Goal: Task Accomplishment & Management: Complete application form

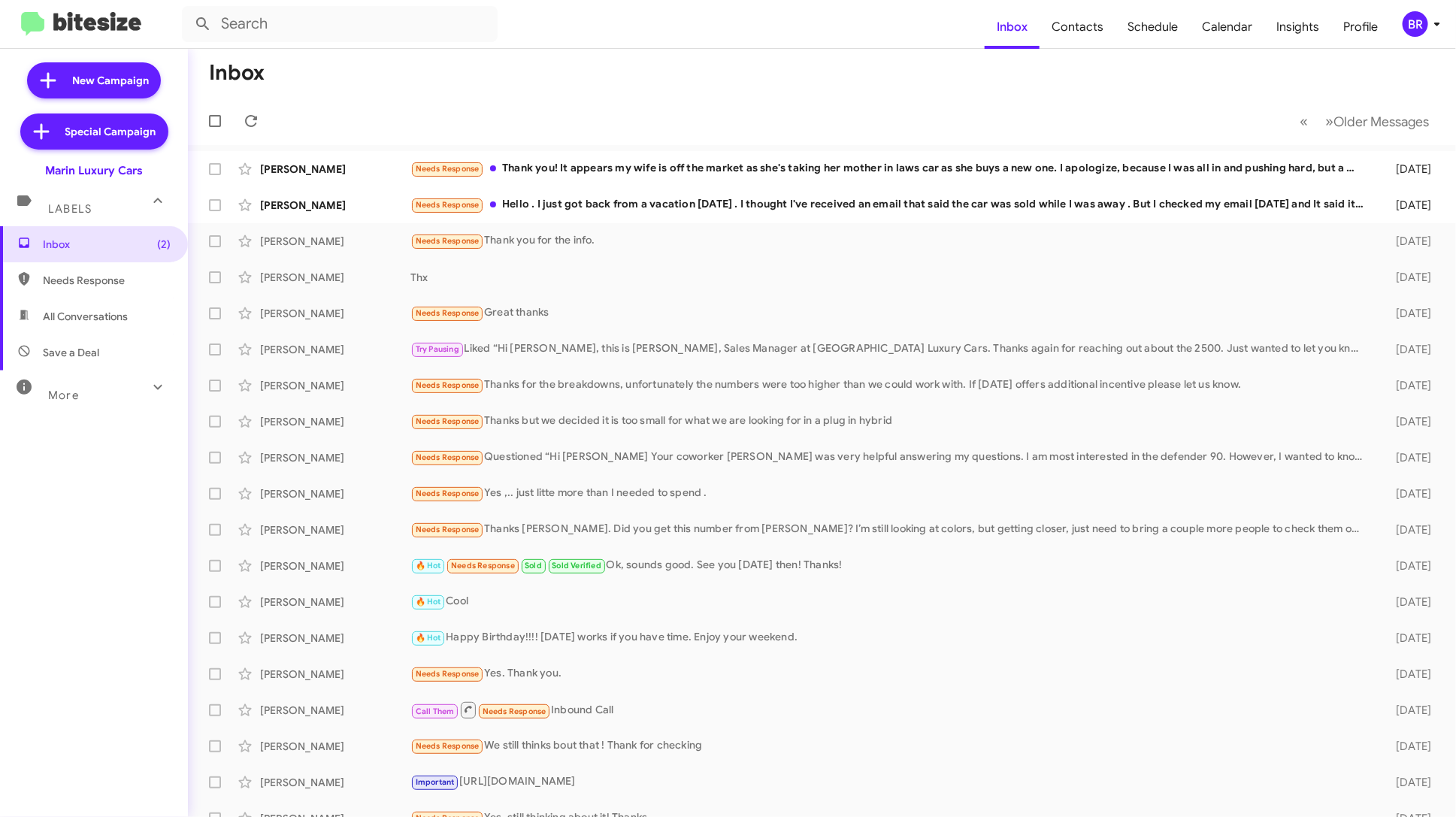
click at [1426, 18] on div "BR" at bounding box center [1415, 24] width 26 height 26
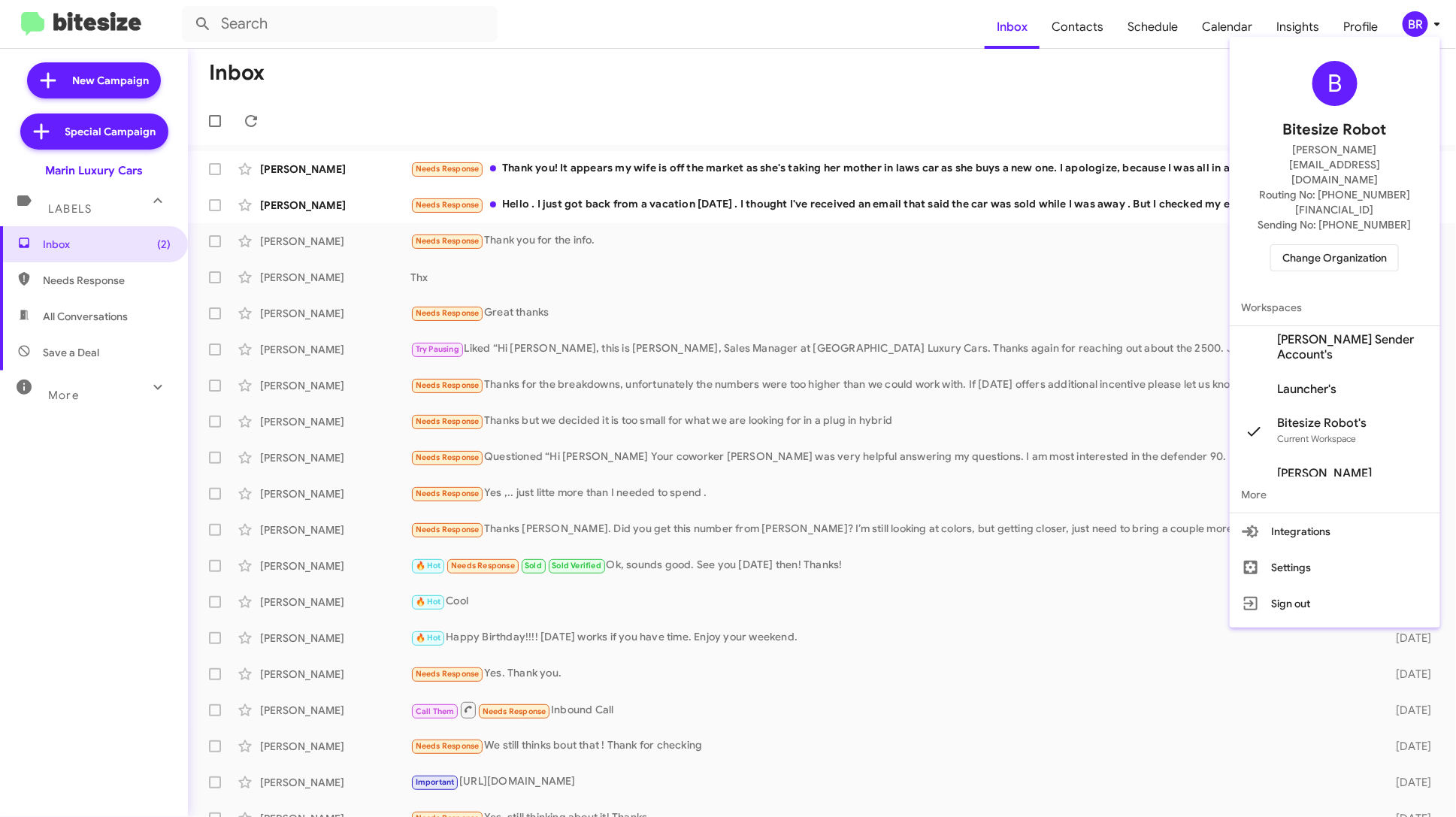
click at [1354, 369] on span "Launcher's" at bounding box center [1335, 390] width 210 height 42
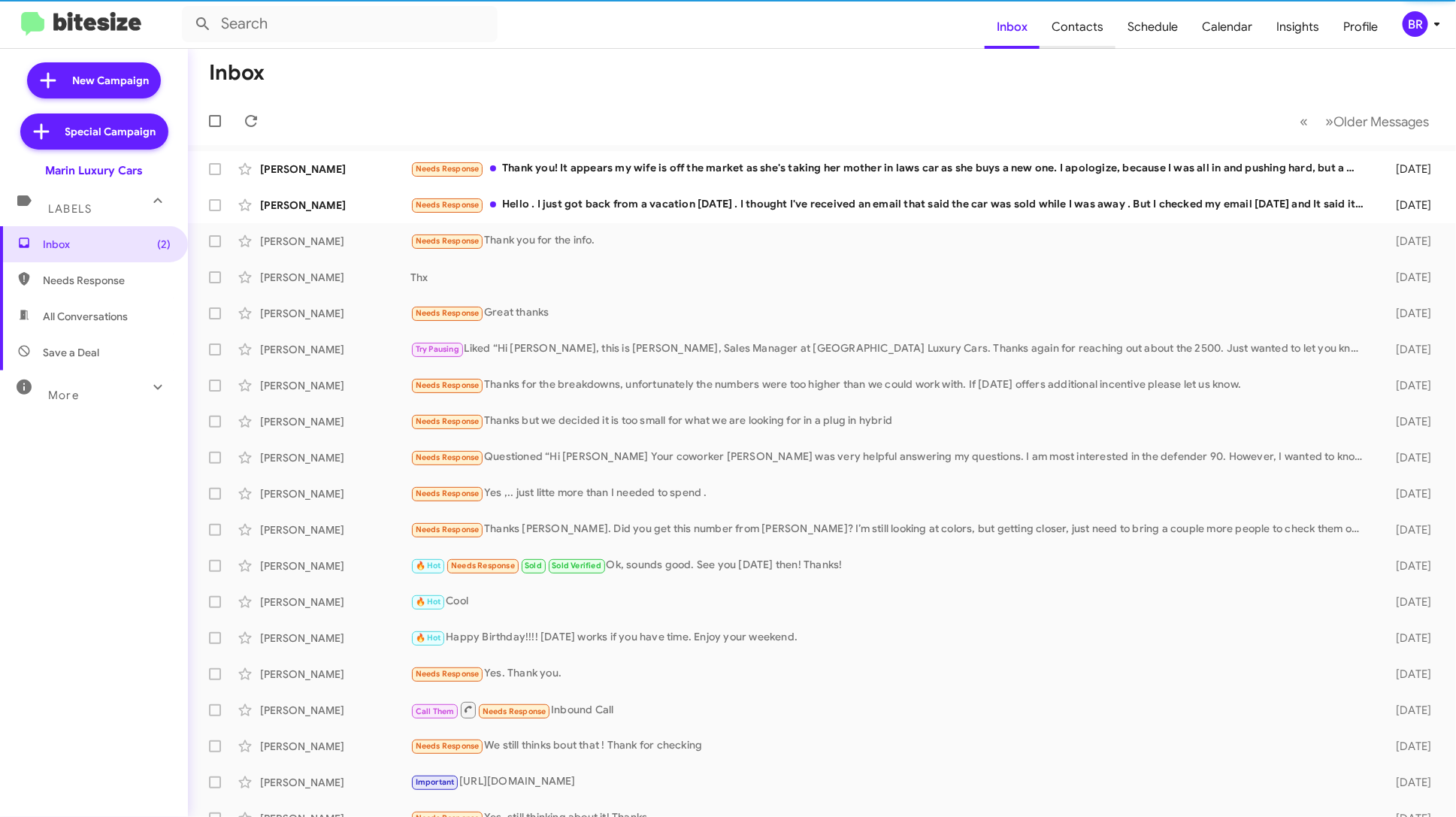
click at [1098, 31] on span "Contacts" at bounding box center [1077, 27] width 76 height 43
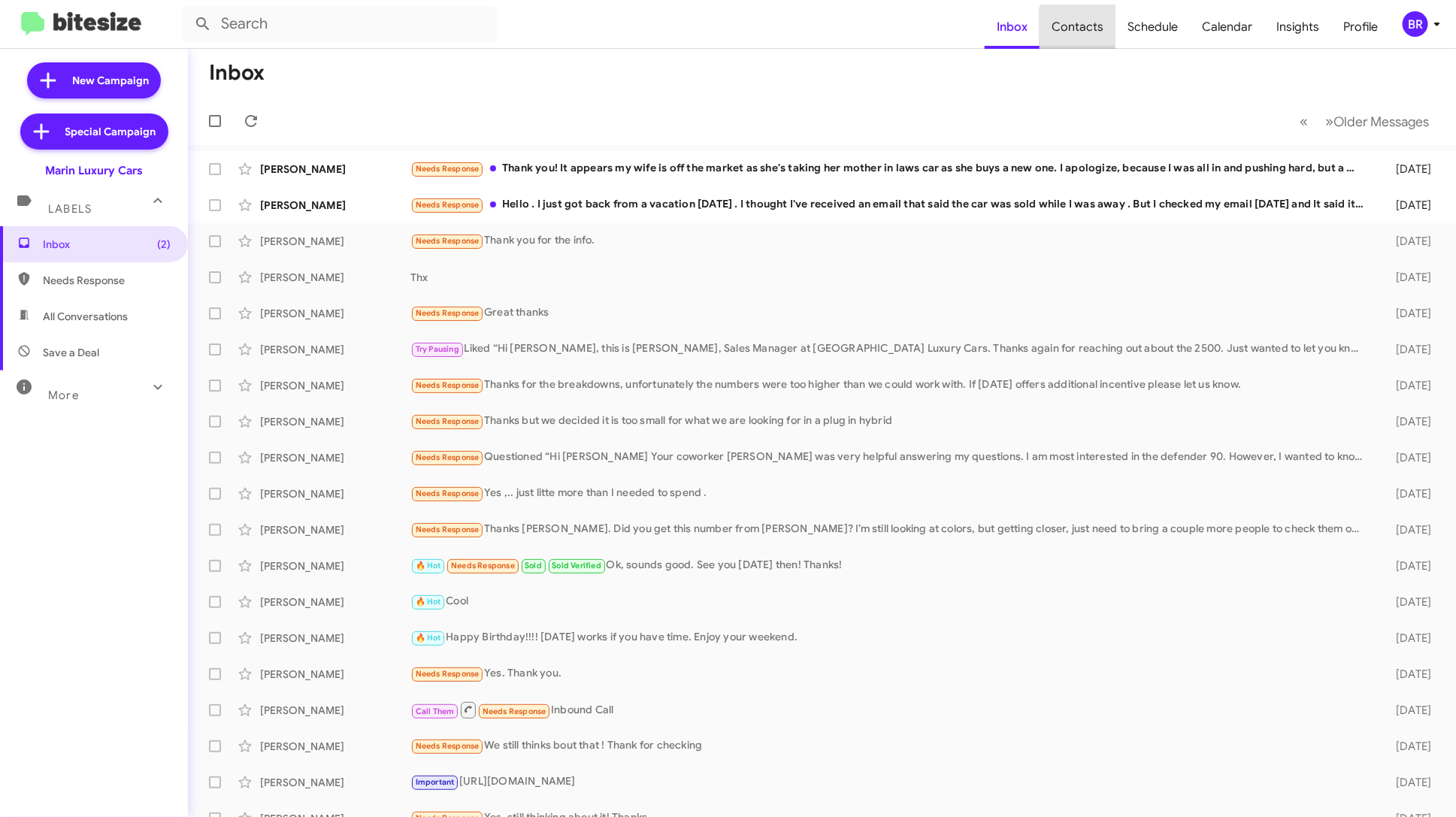
type input "in:groups"
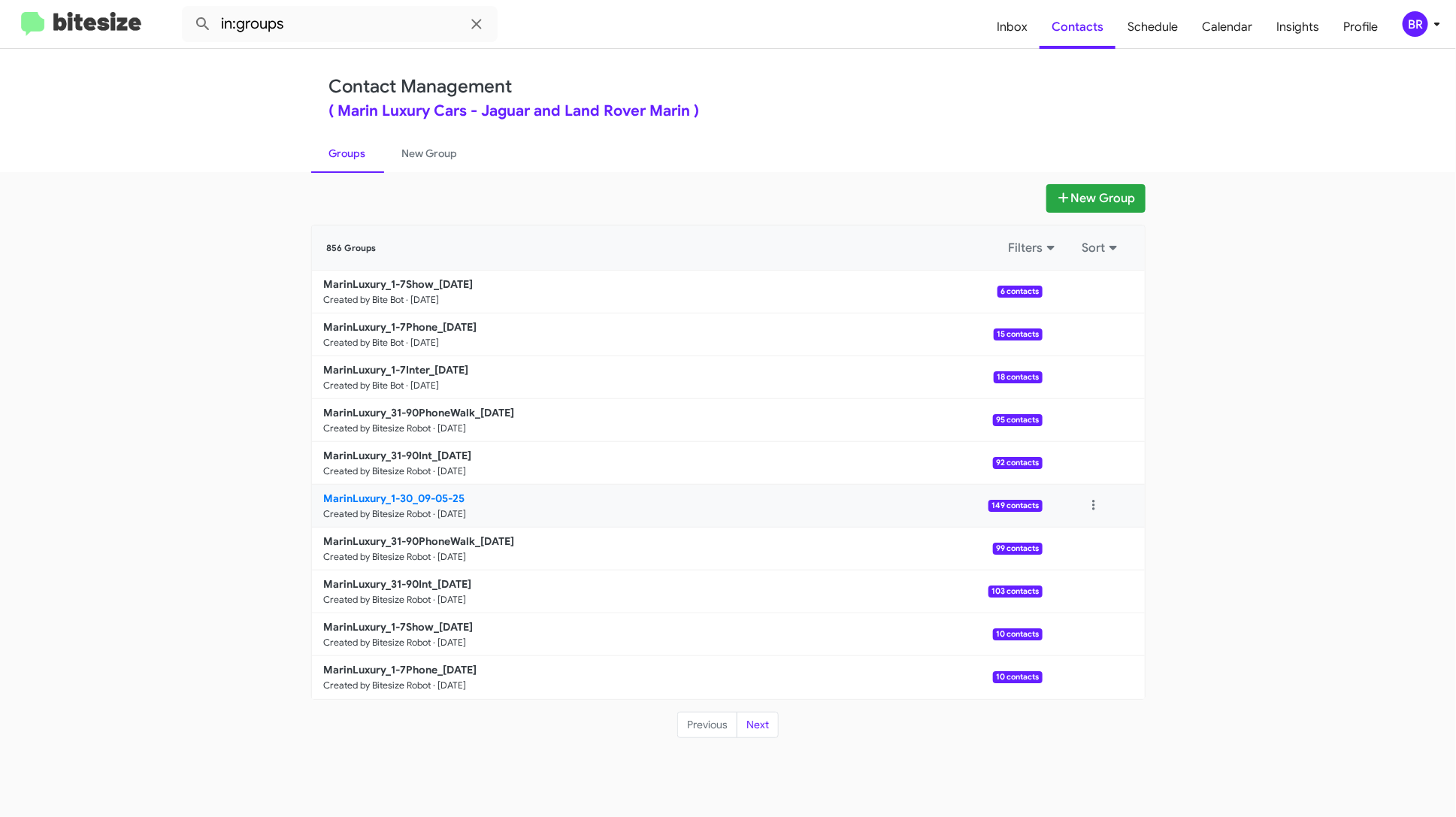
click at [706, 513] on link "MarinLuxury_1-30_09-05-25 Created by Bitesize Robot · Sep 4, 2025 149 contacts" at bounding box center [677, 506] width 731 height 43
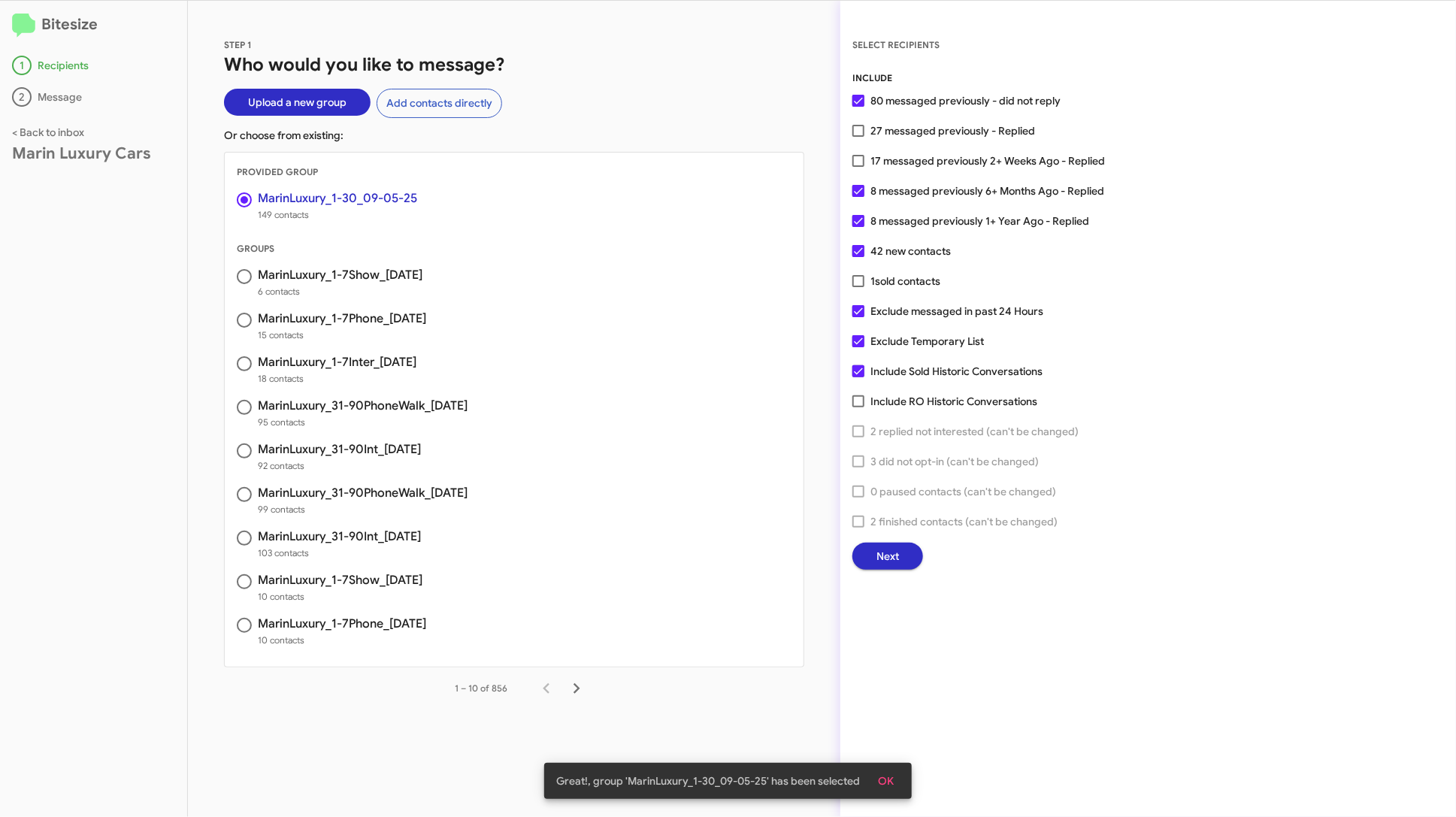
click at [977, 161] on span "17 messaged previously 2+ Weeks Ago - Replied" at bounding box center [988, 161] width 235 height 18
click at [859, 167] on input "17 messaged previously 2+ Weeks Ago - Replied" at bounding box center [858, 167] width 1 height 1
checkbox input "true"
click at [887, 556] on span "Next" at bounding box center [887, 557] width 22 height 27
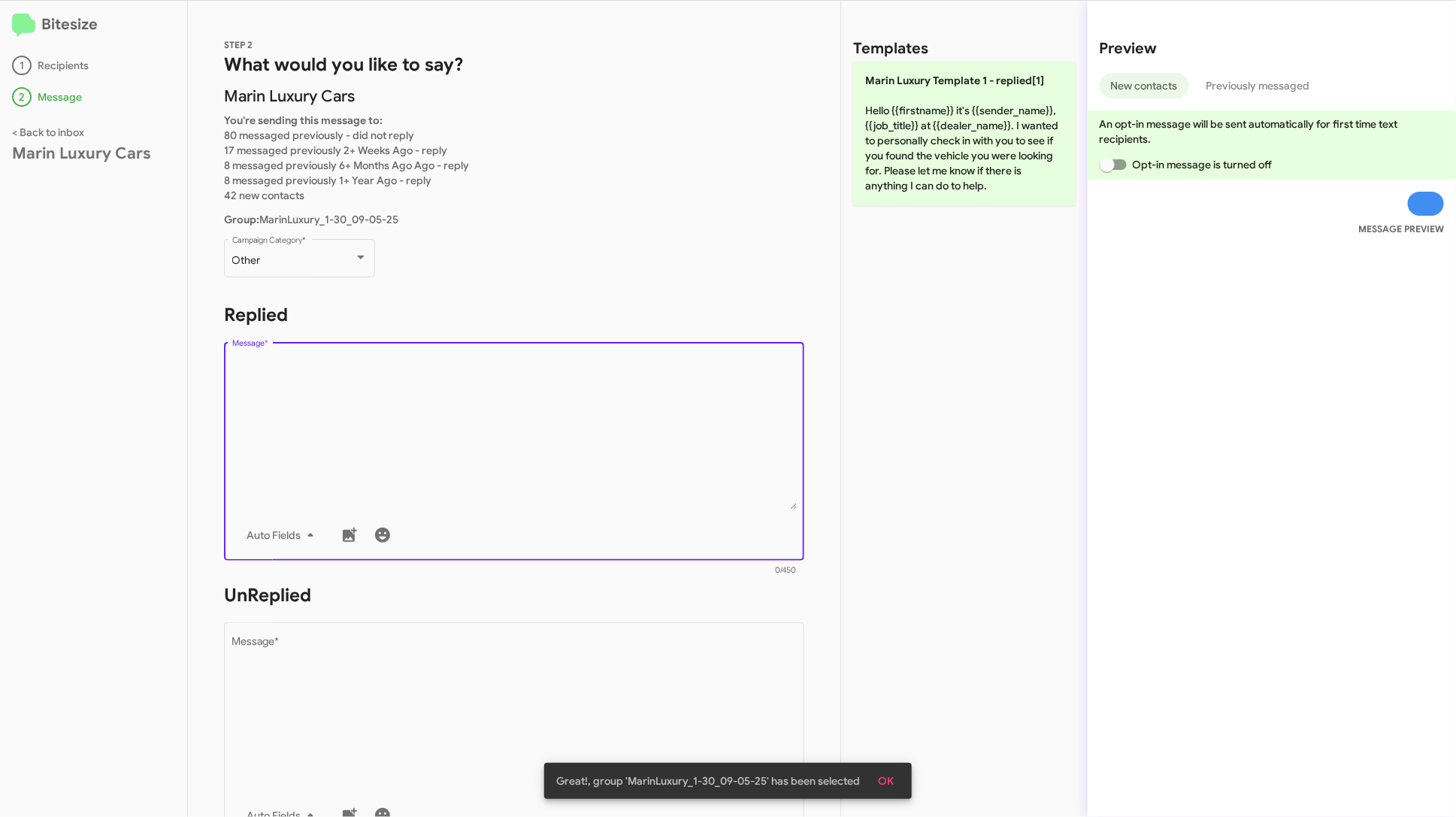
click at [573, 413] on textarea "Message *" at bounding box center [514, 433] width 565 height 153
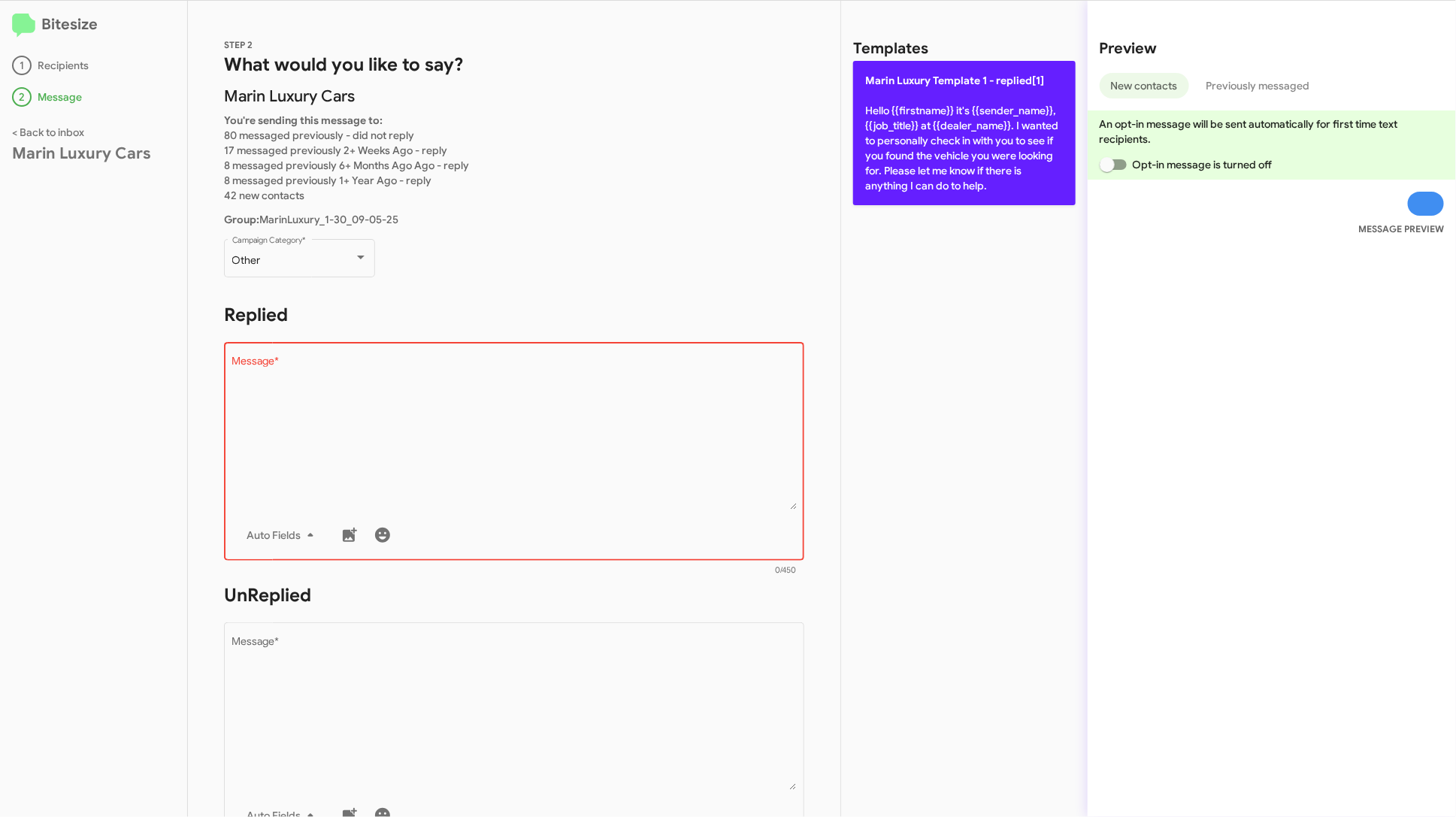
click at [936, 194] on p "Marin Luxury Template 1 - replied[1] Hello {{firstname}} it's {{sender_name}}, …" at bounding box center [964, 133] width 222 height 145
type textarea "Hello {{firstname}} it's {{sender_name}}, {{job_title}} at {{dealer_name}}. I w…"
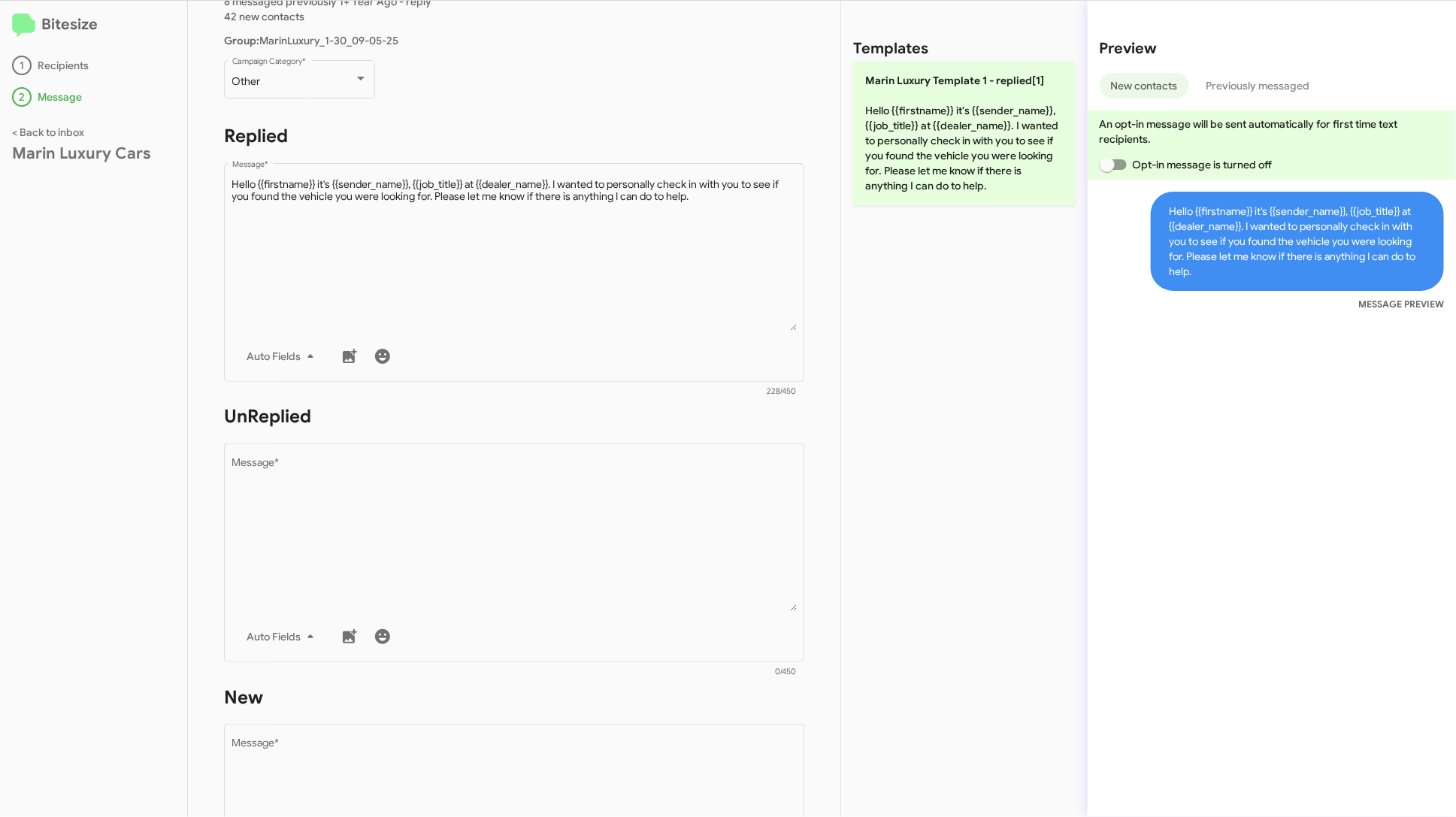
scroll to position [293, 0]
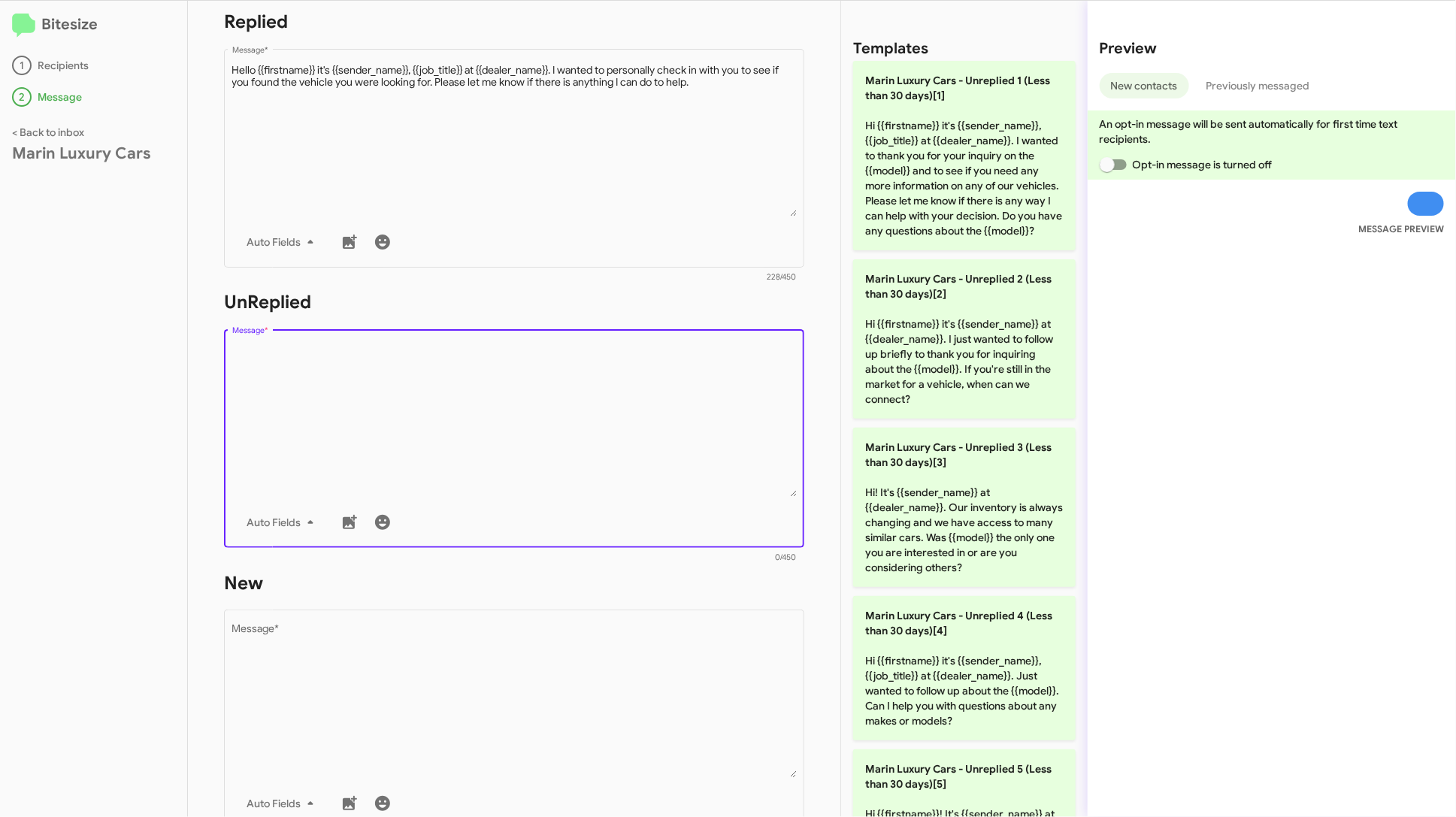
click at [634, 393] on textarea "Message *" at bounding box center [514, 420] width 565 height 153
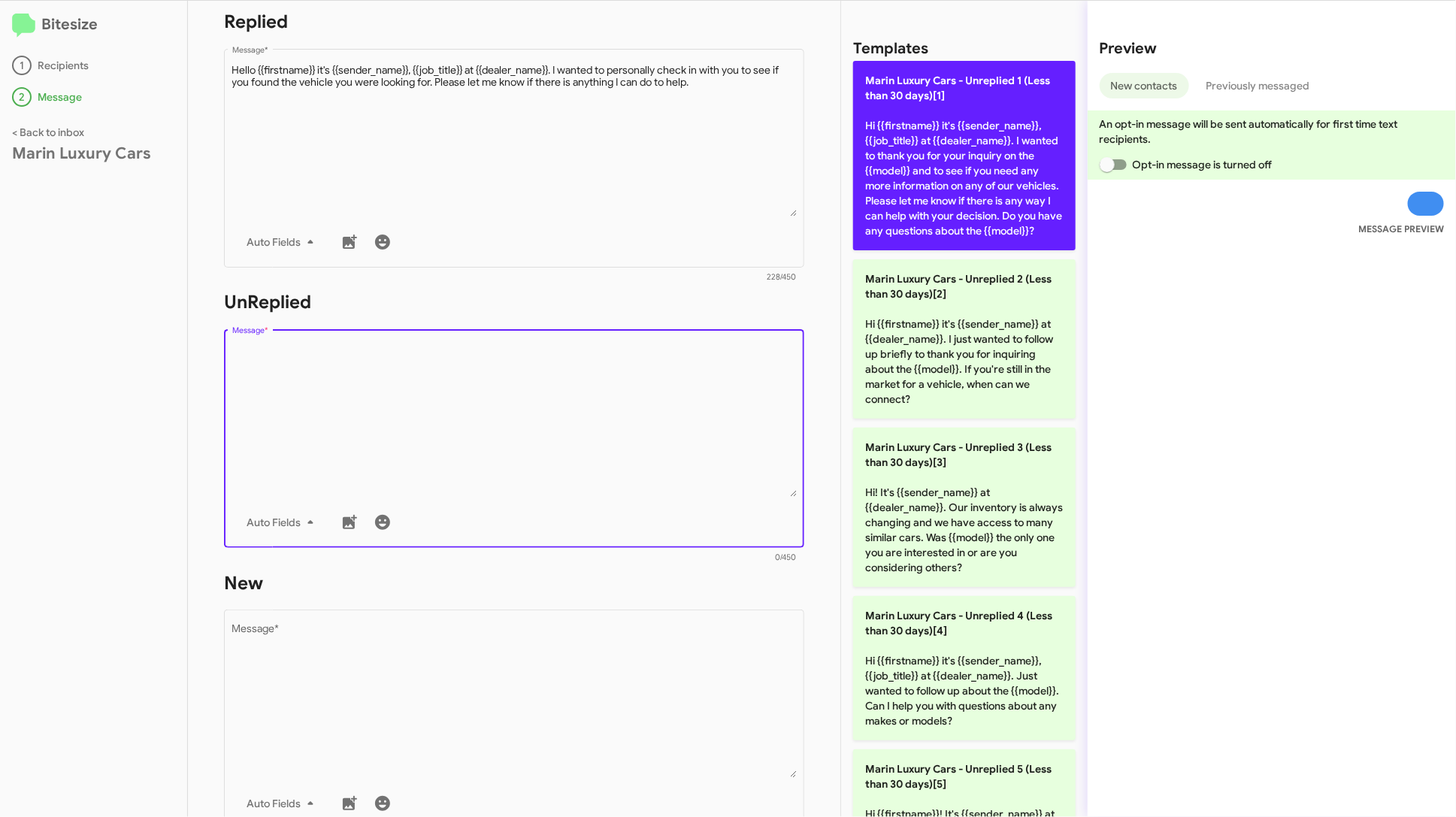
click at [924, 190] on p "Marin Luxury Cars - Unreplied 1 (Less than 30 days)[1] Hi {{firstname}} it's {{…" at bounding box center [964, 156] width 222 height 190
type textarea "Hi {{firstname}} it's {{sender_name}}, {{job_title}} at {{dealer_name}}. I want…"
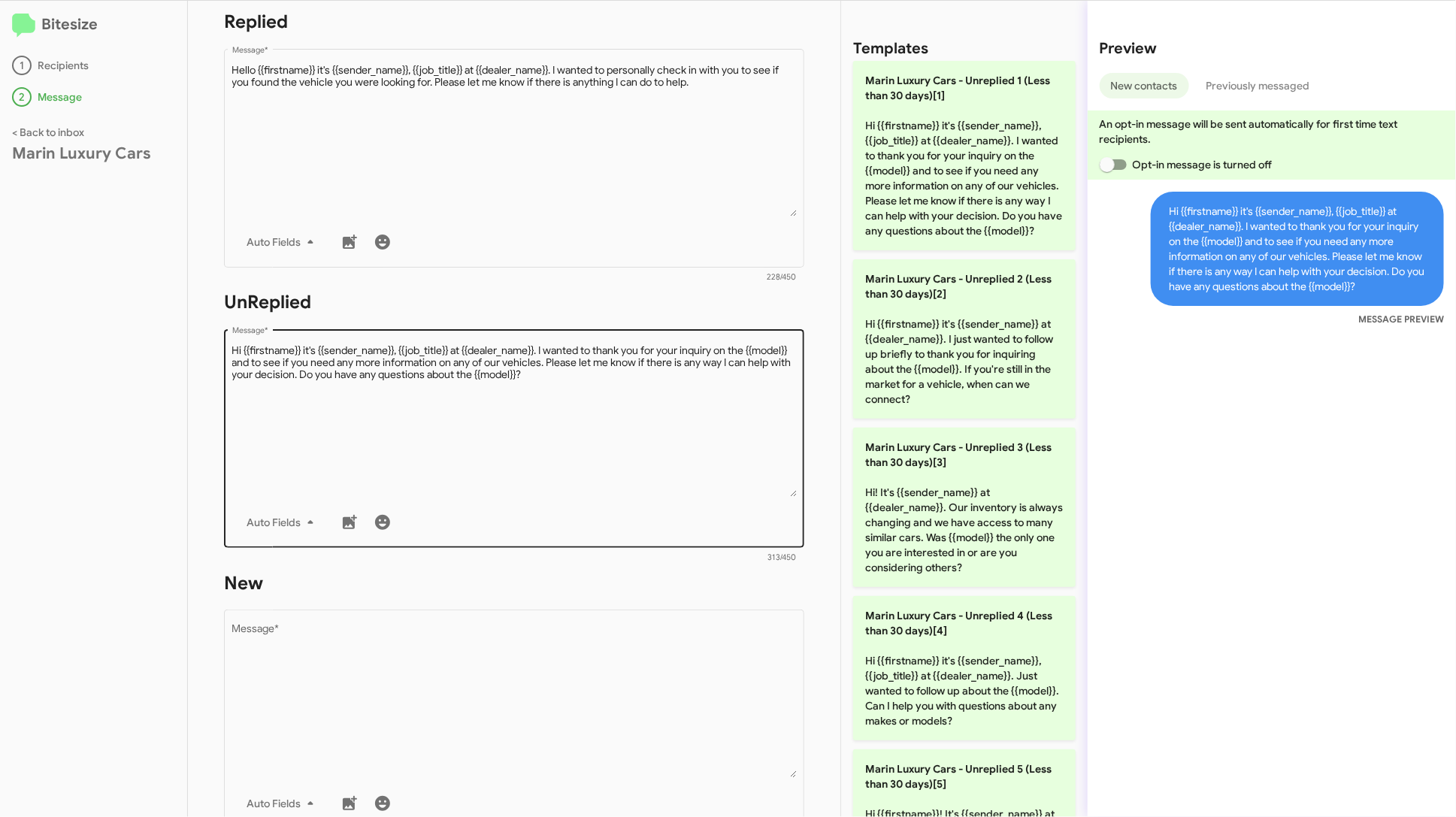
scroll to position [311, 0]
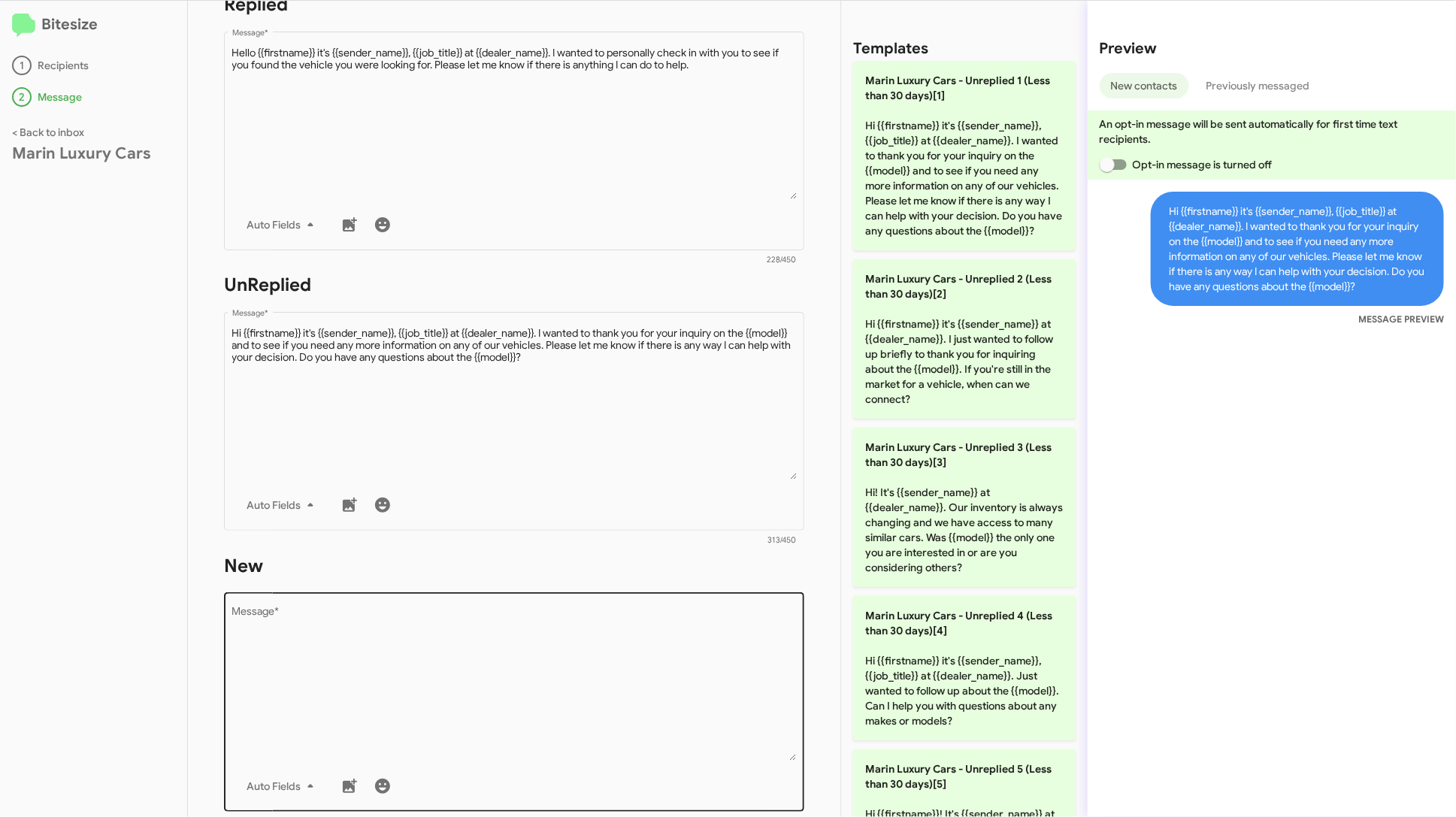
click at [537, 668] on textarea "Message *" at bounding box center [514, 684] width 565 height 153
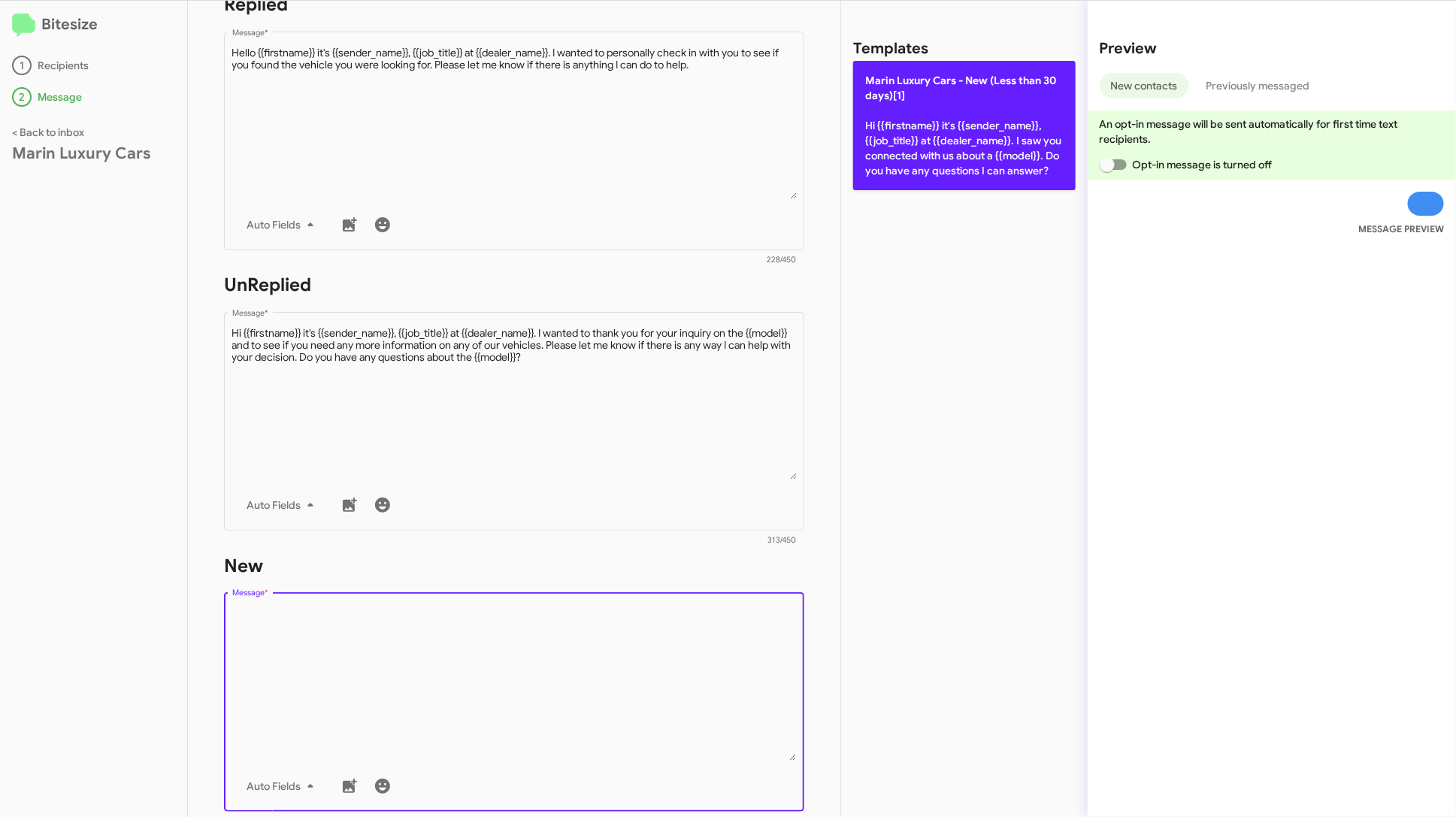
click at [964, 174] on p "Marin Luxury Cars - New (Less than 30 days)[1] Hi {{firstname}} it's {{sender_n…" at bounding box center [964, 125] width 222 height 129
type textarea "Hi {{firstname}} it's {{sender_name}}, {{job_title}} at {{dealer_name}}. I saw …"
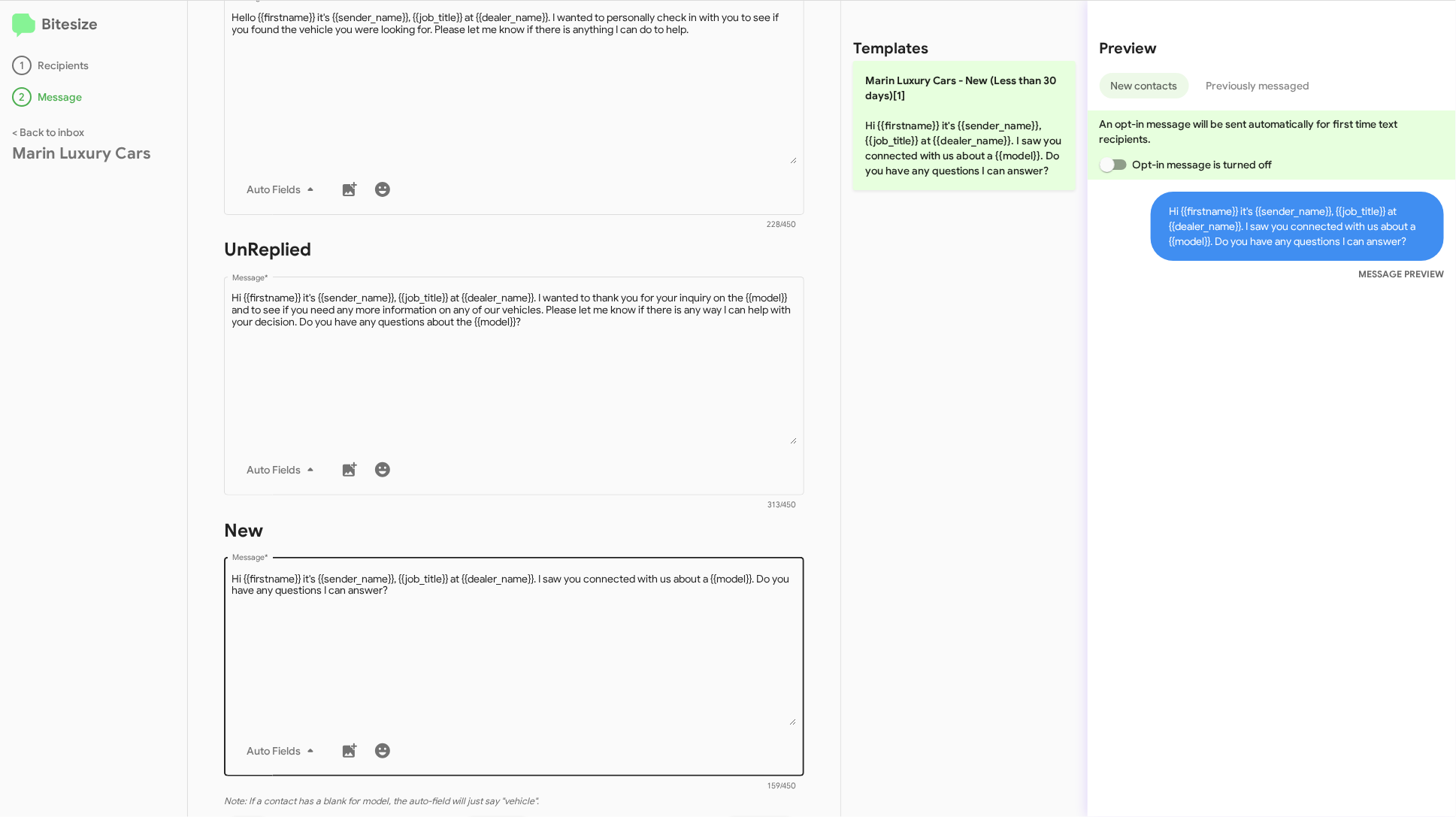
scroll to position [530, 0]
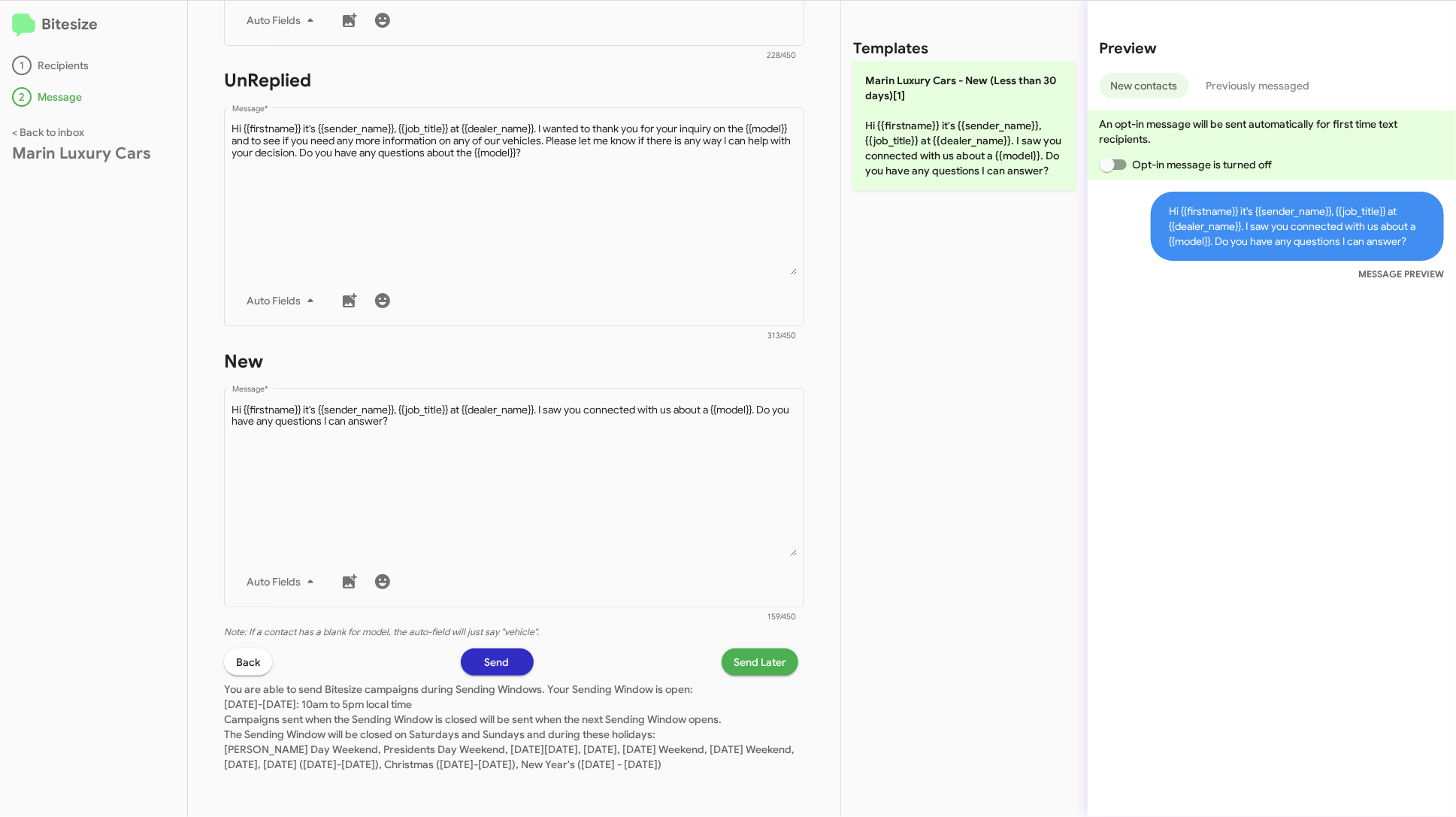
click at [495, 653] on span "Send" at bounding box center [497, 663] width 25 height 27
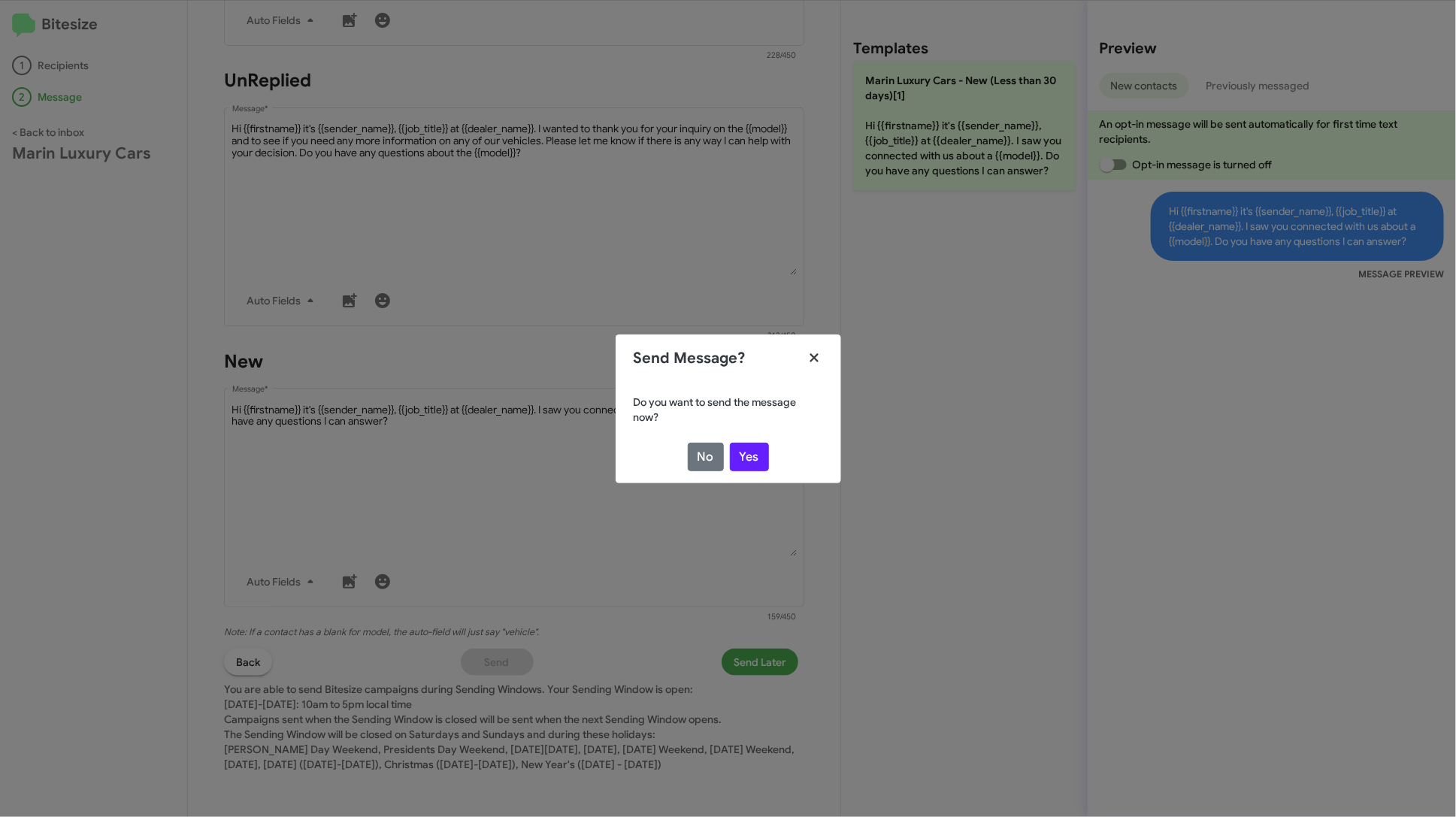
click at [814, 355] on icon "Close" at bounding box center [814, 357] width 18 height 14
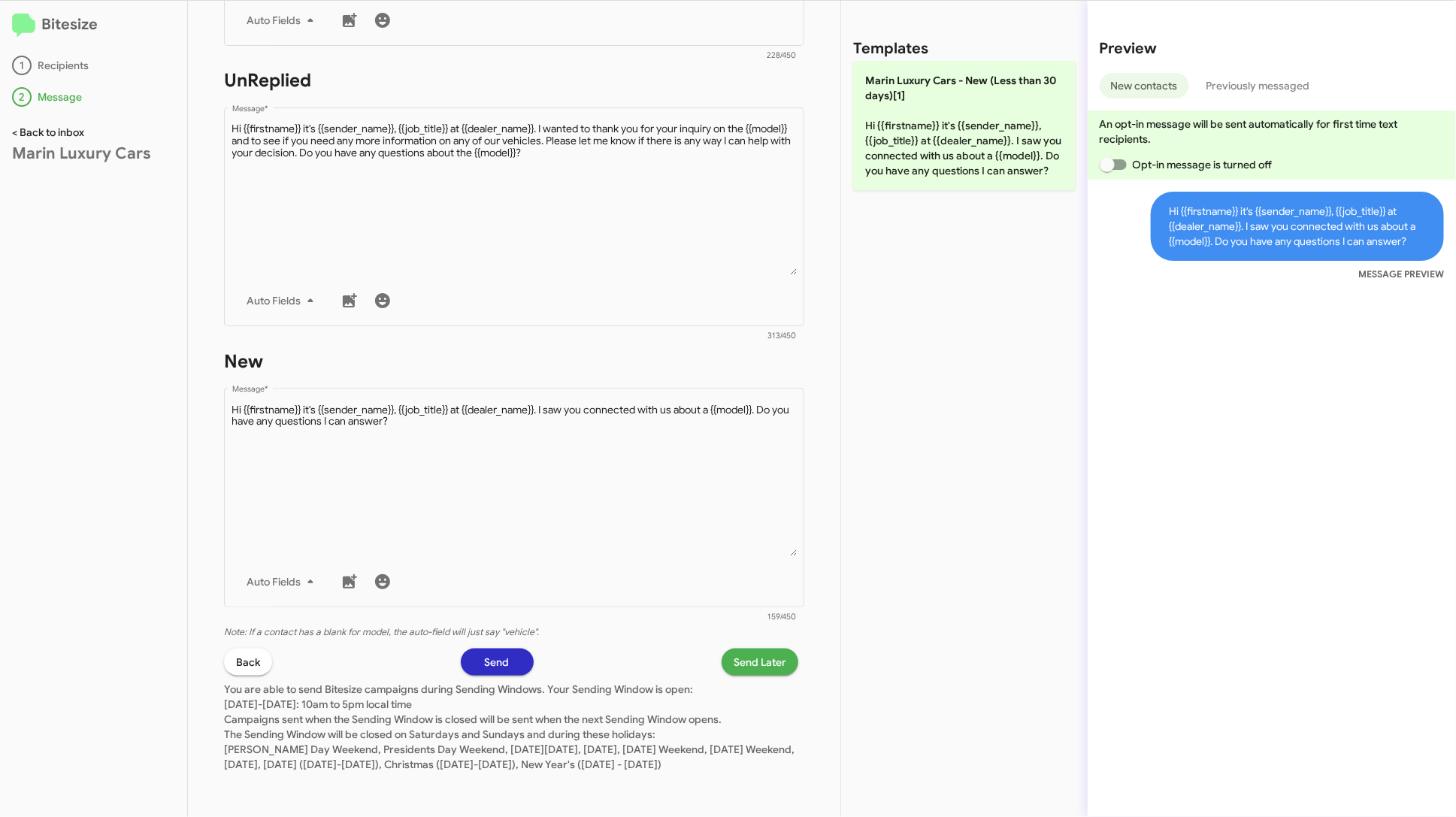
click at [74, 138] on link "< Back to inbox" at bounding box center [48, 132] width 72 height 14
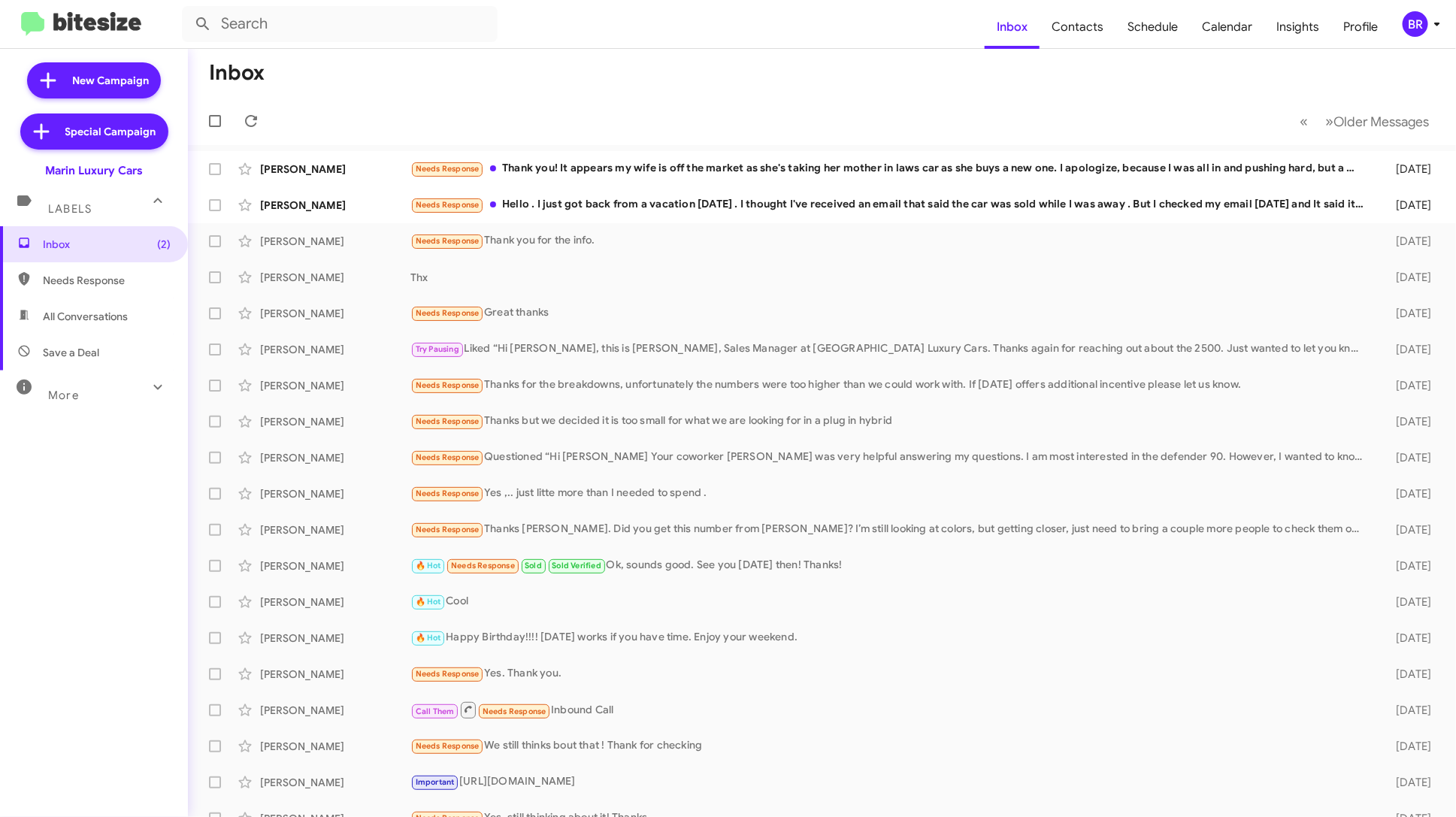
click at [1436, 15] on icon at bounding box center [1437, 24] width 18 height 18
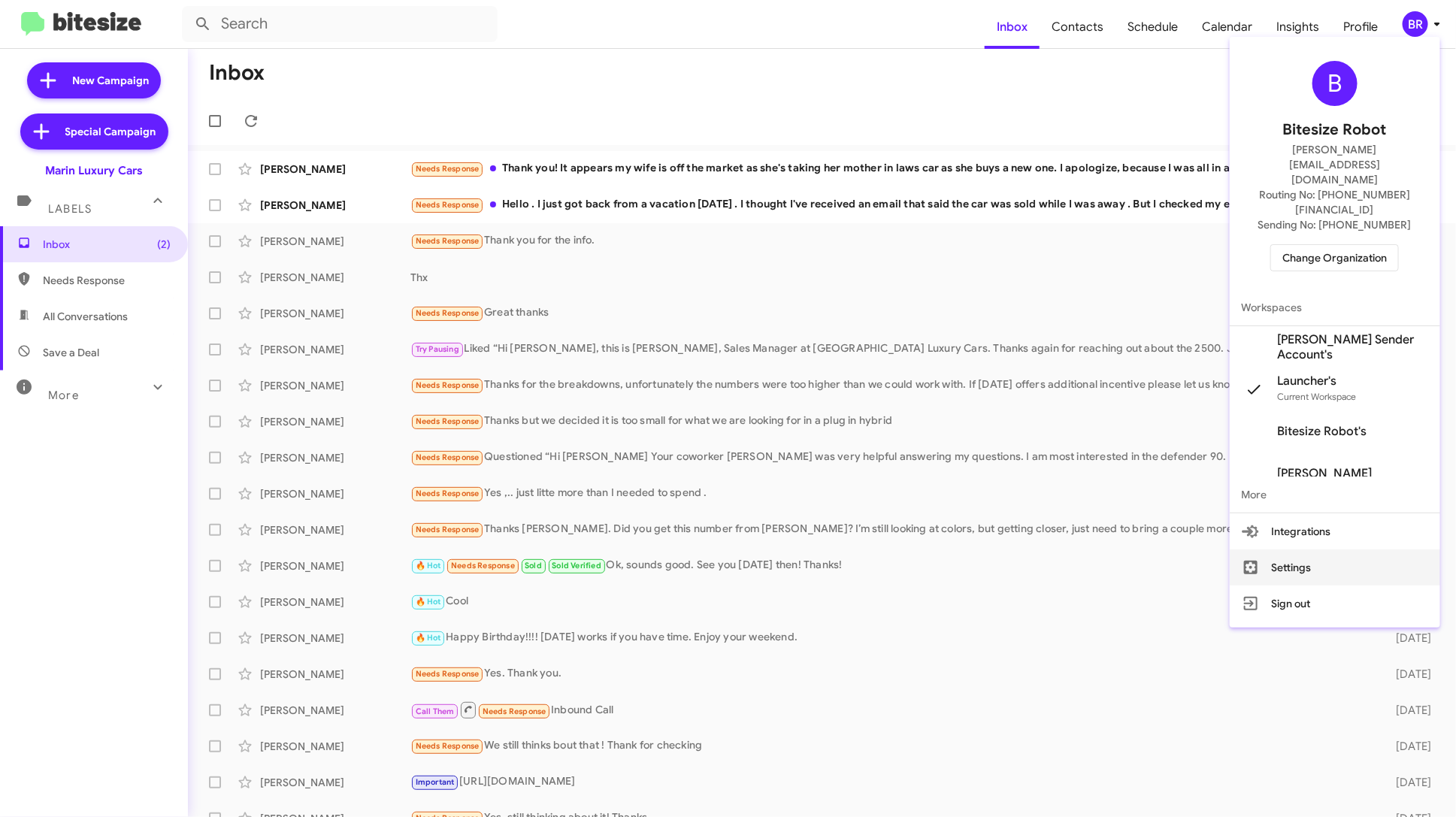
click at [1290, 549] on button "Settings" at bounding box center [1335, 567] width 210 height 36
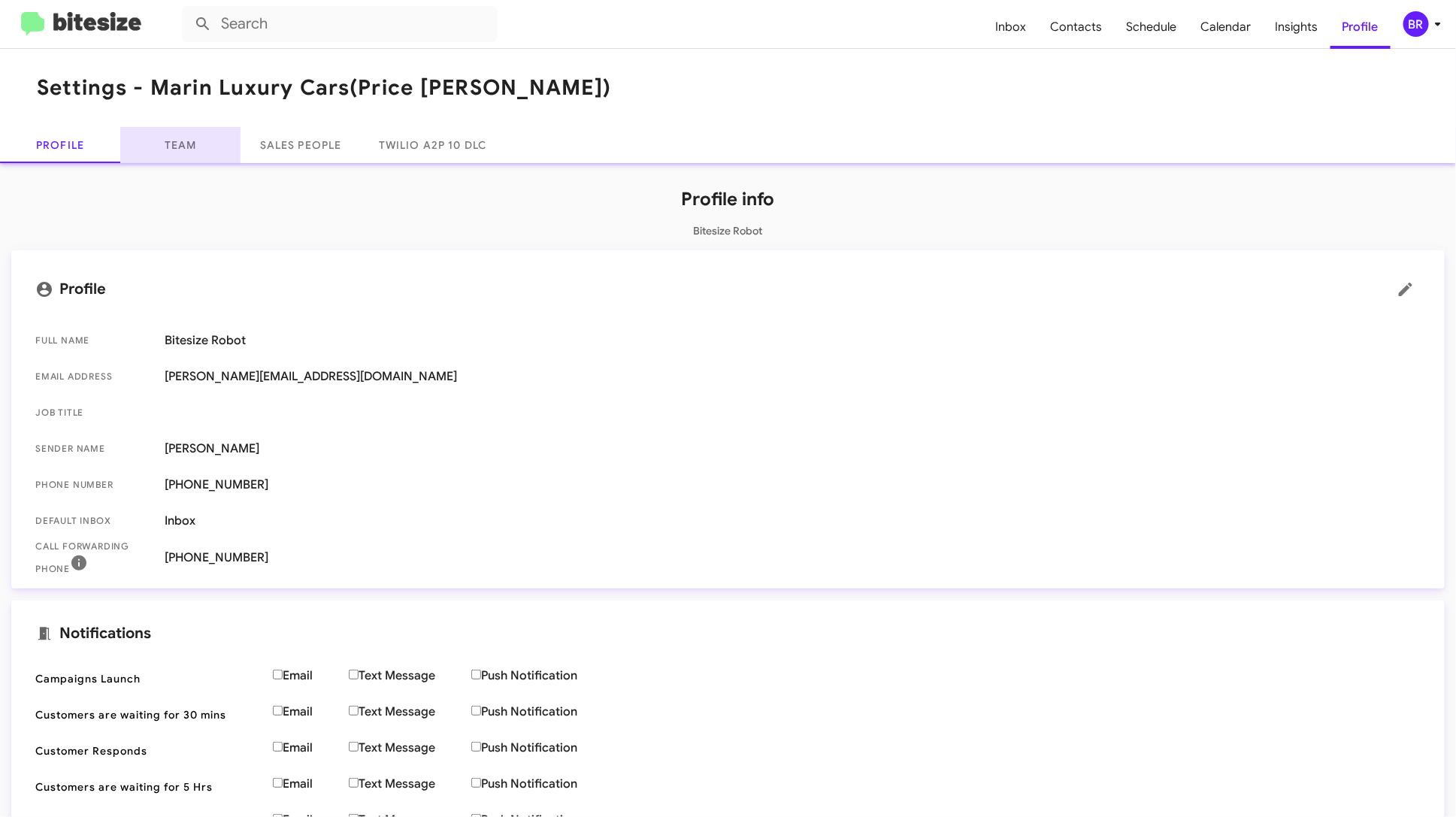
click at [183, 144] on link "Team" at bounding box center [181, 145] width 120 height 36
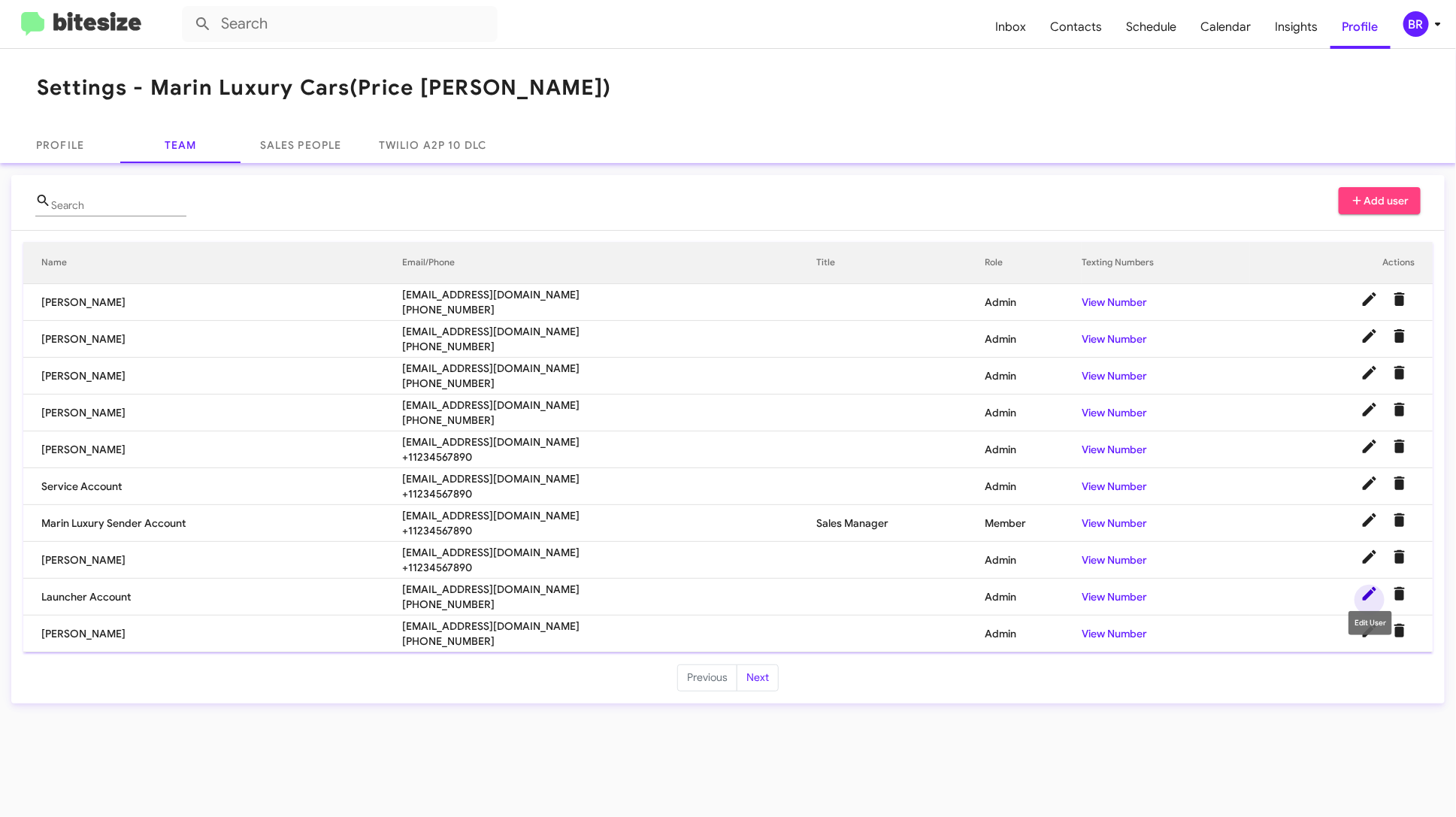
click at [1363, 586] on icon at bounding box center [1369, 594] width 18 height 18
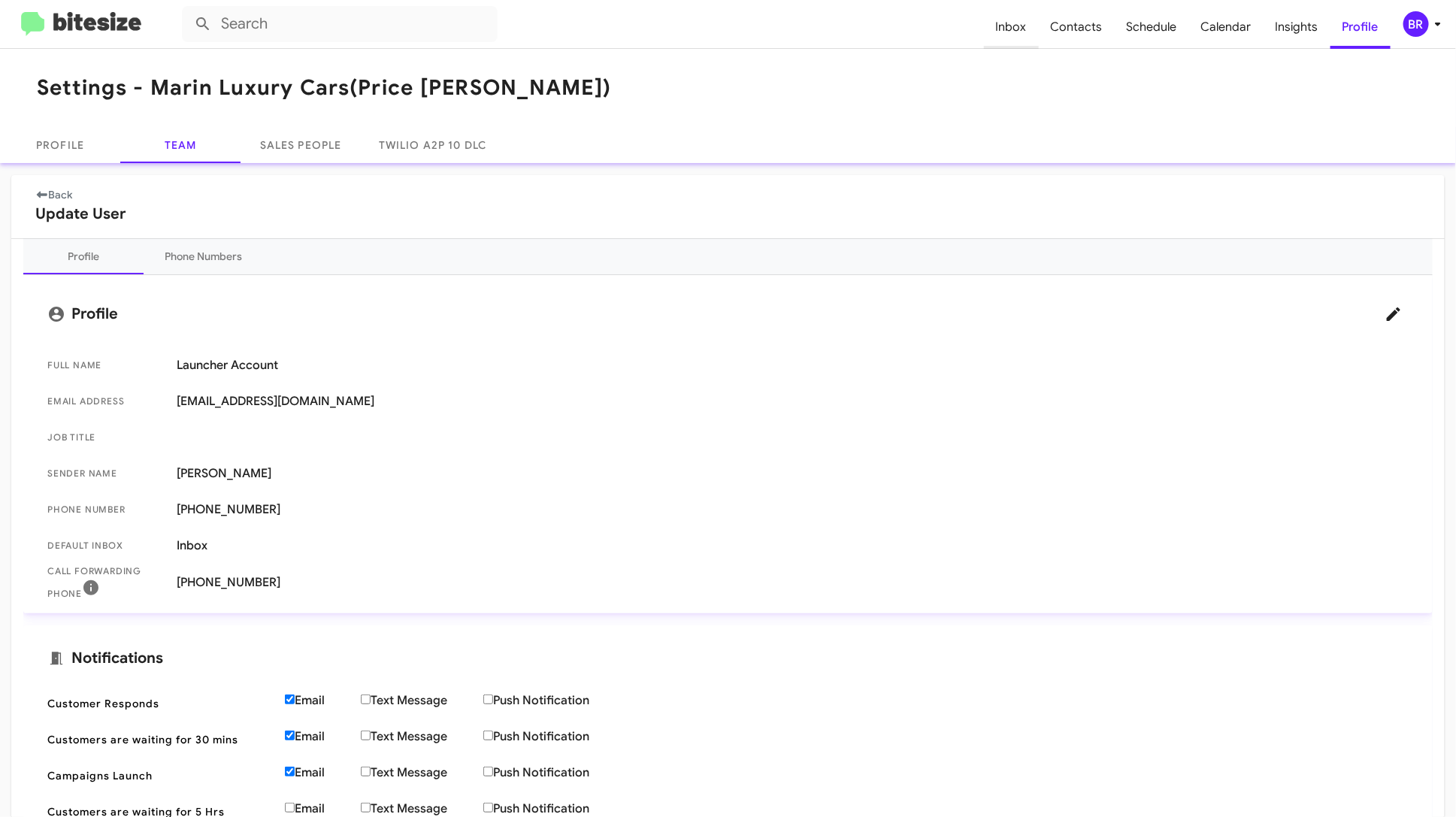
click at [1021, 27] on span "Inbox" at bounding box center [1011, 27] width 55 height 43
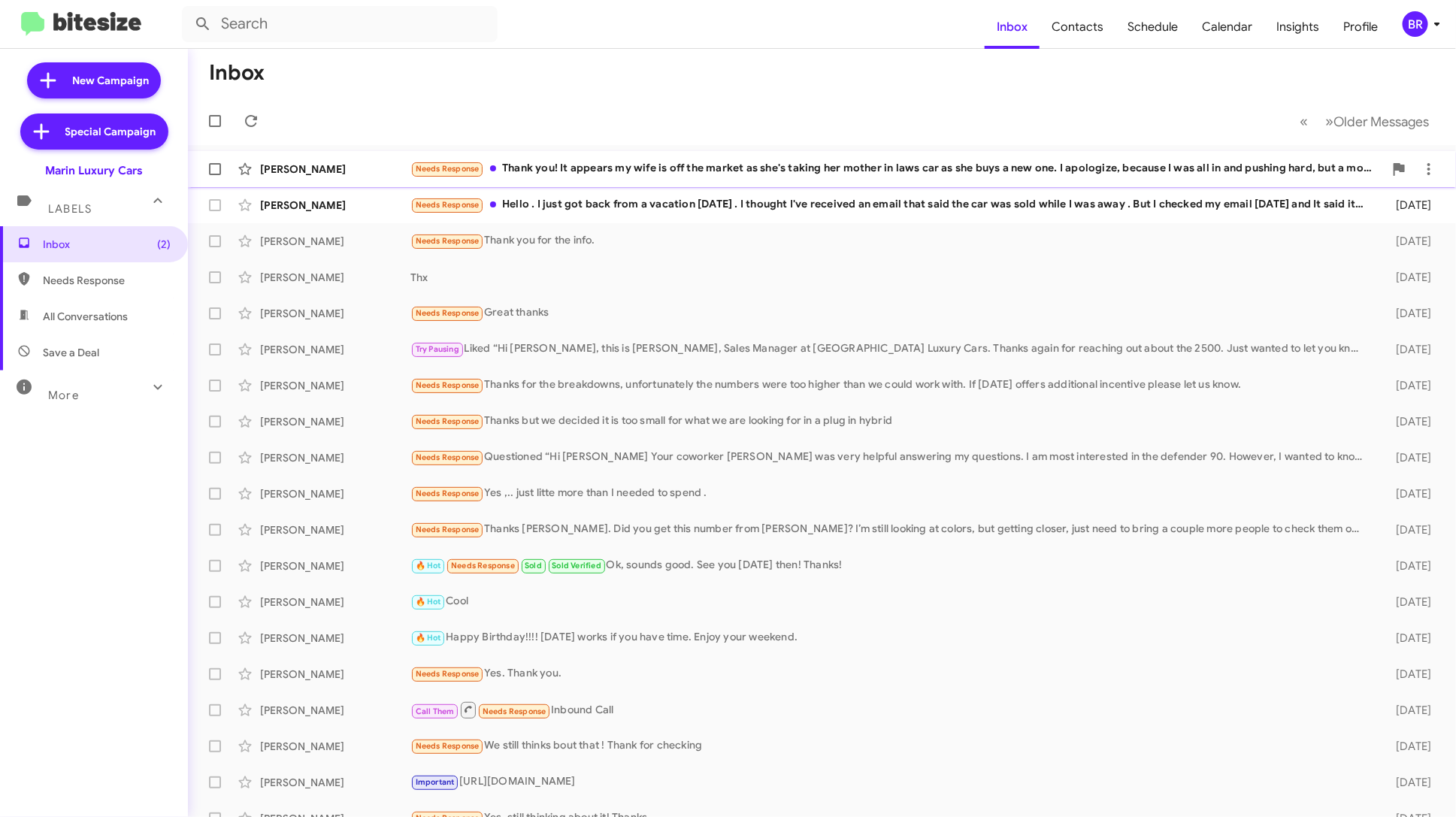
click at [1075, 168] on div "Needs Response Thank you! It appears my wife is off the market as she's taking …" at bounding box center [897, 169] width 973 height 18
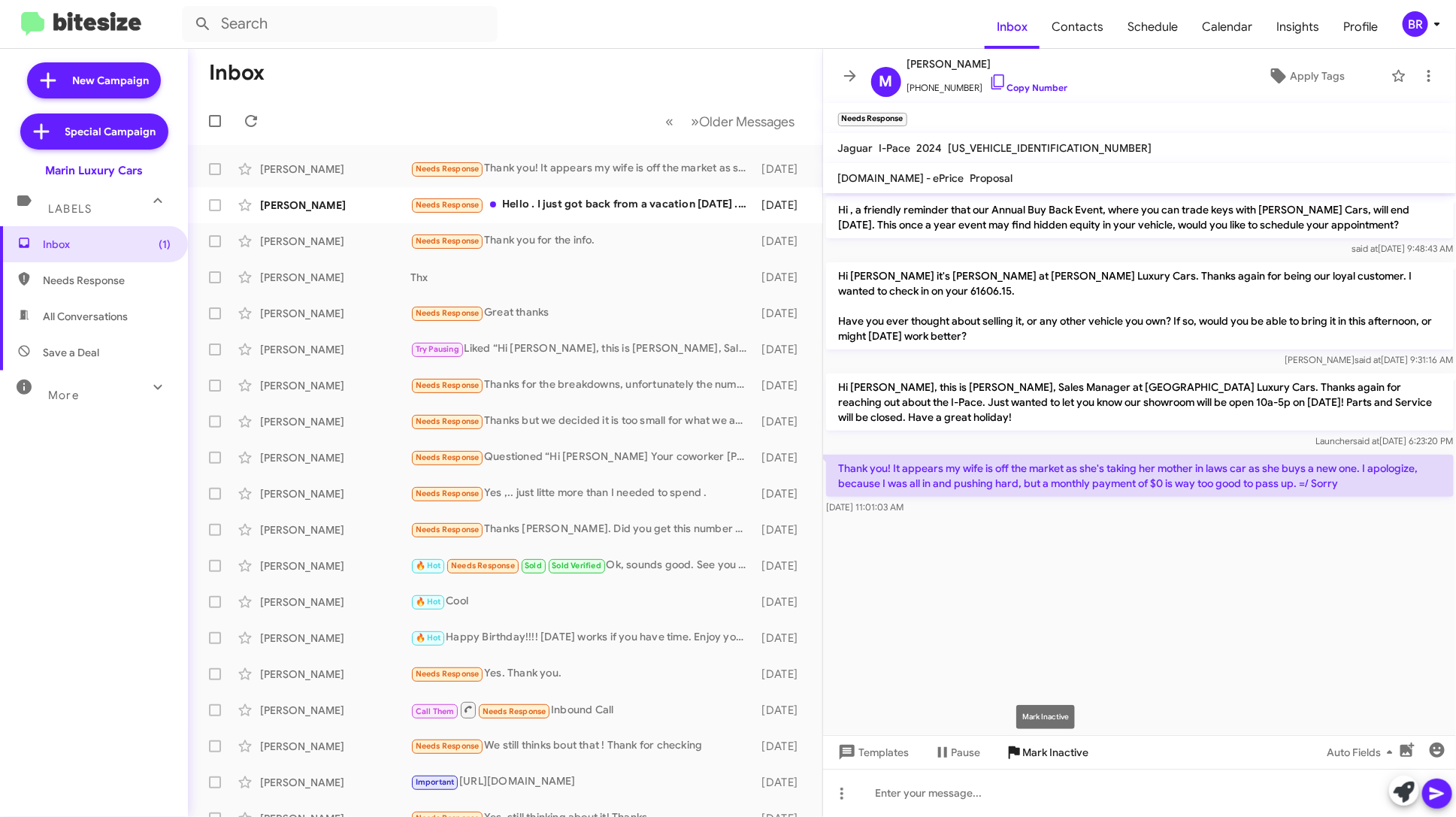
click at [1054, 755] on span "Mark Inactive" at bounding box center [1056, 753] width 66 height 27
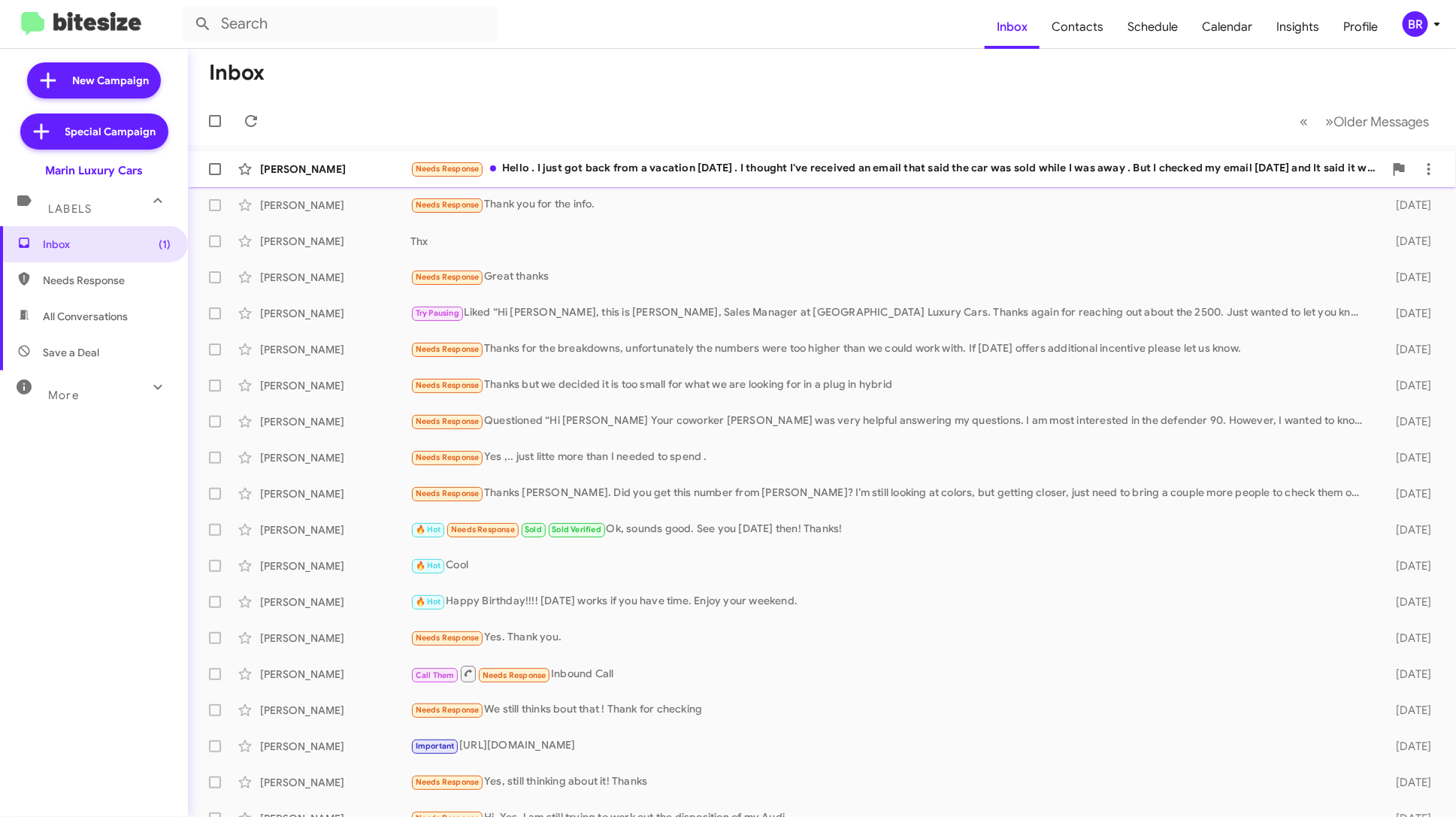
click at [1002, 163] on div "Needs Response Hello . I just got back from a vacation today . I thought I've r…" at bounding box center [897, 169] width 973 height 18
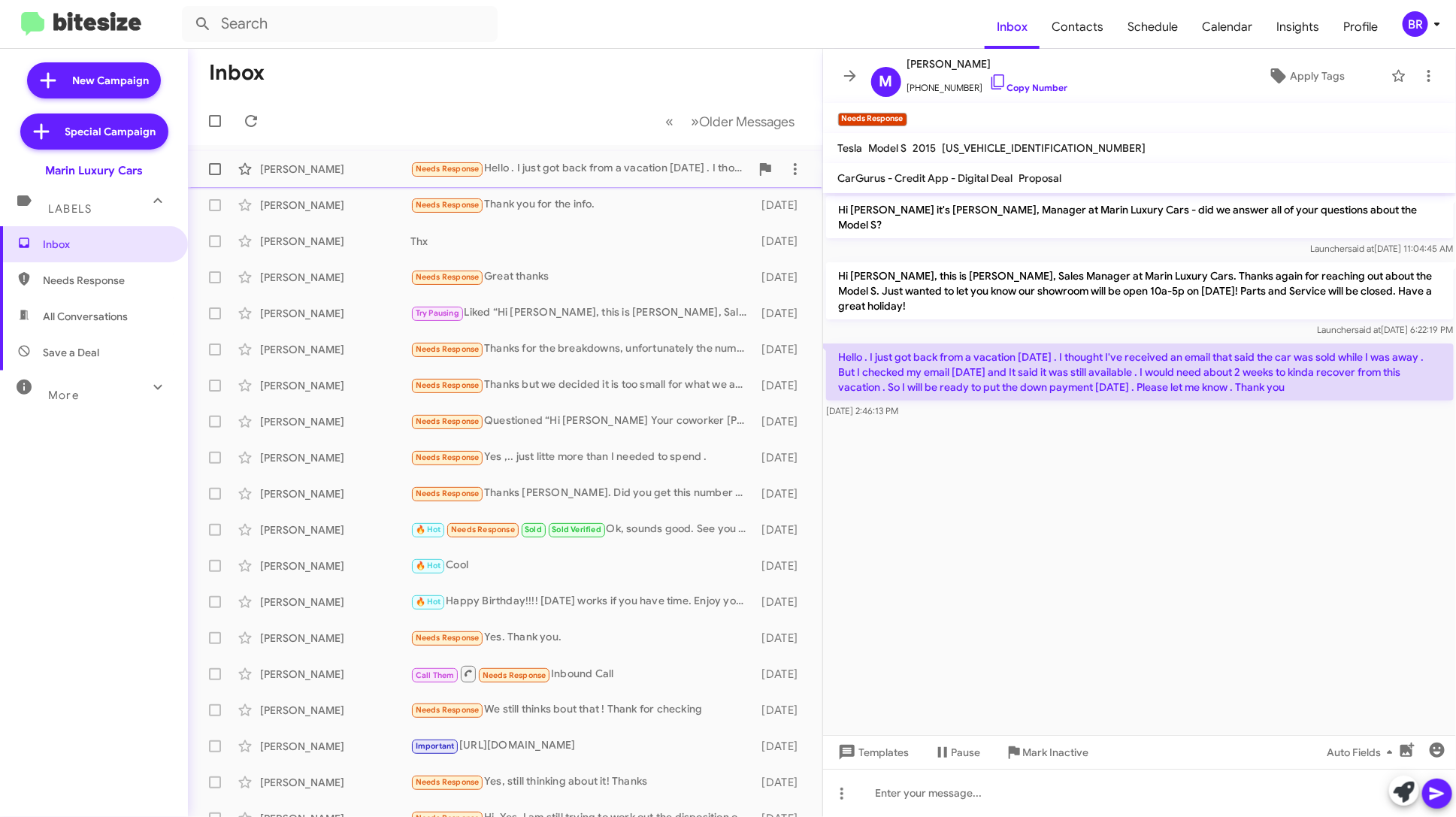
click at [219, 165] on span at bounding box center [214, 169] width 12 height 12
click at [215, 175] on input "checkbox" at bounding box center [214, 175] width 1 height 1
checkbox input "true"
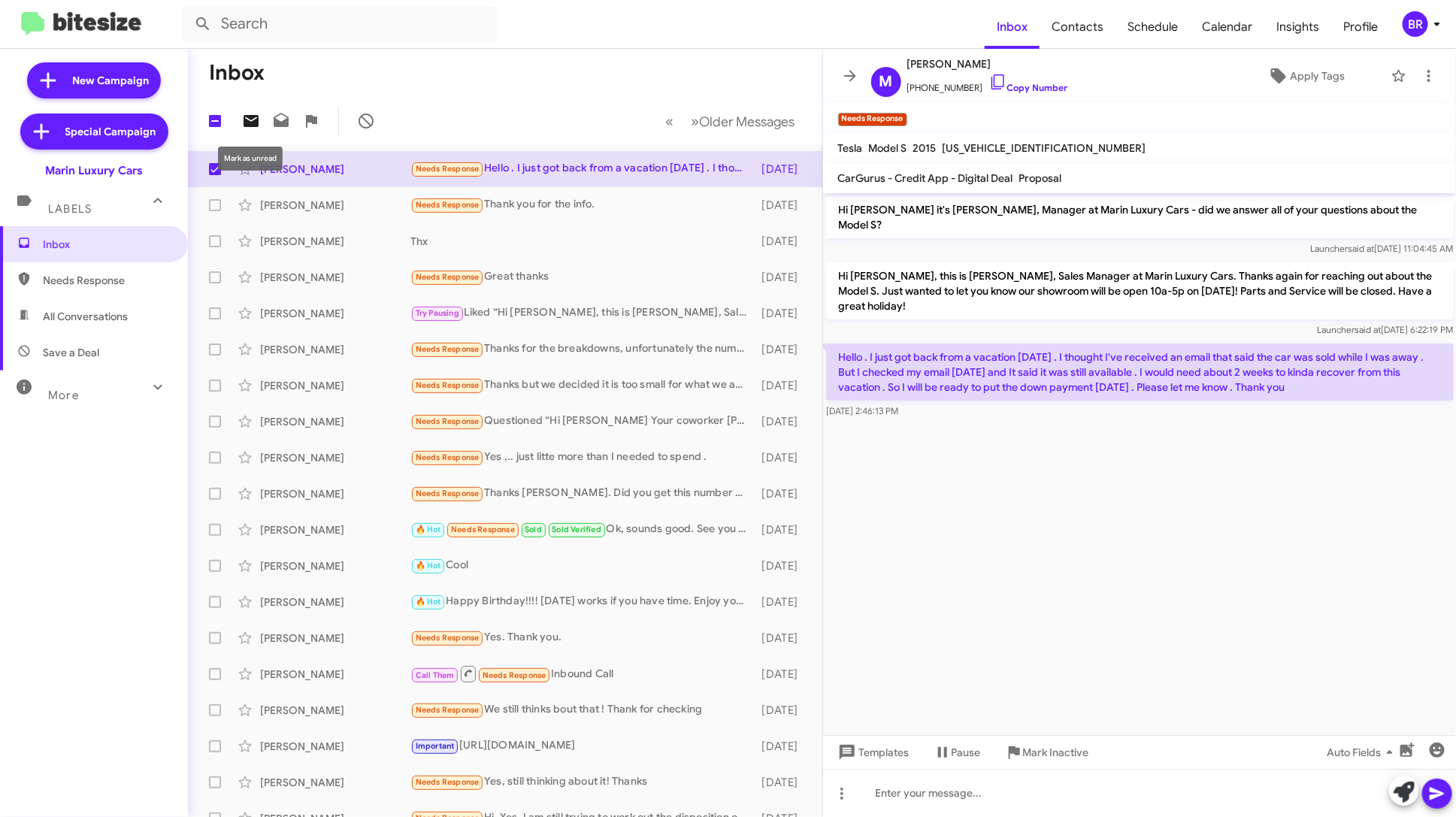
click at [252, 125] on icon at bounding box center [251, 121] width 15 height 12
click at [1428, 15] on icon at bounding box center [1437, 24] width 18 height 18
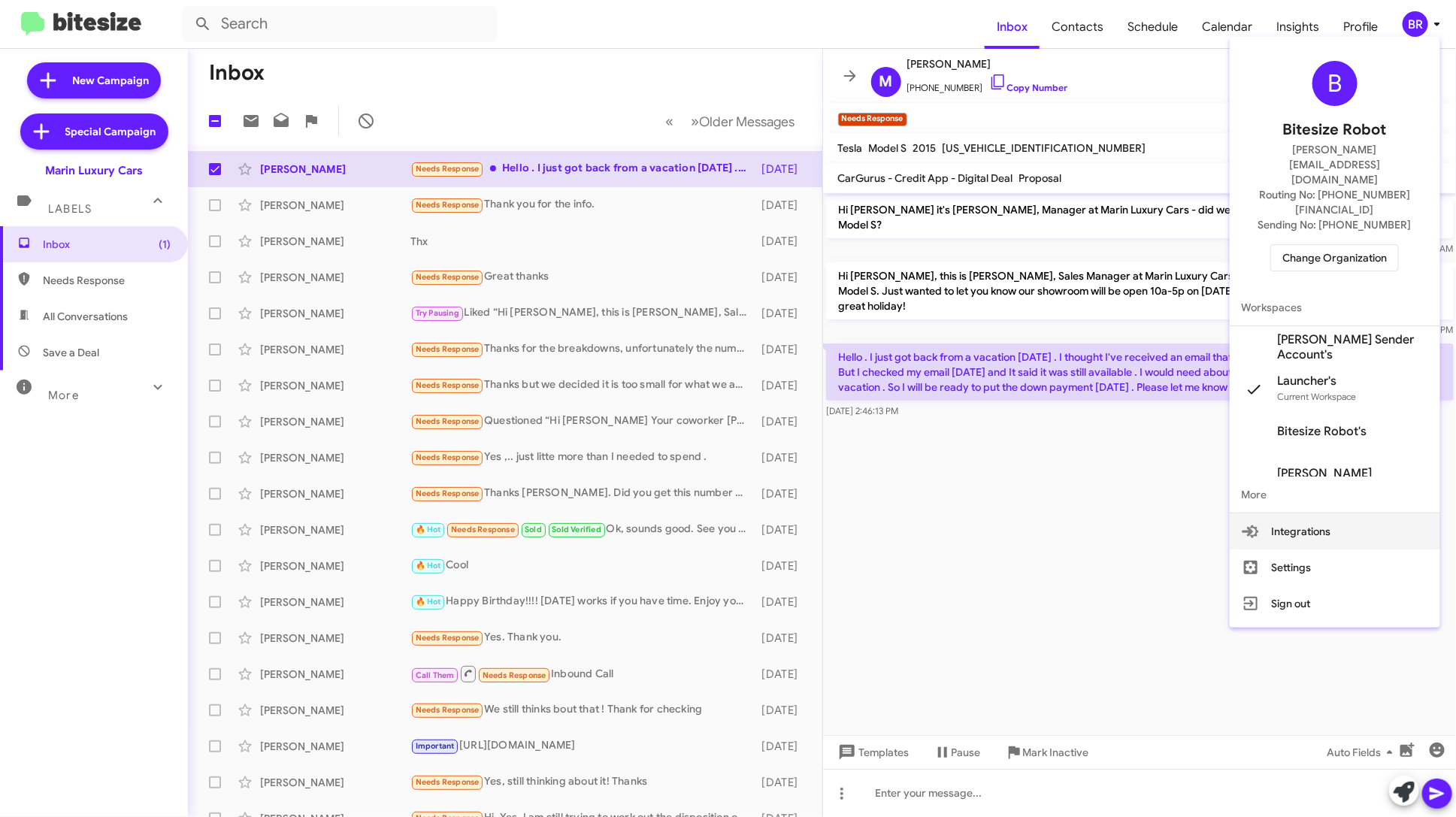
click at [1093, 25] on div at bounding box center [728, 408] width 1456 height 817
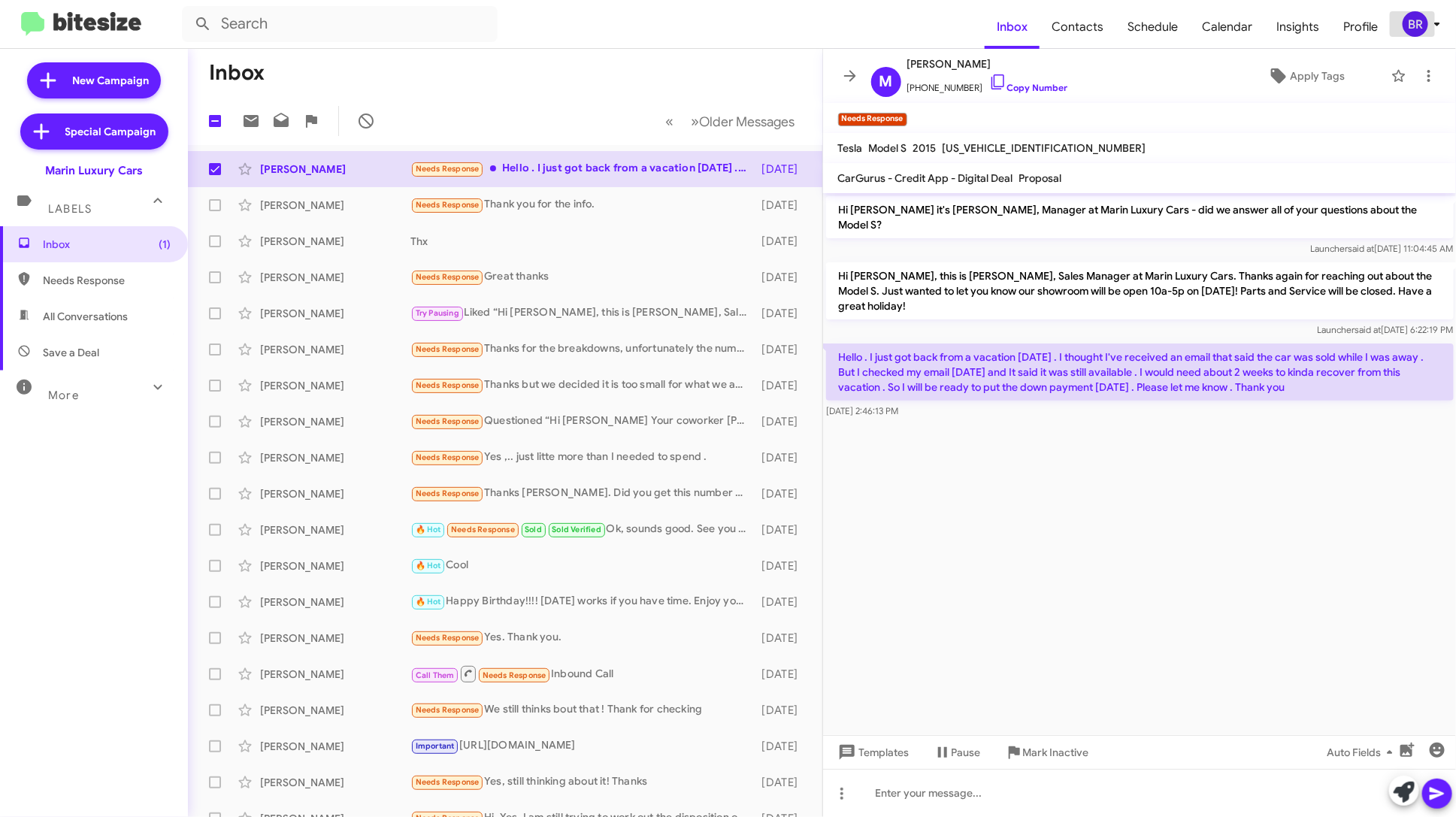
click at [1093, 25] on span "Contacts" at bounding box center [1077, 27] width 76 height 43
type input "in:groups"
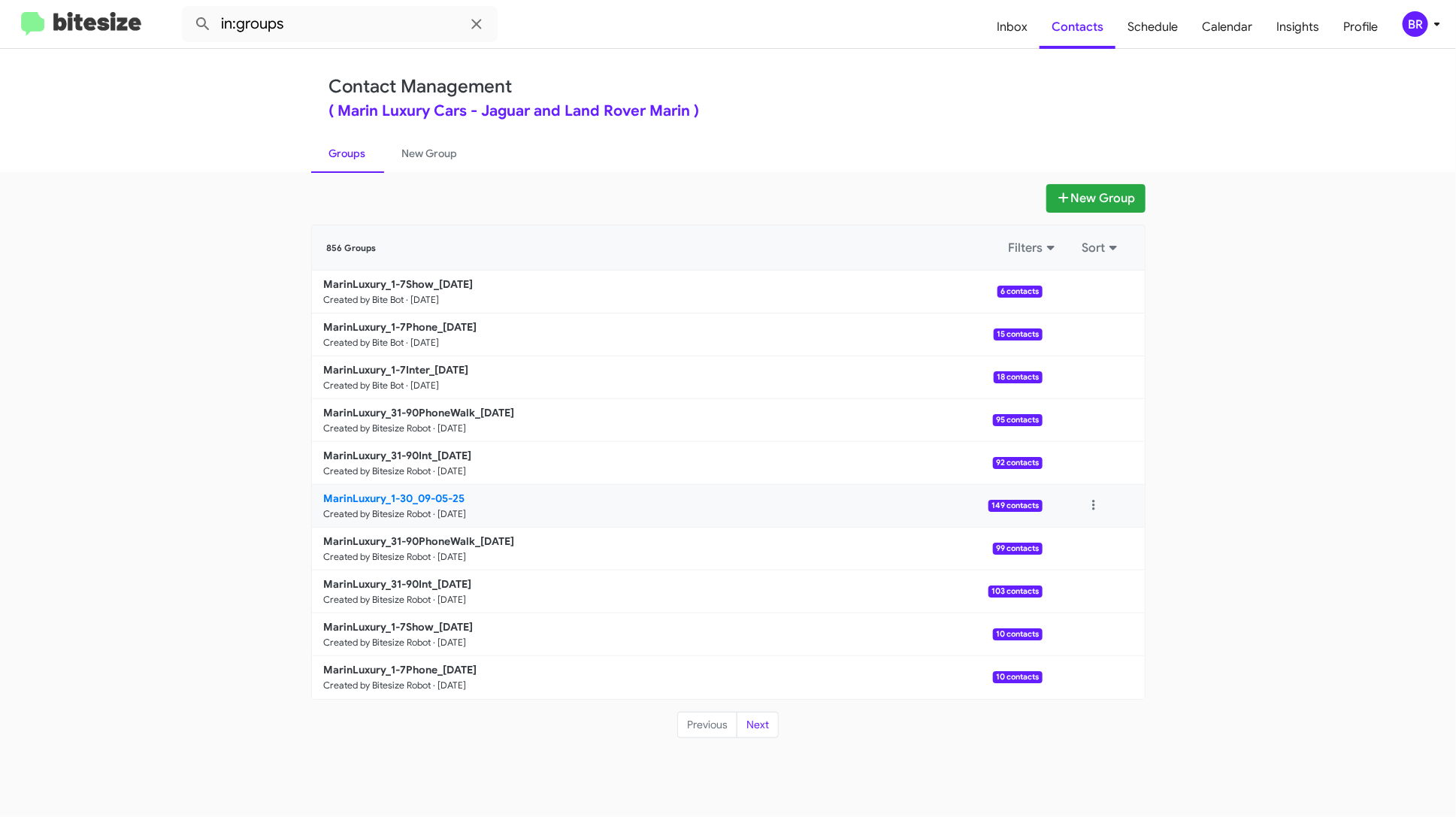
click at [564, 510] on link "MarinLuxury_1-30_09-05-25 Created by Bitesize Robot · Sep 4, 2025 149 contacts" at bounding box center [677, 506] width 731 height 43
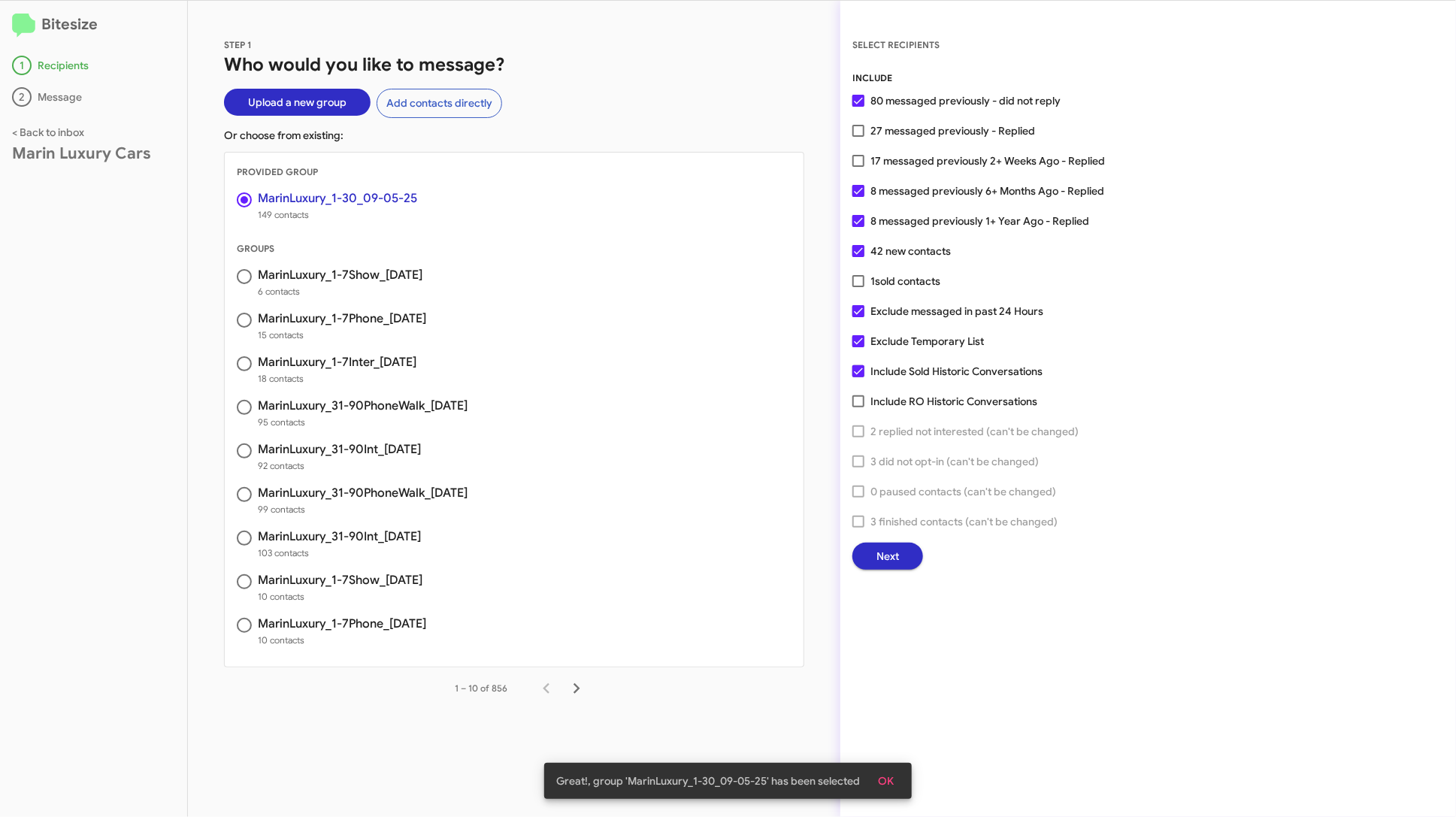
click at [989, 157] on span "17 messaged previously 2+ Weeks Ago - Replied" at bounding box center [988, 161] width 235 height 18
click at [859, 167] on input "17 messaged previously 2+ Weeks Ago - Replied" at bounding box center [858, 167] width 1 height 1
checkbox input "true"
click at [899, 557] on button "Next" at bounding box center [887, 557] width 71 height 27
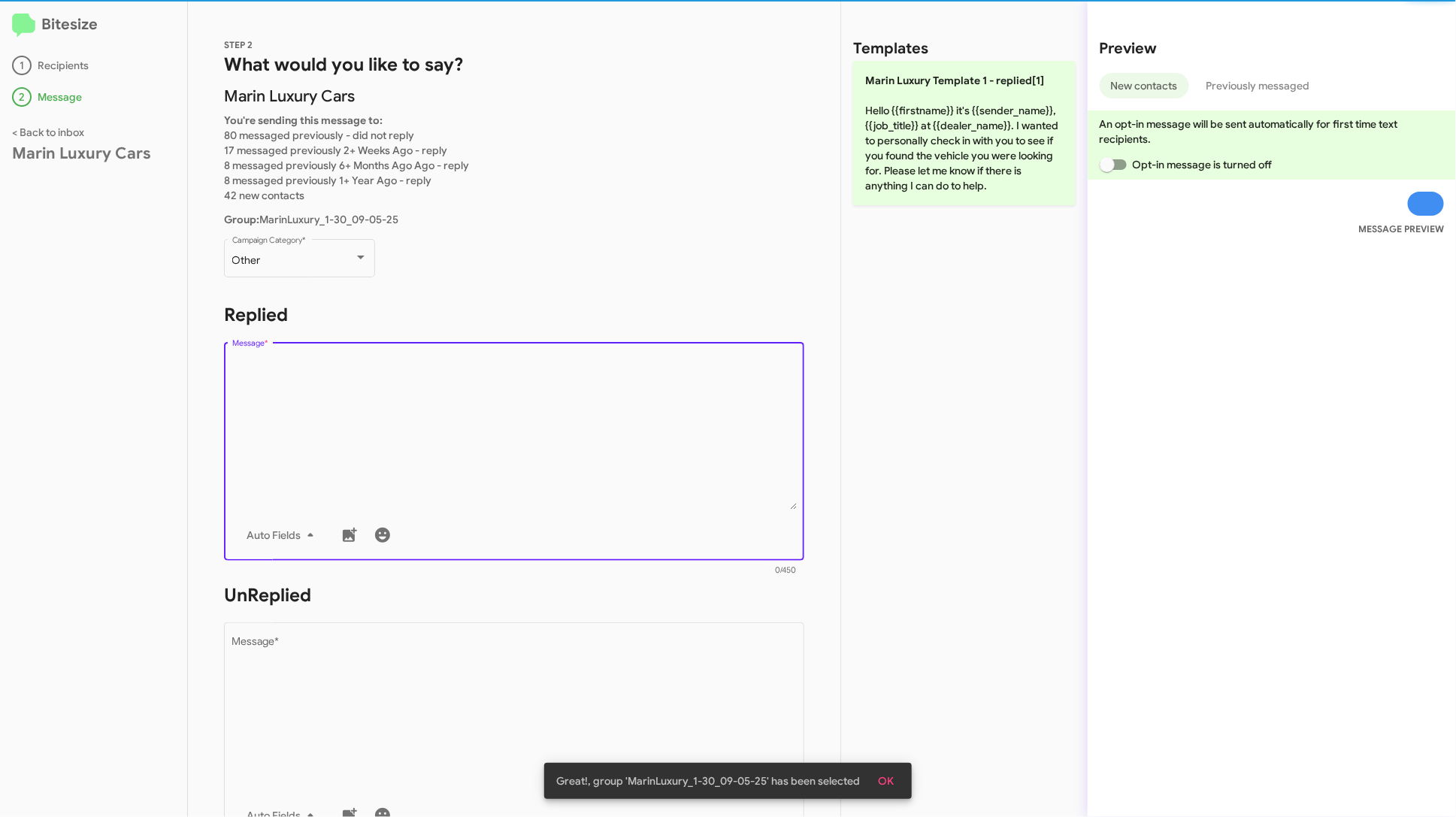
click at [642, 409] on textarea "Message *" at bounding box center [514, 433] width 565 height 153
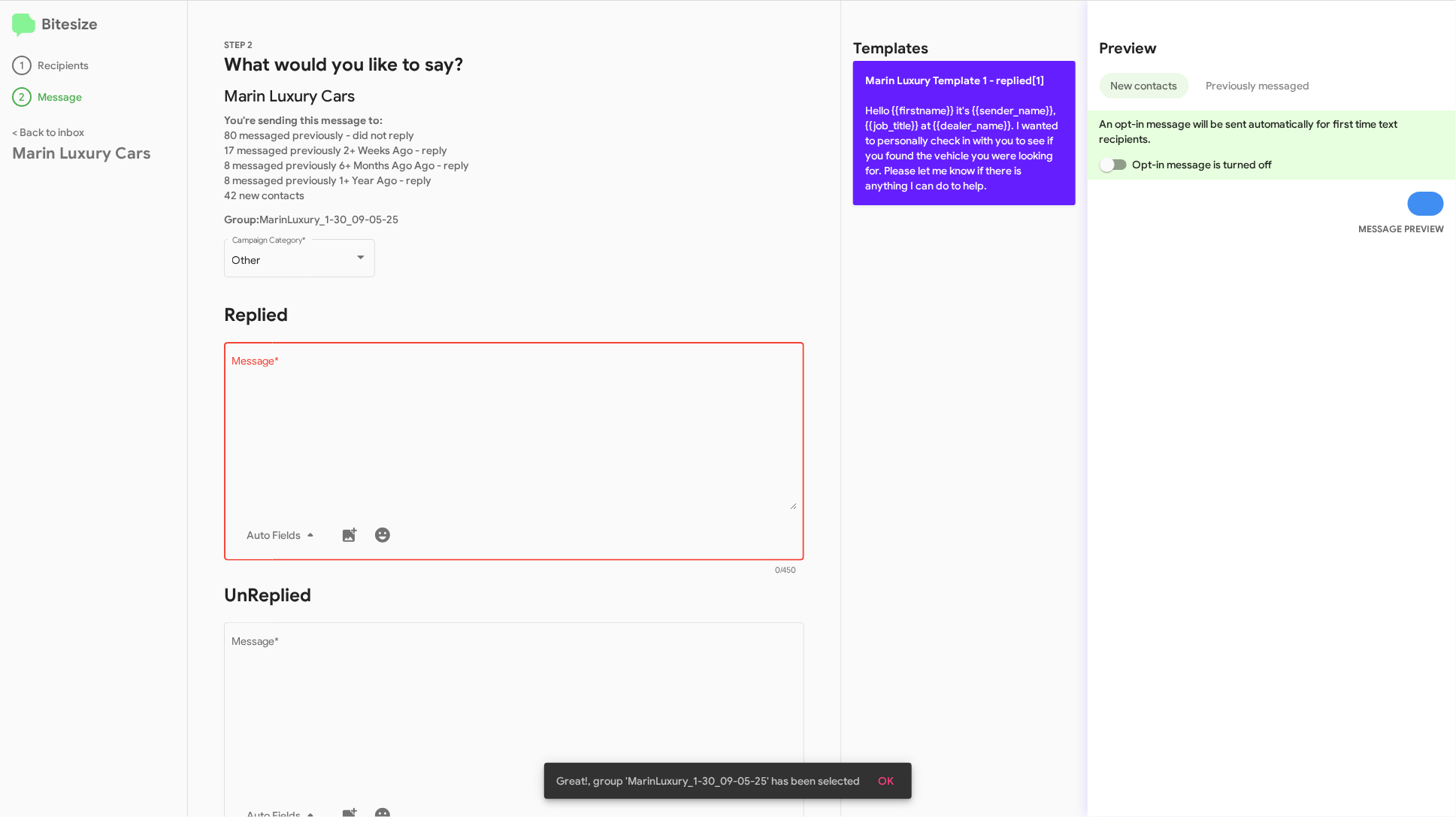
click at [889, 175] on p "Marin Luxury Template 1 - replied[1] Hello {{firstname}} it's {{sender_name}}, …" at bounding box center [964, 133] width 222 height 145
type textarea "Hello {{firstname}} it's {{sender_name}}, {{job_title}} at {{dealer_name}}. I w…"
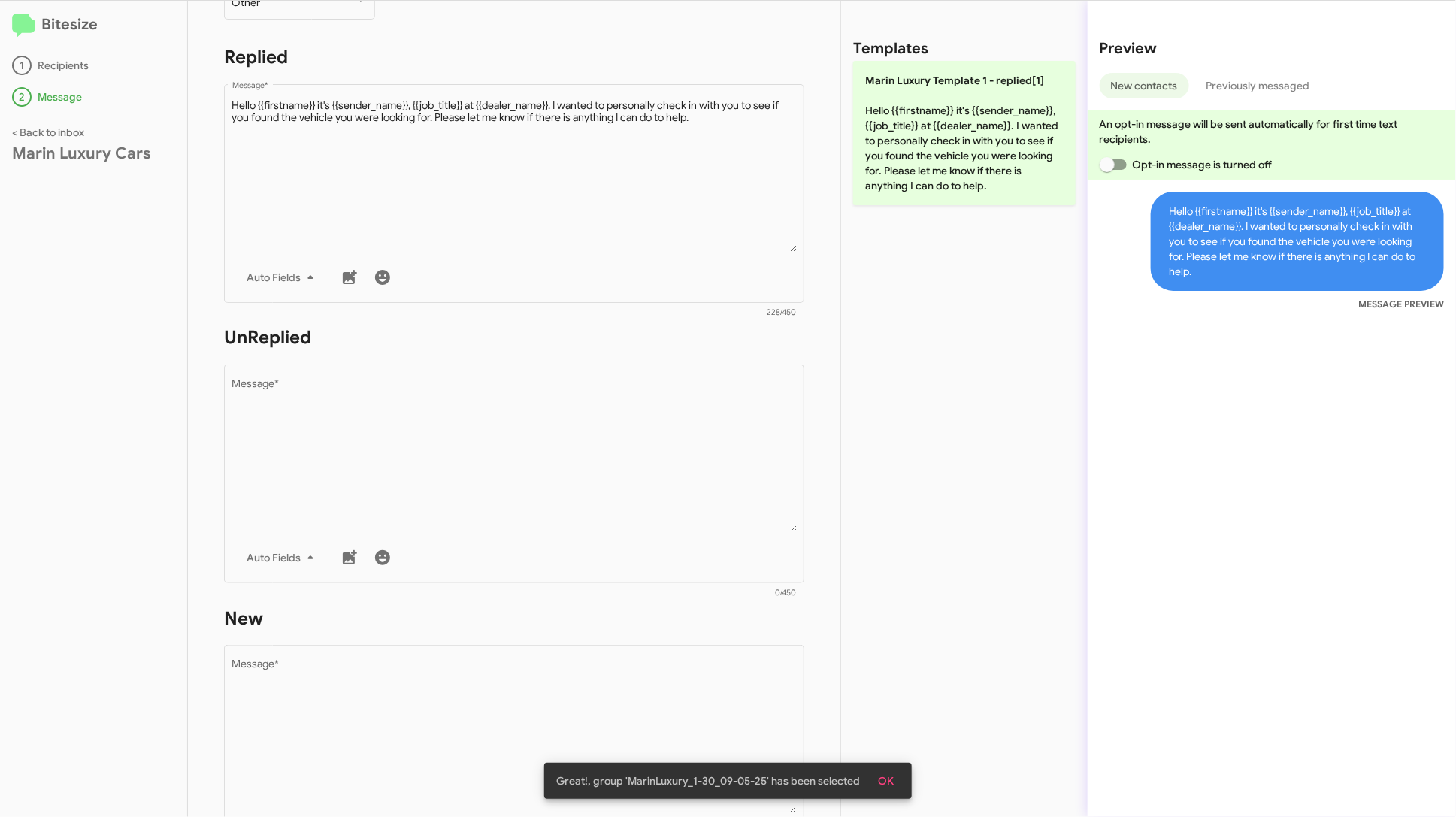
scroll to position [298, 0]
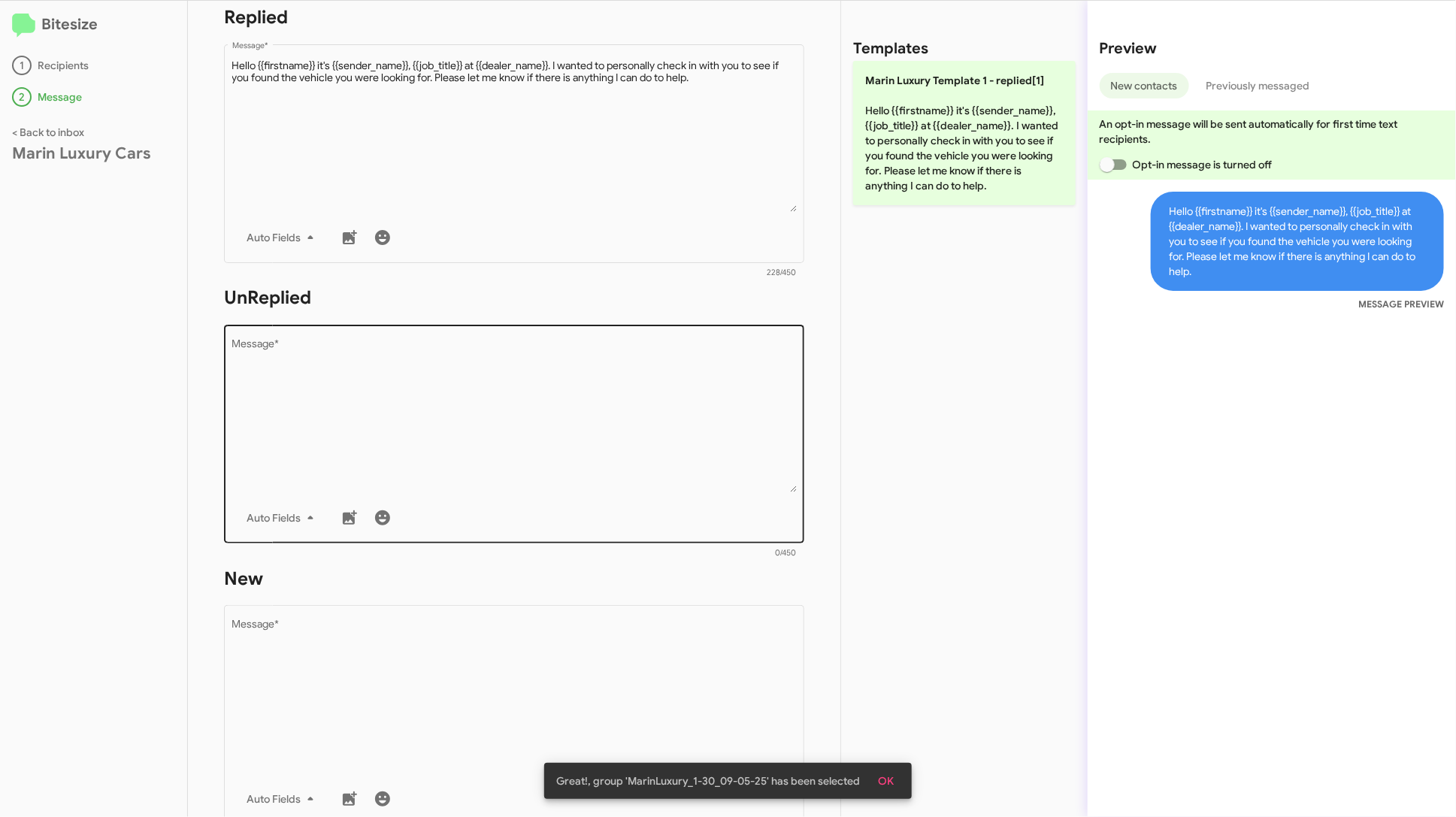
click at [681, 381] on textarea "Message *" at bounding box center [514, 415] width 565 height 153
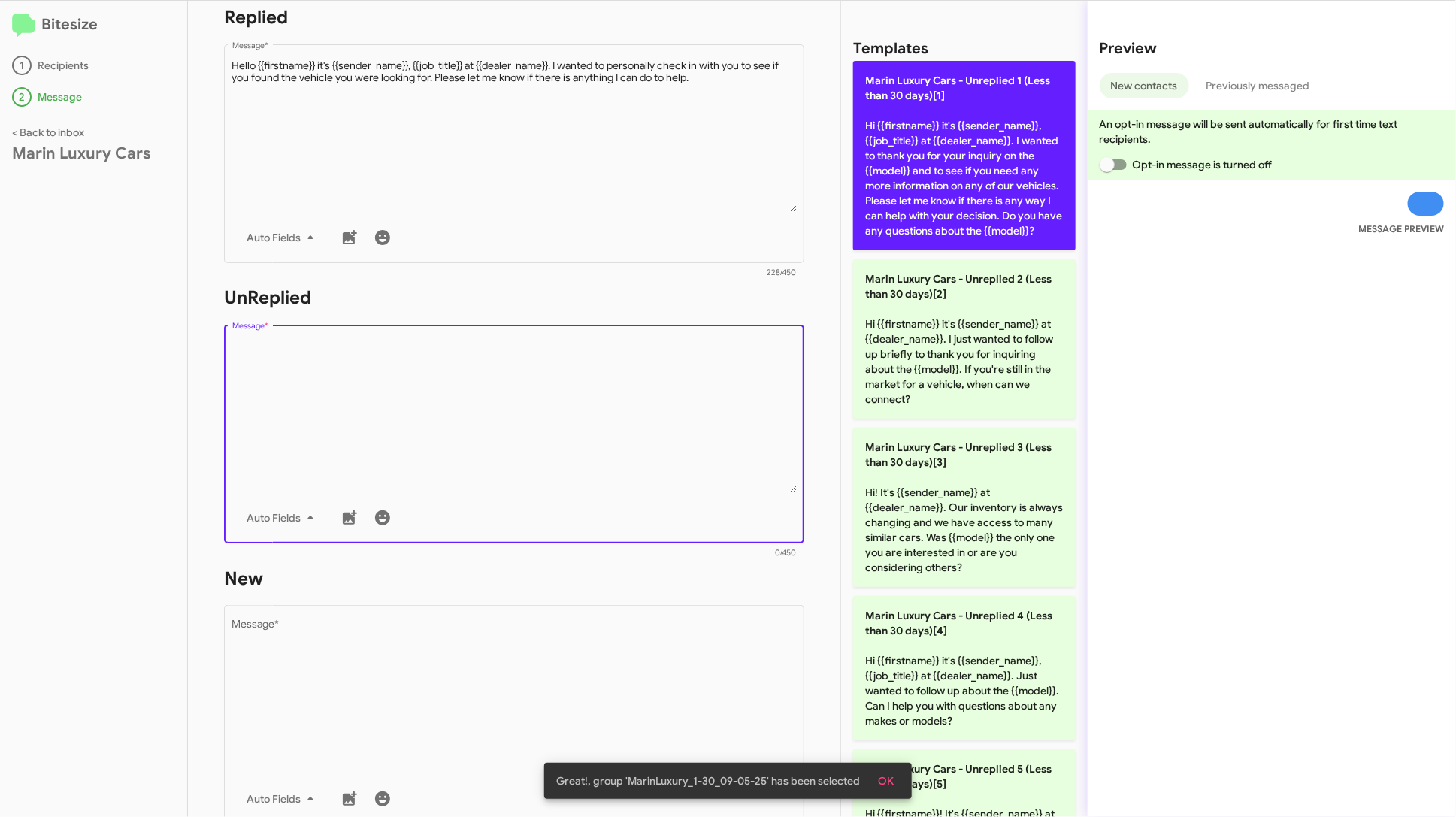
click at [894, 194] on p "Marin Luxury Cars - Unreplied 1 (Less than 30 days)[1] Hi {{firstname}} it's {{…" at bounding box center [964, 156] width 222 height 190
type textarea "Hi {{firstname}} it's {{sender_name}}, {{job_title}} at {{dealer_name}}. I want…"
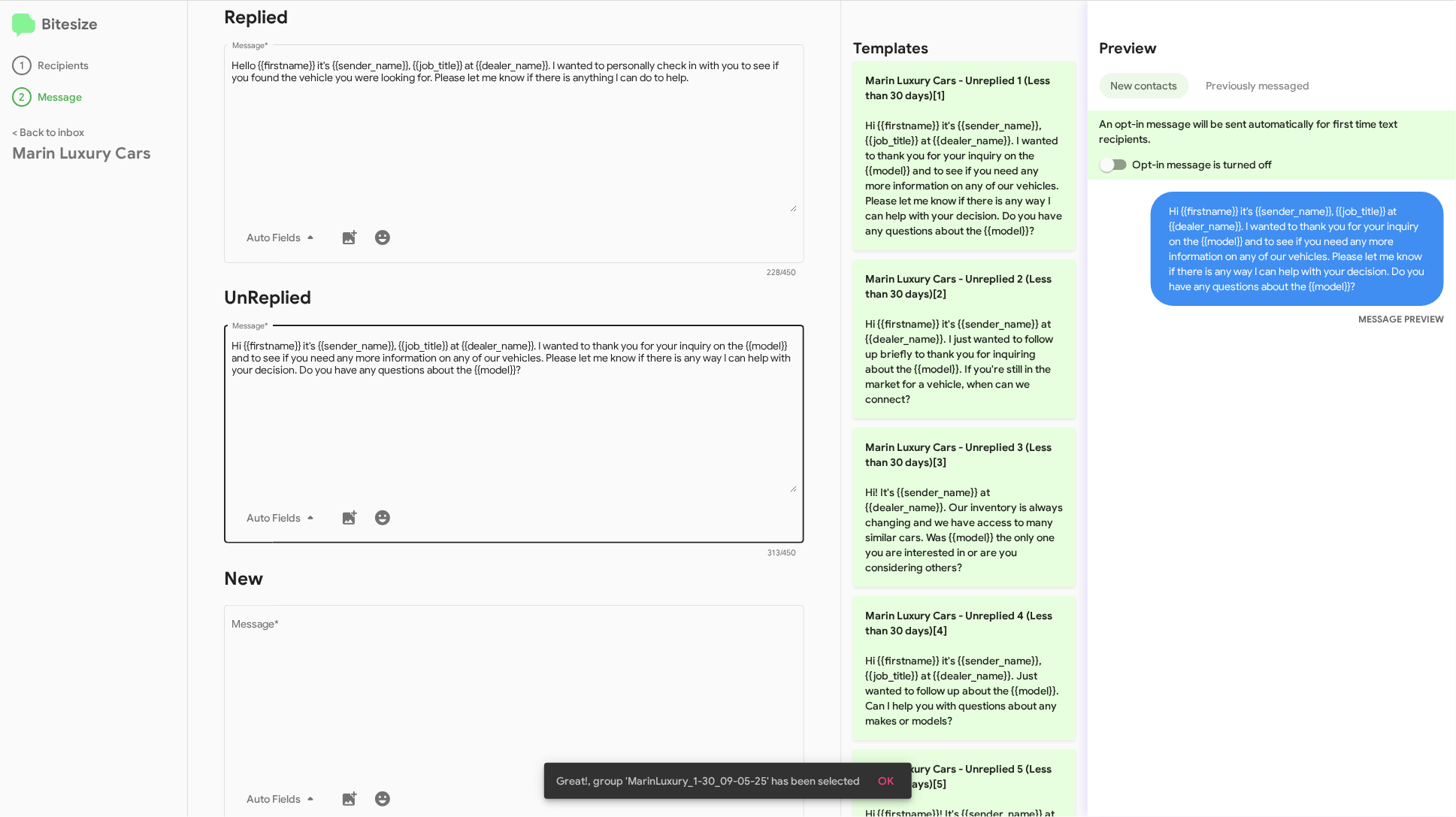
scroll to position [530, 0]
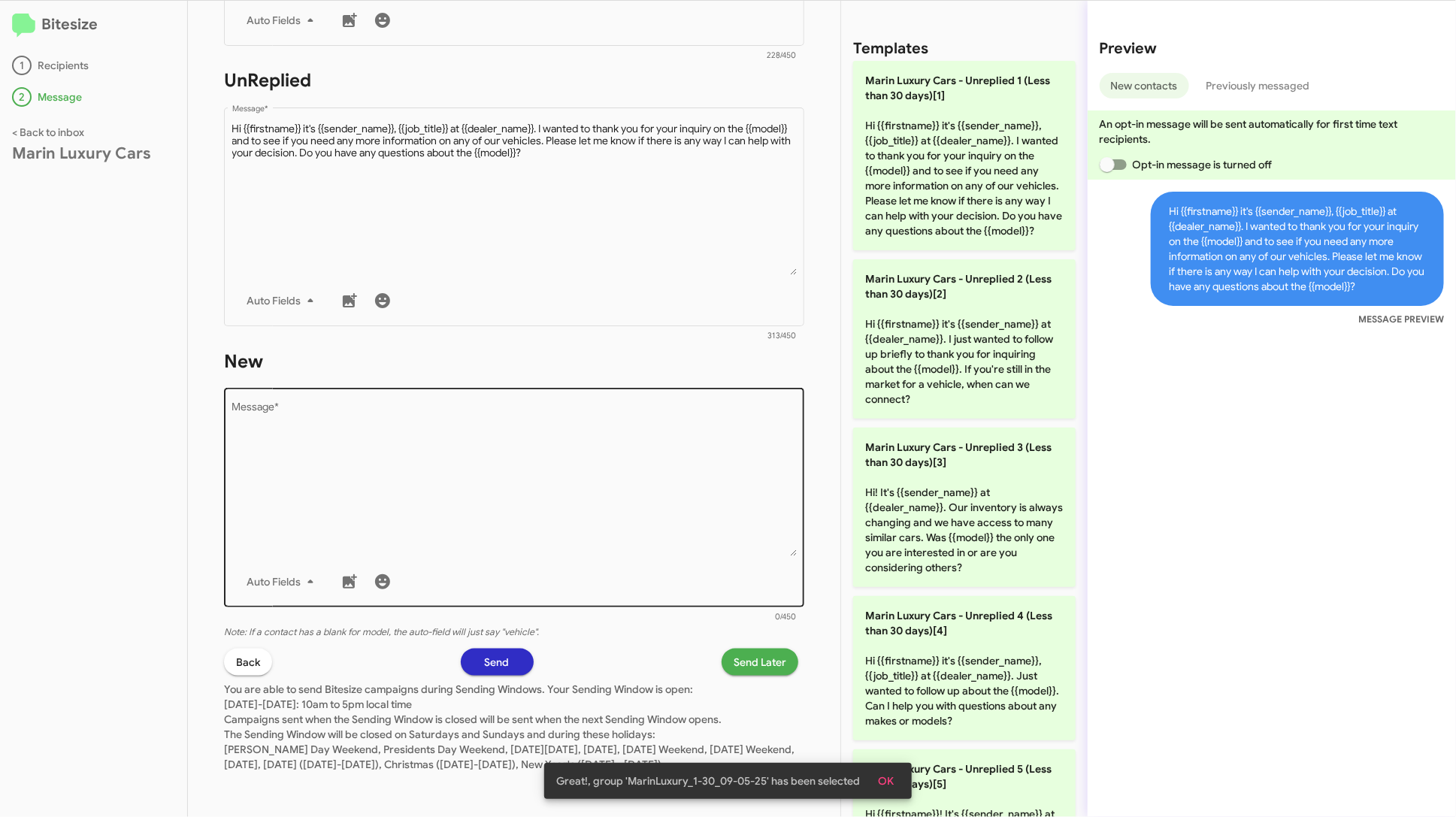
click at [665, 484] on textarea "Message *" at bounding box center [514, 480] width 565 height 153
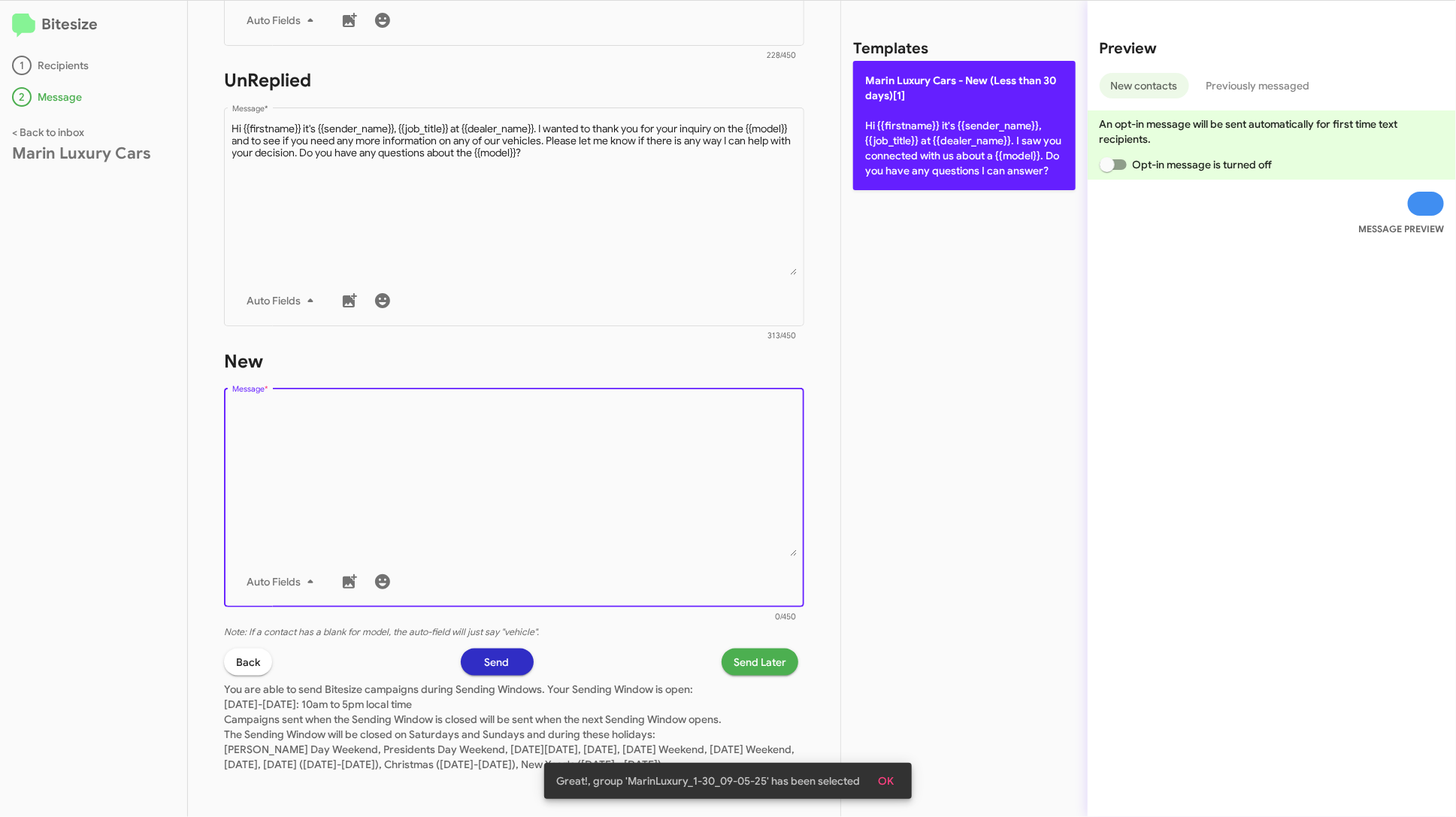
click at [908, 159] on p "Marin Luxury Cars - New (Less than 30 days)[1] Hi {{firstname}} it's {{sender_n…" at bounding box center [964, 125] width 222 height 129
type textarea "Hi {{firstname}} it's {{sender_name}}, {{job_title}} at {{dealer_name}}. I saw …"
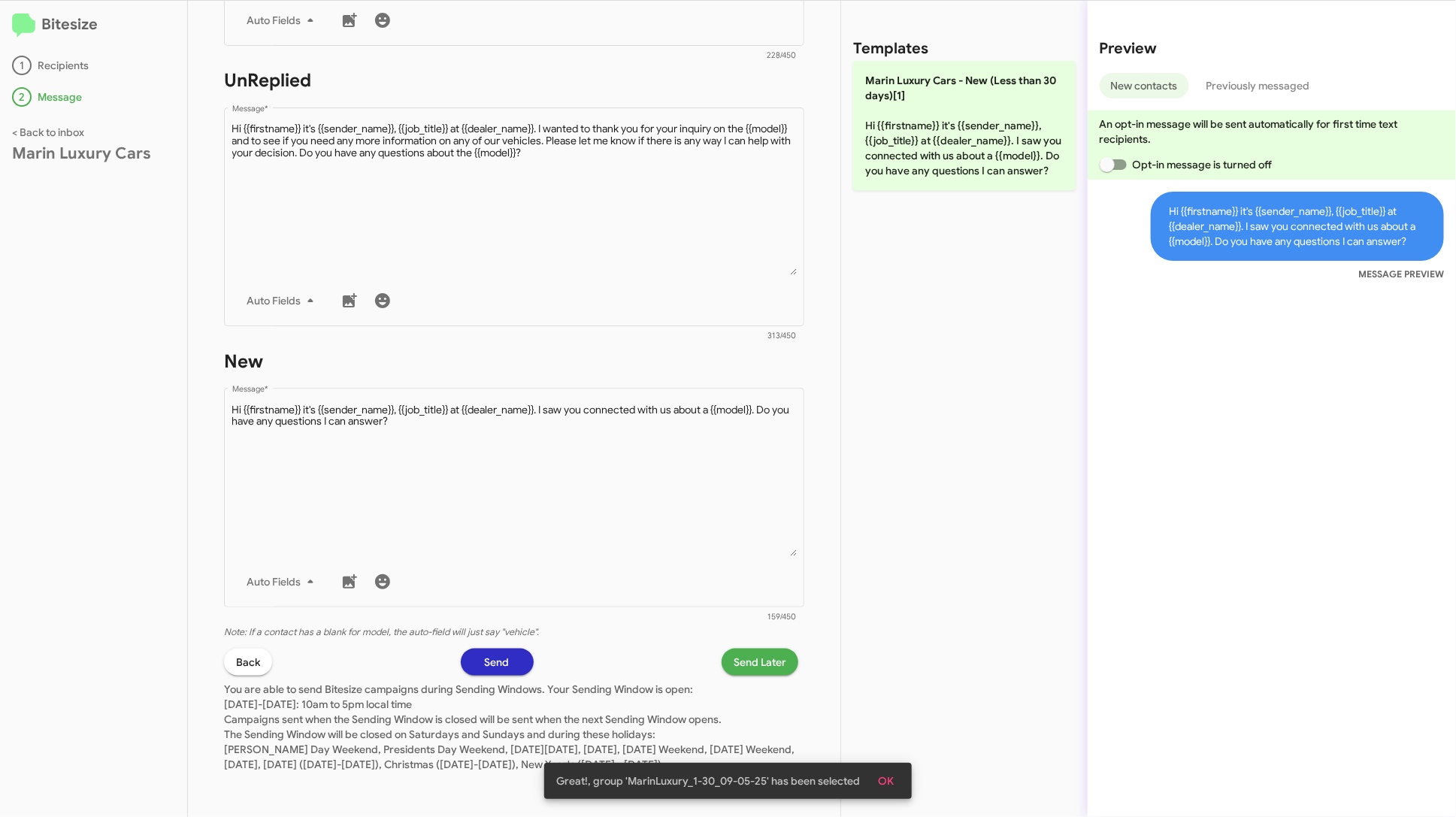
click at [501, 649] on span "Send" at bounding box center [497, 663] width 25 height 27
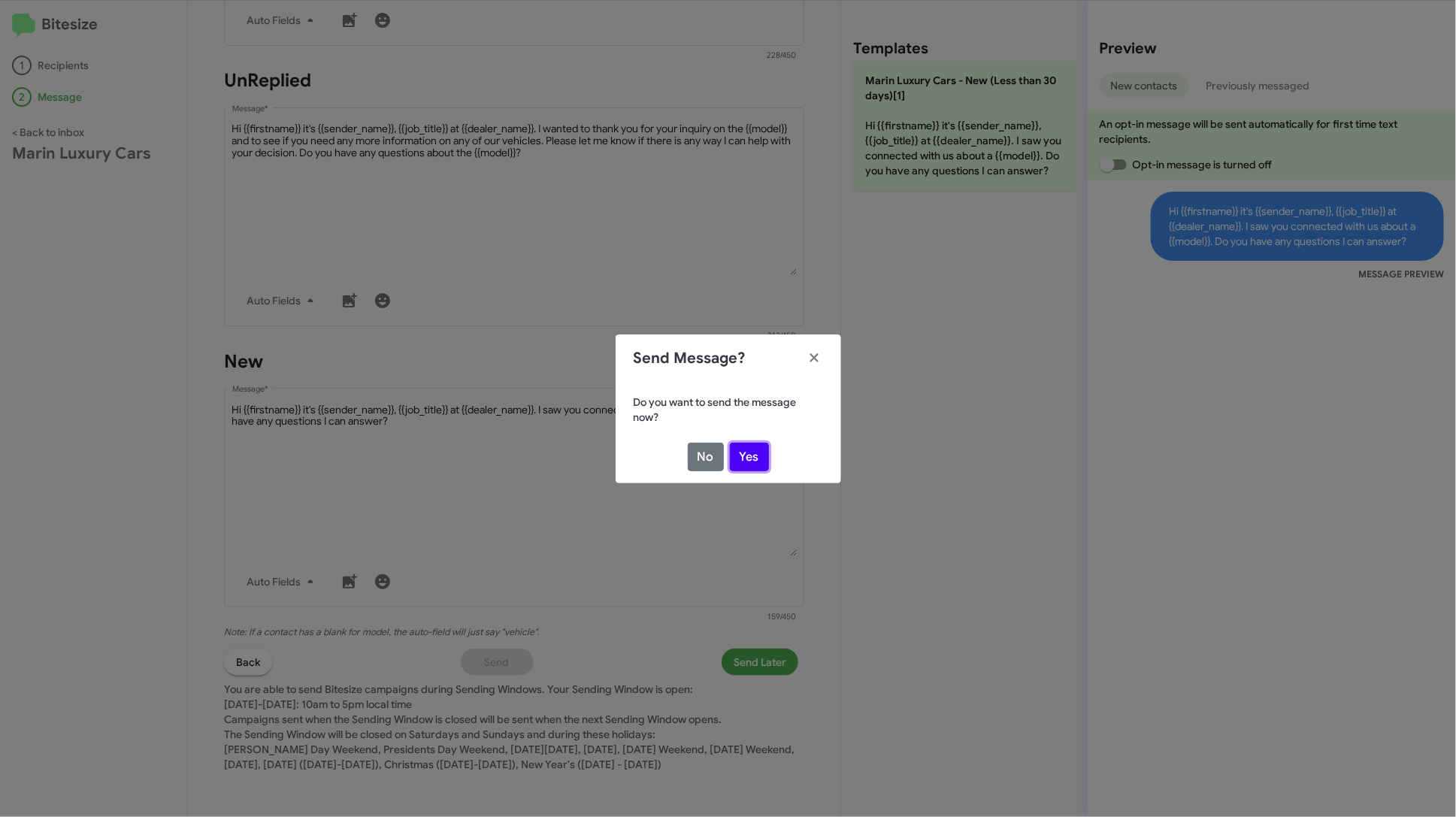
click at [747, 464] on button "Yes" at bounding box center [749, 457] width 39 height 29
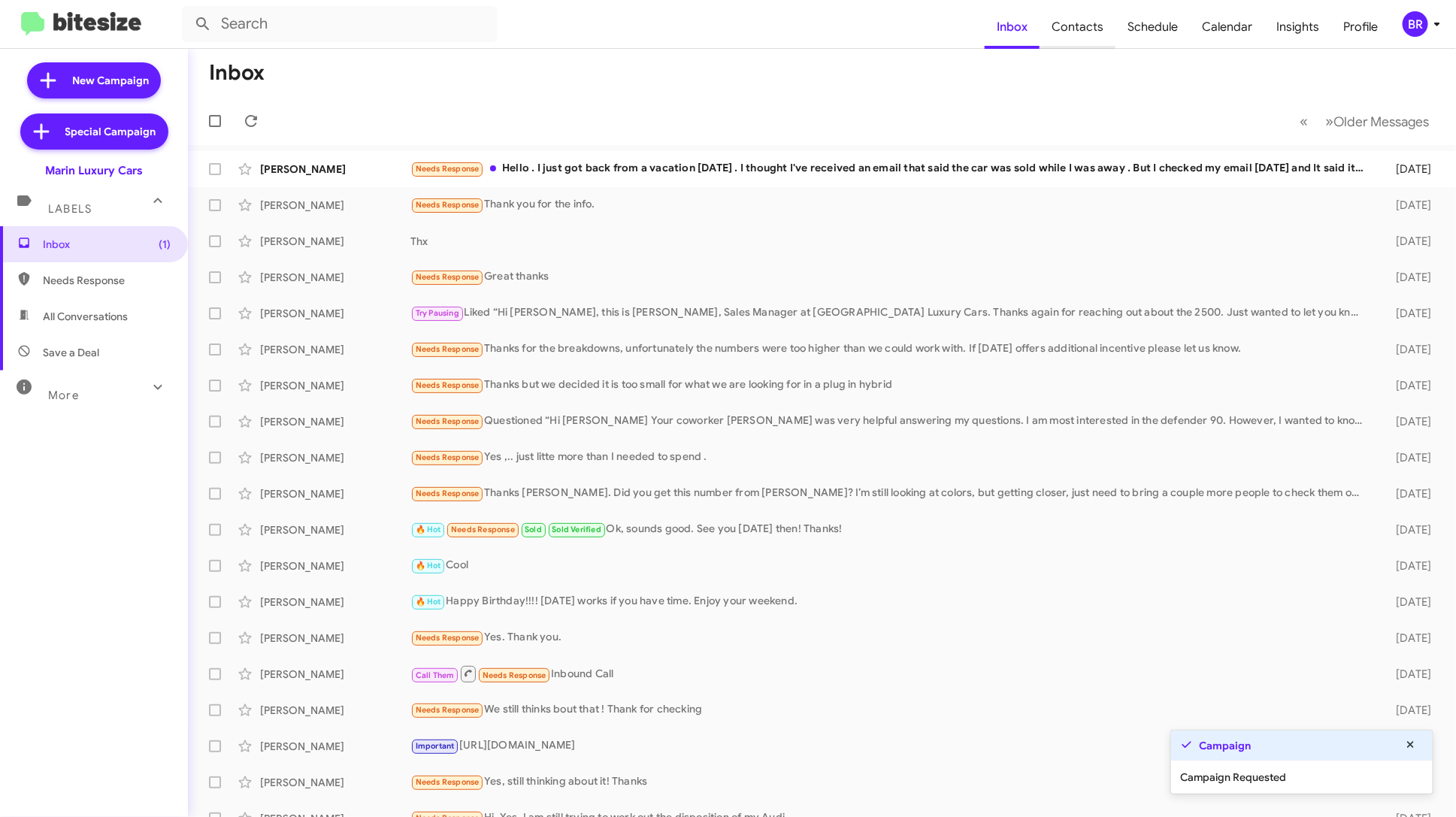
click at [1069, 21] on span "Contacts" at bounding box center [1077, 27] width 76 height 43
type input "in:groups"
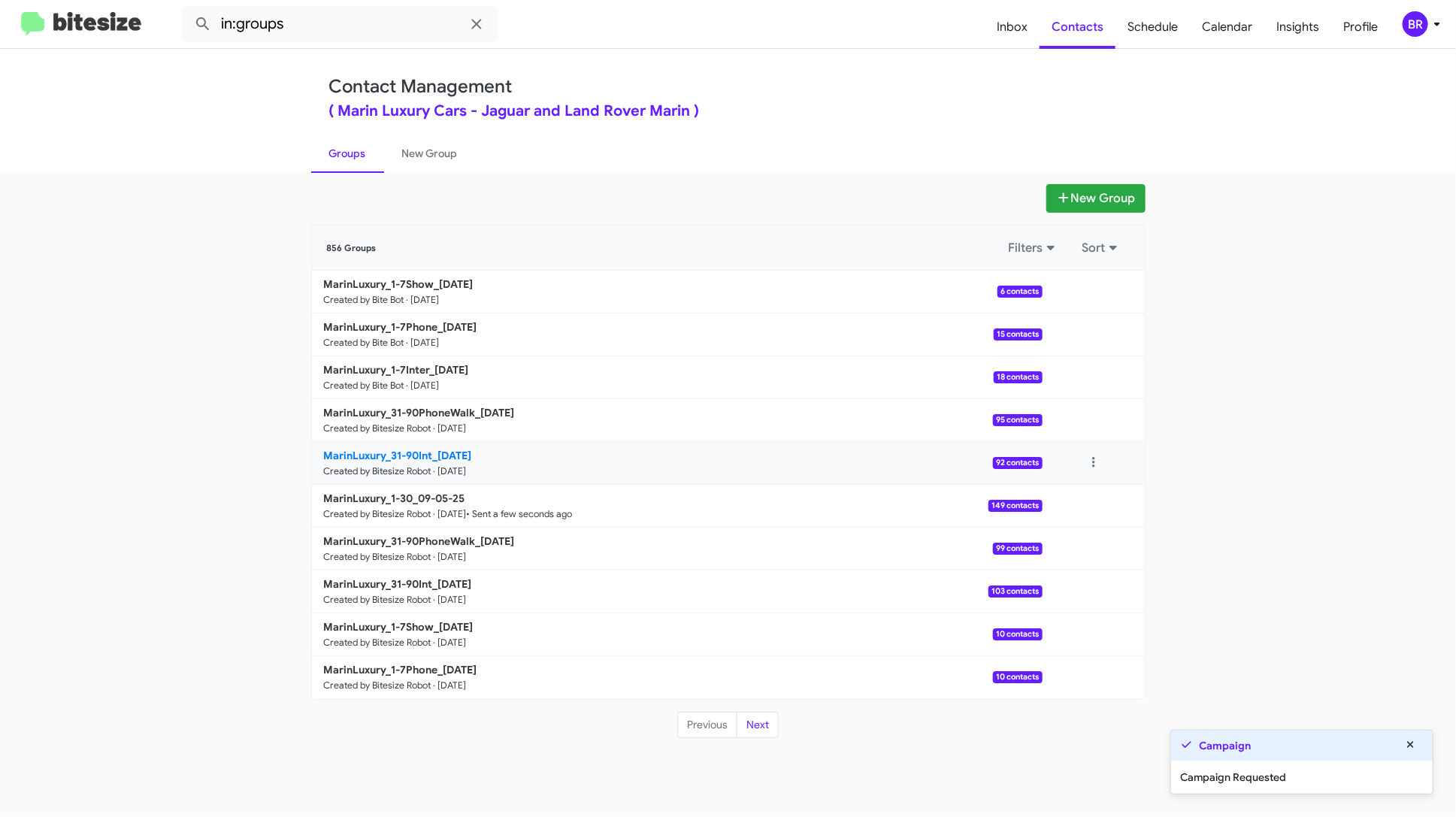
click at [629, 452] on p "MarinLuxury_31-90Int_09-05-25" at bounding box center [677, 455] width 707 height 15
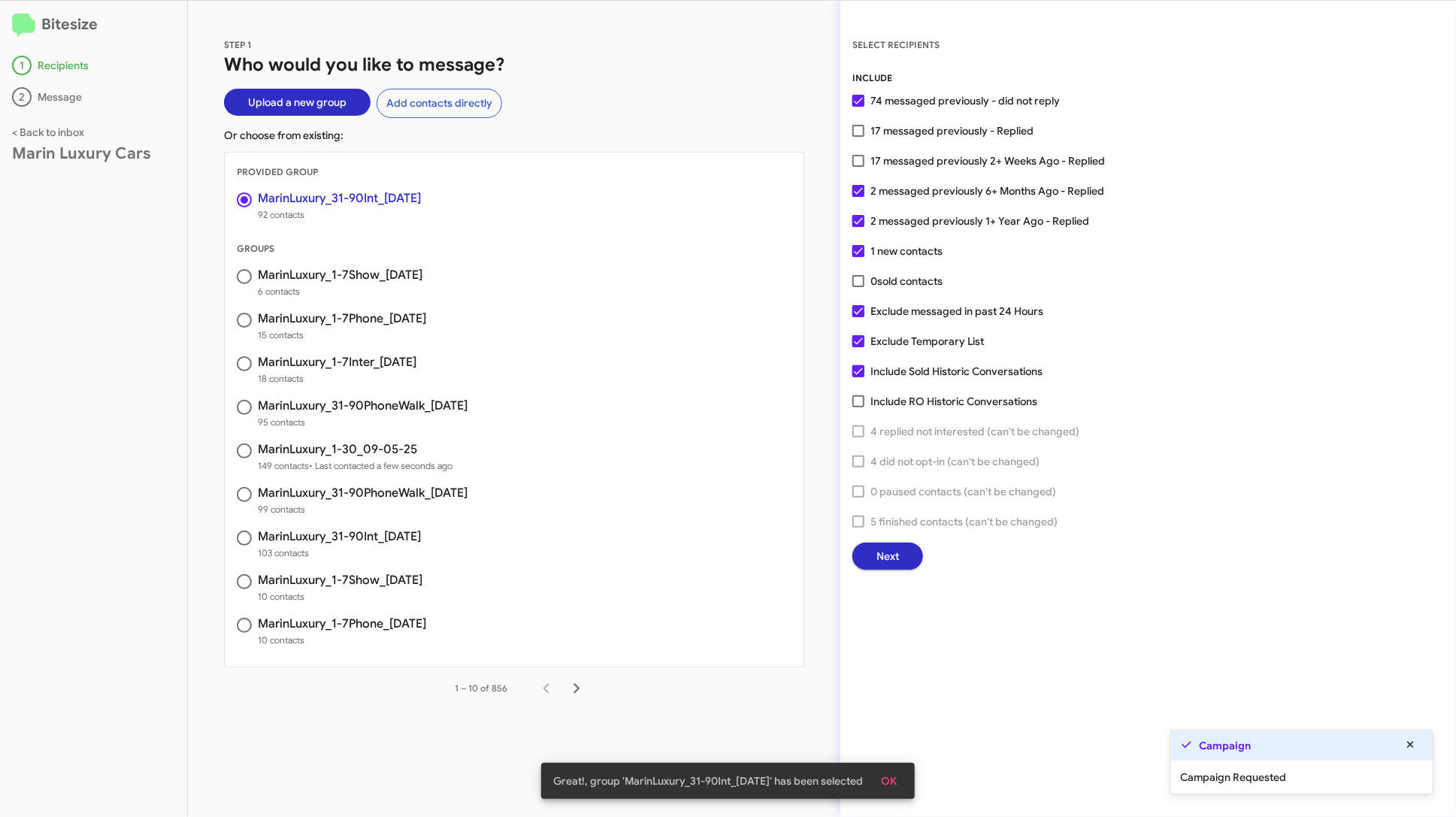
click at [1009, 165] on span "17 messaged previously 2+ Weeks Ago - Replied" at bounding box center [988, 161] width 235 height 18
click at [859, 167] on input "17 messaged previously 2+ Weeks Ago - Replied" at bounding box center [858, 167] width 1 height 1
checkbox input "true"
click at [886, 557] on span "Next" at bounding box center [887, 557] width 22 height 27
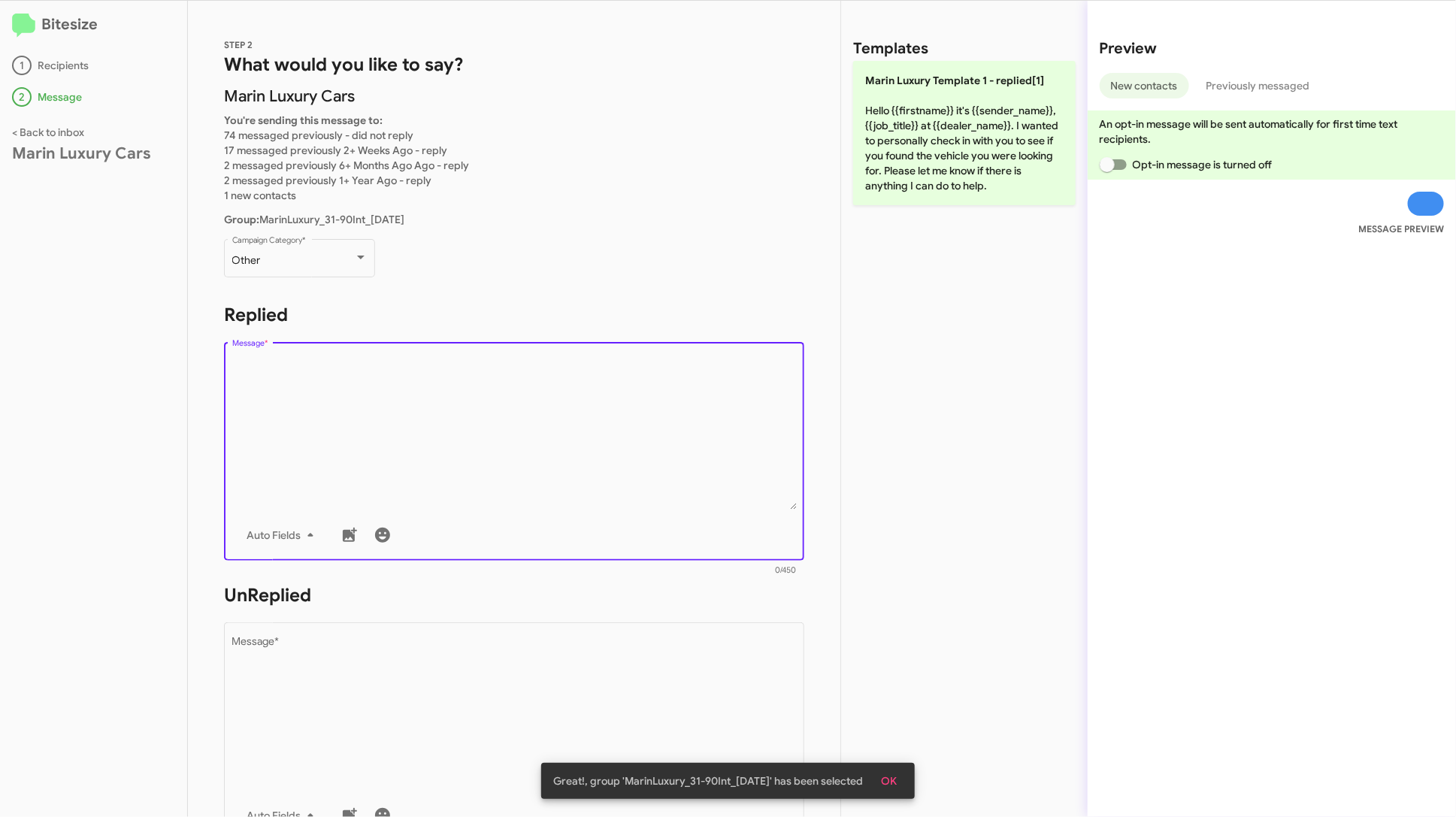
click at [665, 422] on textarea "Message *" at bounding box center [514, 433] width 565 height 153
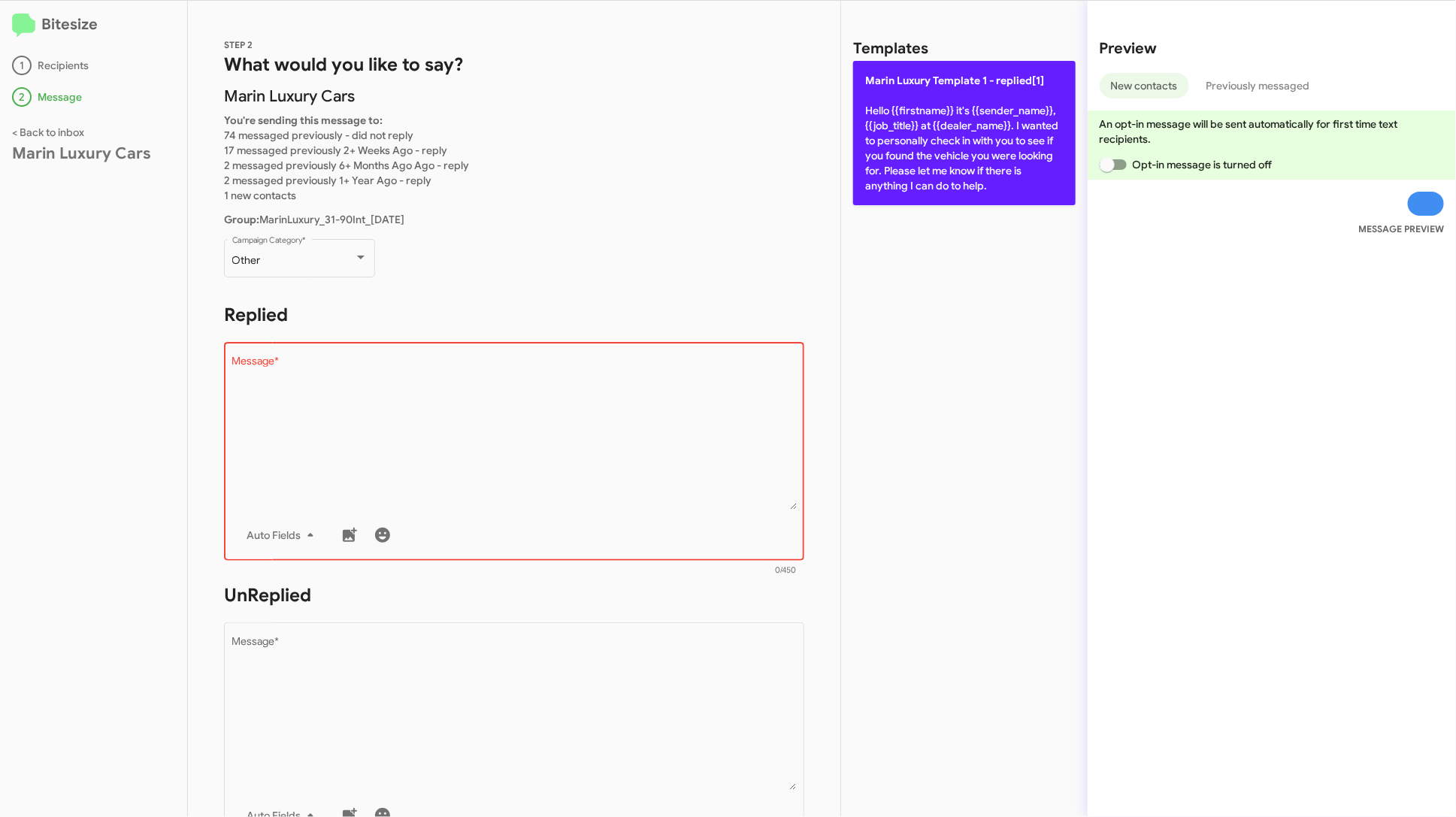
click at [915, 178] on p "Marin Luxury Template 1 - replied[1] Hello {{firstname}} it's {{sender_name}}, …" at bounding box center [964, 133] width 222 height 145
type textarea "Hello {{firstname}} it's {{sender_name}}, {{job_title}} at {{dealer_name}}. I w…"
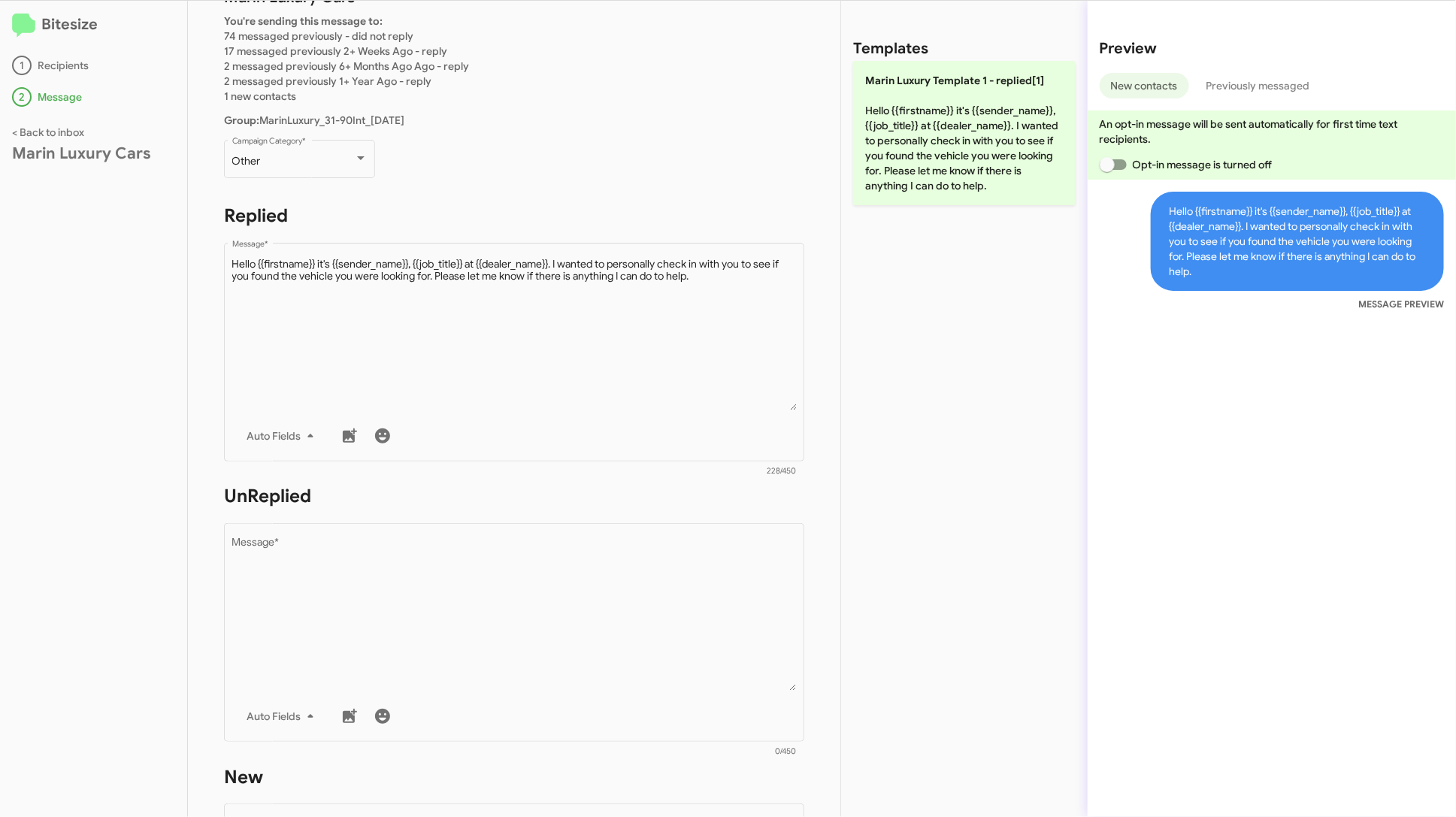
scroll to position [220, 0]
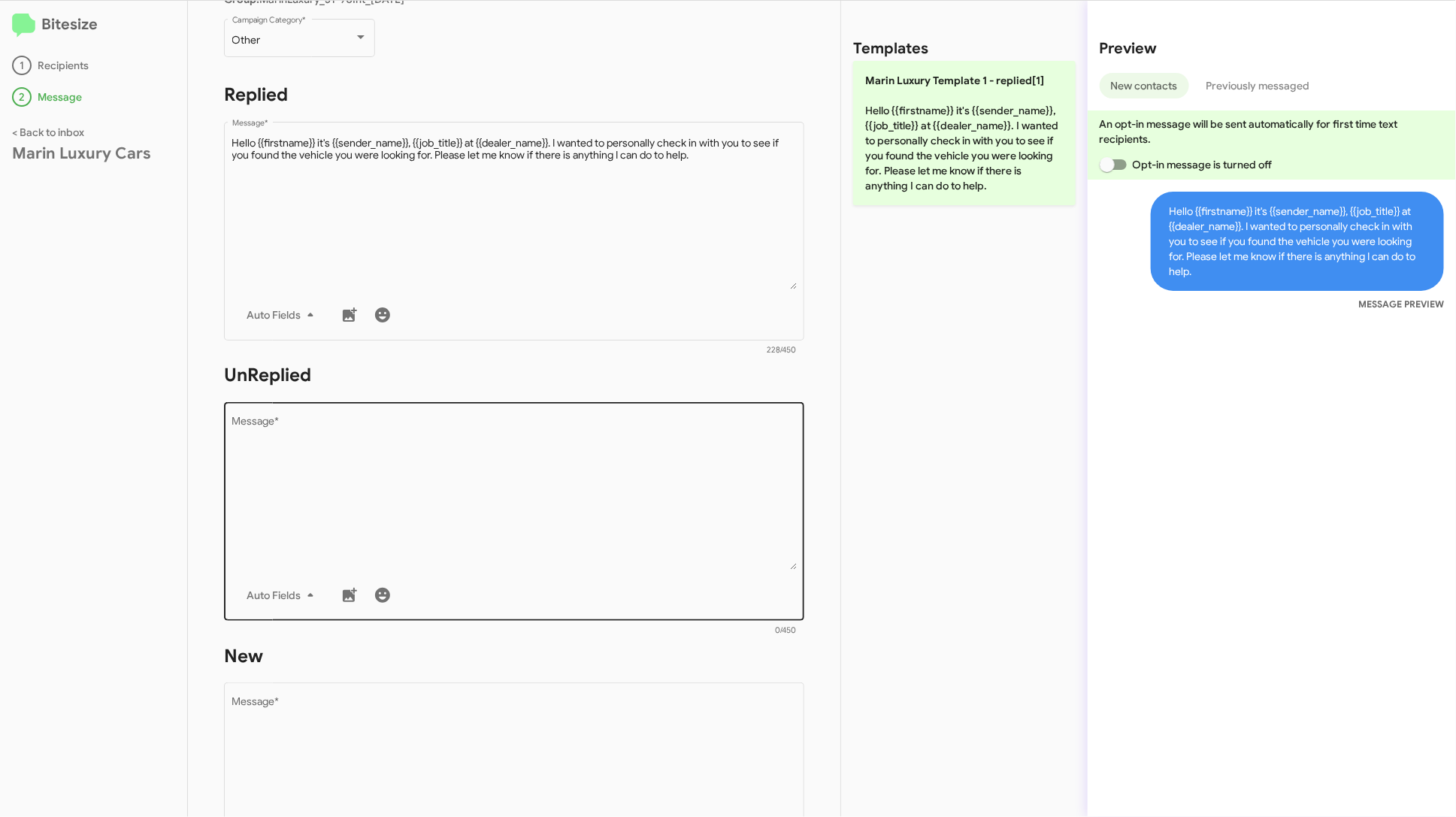
click at [634, 474] on textarea "Message *" at bounding box center [514, 492] width 565 height 153
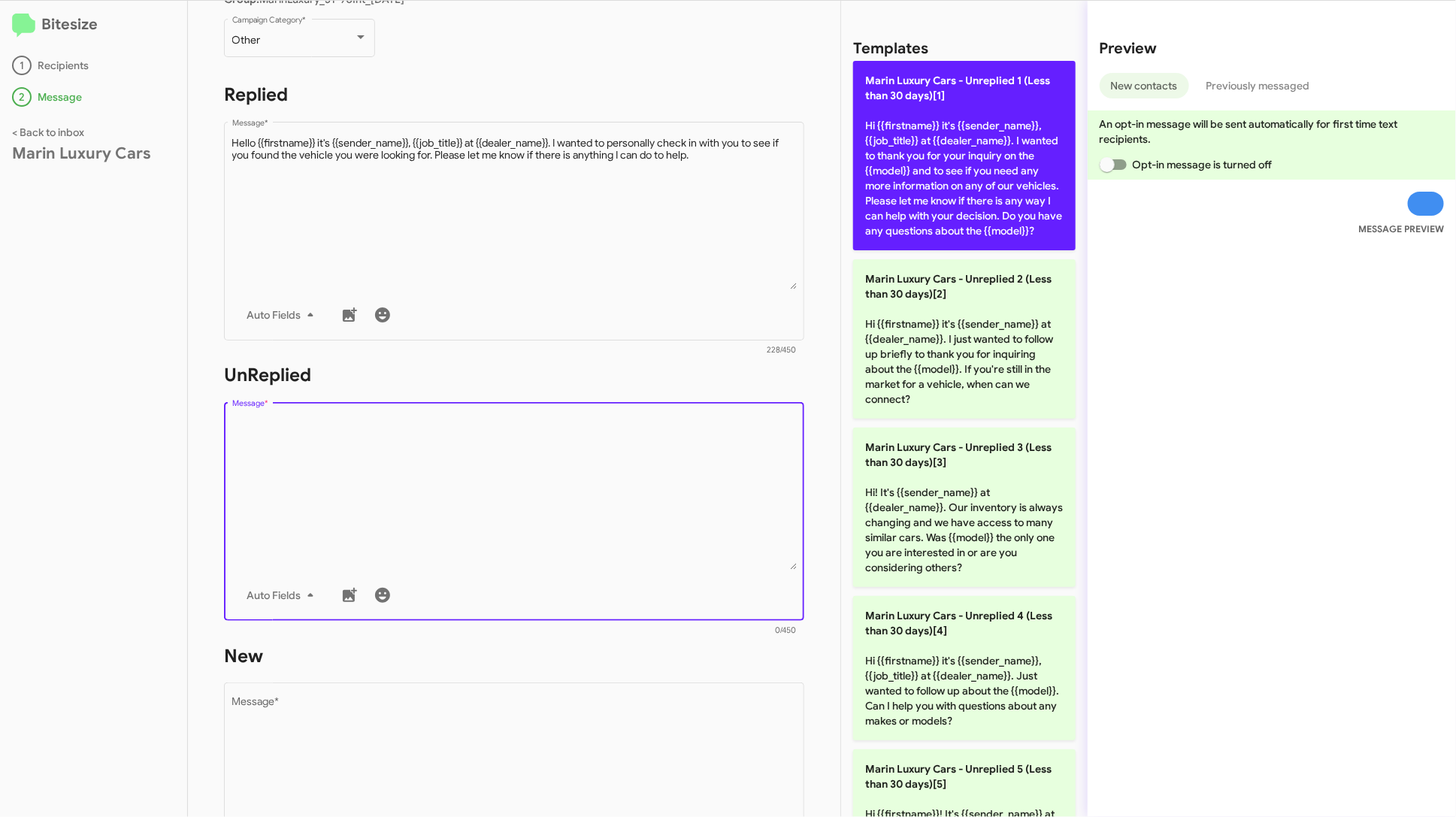
click at [913, 190] on p "Marin Luxury Cars - Unreplied 1 (Less than 30 days)[1] Hi {{firstname}} it's {{…" at bounding box center [964, 156] width 222 height 190
type textarea "Hi {{firstname}} it's {{sender_name}}, {{job_title}} at {{dealer_name}}. I want…"
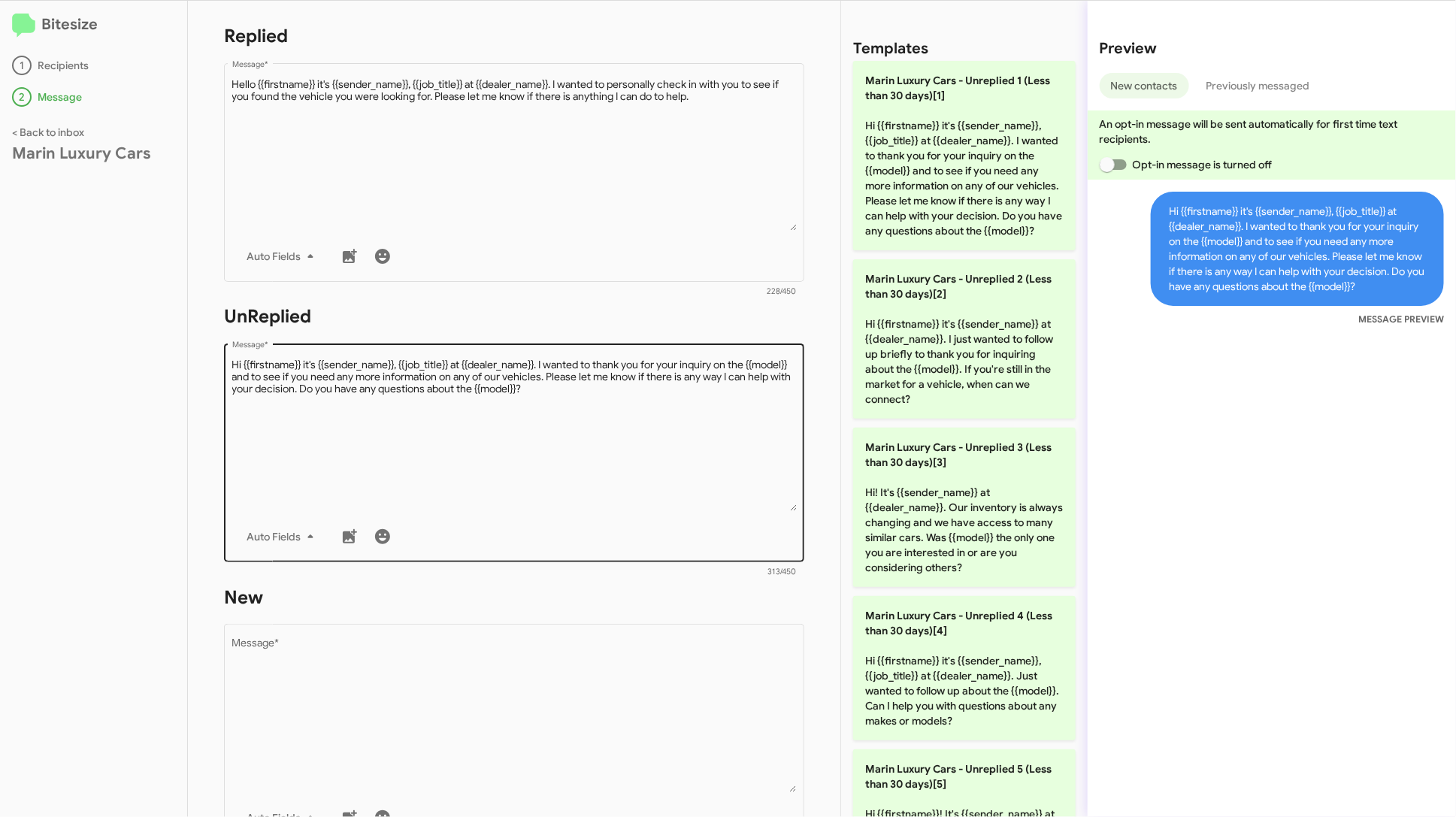
scroll to position [365, 0]
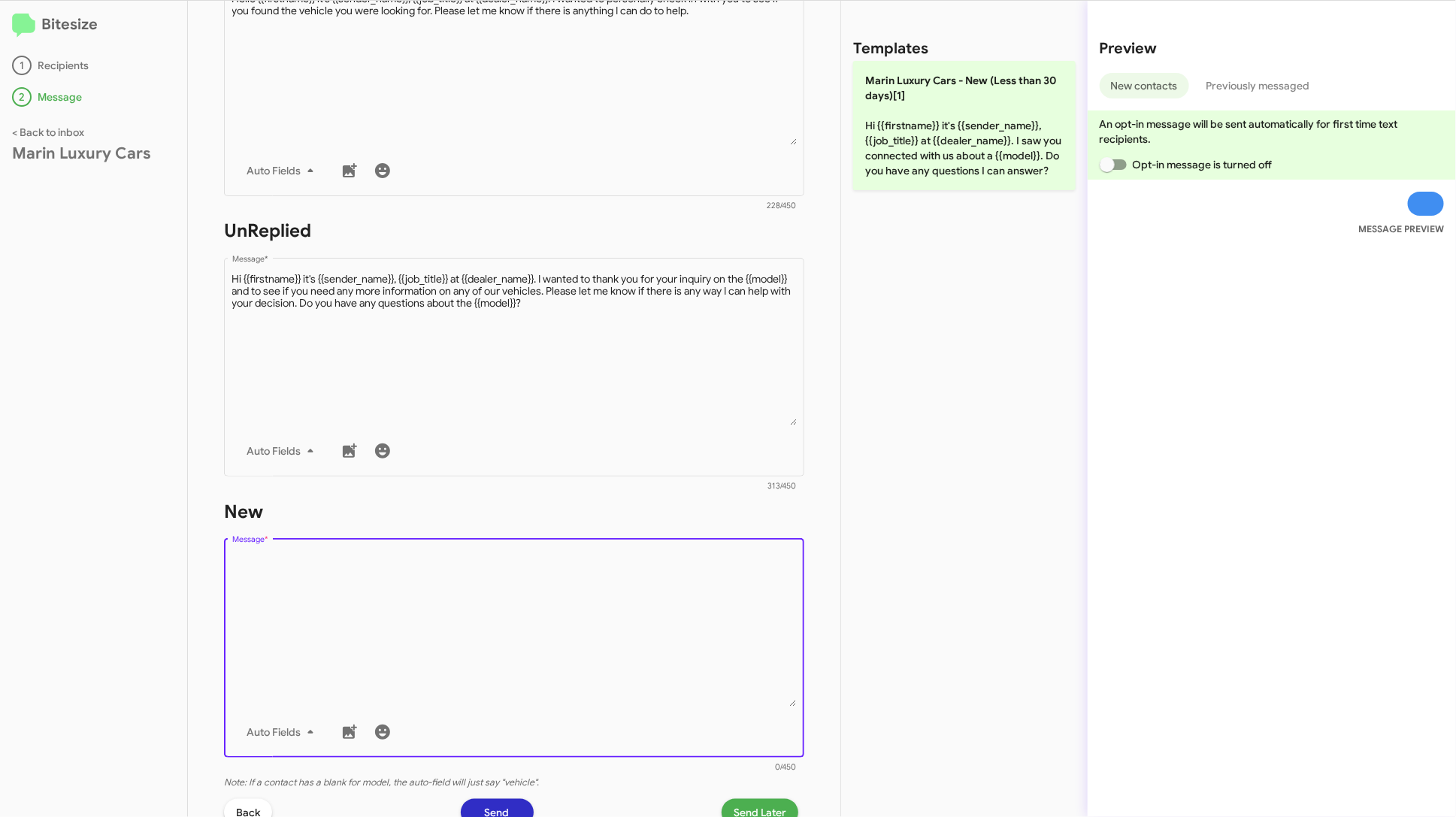
click at [576, 637] on textarea "Message *" at bounding box center [514, 630] width 565 height 153
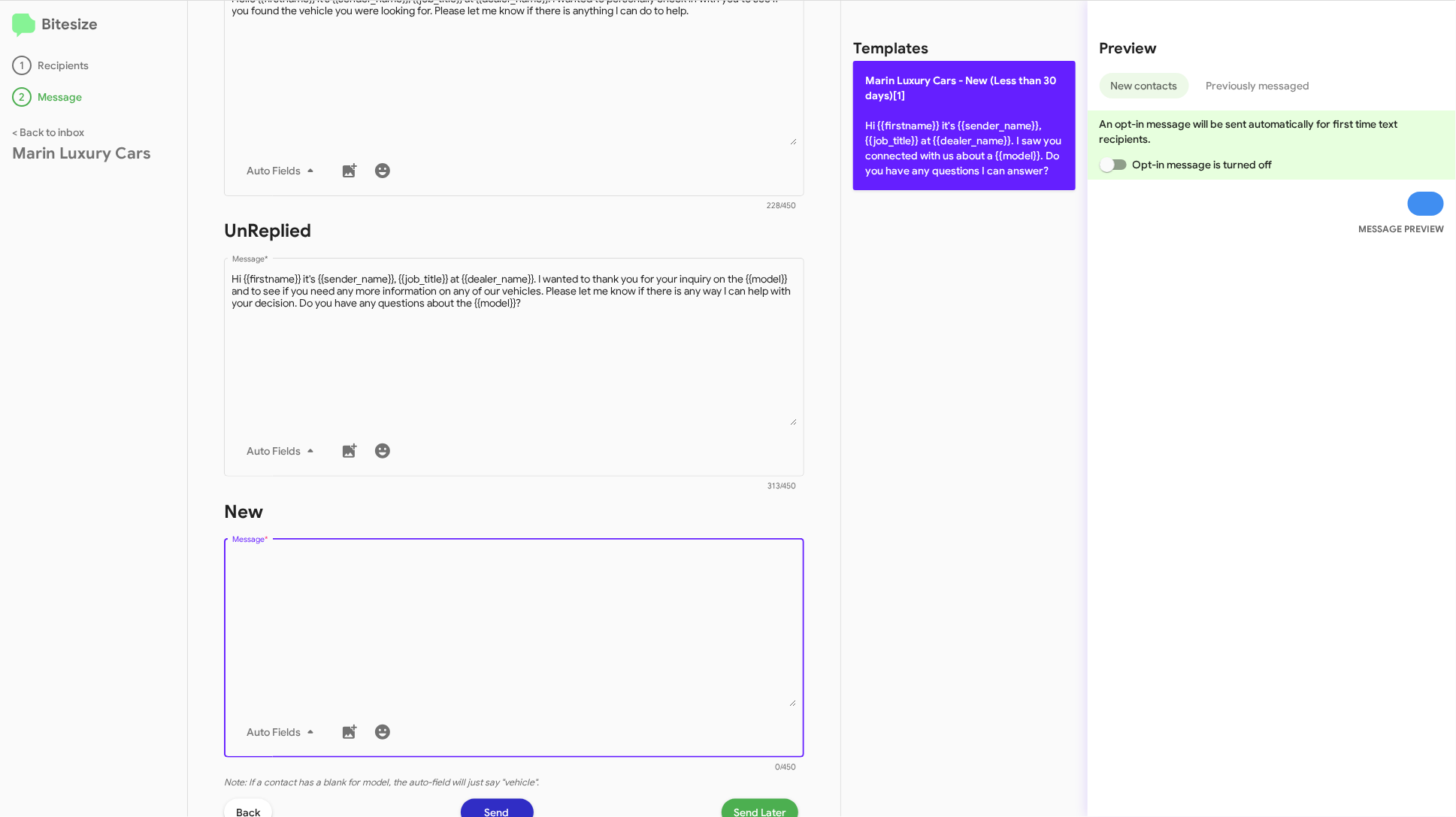
click at [896, 161] on p "Marin Luxury Cars - New (Less than 30 days)[1] Hi {{firstname}} it's {{sender_n…" at bounding box center [964, 125] width 222 height 129
type textarea "Hi {{firstname}} it's {{sender_name}}, {{job_title}} at {{dealer_name}}. I saw …"
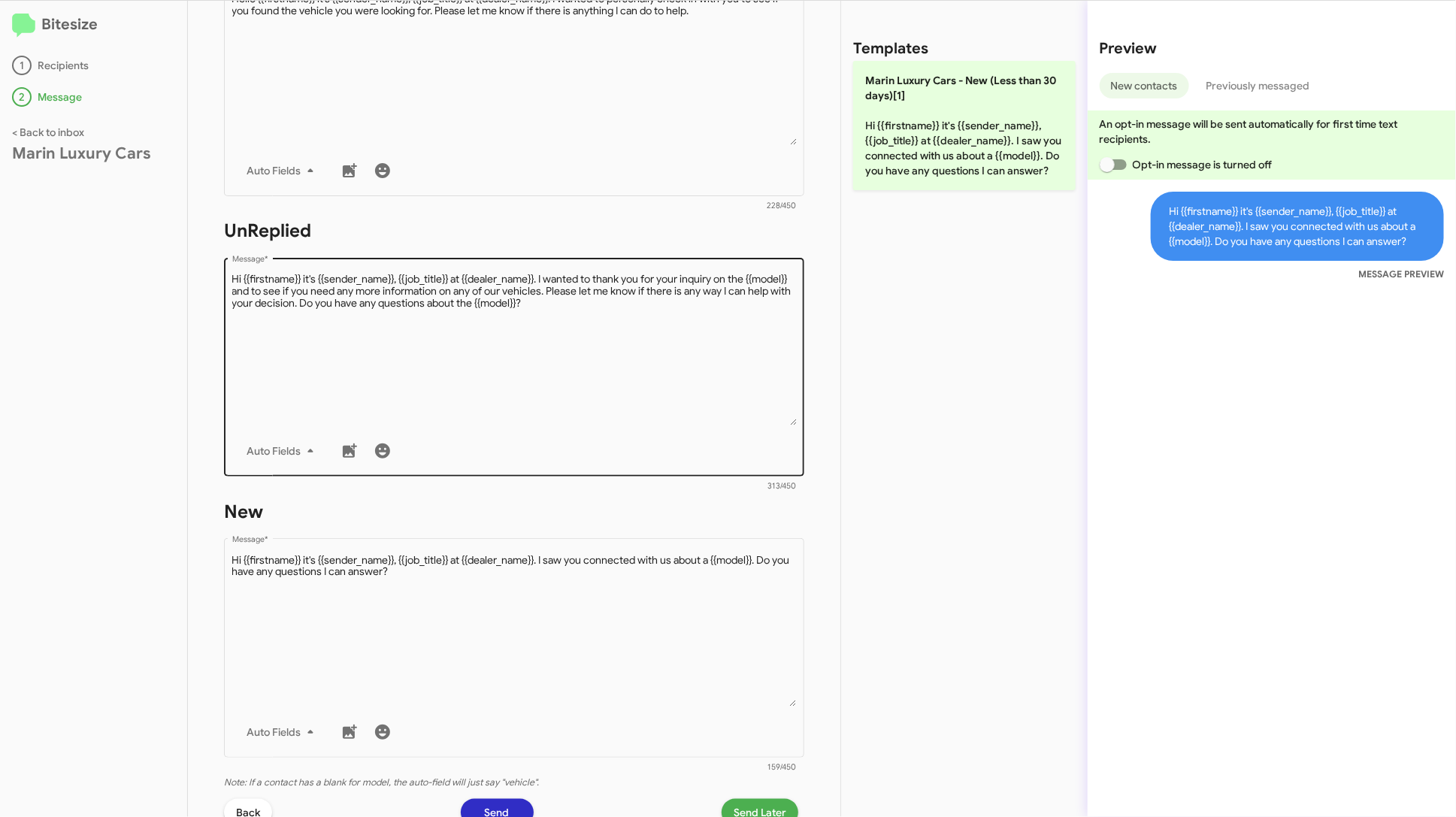
scroll to position [530, 0]
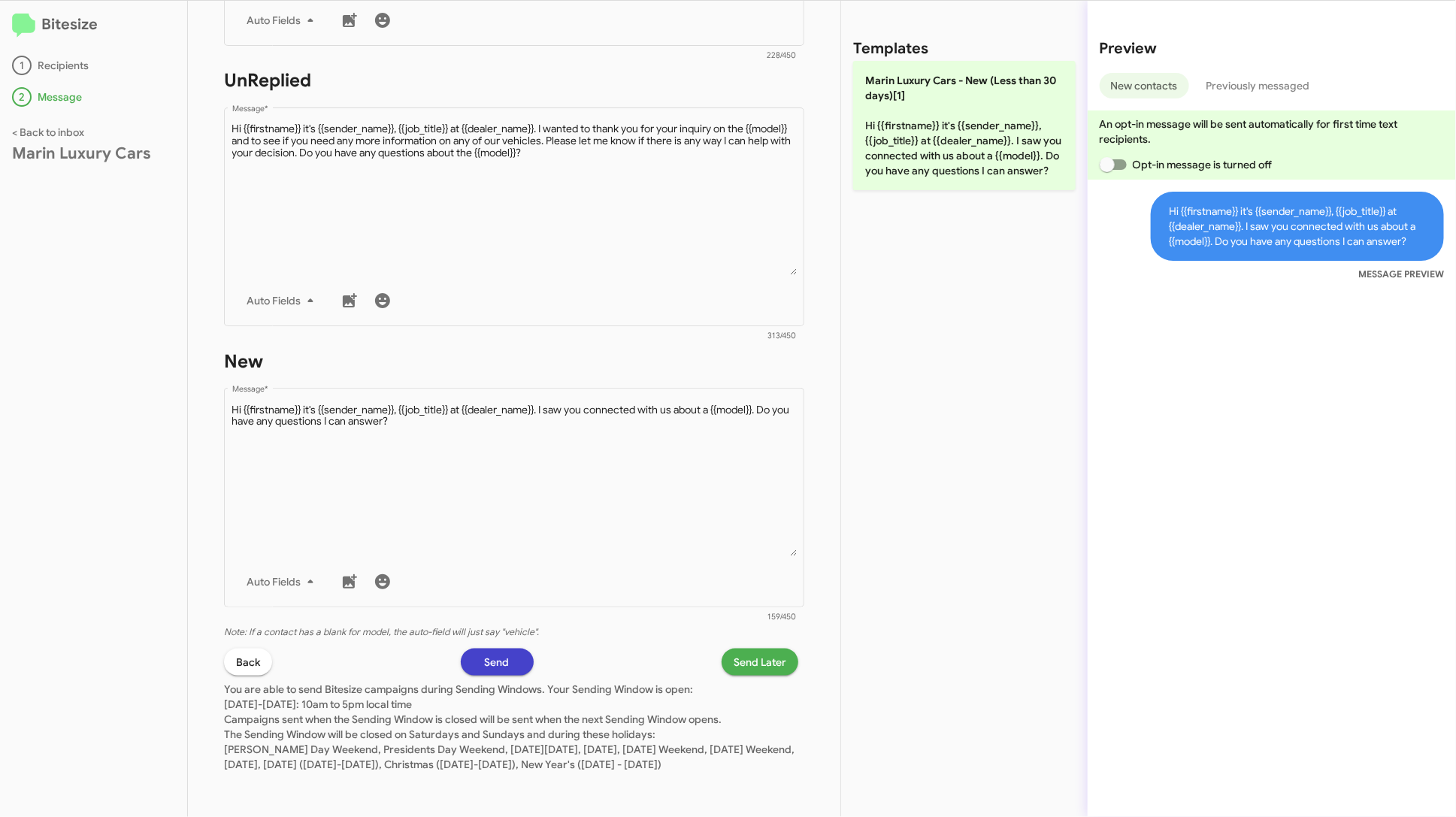
click at [498, 649] on span "Send" at bounding box center [497, 663] width 25 height 27
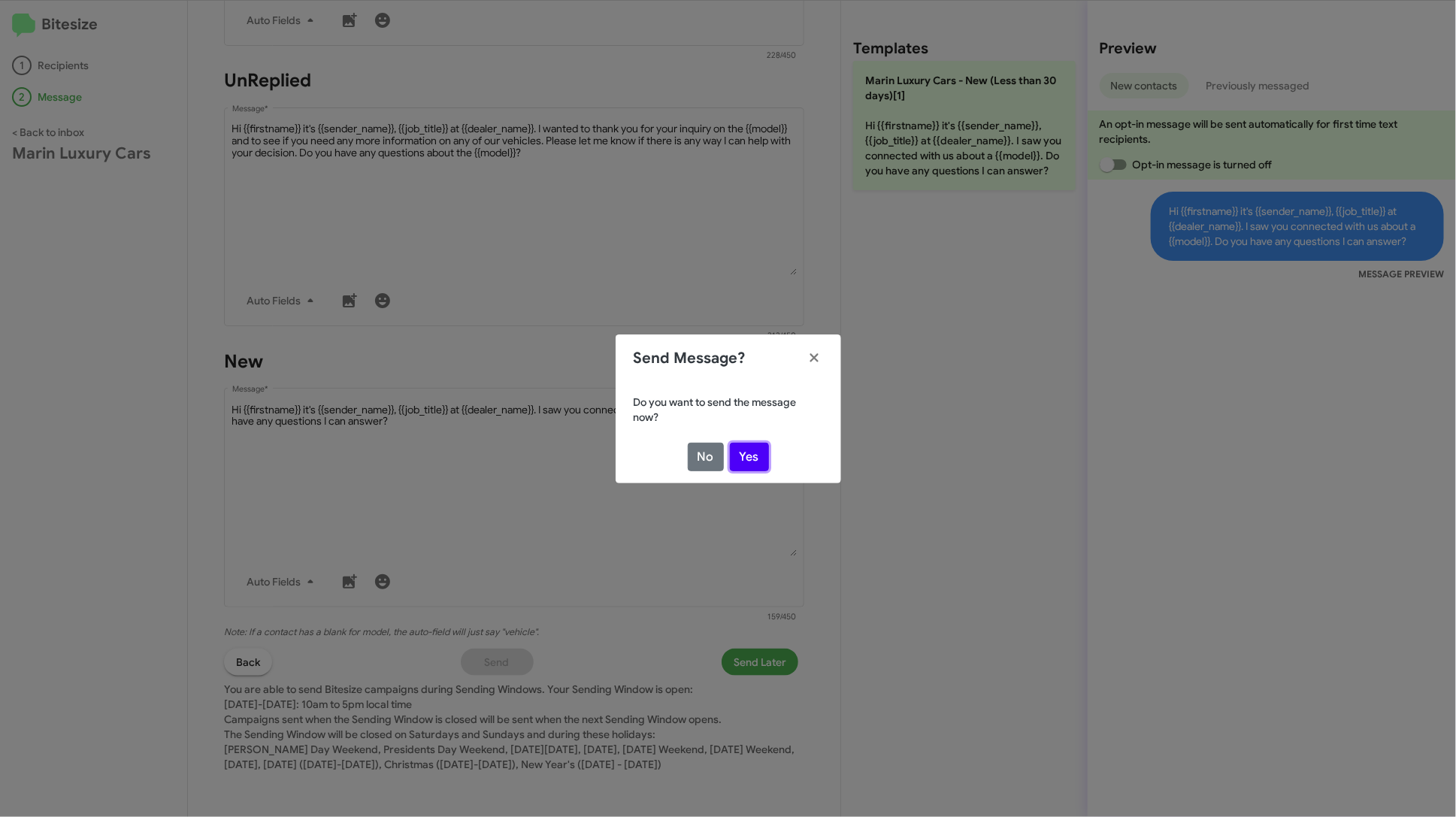
click at [758, 447] on button "Yes" at bounding box center [749, 457] width 39 height 29
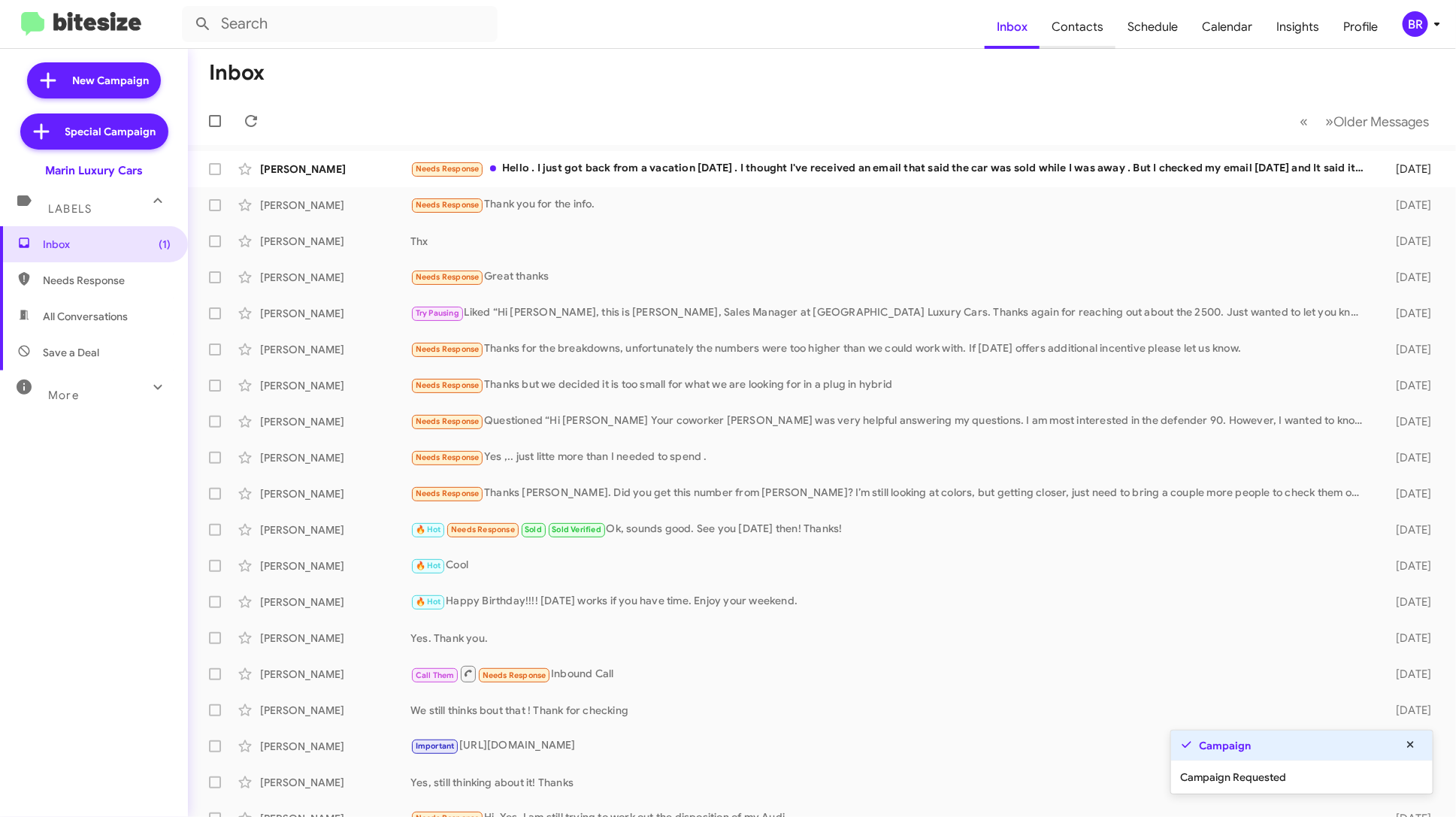
click at [1084, 29] on span "Contacts" at bounding box center [1077, 27] width 76 height 43
type input "in:groups"
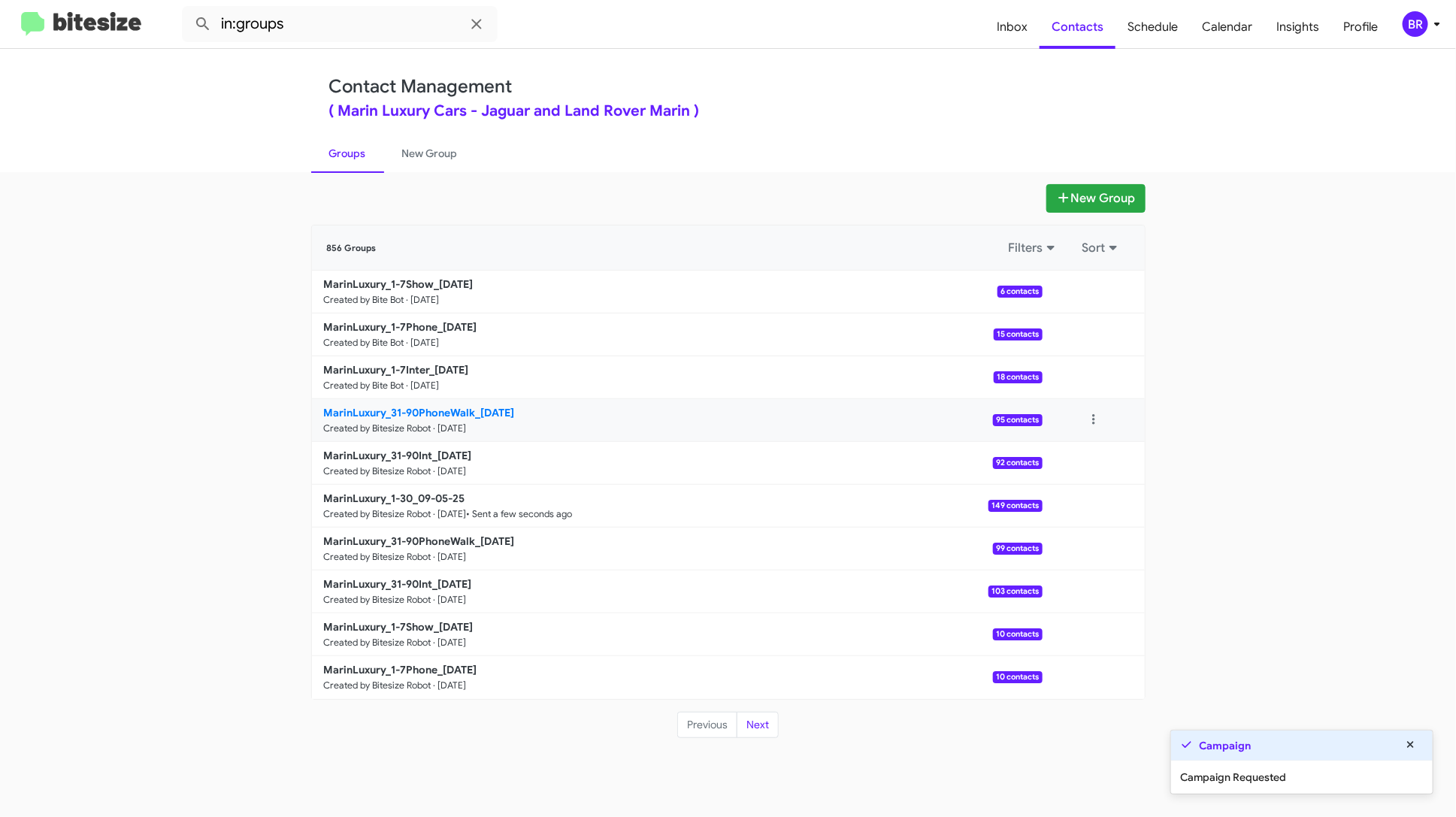
click at [544, 409] on p "MarinLuxury_31-90PhoneWalk_09-05-25" at bounding box center [677, 412] width 707 height 15
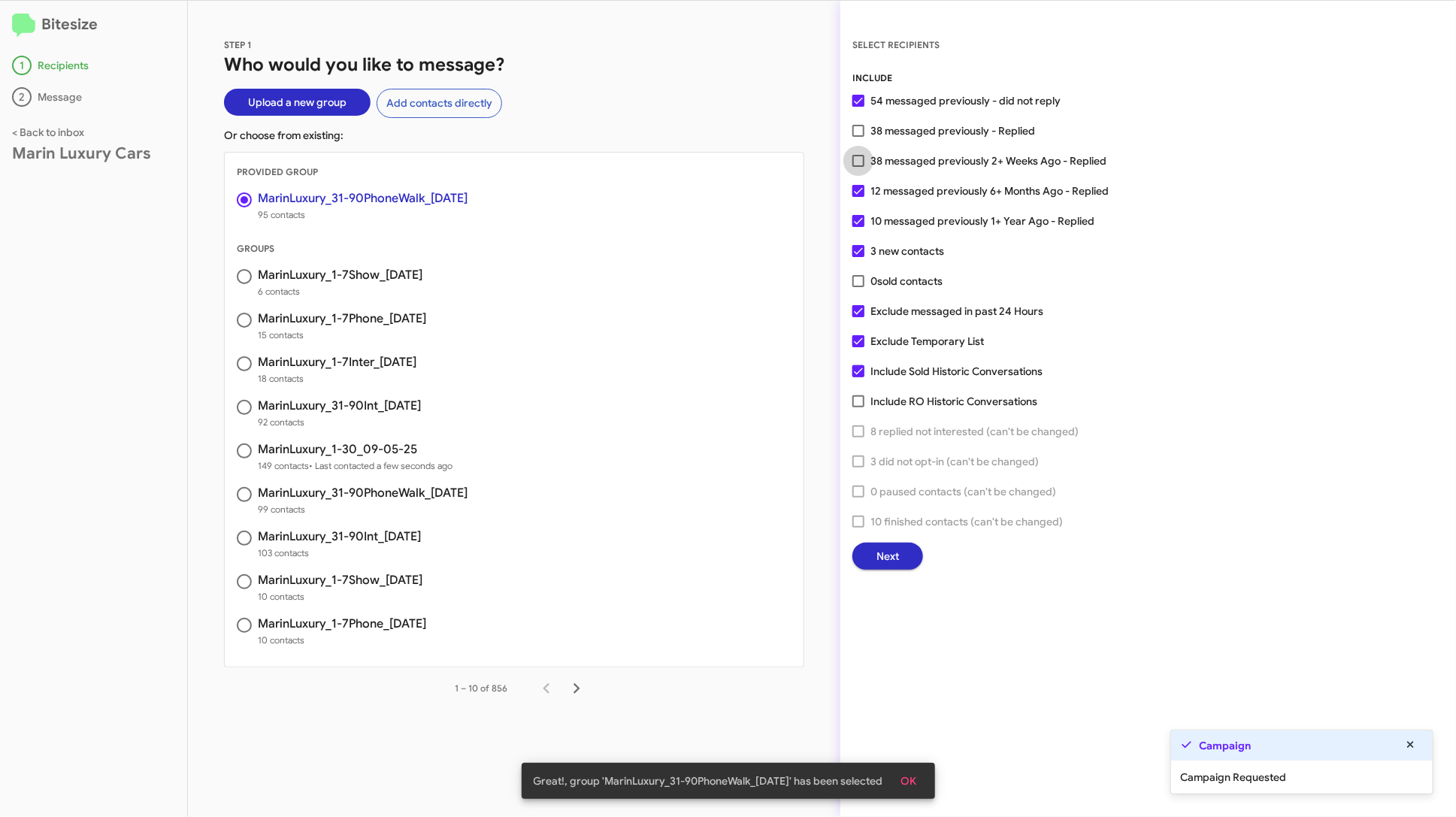
click at [1003, 163] on span "38 messaged previously 2+ Weeks Ago - Replied" at bounding box center [989, 161] width 236 height 18
click at [859, 167] on input "38 messaged previously 2+ Weeks Ago - Replied" at bounding box center [858, 167] width 1 height 1
checkbox input "true"
click at [891, 560] on span "Next" at bounding box center [887, 557] width 22 height 27
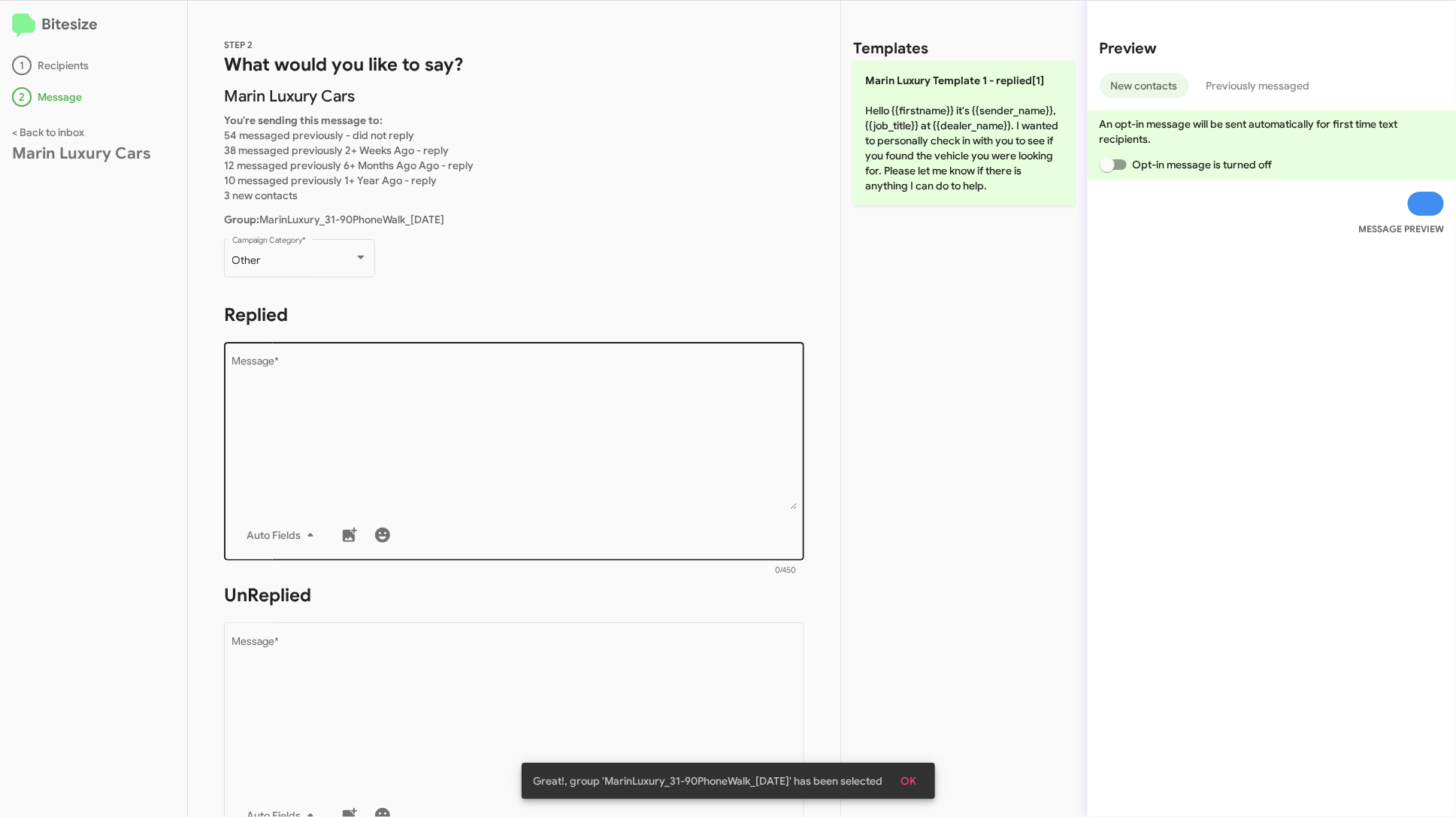
click at [570, 436] on textarea "Message *" at bounding box center [514, 433] width 565 height 153
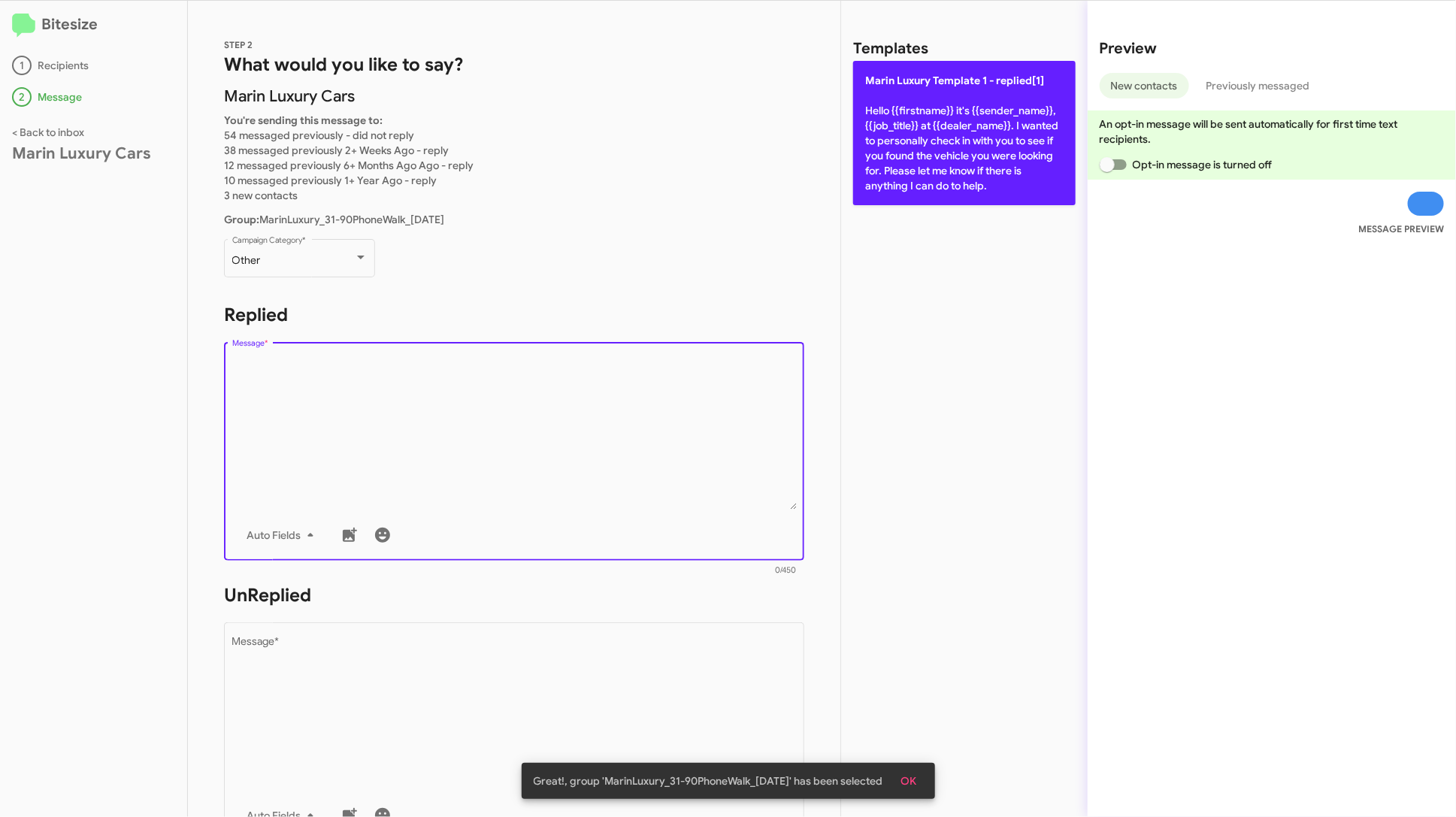
click at [896, 165] on p "Marin Luxury Template 1 - replied[1] Hello {{firstname}} it's {{sender_name}}, …" at bounding box center [964, 133] width 222 height 145
type textarea "Hello {{firstname}} it's {{sender_name}}, {{job_title}} at {{dealer_name}}. I w…"
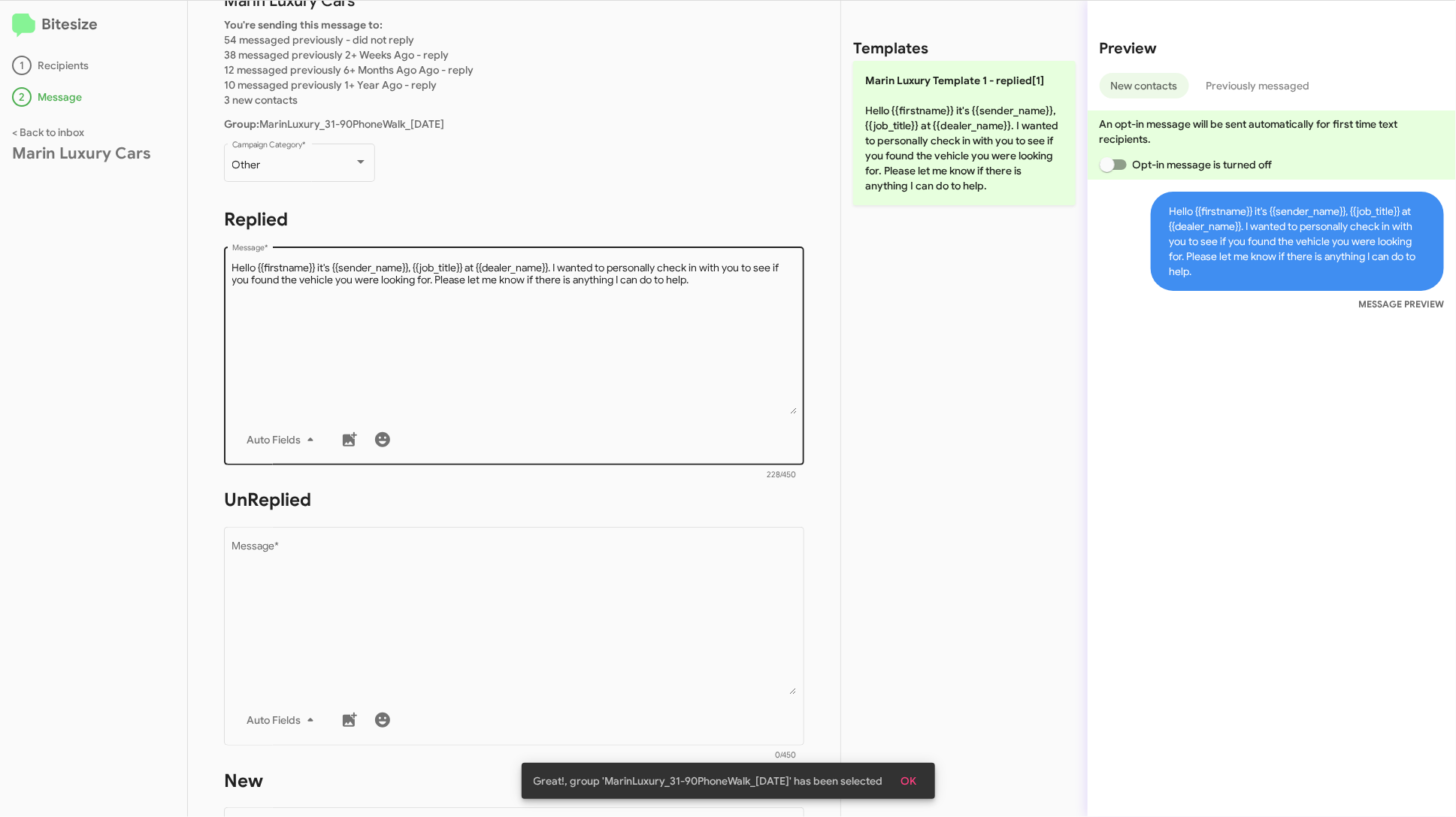
scroll to position [299, 0]
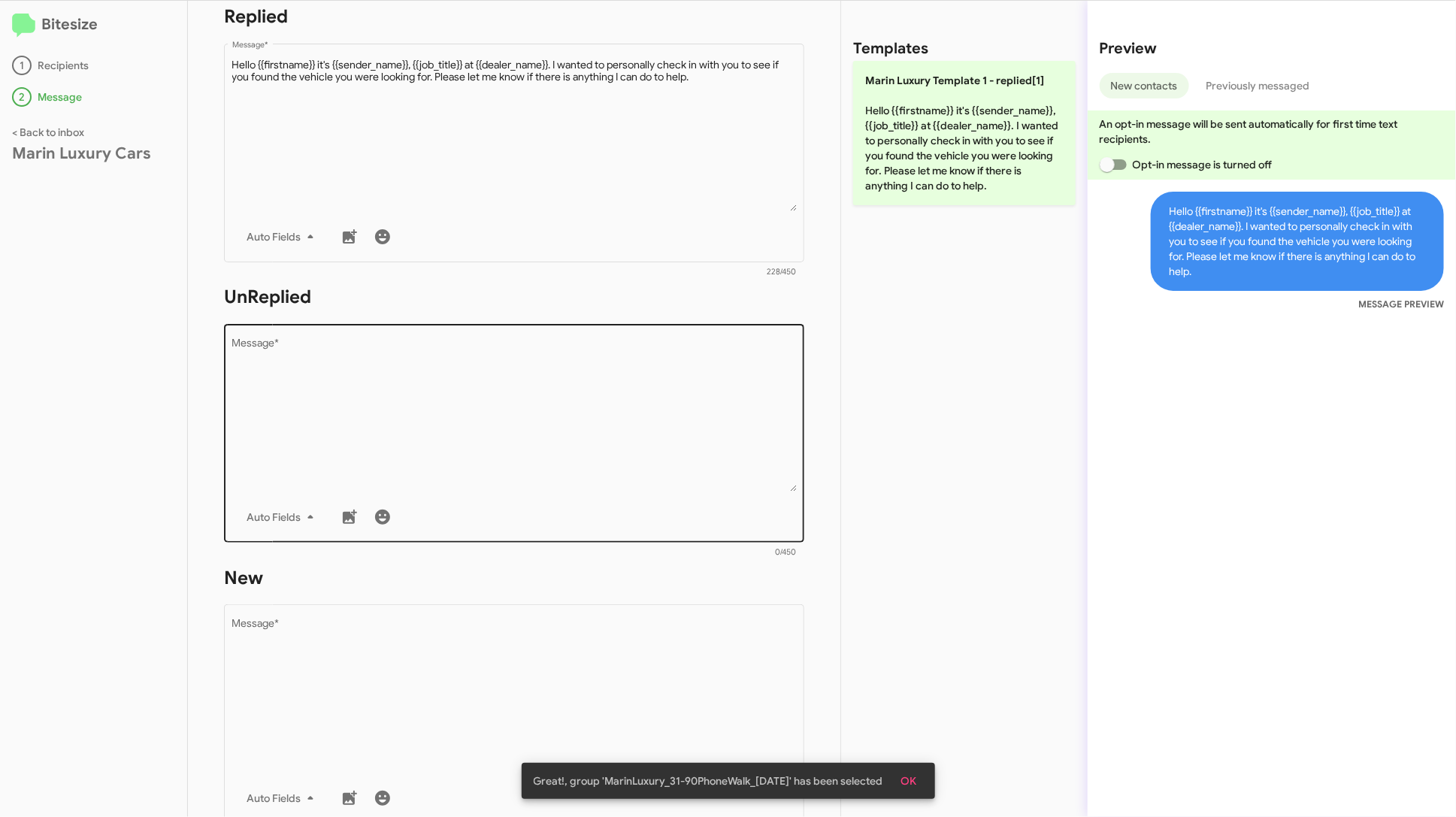
click at [585, 466] on textarea "Message *" at bounding box center [514, 415] width 565 height 153
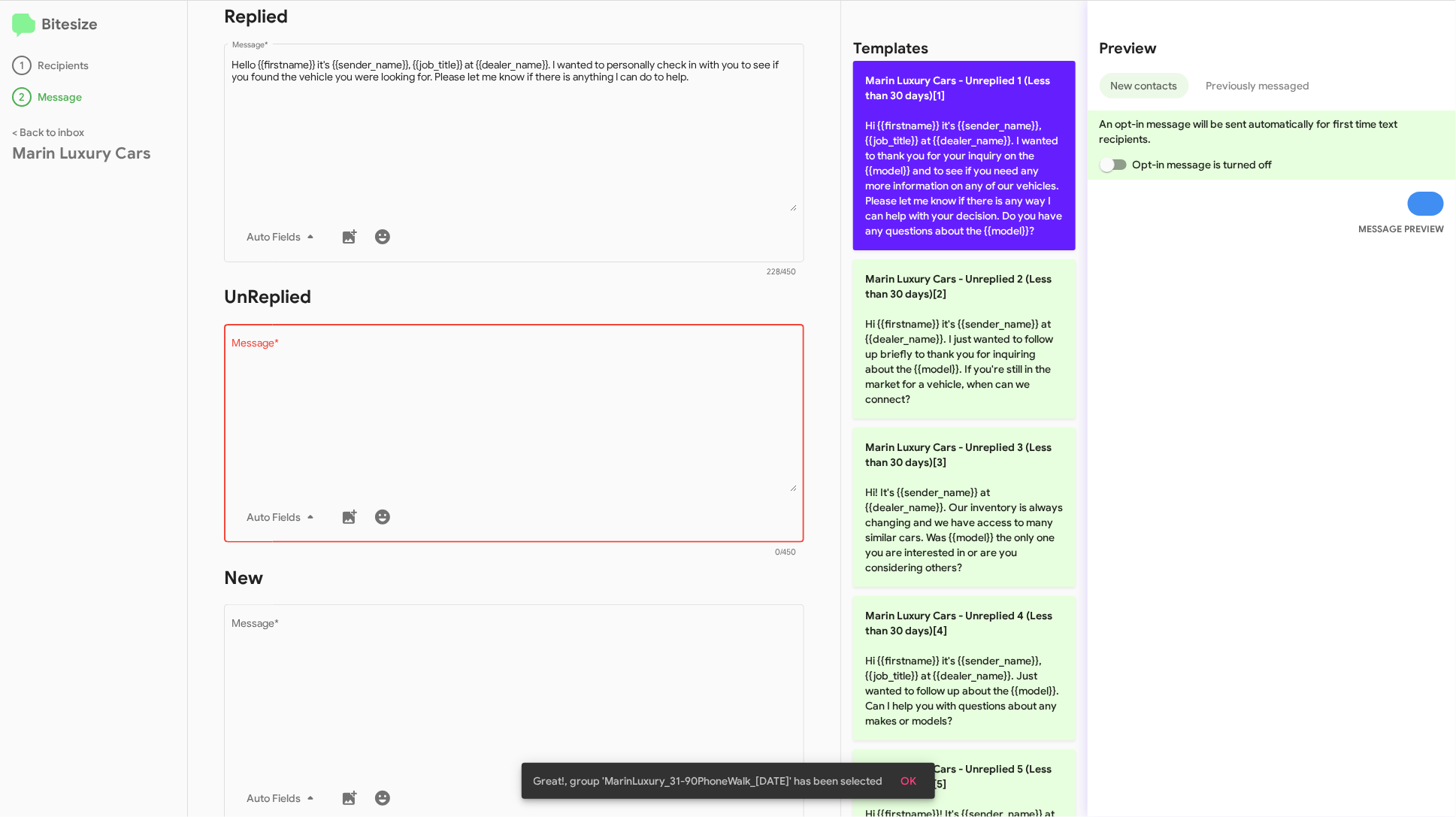
click at [905, 193] on p "Marin Luxury Cars - Unreplied 1 (Less than 30 days)[1] Hi {{firstname}} it's {{…" at bounding box center [964, 156] width 222 height 190
type textarea "Hi {{firstname}} it's {{sender_name}}, {{job_title}} at {{dealer_name}}. I want…"
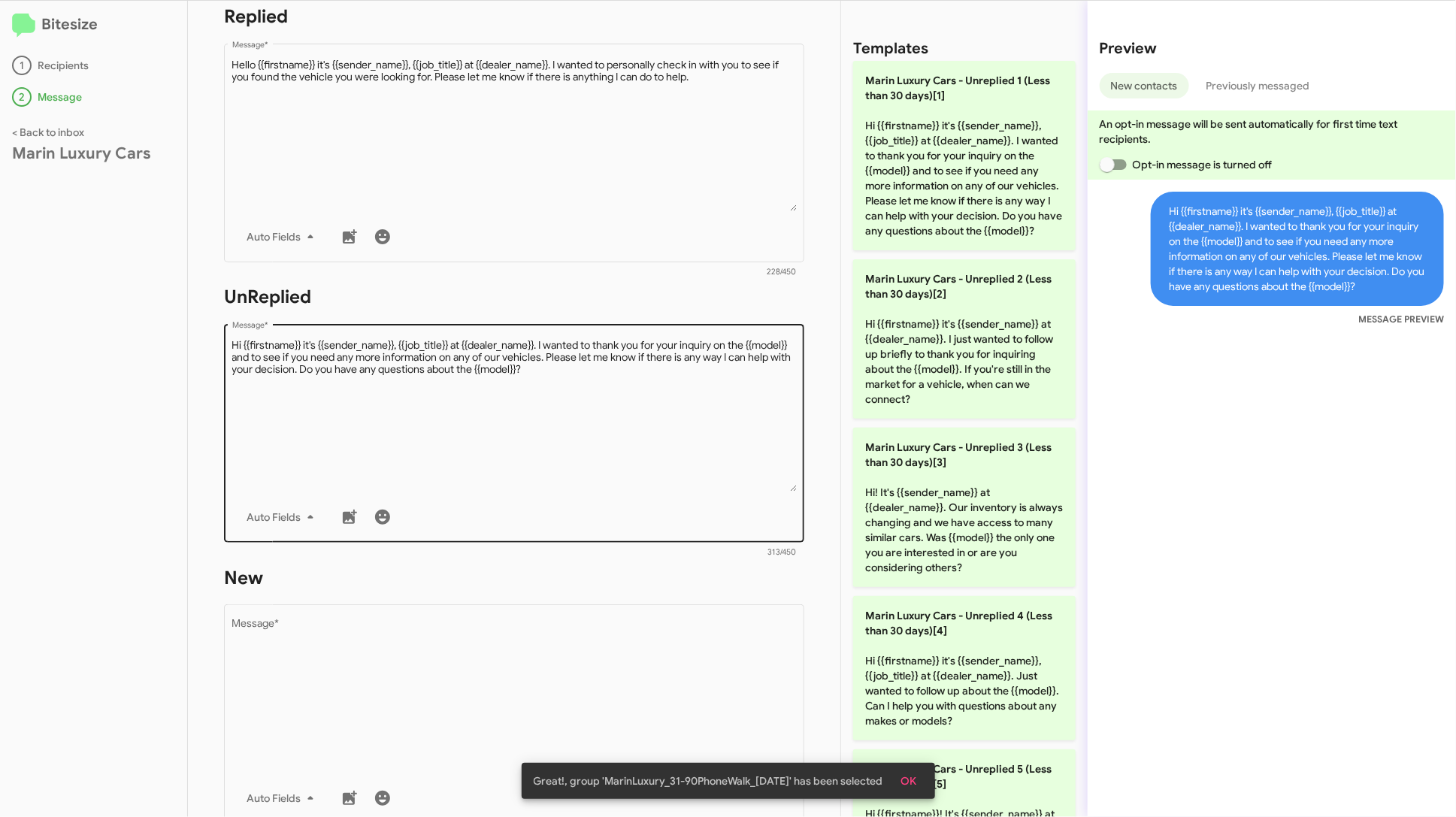
scroll to position [461, 0]
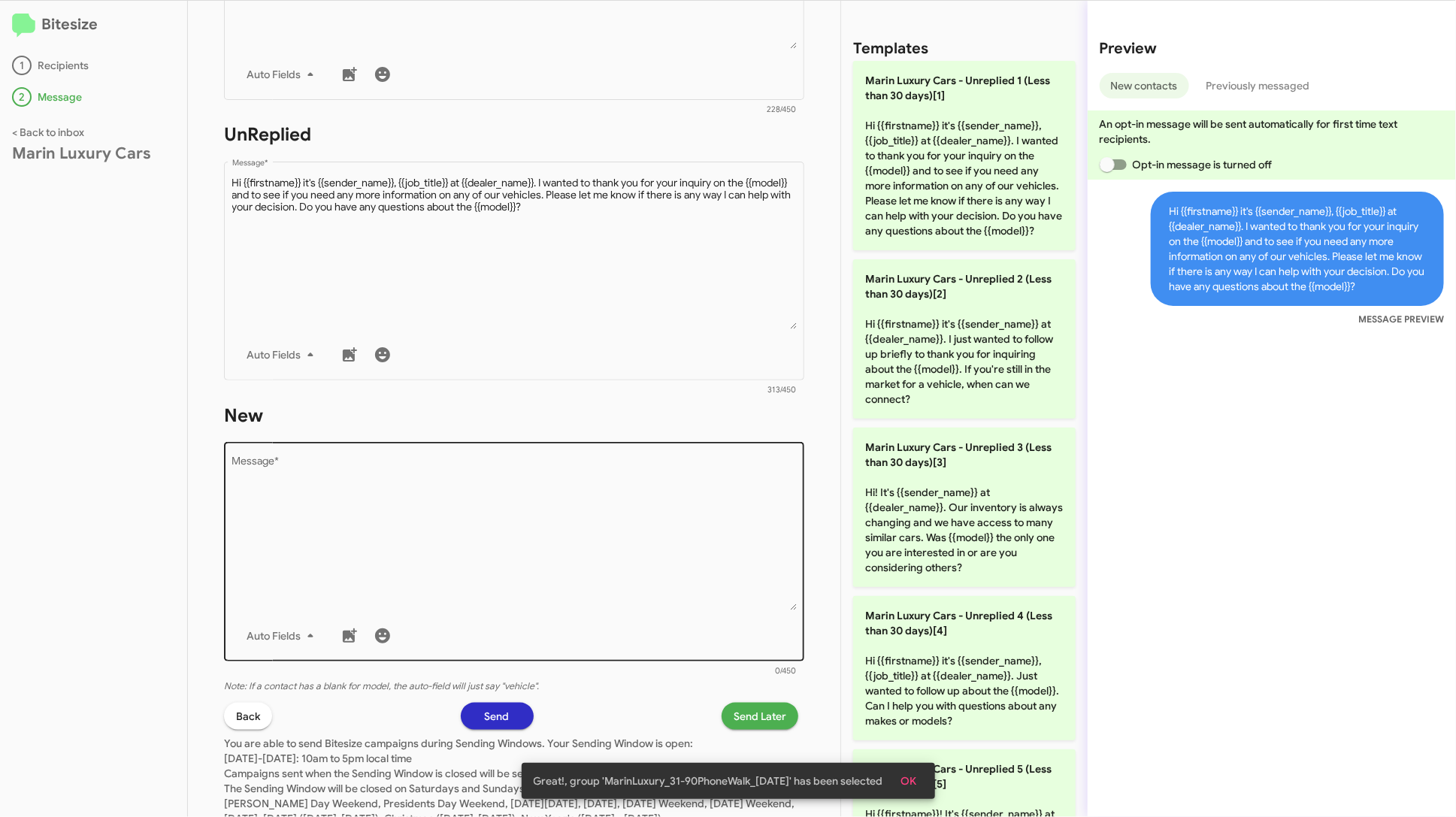
click at [524, 592] on textarea "Message *" at bounding box center [514, 533] width 565 height 153
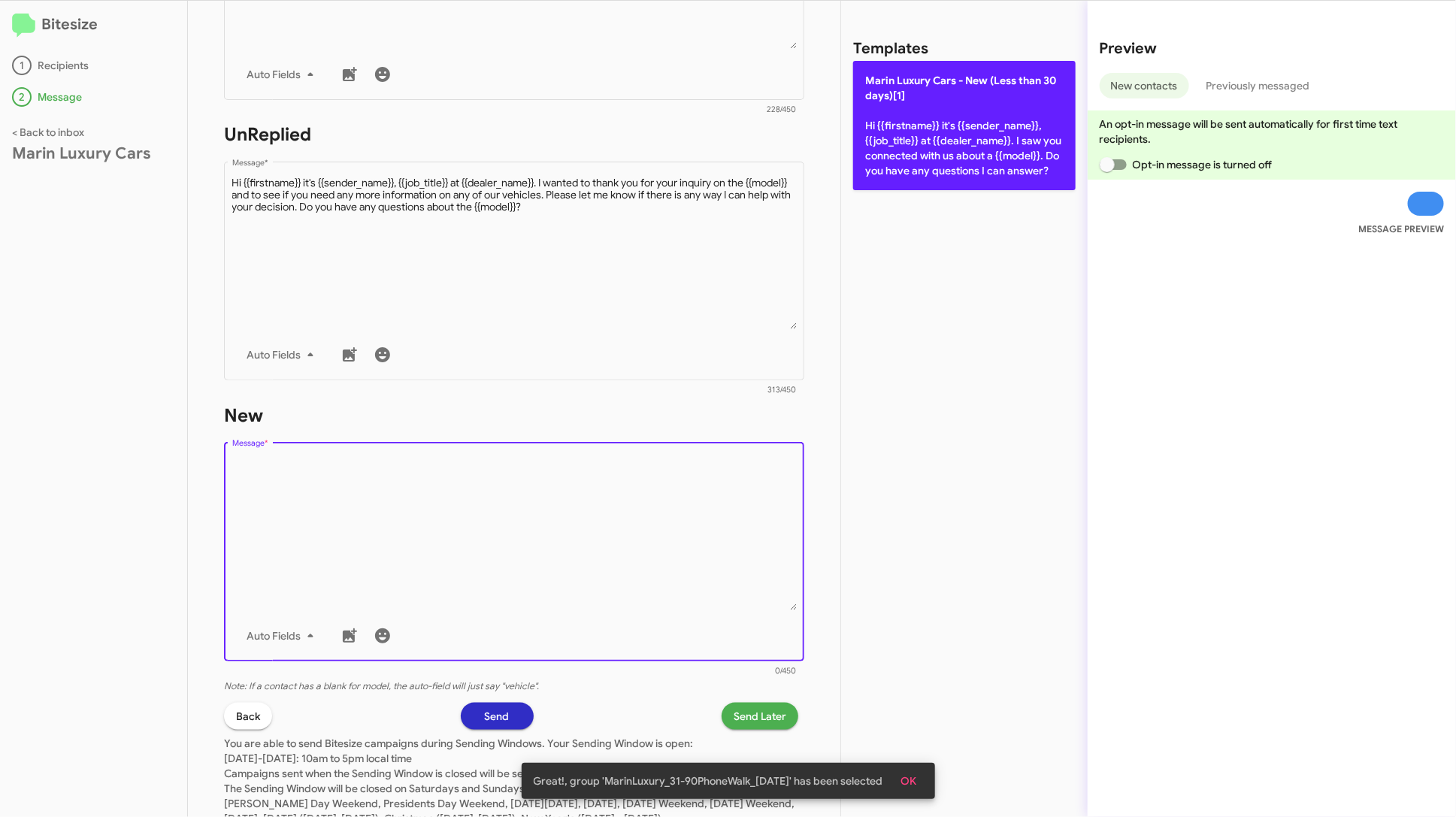
click at [905, 140] on p "Marin Luxury Cars - New (Less than 30 days)[1] Hi {{firstname}} it's {{sender_n…" at bounding box center [964, 125] width 222 height 129
type textarea "Hi {{firstname}} it's {{sender_name}}, {{job_title}} at {{dealer_name}}. I saw …"
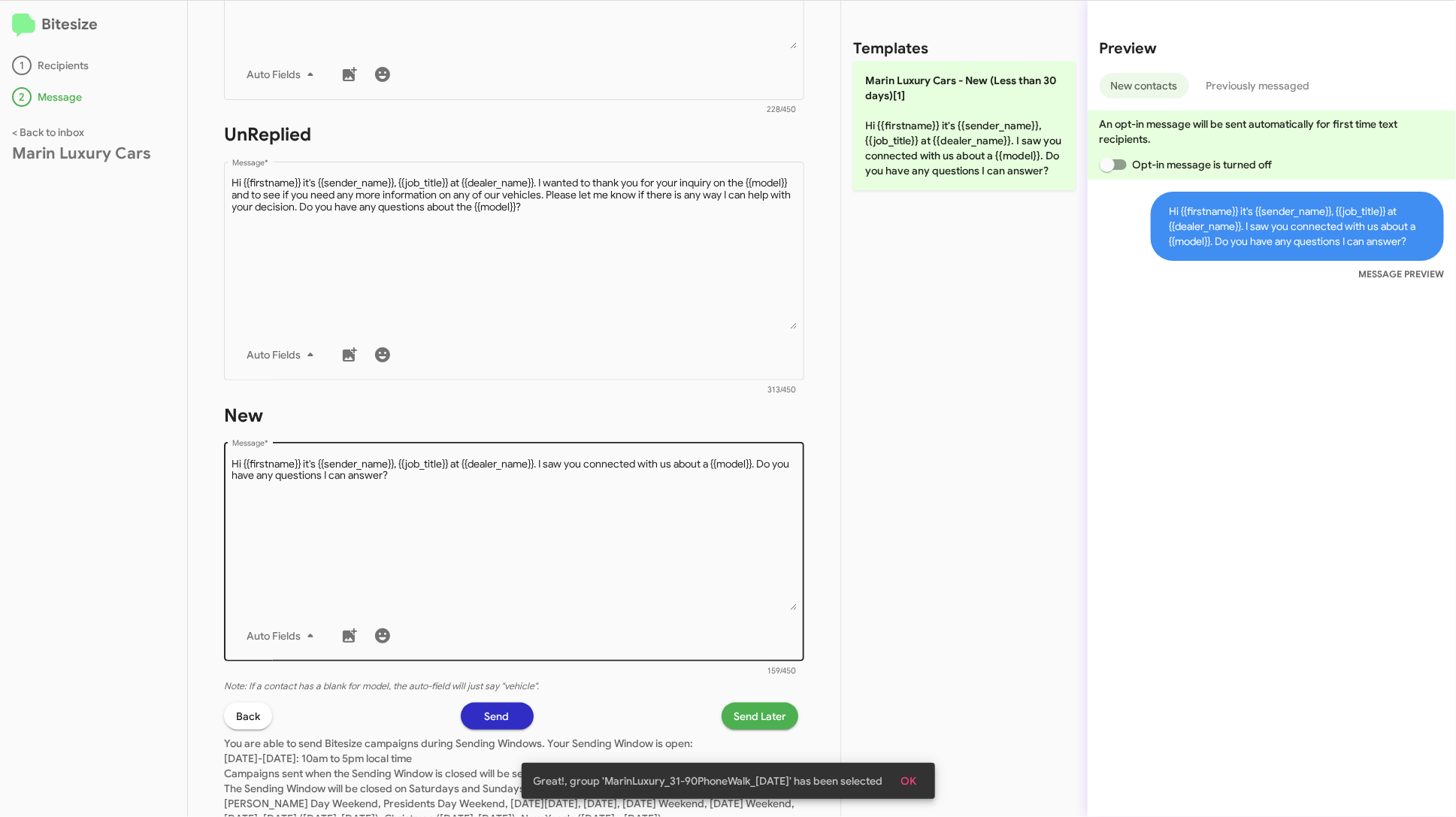
scroll to position [530, 0]
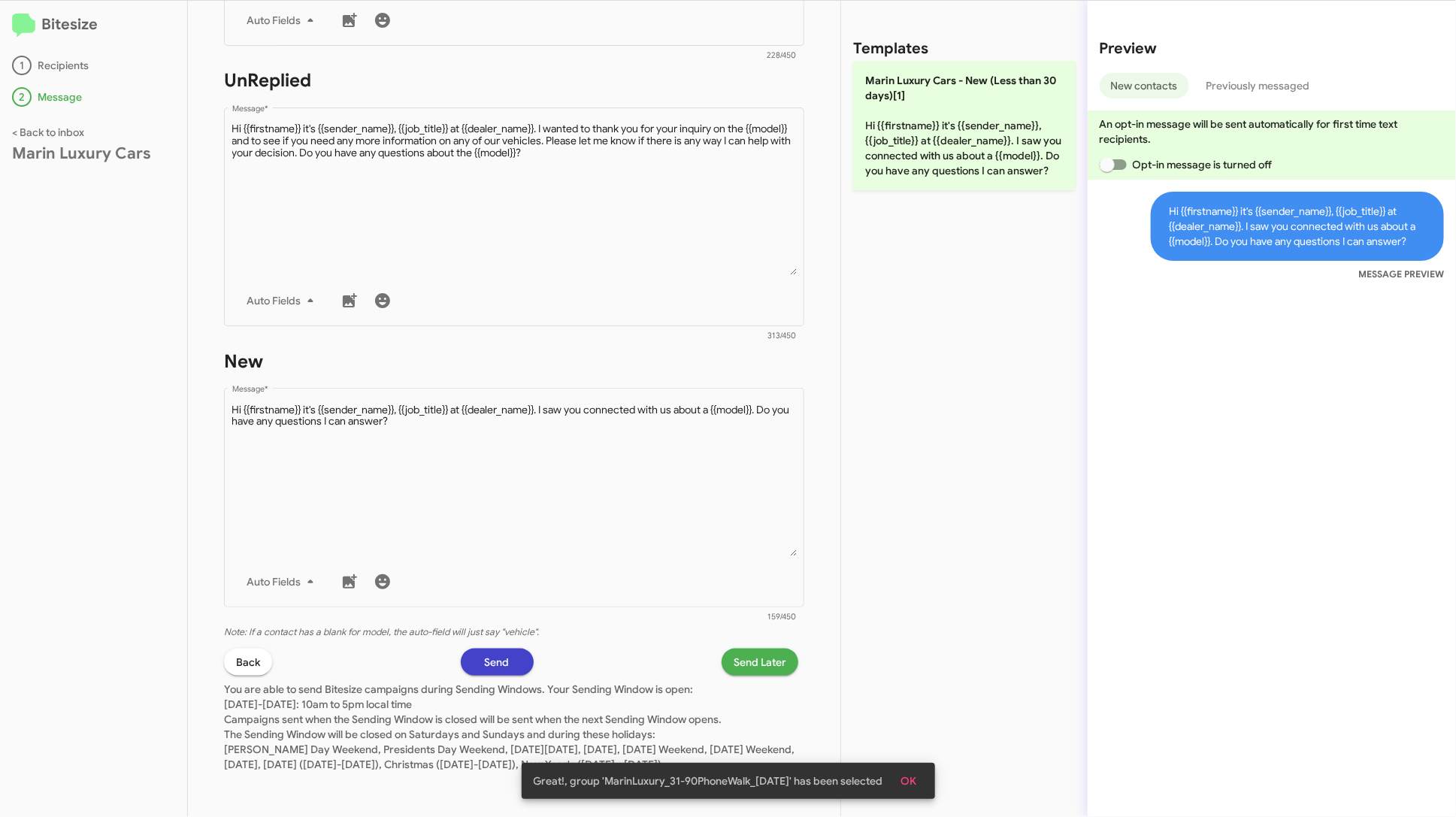
click at [517, 651] on button "Send" at bounding box center [497, 663] width 73 height 27
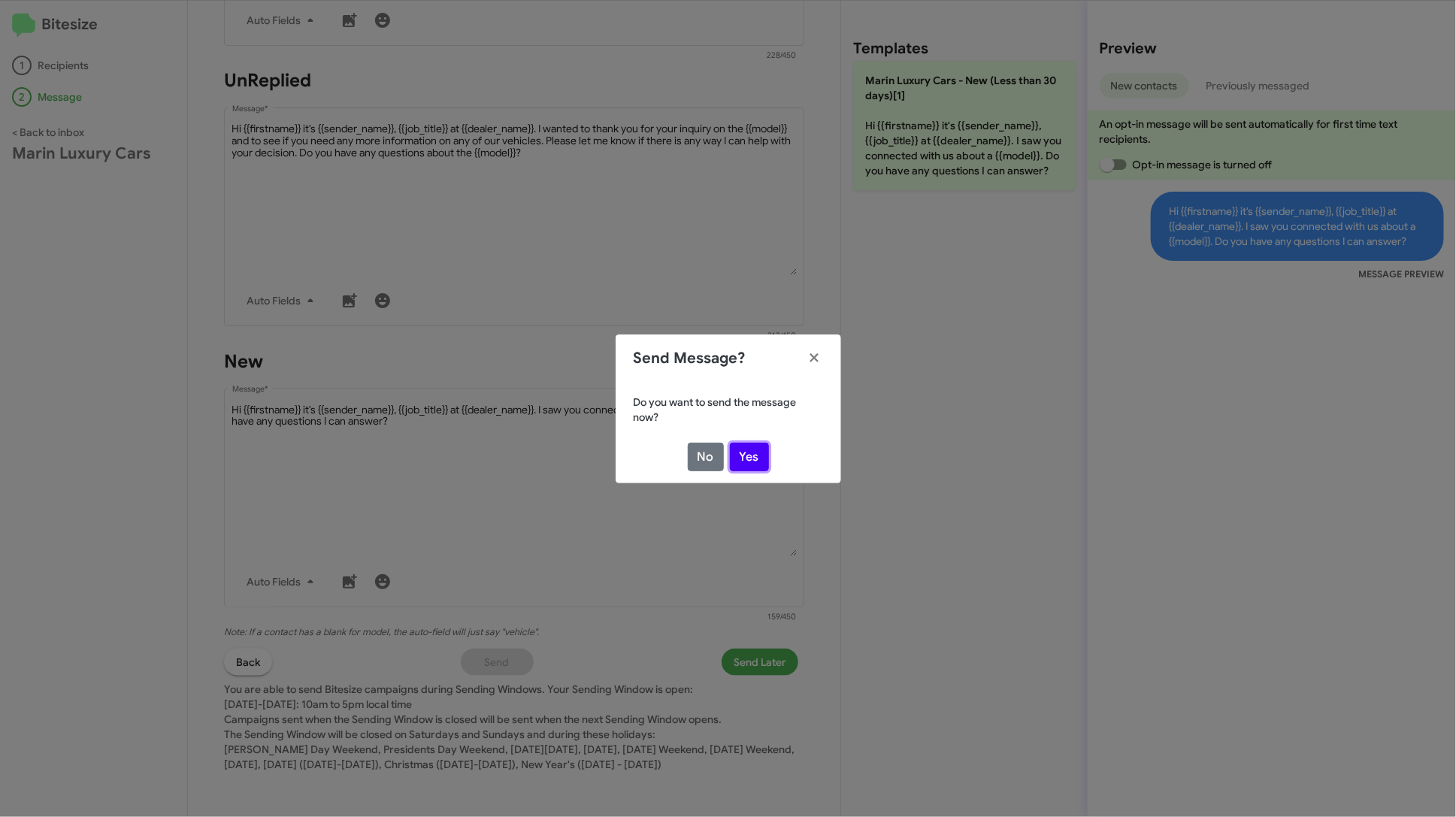
click at [754, 467] on button "Yes" at bounding box center [749, 457] width 39 height 29
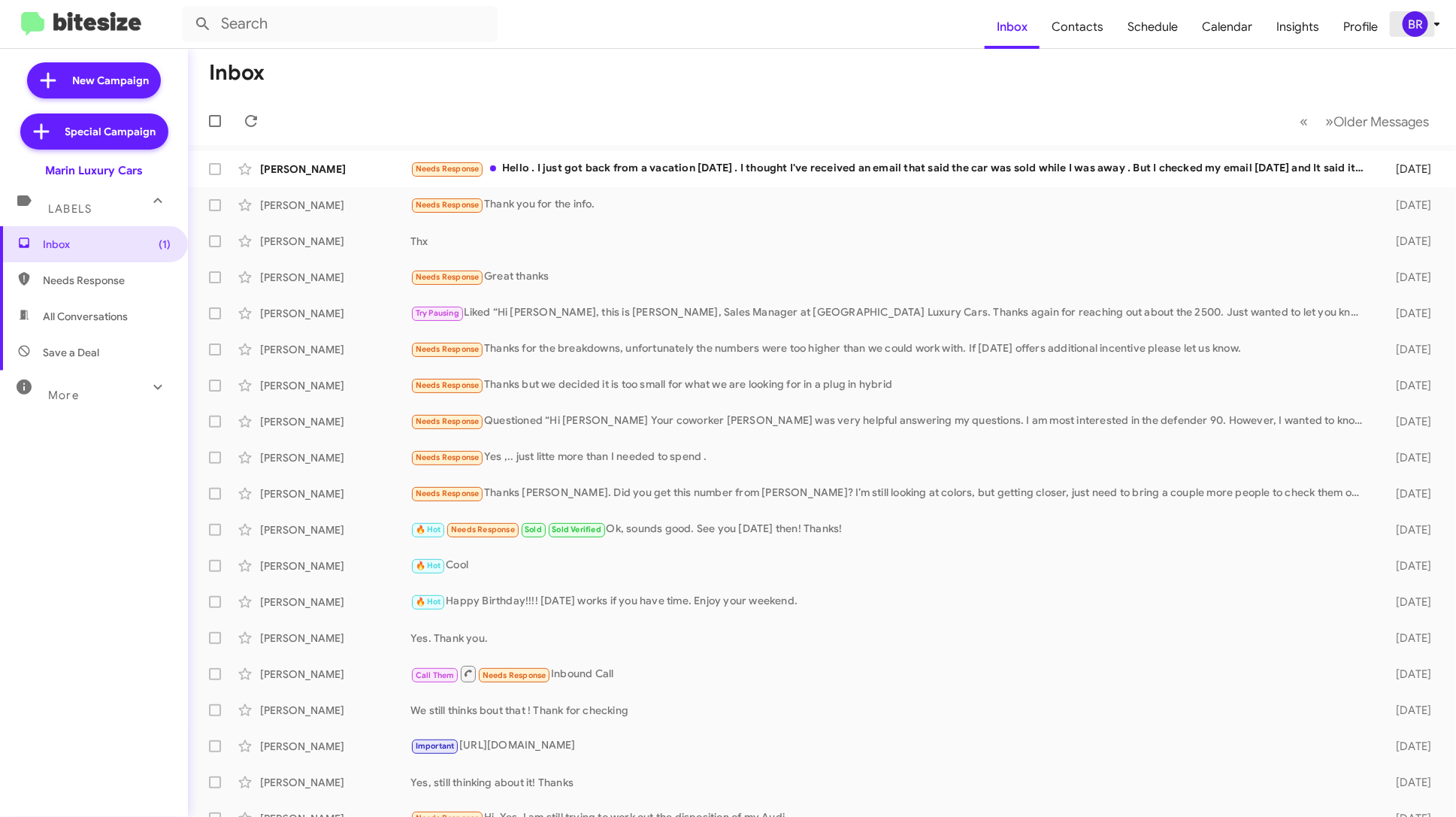
click at [1422, 23] on div "BR" at bounding box center [1415, 24] width 26 height 26
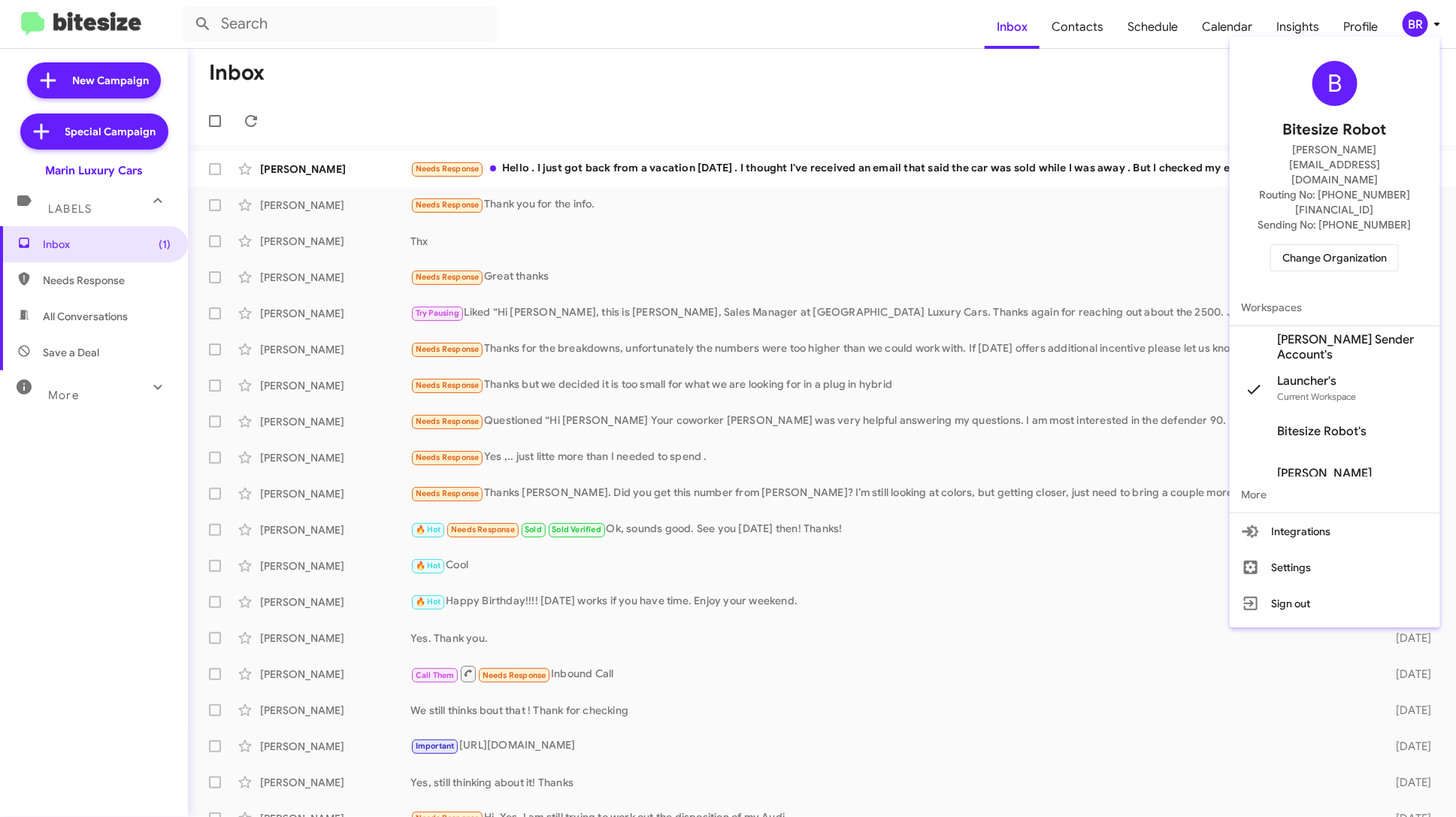
click at [1087, 33] on div at bounding box center [728, 408] width 1456 height 817
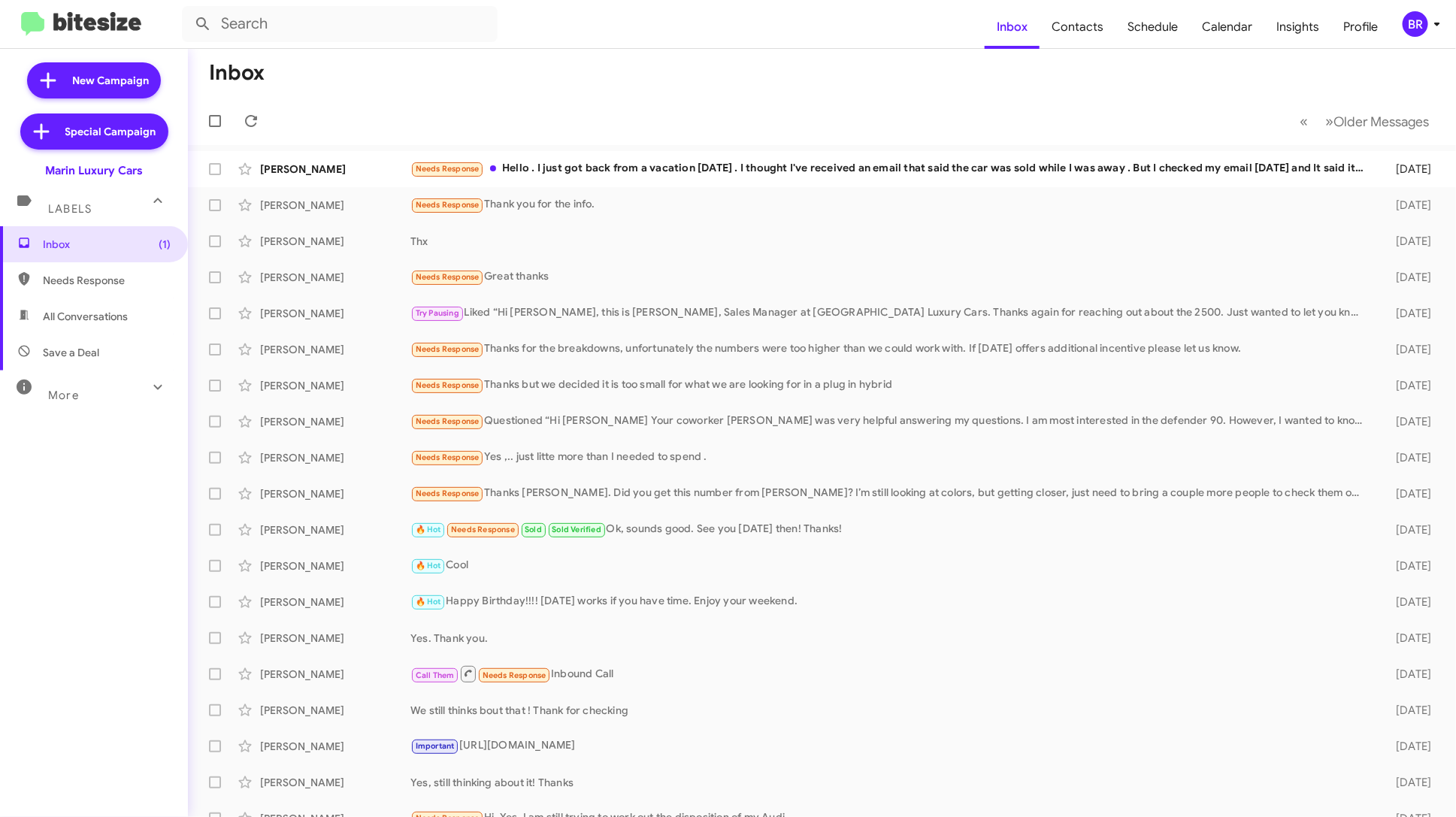
click at [1087, 33] on span "Contacts" at bounding box center [1077, 27] width 76 height 43
type input "in:groups"
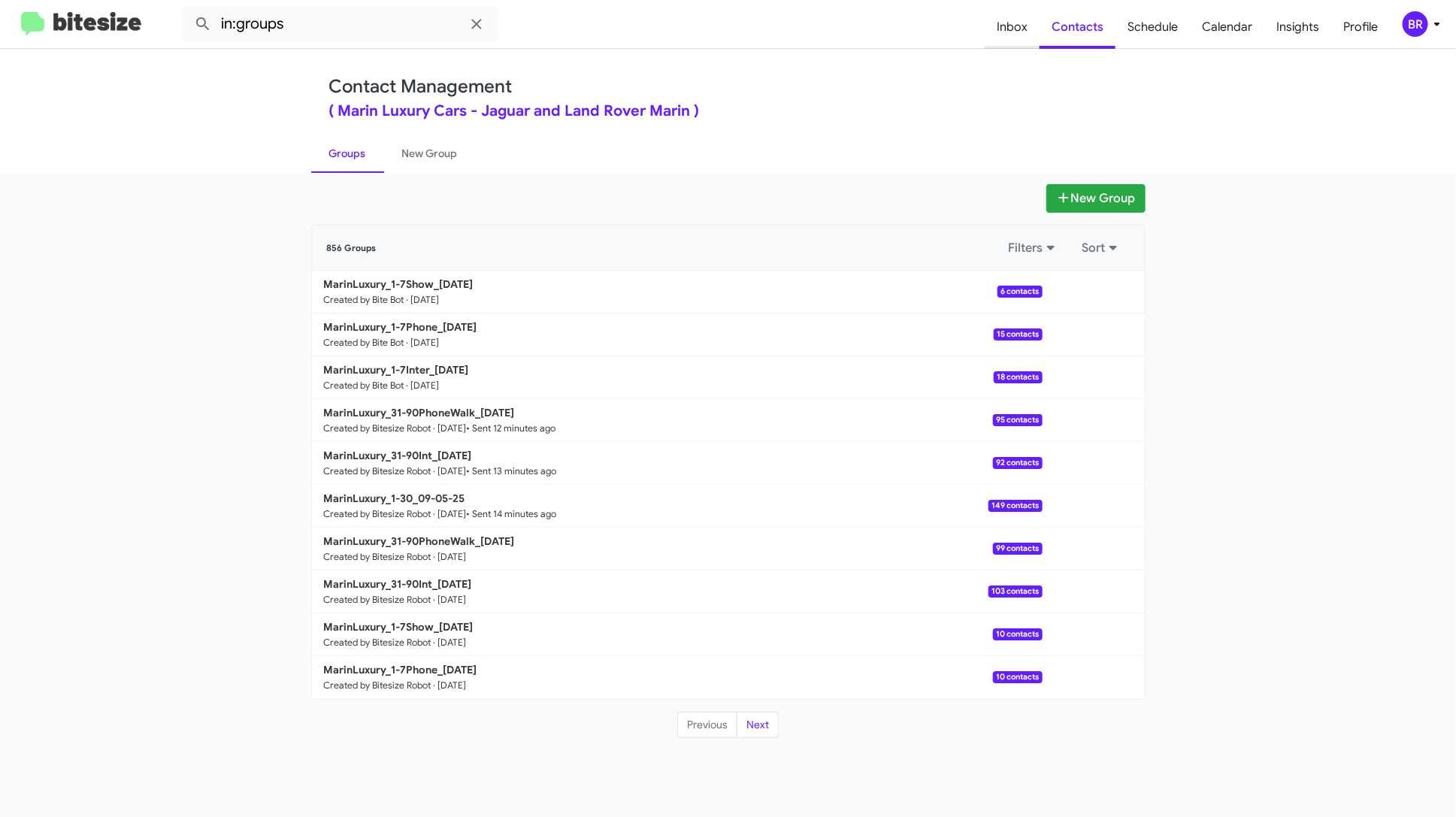
click at [1020, 36] on span "Inbox" at bounding box center [1012, 27] width 55 height 43
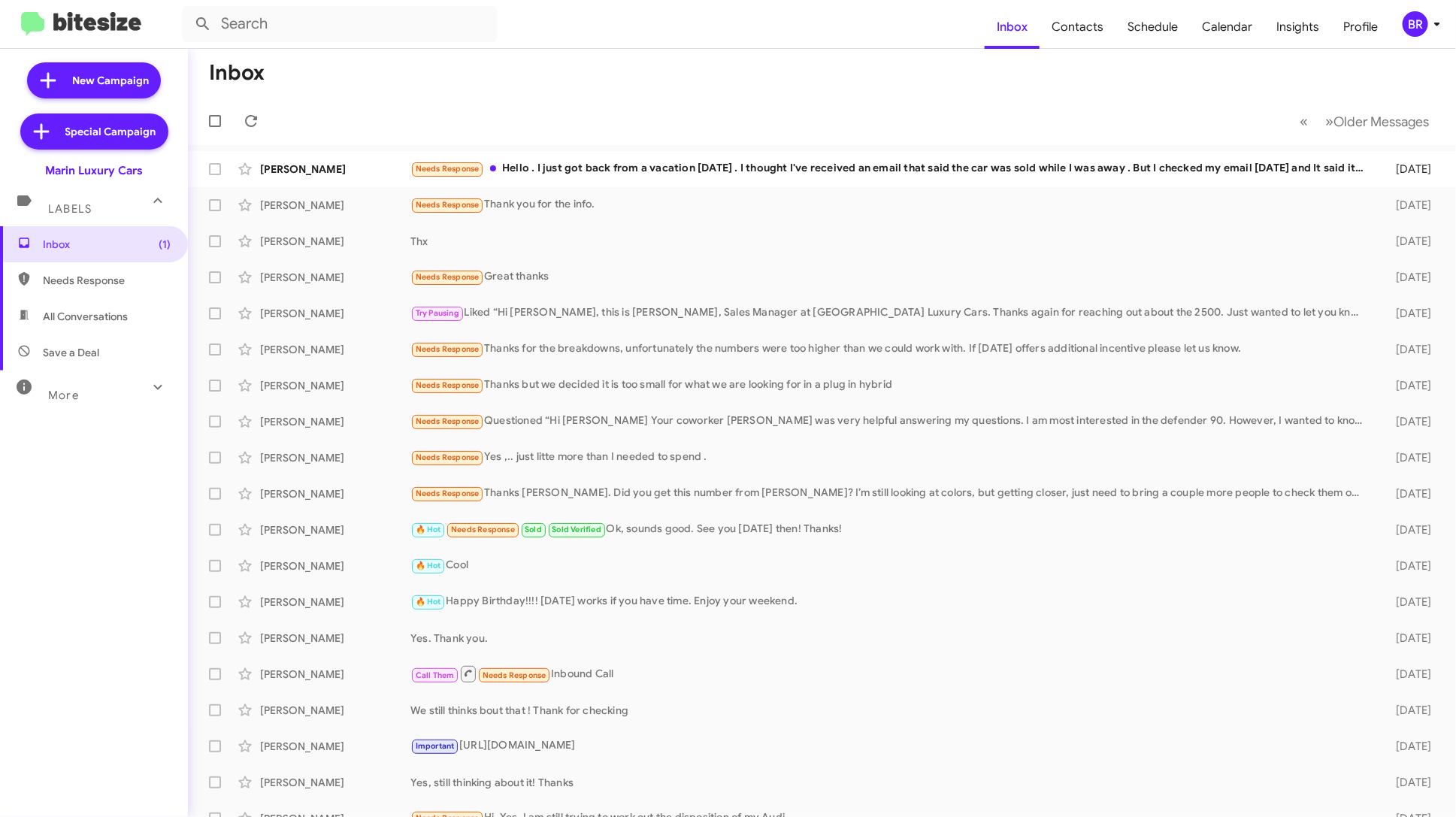
click at [1434, 16] on icon at bounding box center [1437, 24] width 18 height 18
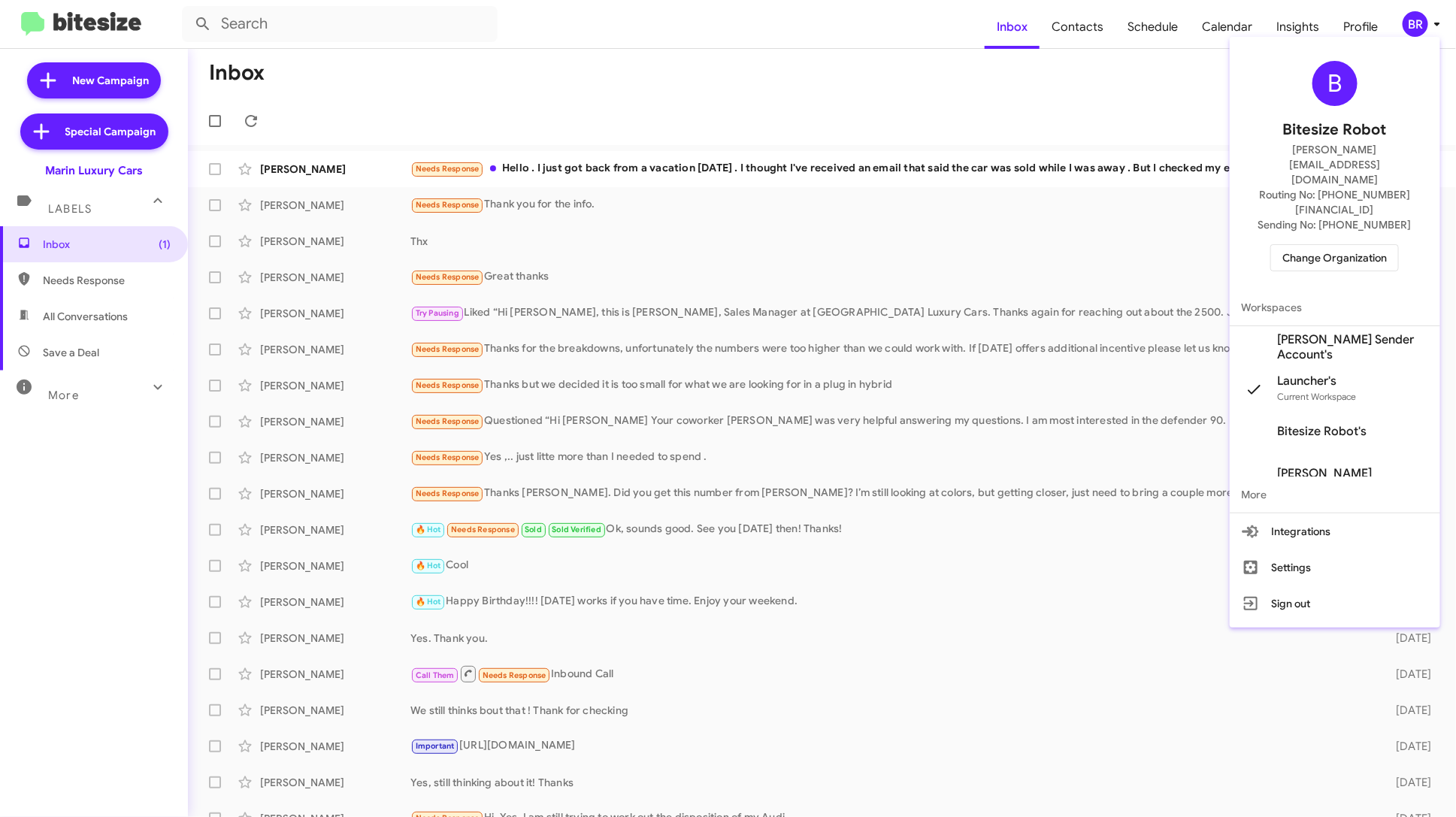
click at [1324, 411] on span "Bitesize Robot's" at bounding box center [1335, 431] width 210 height 42
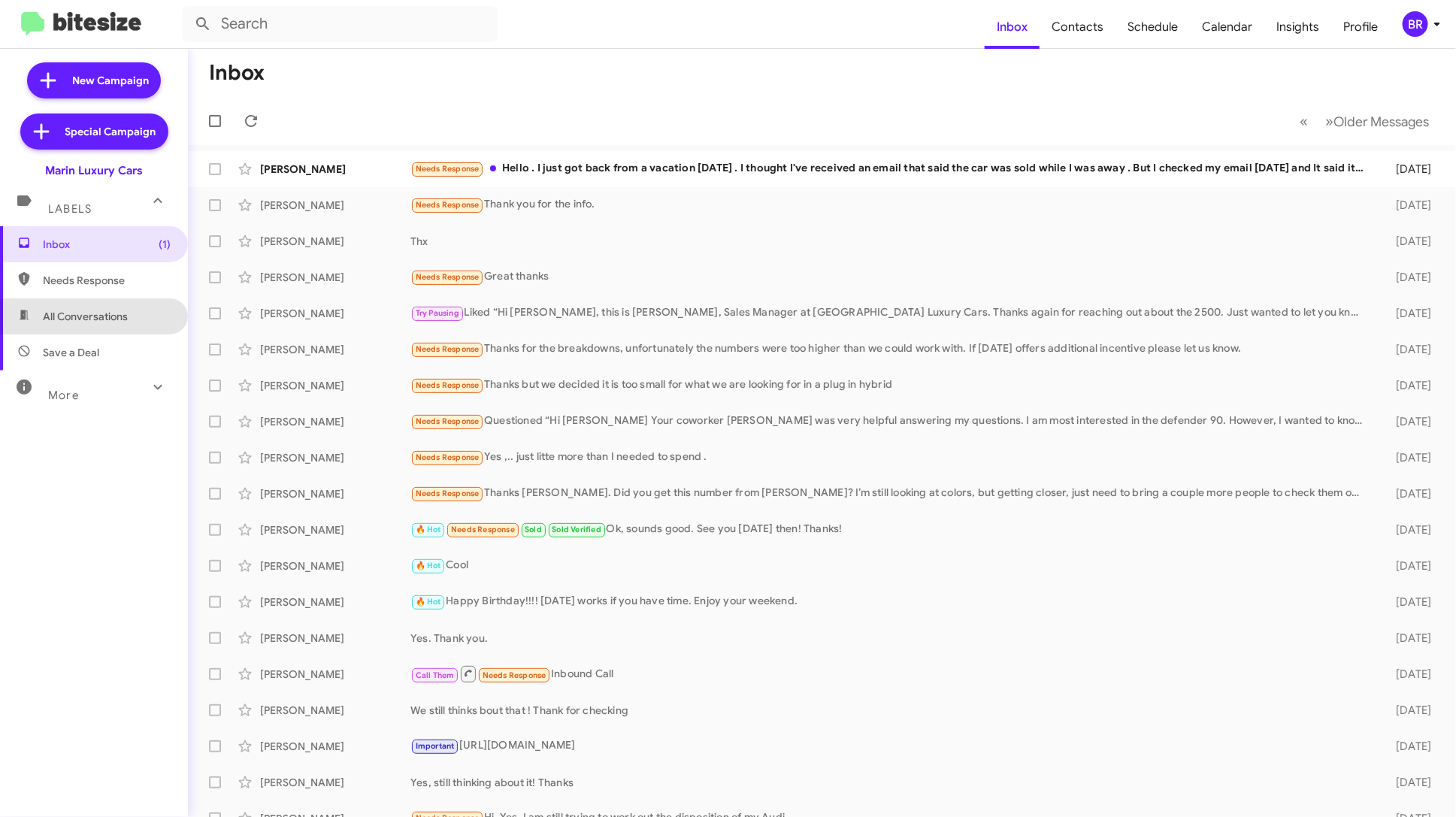
click at [111, 311] on span "All Conversations" at bounding box center [85, 317] width 85 height 15
type input "in:all-conversations"
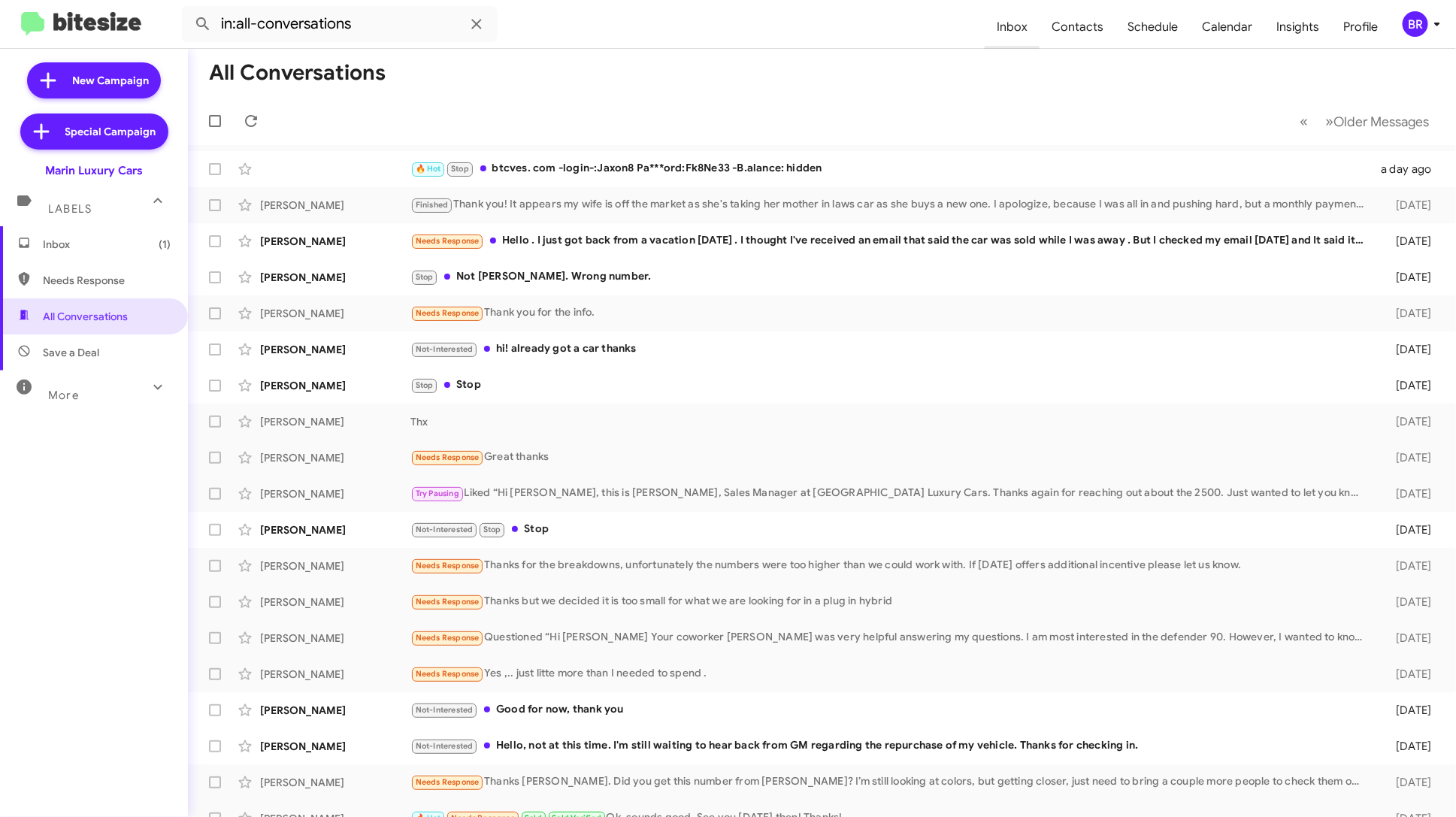
click at [1018, 28] on span "Inbox" at bounding box center [1012, 27] width 55 height 43
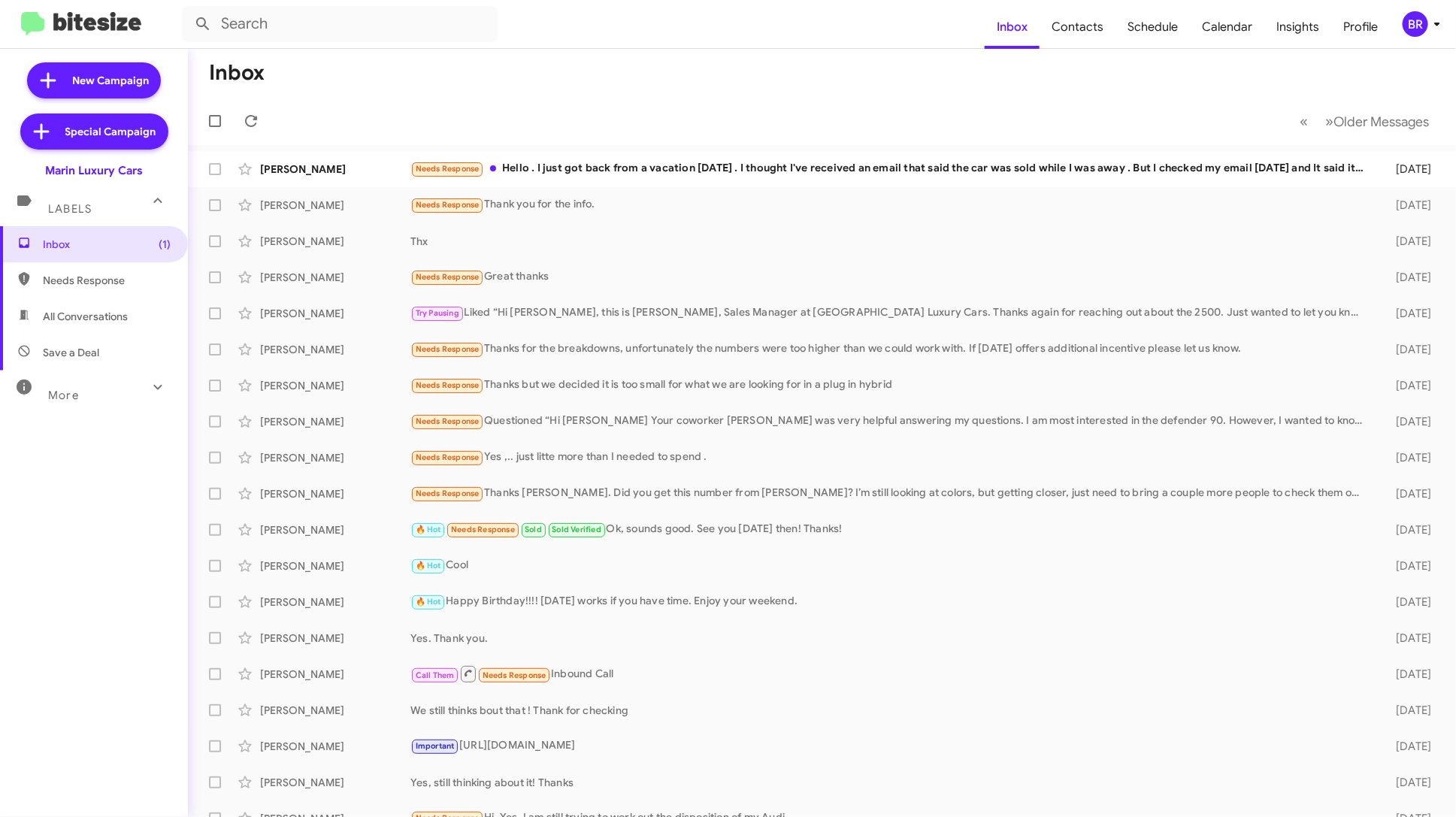
click at [1427, 21] on div "BR" at bounding box center [1415, 24] width 26 height 26
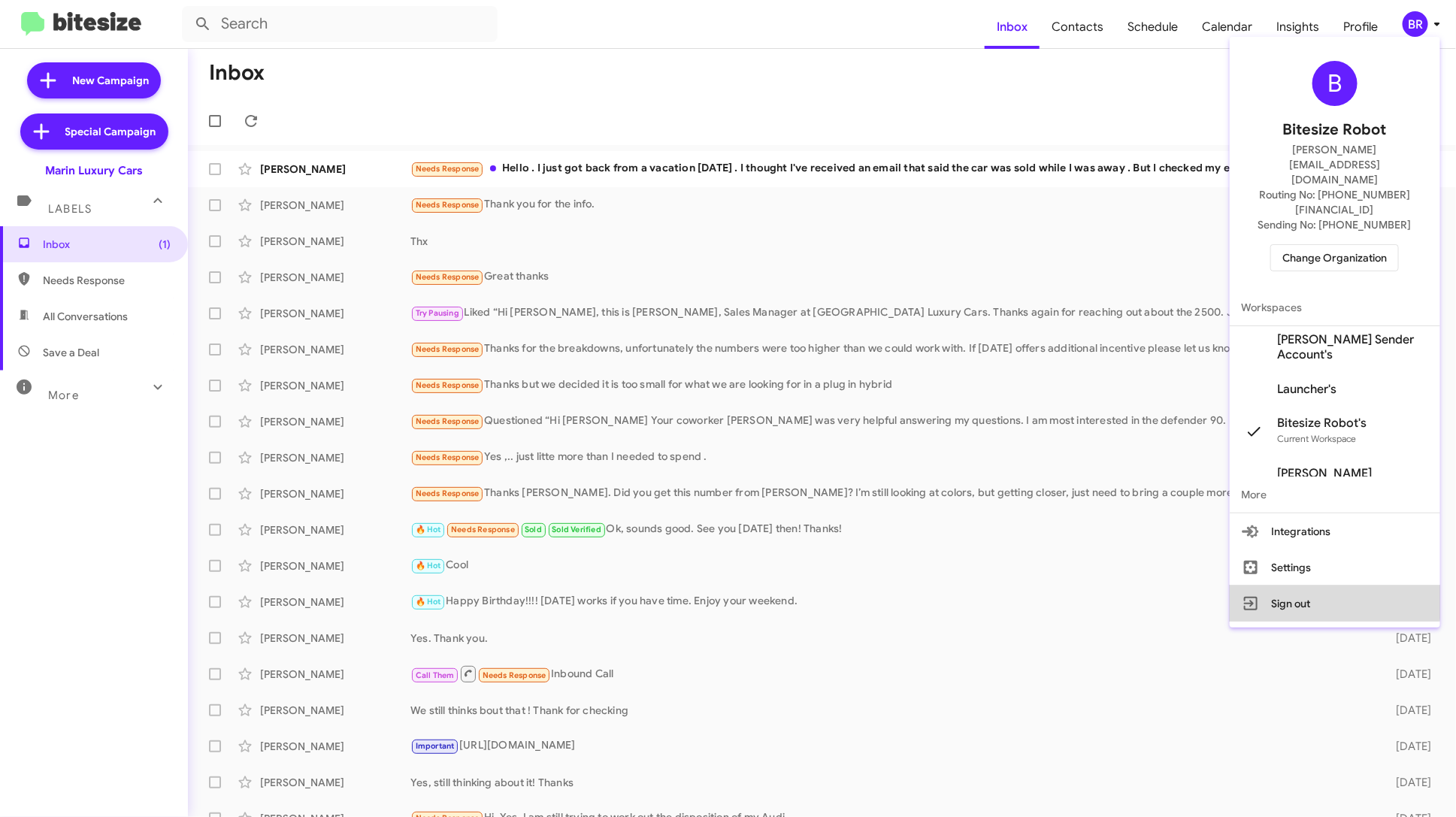
click at [1318, 586] on button "Sign out" at bounding box center [1335, 603] width 210 height 36
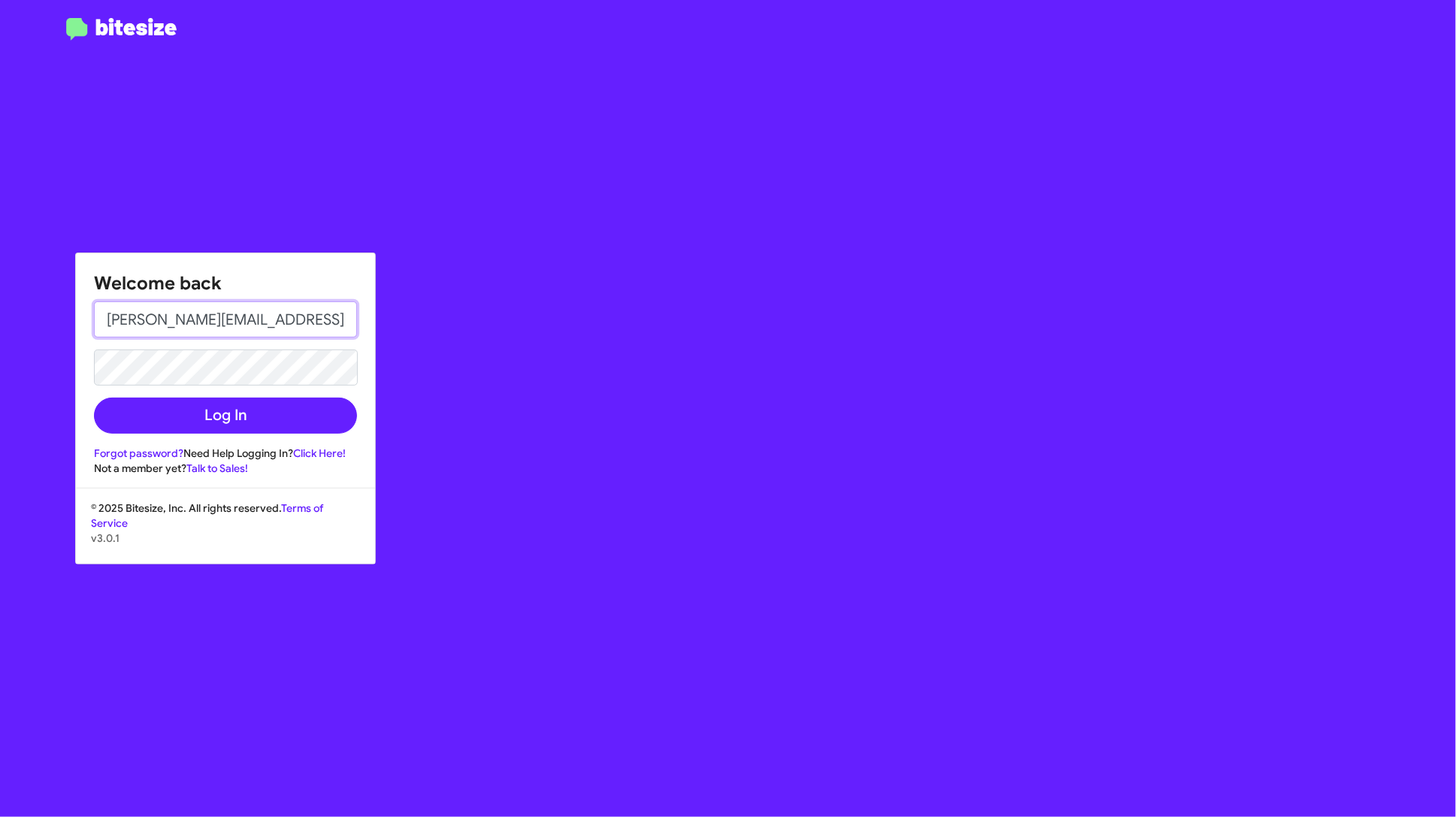
click at [238, 317] on input "[PERSON_NAME][EMAIL_ADDRESS][DOMAIN_NAME]" at bounding box center [226, 319] width 263 height 36
type input "testing+testing1@bitesize.co"
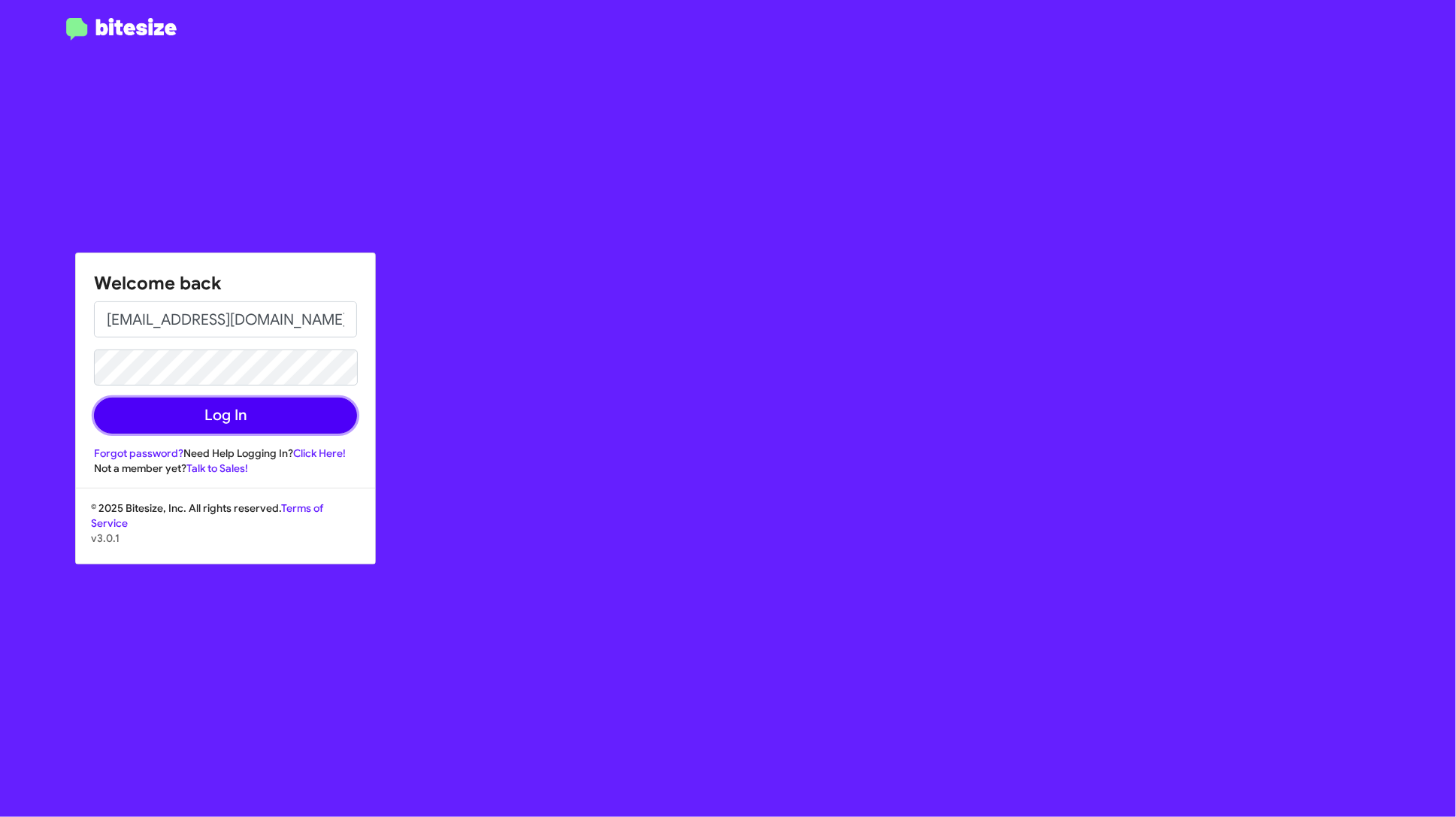
click at [288, 419] on button "Log In" at bounding box center [226, 415] width 263 height 36
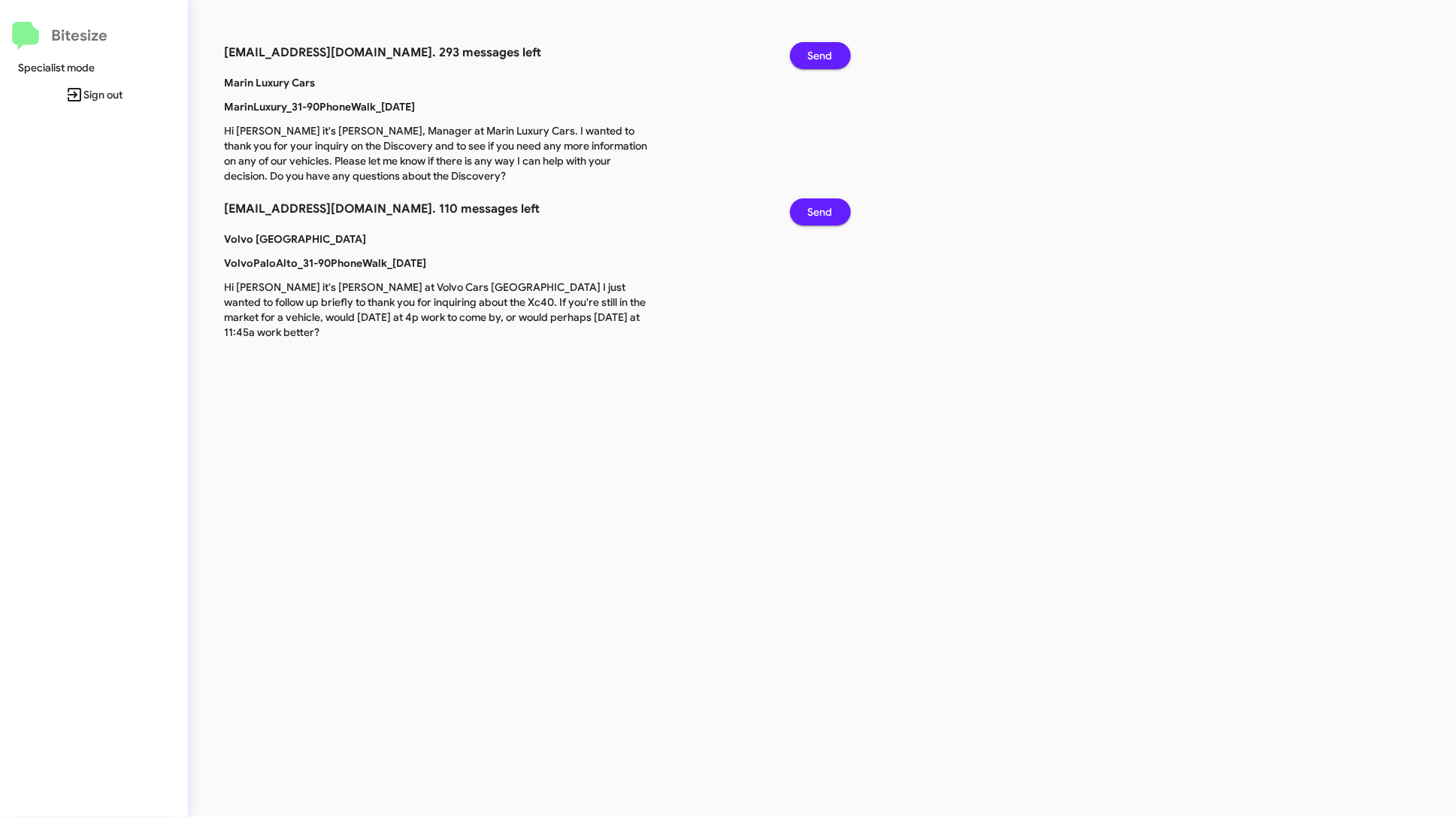
click at [830, 47] on span "Send" at bounding box center [820, 55] width 25 height 27
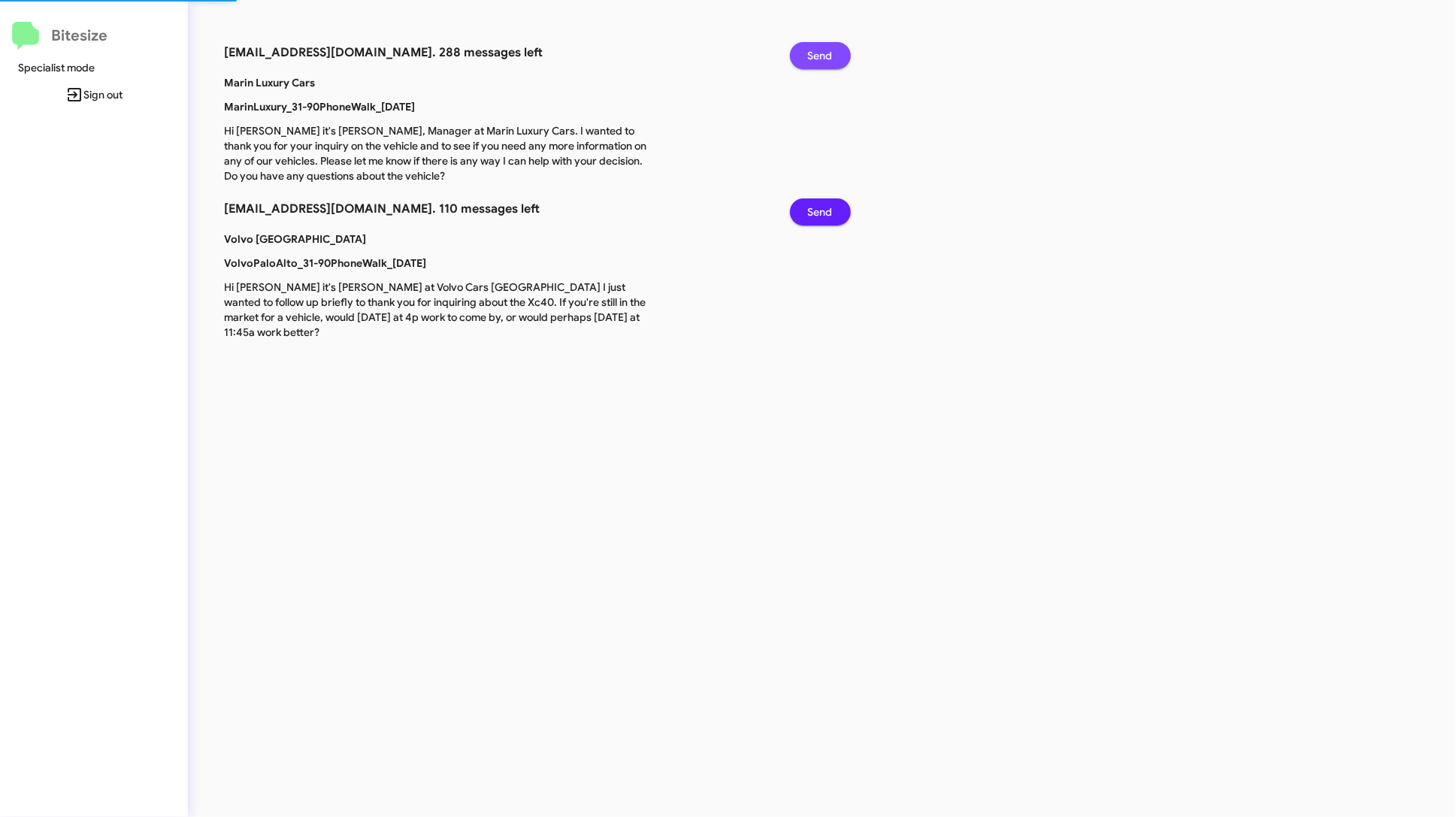
click at [830, 47] on span "Send" at bounding box center [820, 55] width 25 height 27
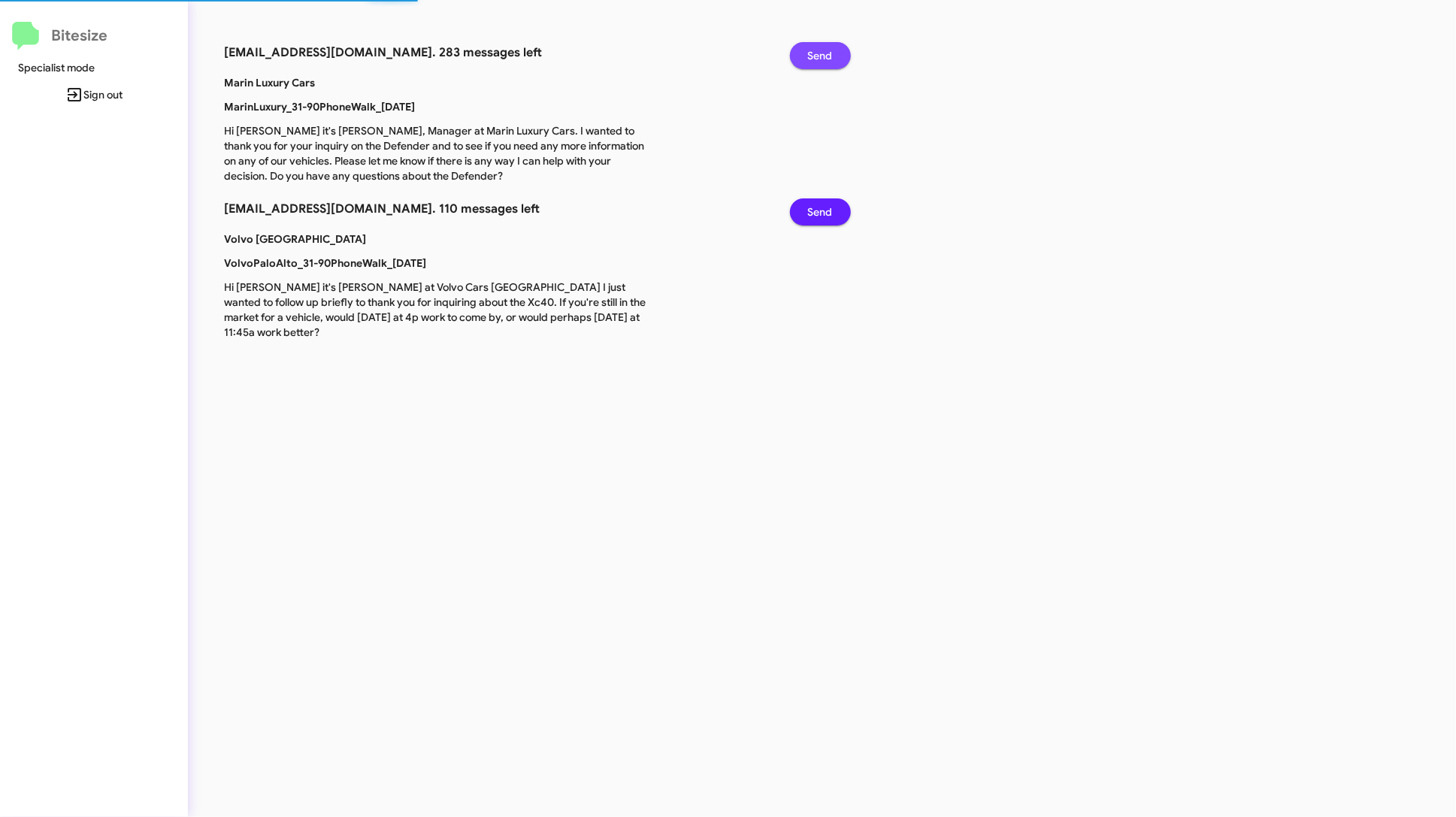
click at [830, 47] on span "Send" at bounding box center [820, 55] width 25 height 27
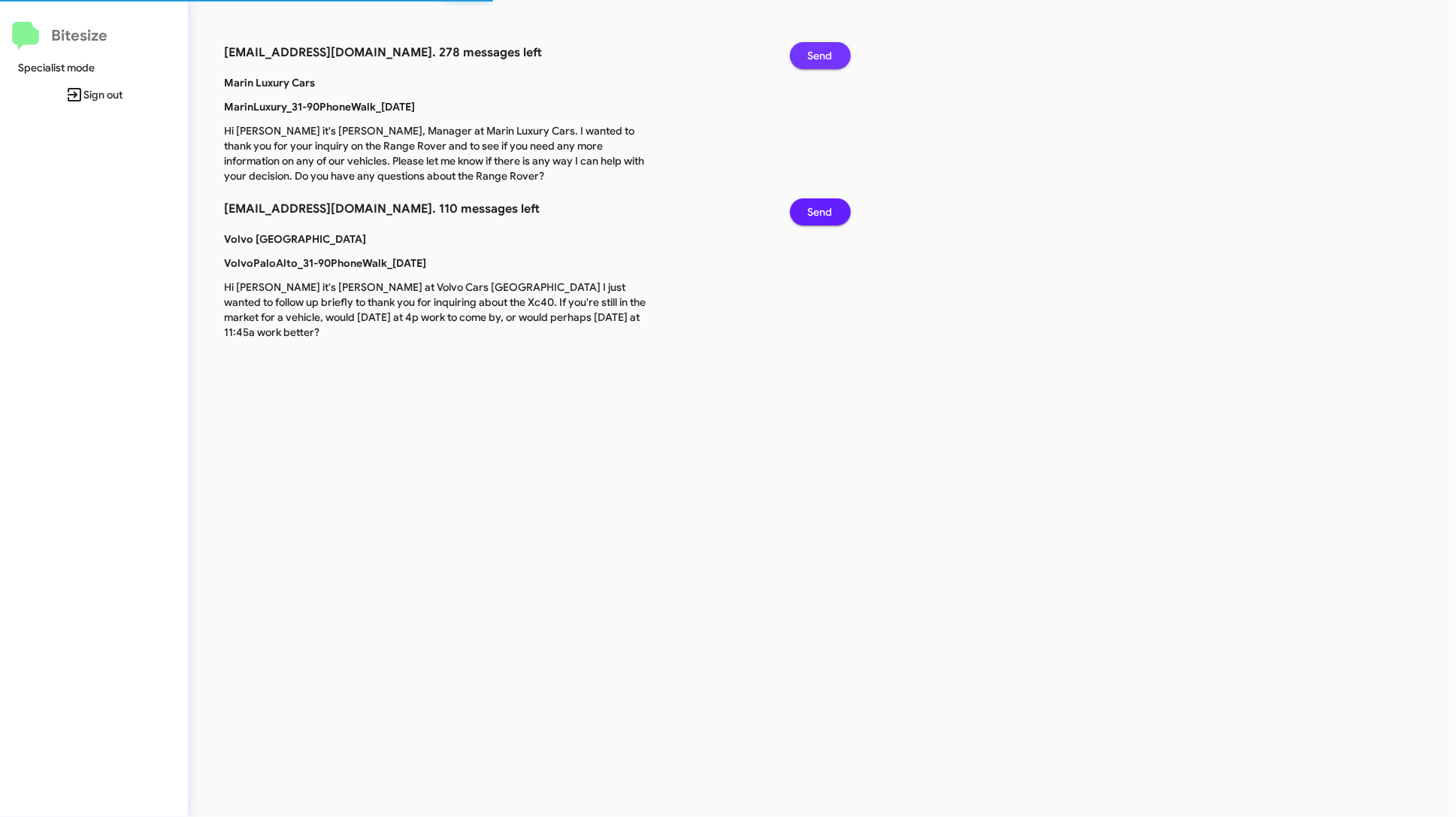
click at [830, 47] on span "Send" at bounding box center [820, 55] width 25 height 27
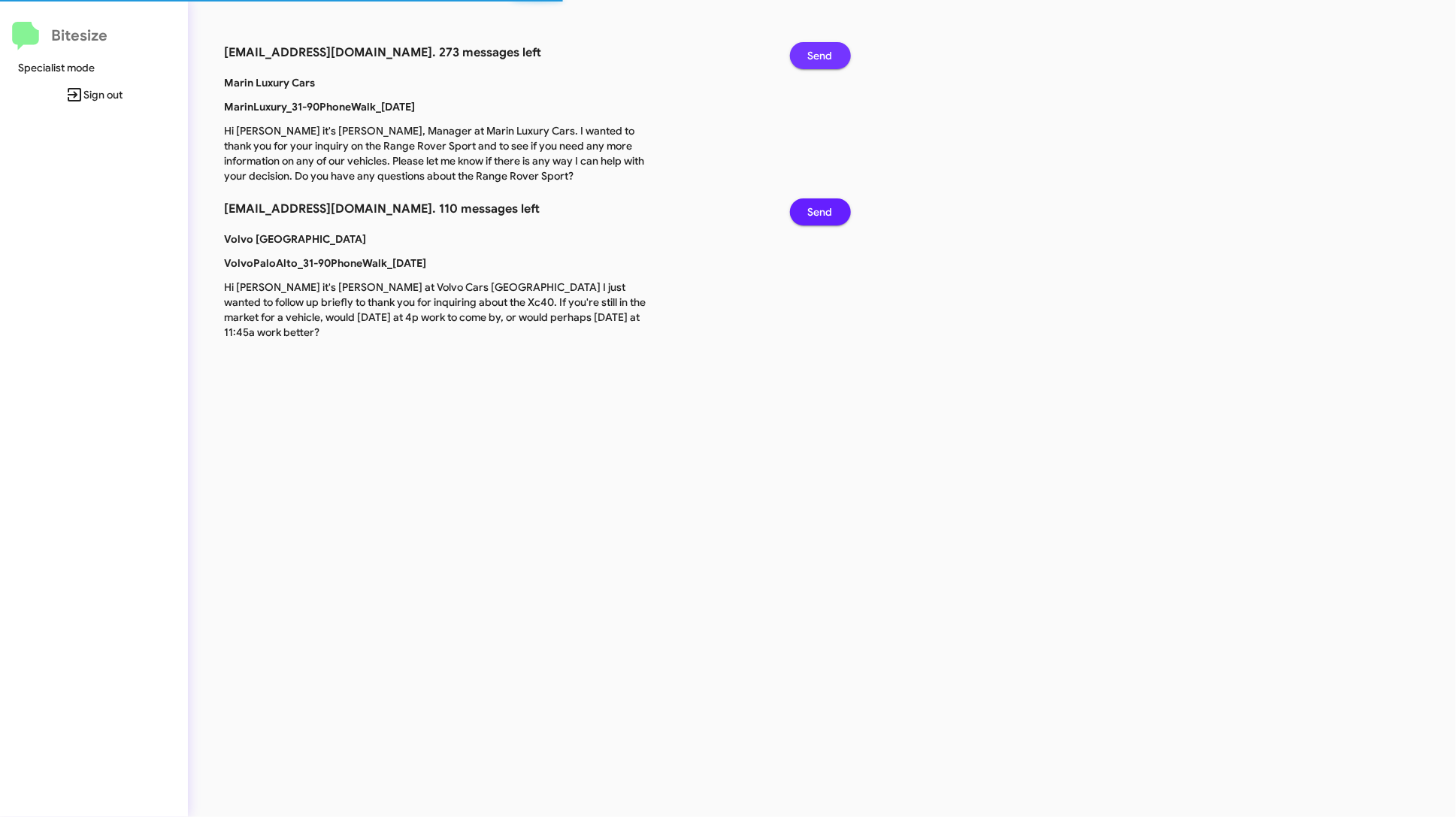
click at [830, 47] on span "Send" at bounding box center [820, 55] width 25 height 27
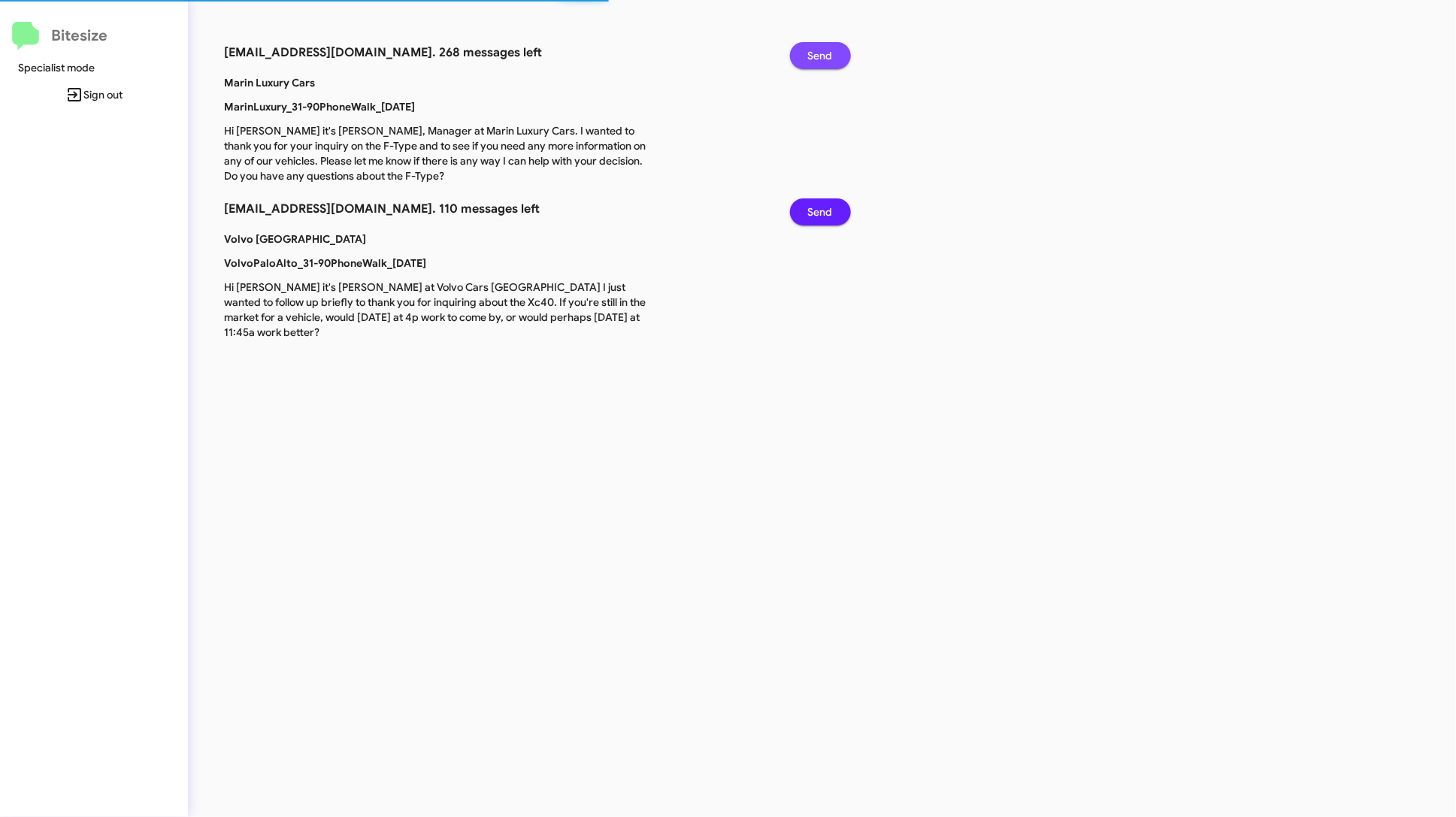
click at [830, 47] on span "Send" at bounding box center [820, 55] width 25 height 27
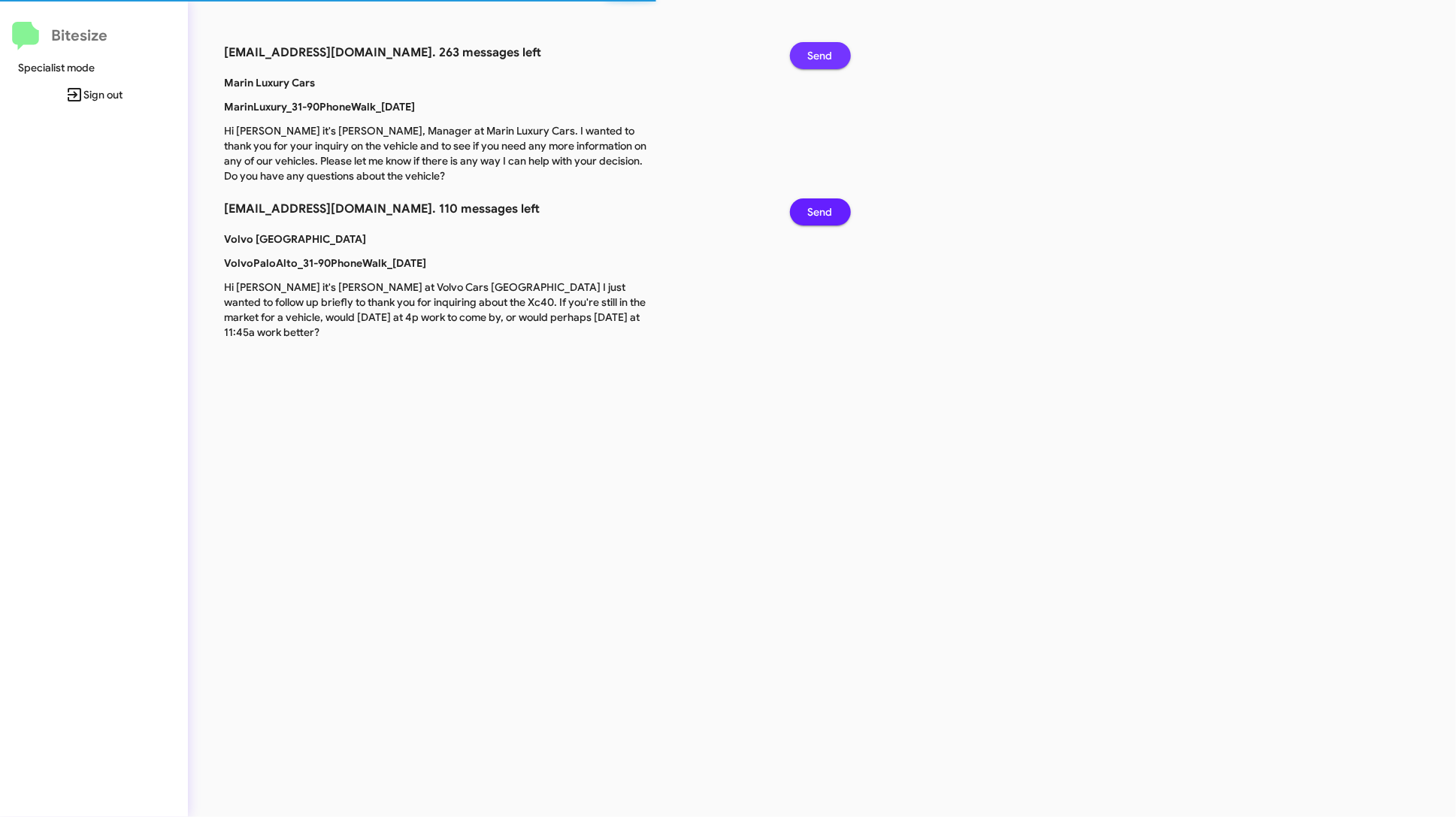
click at [830, 47] on span "Send" at bounding box center [820, 55] width 25 height 27
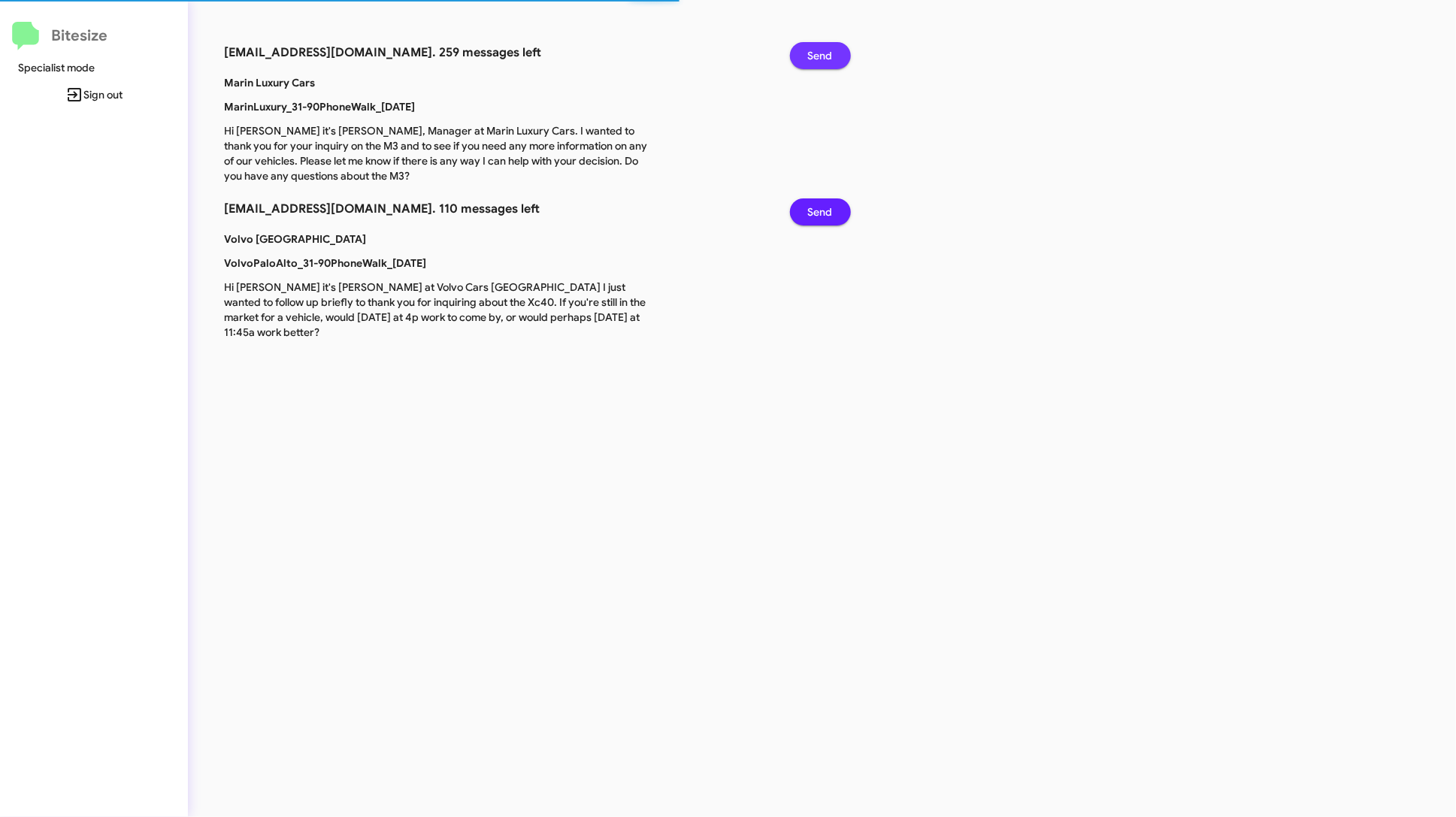
click at [830, 47] on span "Send" at bounding box center [820, 55] width 25 height 27
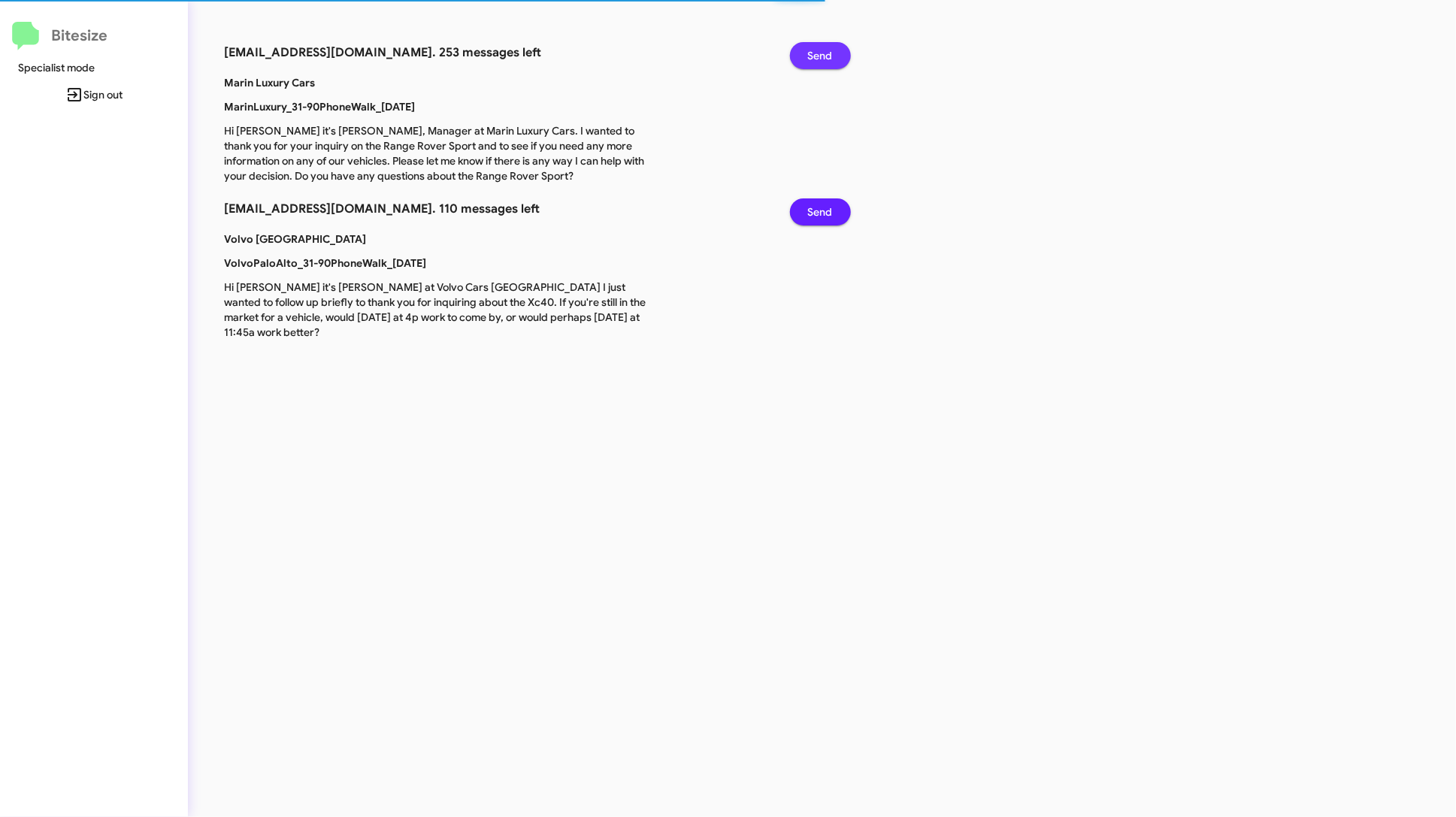
click at [830, 47] on span "Send" at bounding box center [820, 55] width 25 height 27
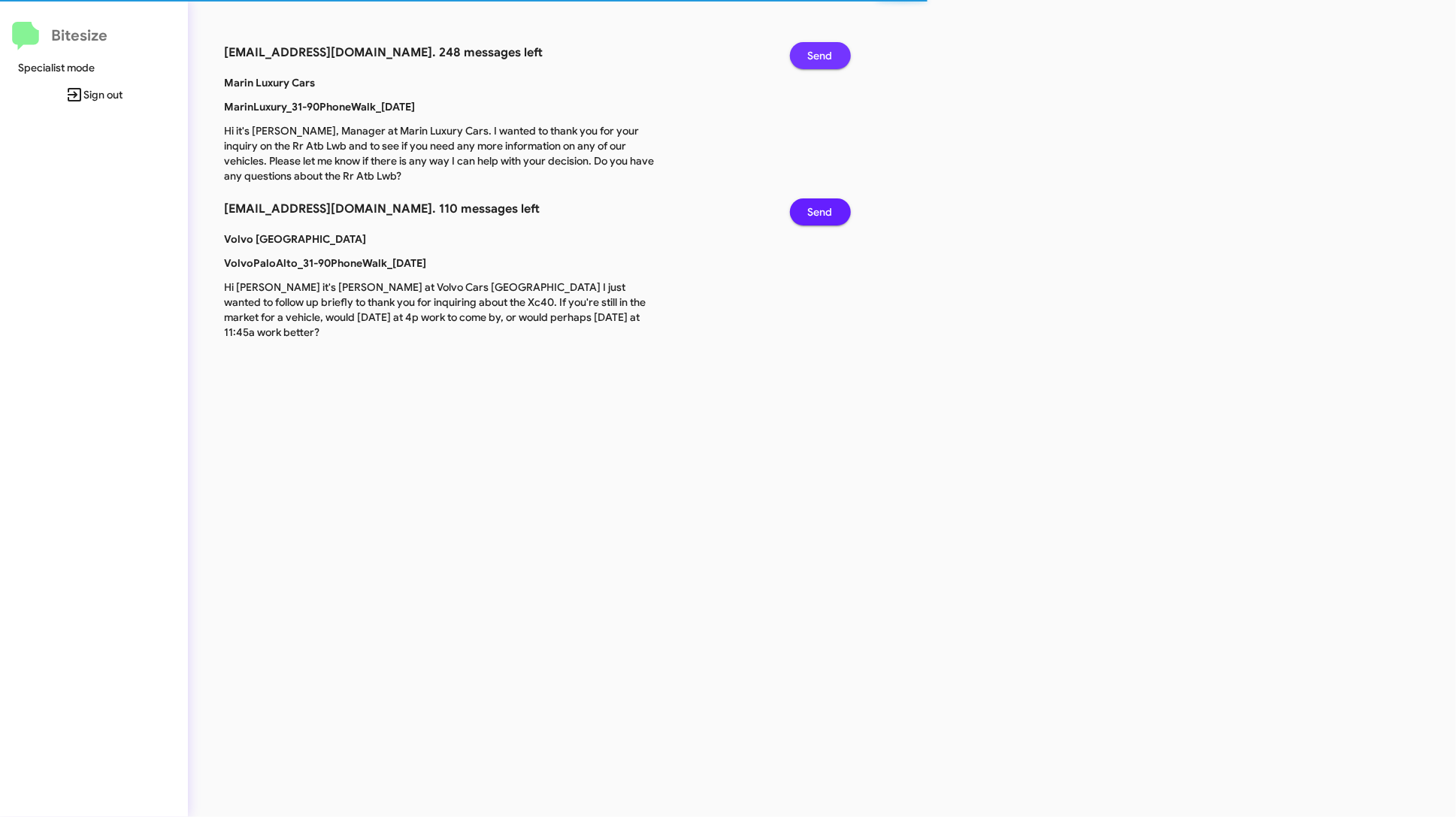
click at [830, 47] on span "Send" at bounding box center [820, 55] width 25 height 27
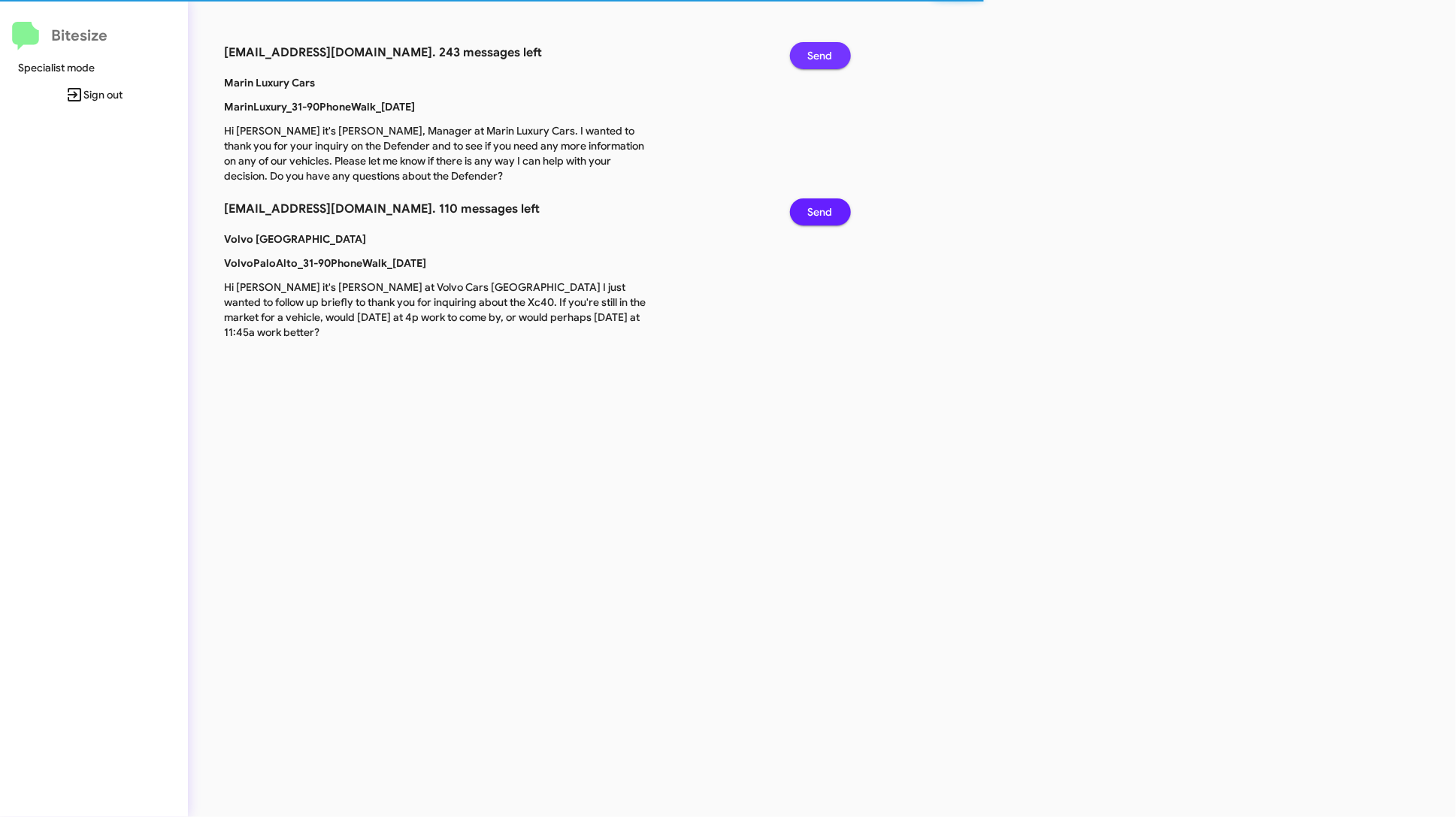
click at [830, 47] on span "Send" at bounding box center [820, 55] width 25 height 27
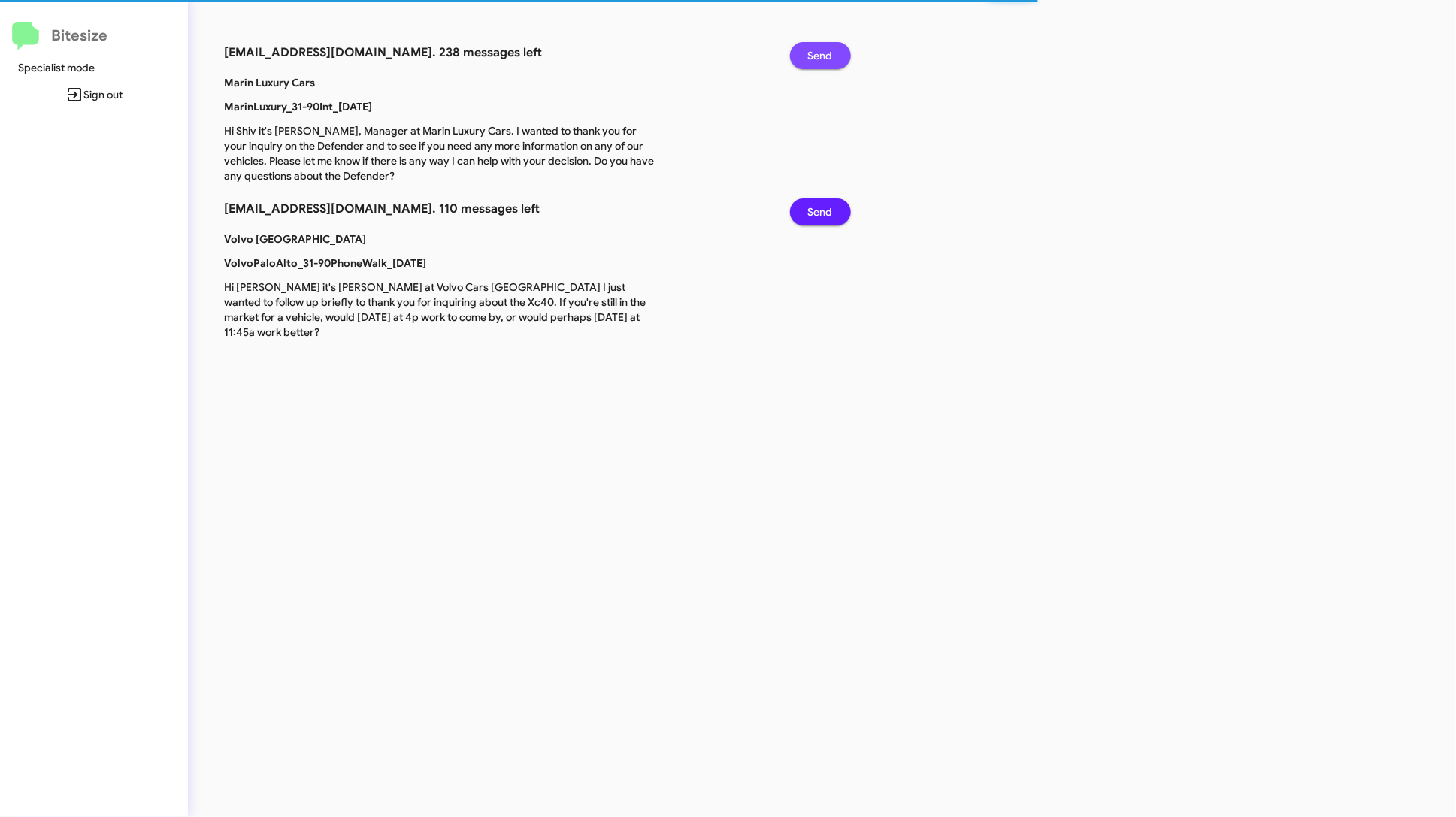
click at [830, 47] on span "Send" at bounding box center [820, 55] width 25 height 27
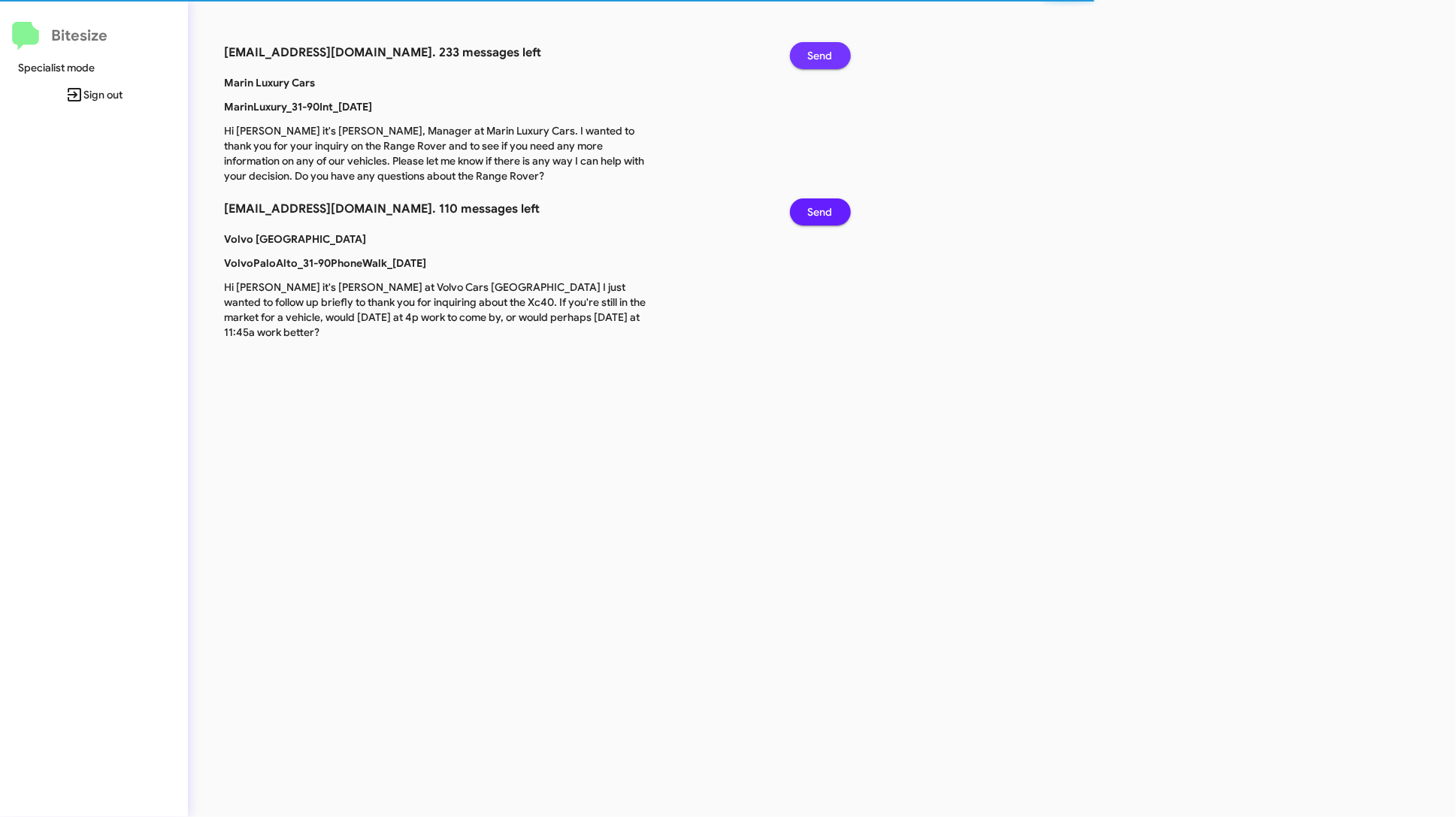
click at [830, 47] on span "Send" at bounding box center [820, 55] width 25 height 27
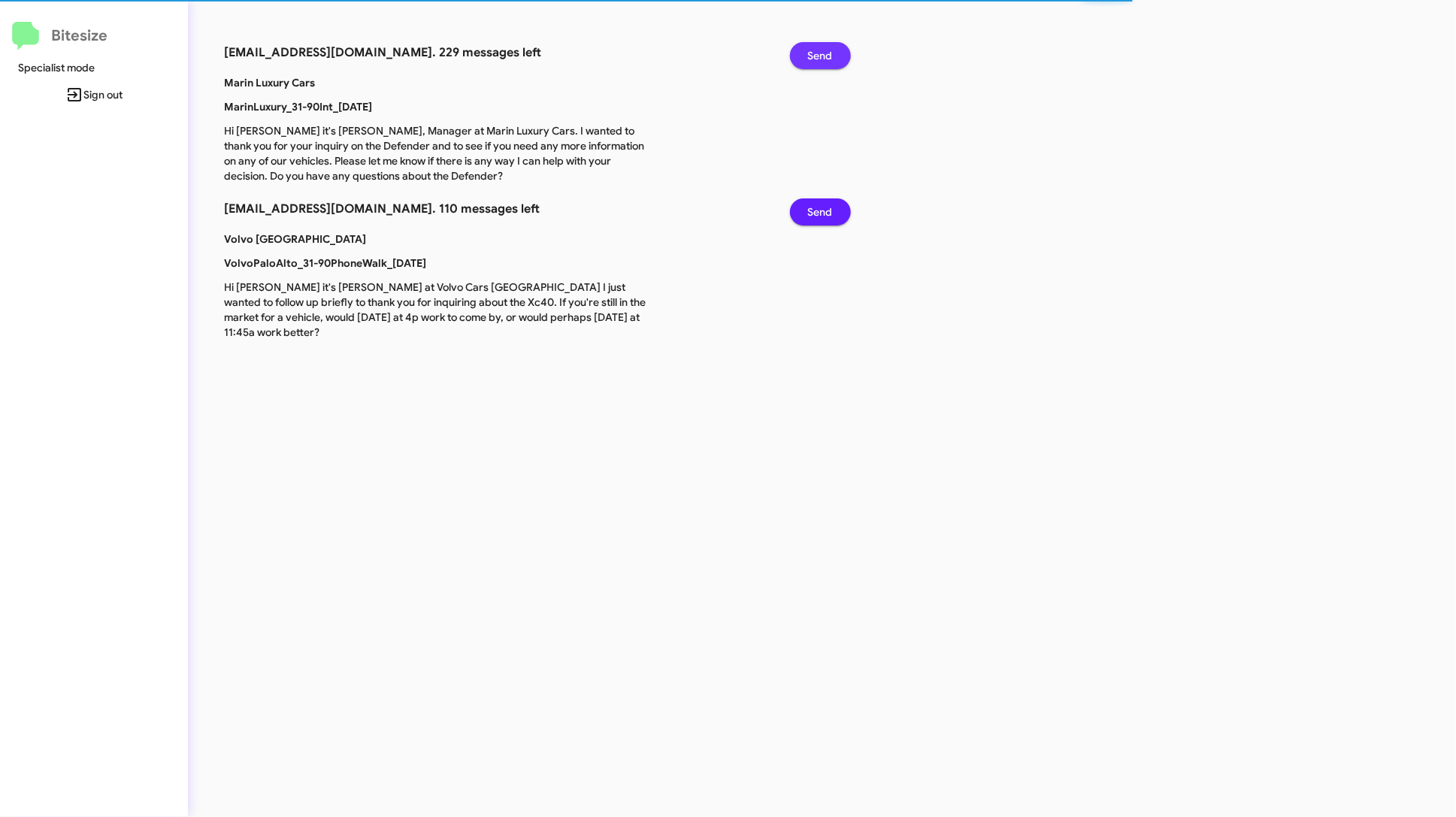
click at [830, 47] on span "Send" at bounding box center [820, 55] width 25 height 27
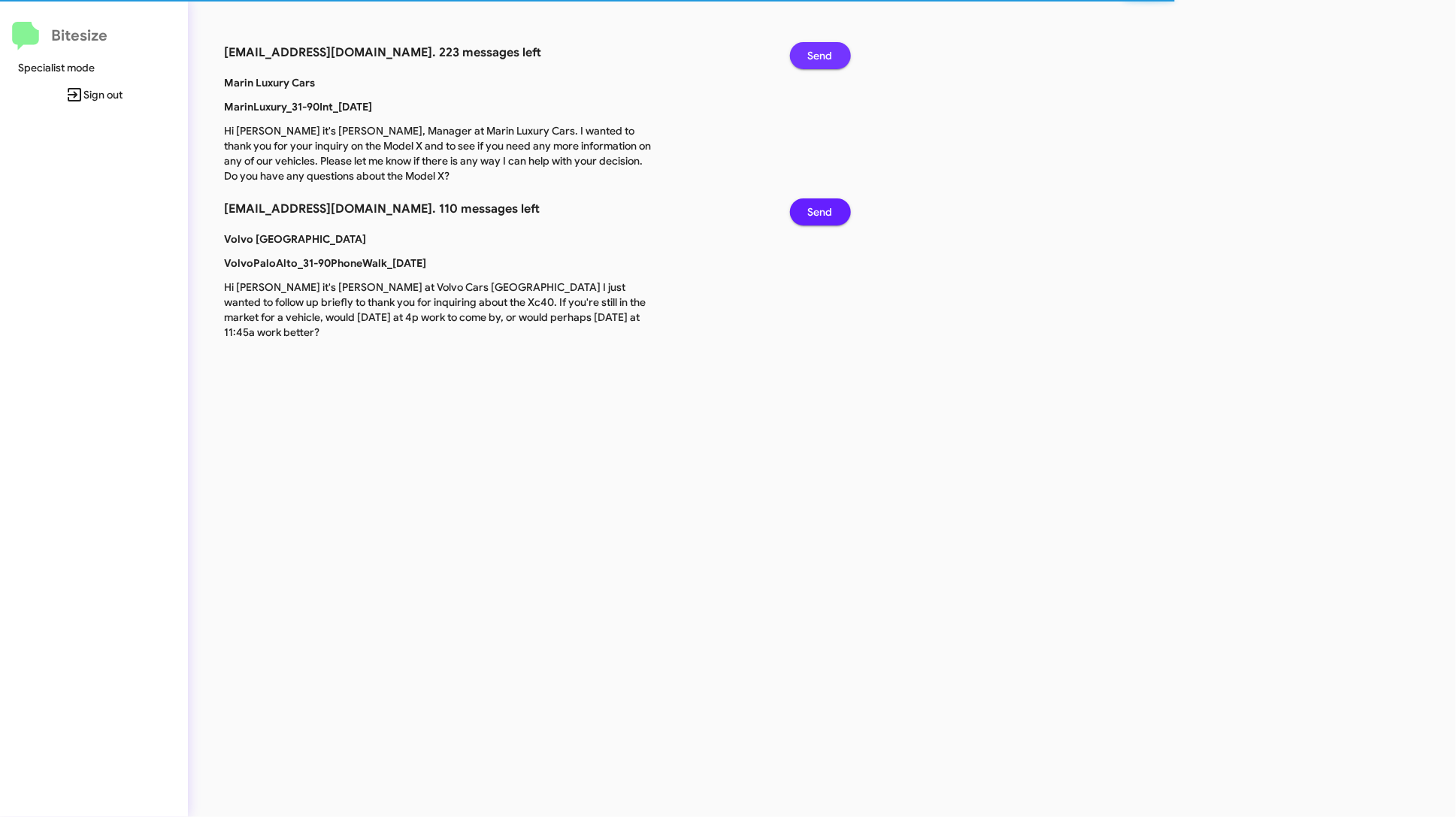
click at [830, 47] on span "Send" at bounding box center [820, 55] width 25 height 27
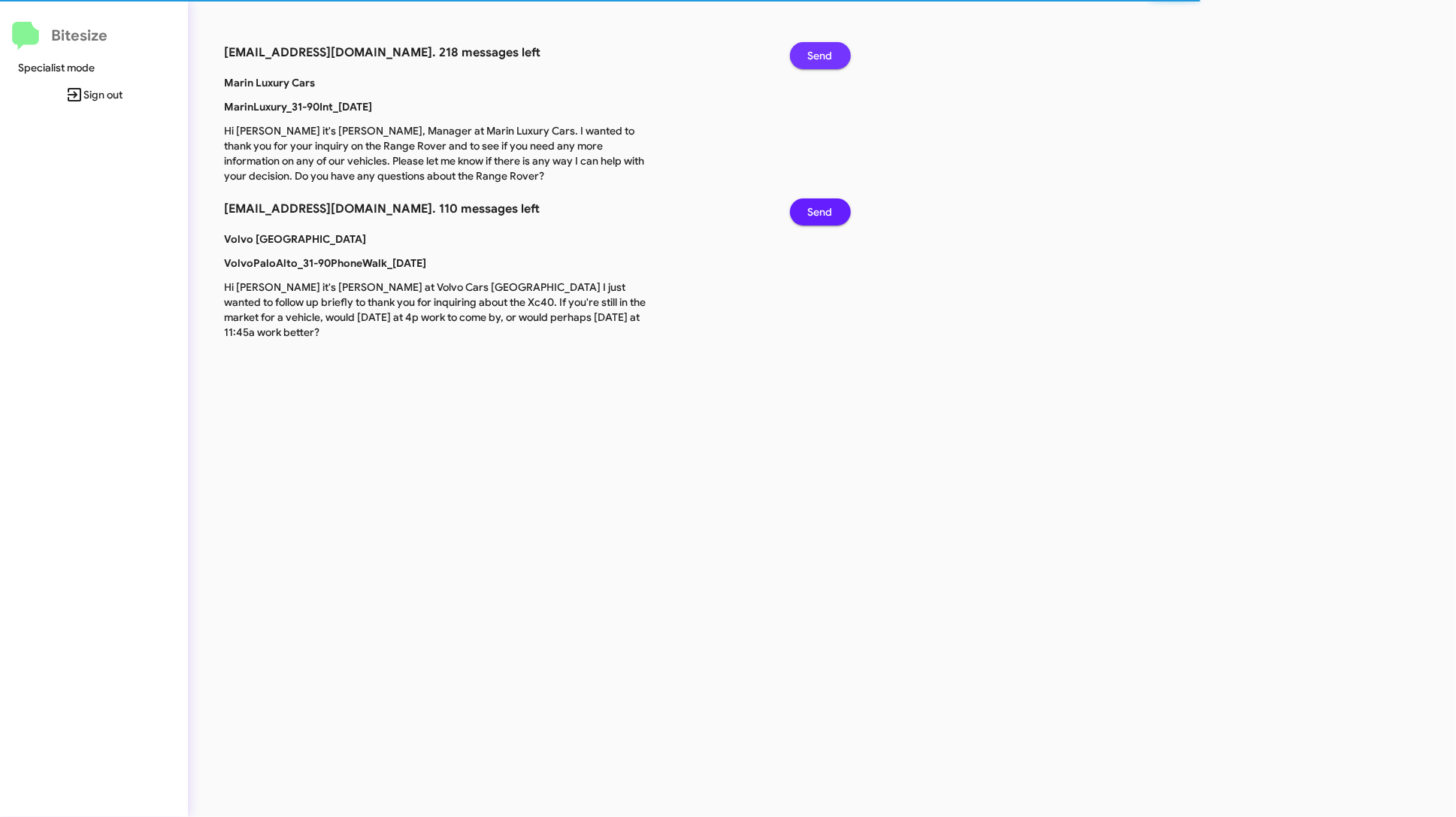
click at [830, 47] on span "Send" at bounding box center [820, 55] width 25 height 27
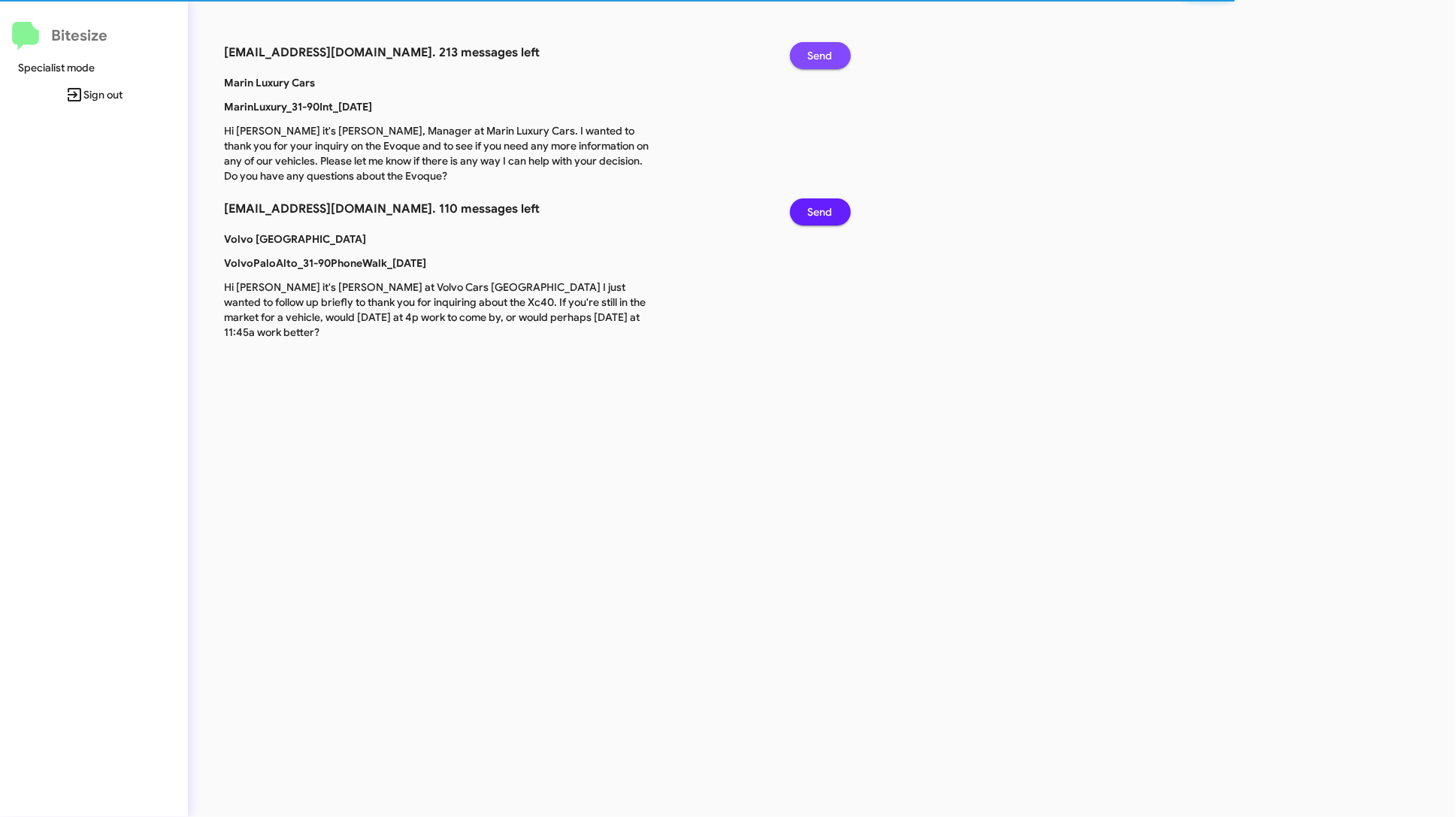
click at [830, 47] on span "Send" at bounding box center [820, 55] width 25 height 27
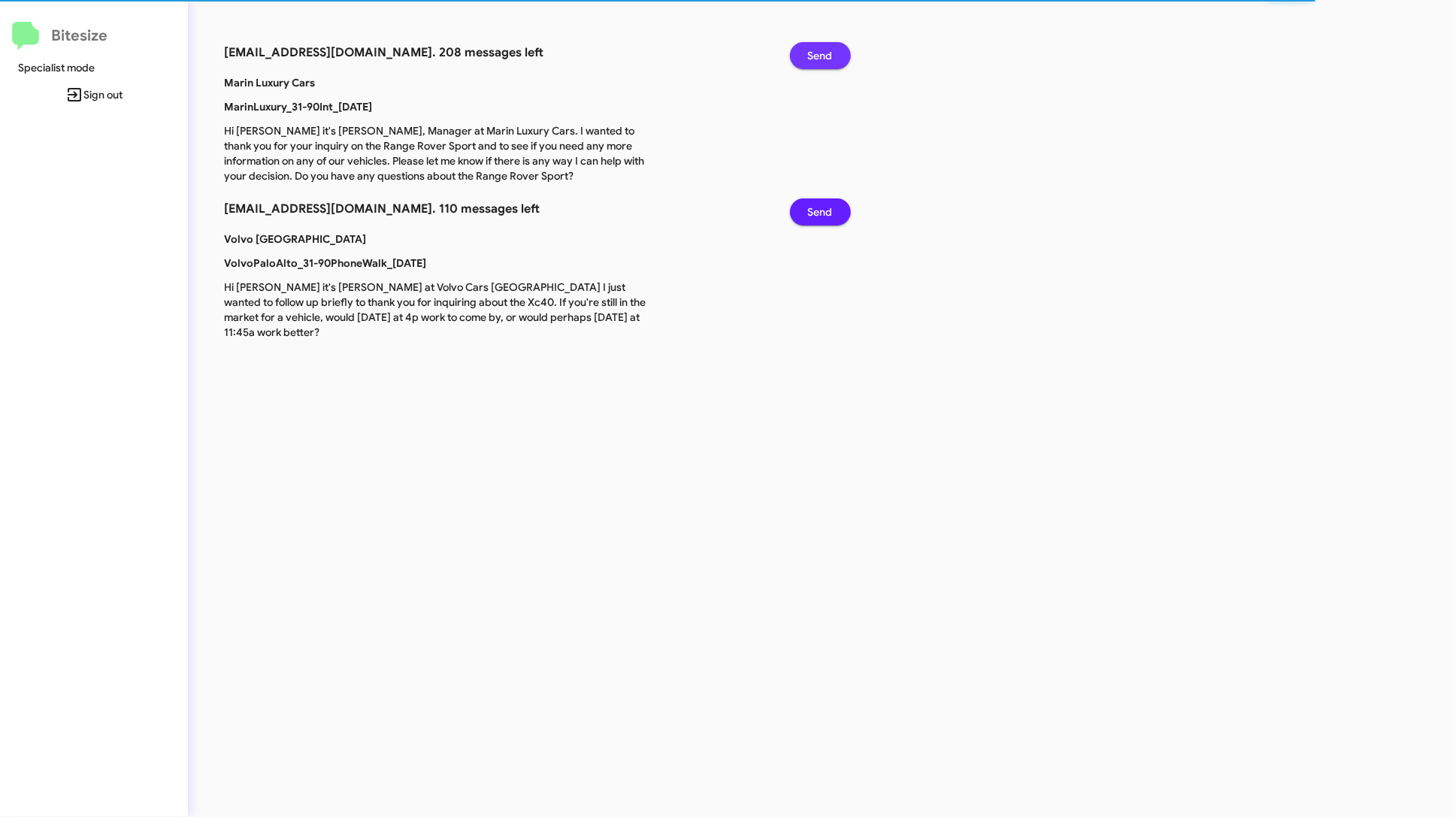
click at [830, 47] on span "Send" at bounding box center [820, 55] width 25 height 27
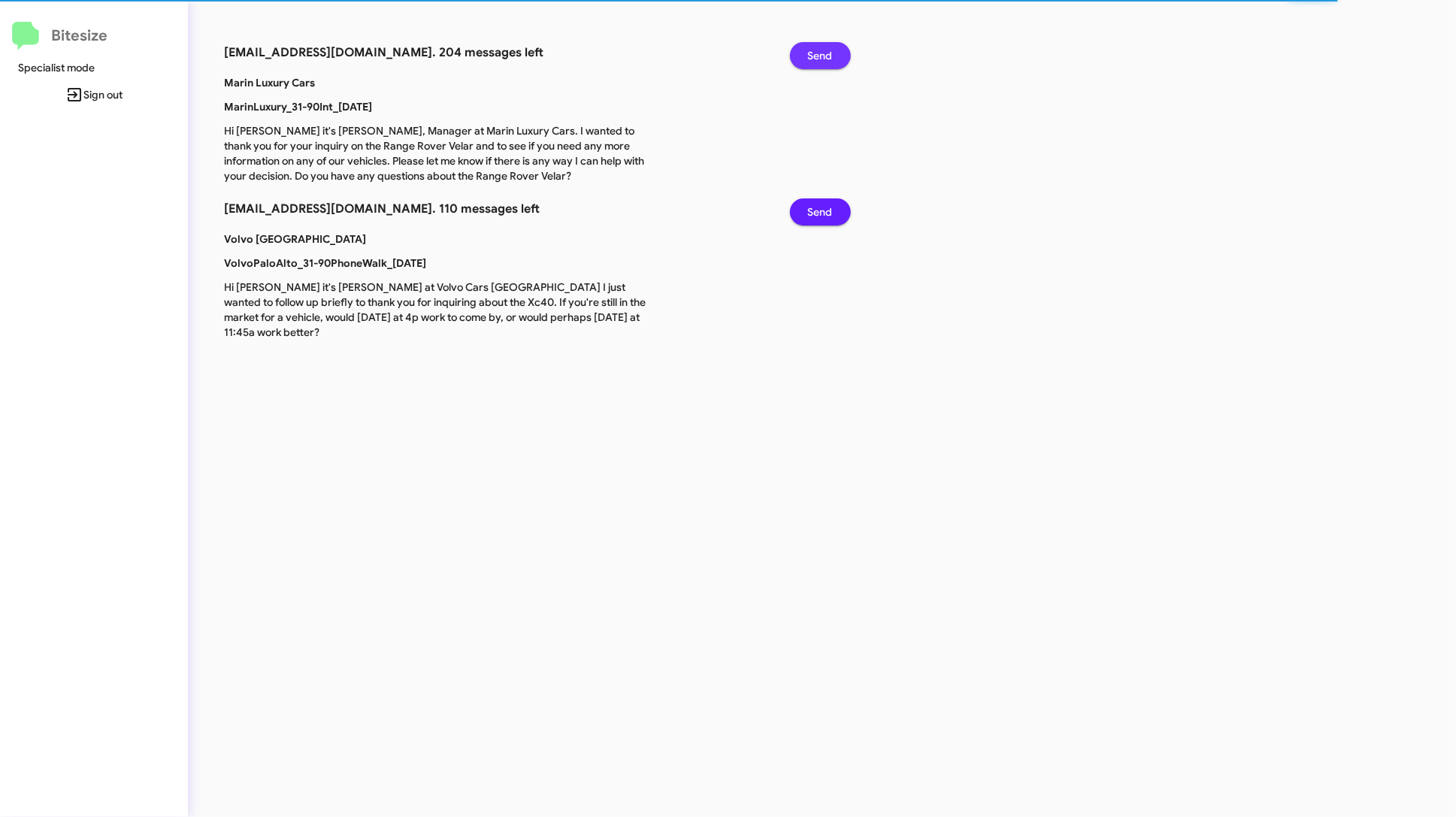
click at [830, 47] on span "Send" at bounding box center [820, 55] width 25 height 27
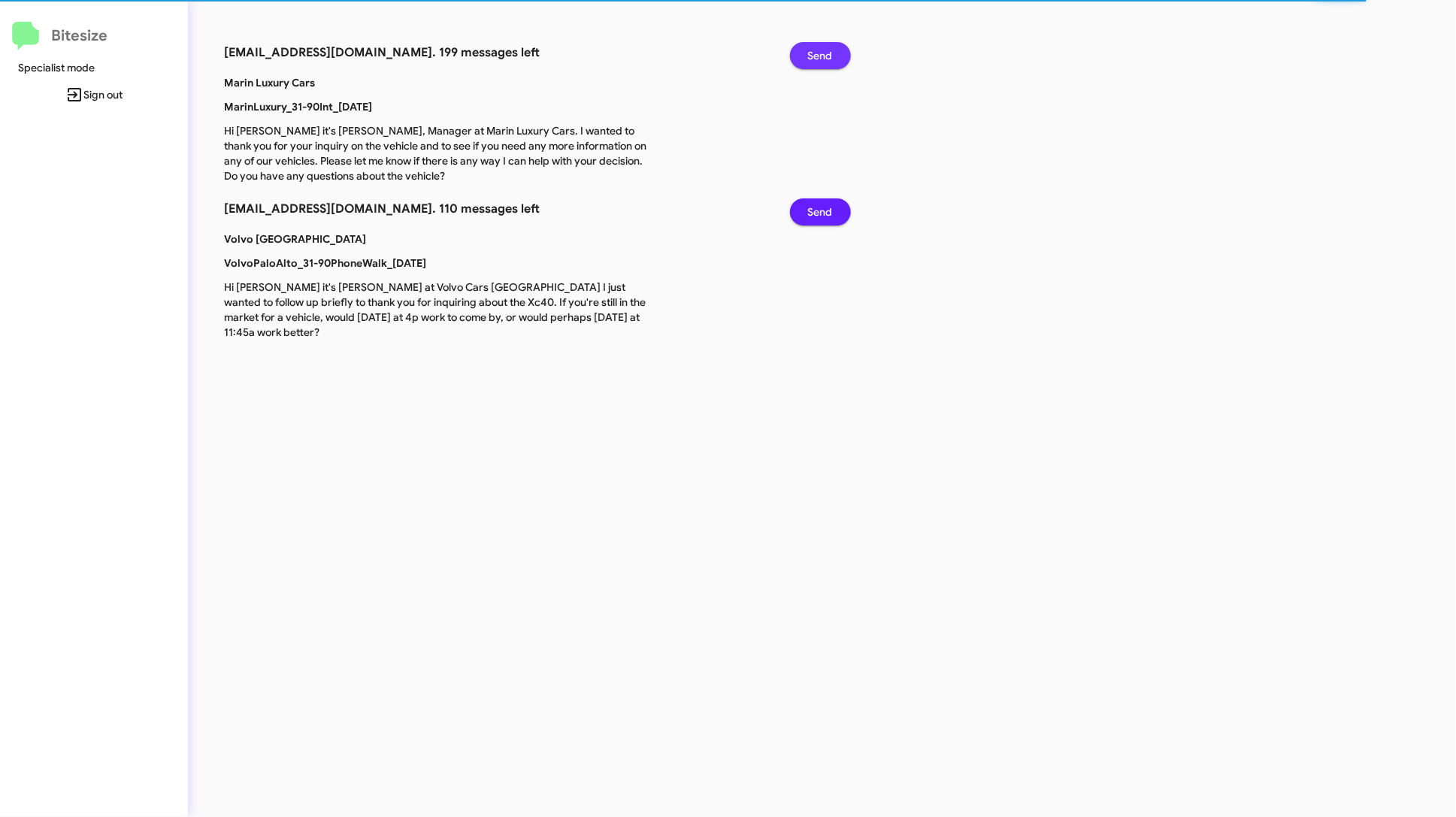
click at [830, 47] on span "Send" at bounding box center [820, 55] width 25 height 27
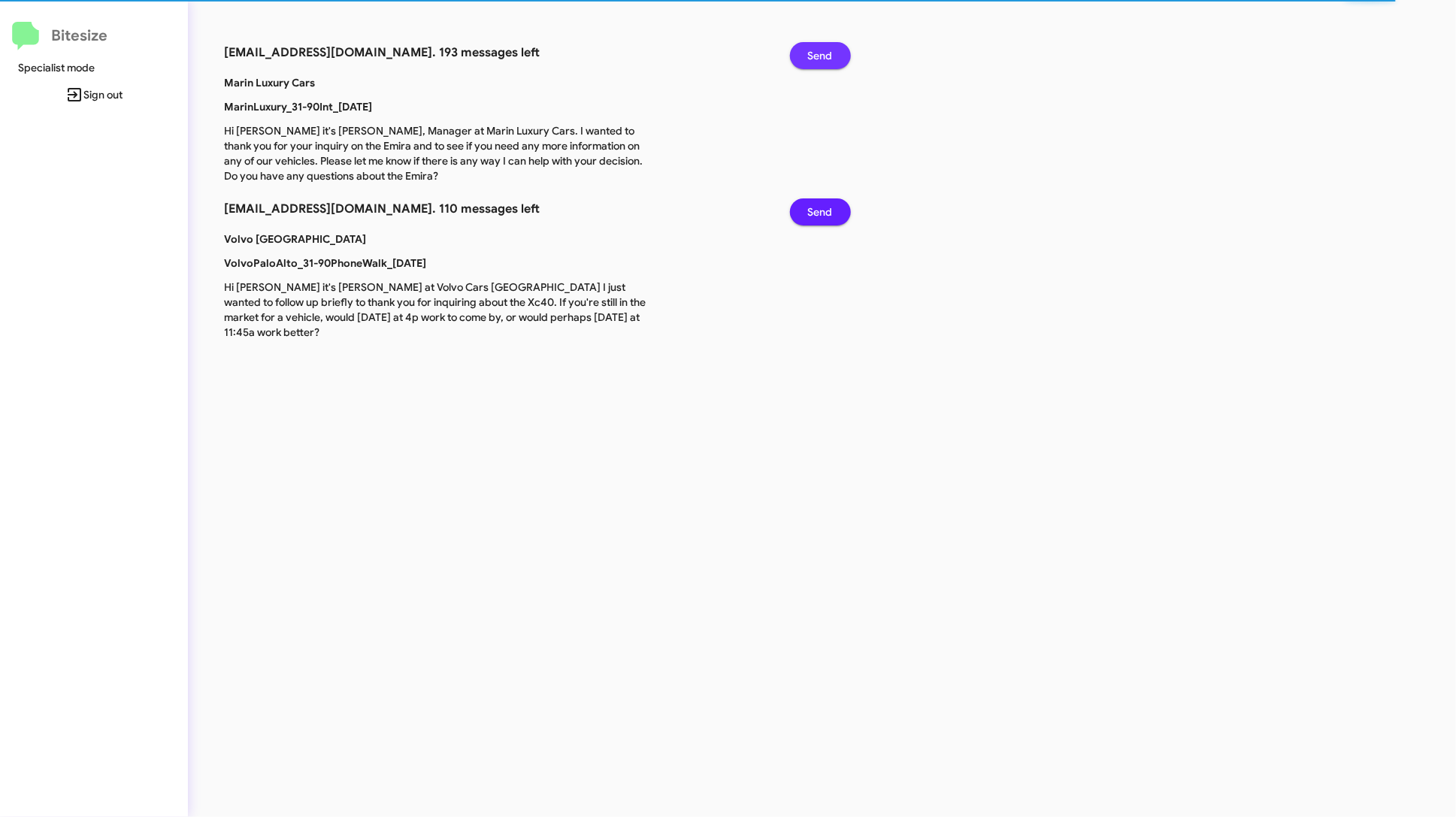
click at [830, 47] on span "Send" at bounding box center [820, 55] width 25 height 27
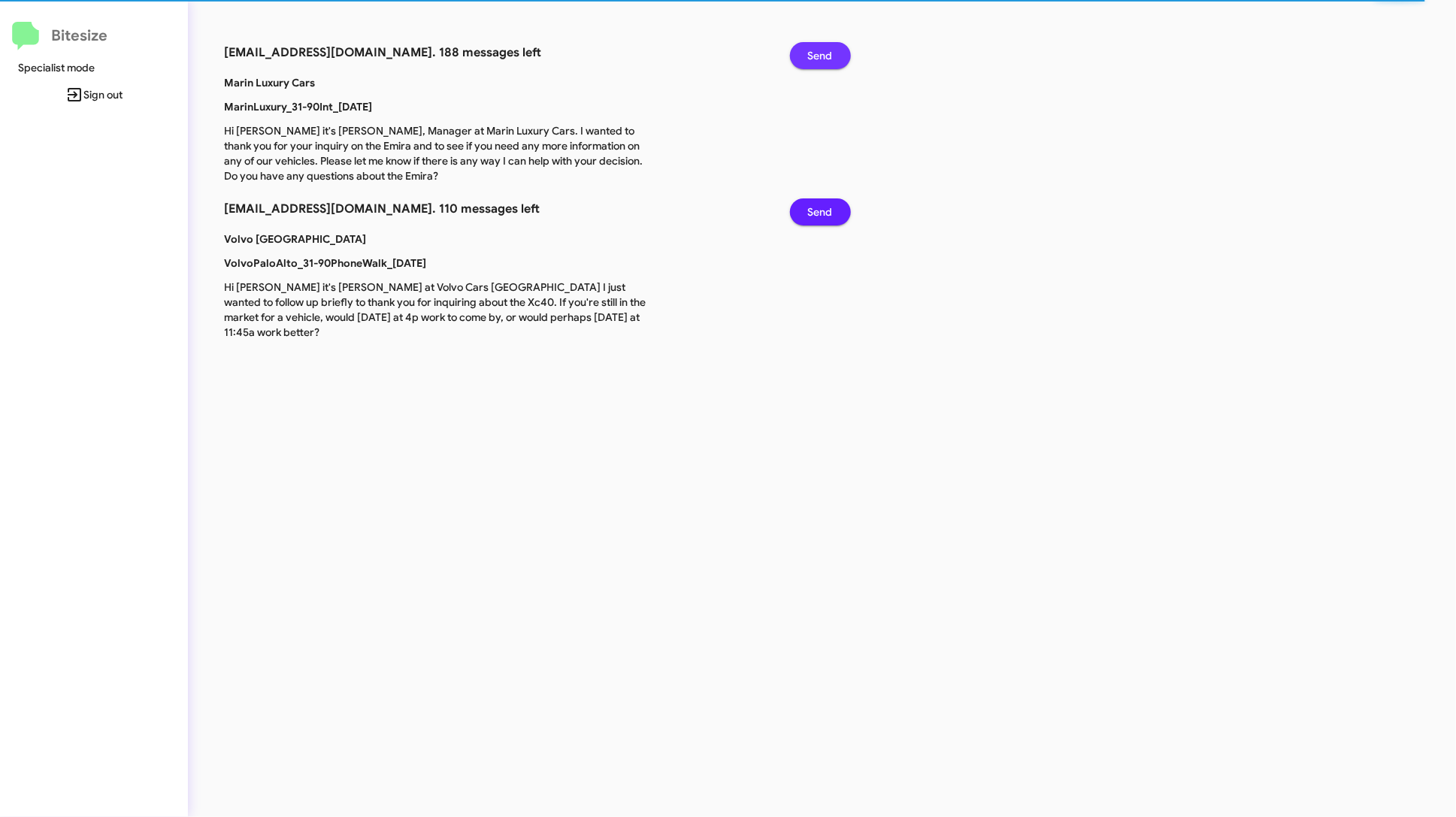
click at [830, 47] on span "Send" at bounding box center [820, 55] width 25 height 27
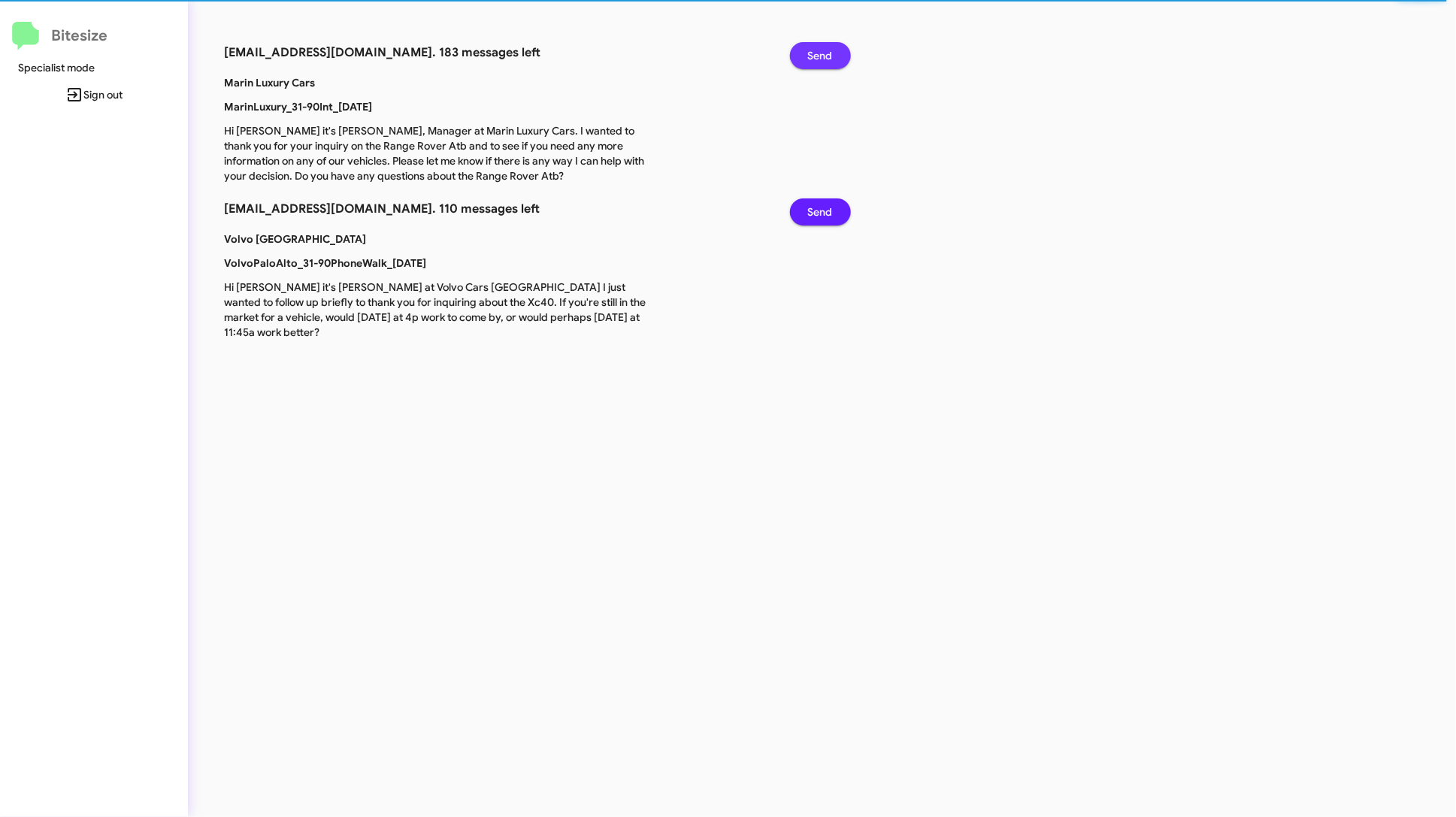
click at [830, 47] on span "Send" at bounding box center [820, 55] width 25 height 27
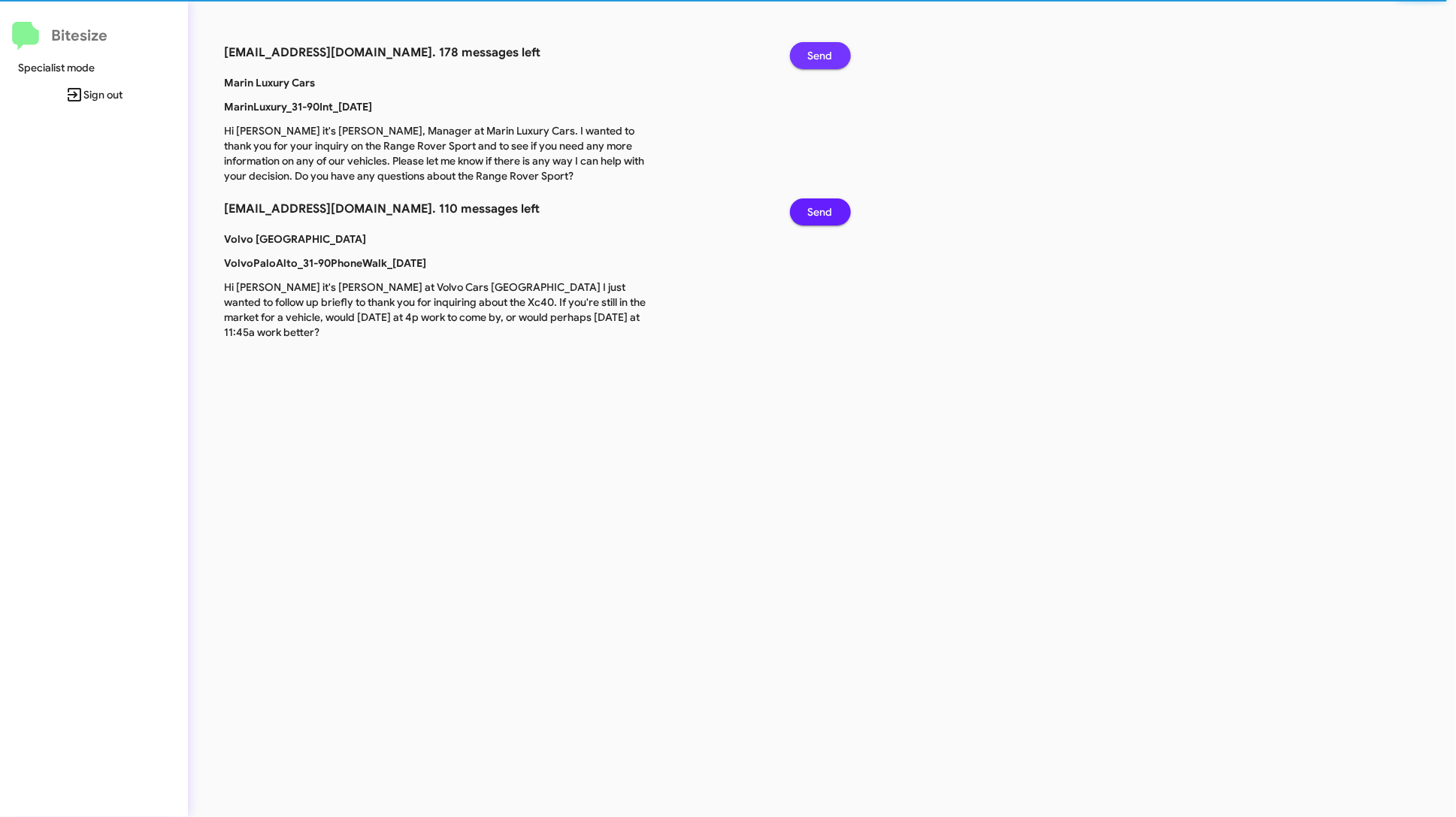
click at [830, 47] on span "Send" at bounding box center [820, 55] width 25 height 27
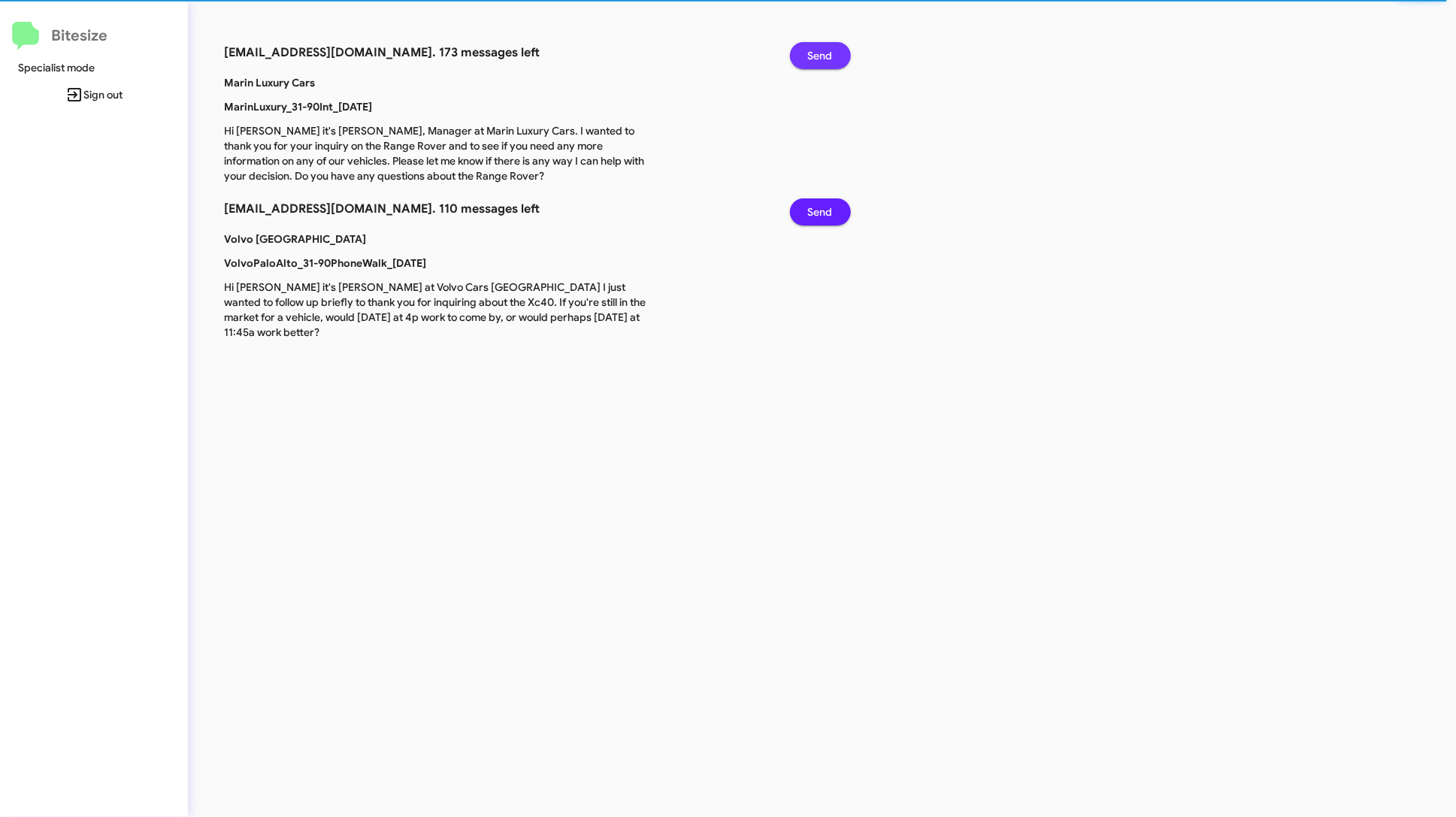
click at [830, 47] on span "Send" at bounding box center [820, 55] width 25 height 27
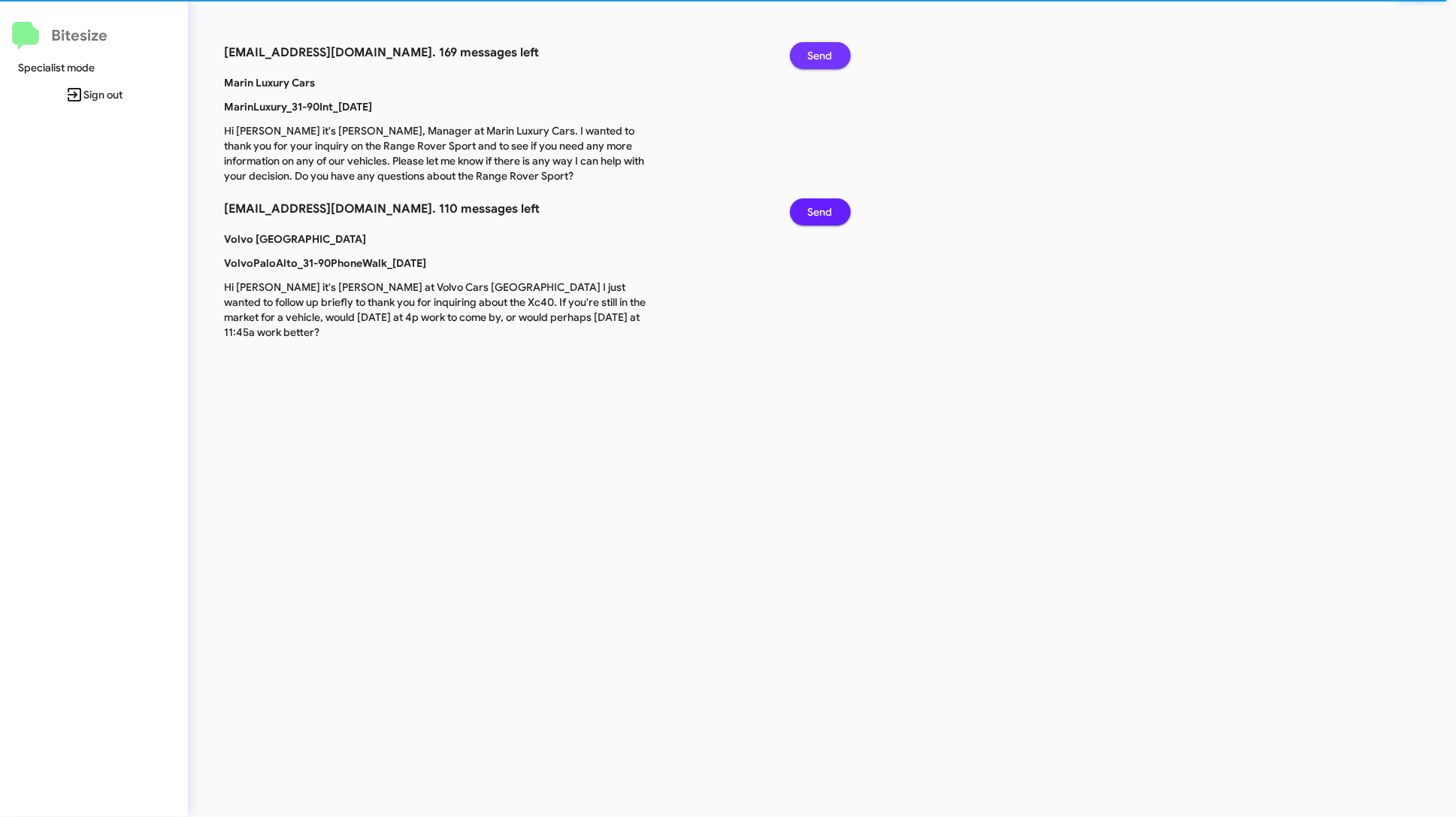
click at [830, 47] on span "Send" at bounding box center [820, 55] width 25 height 27
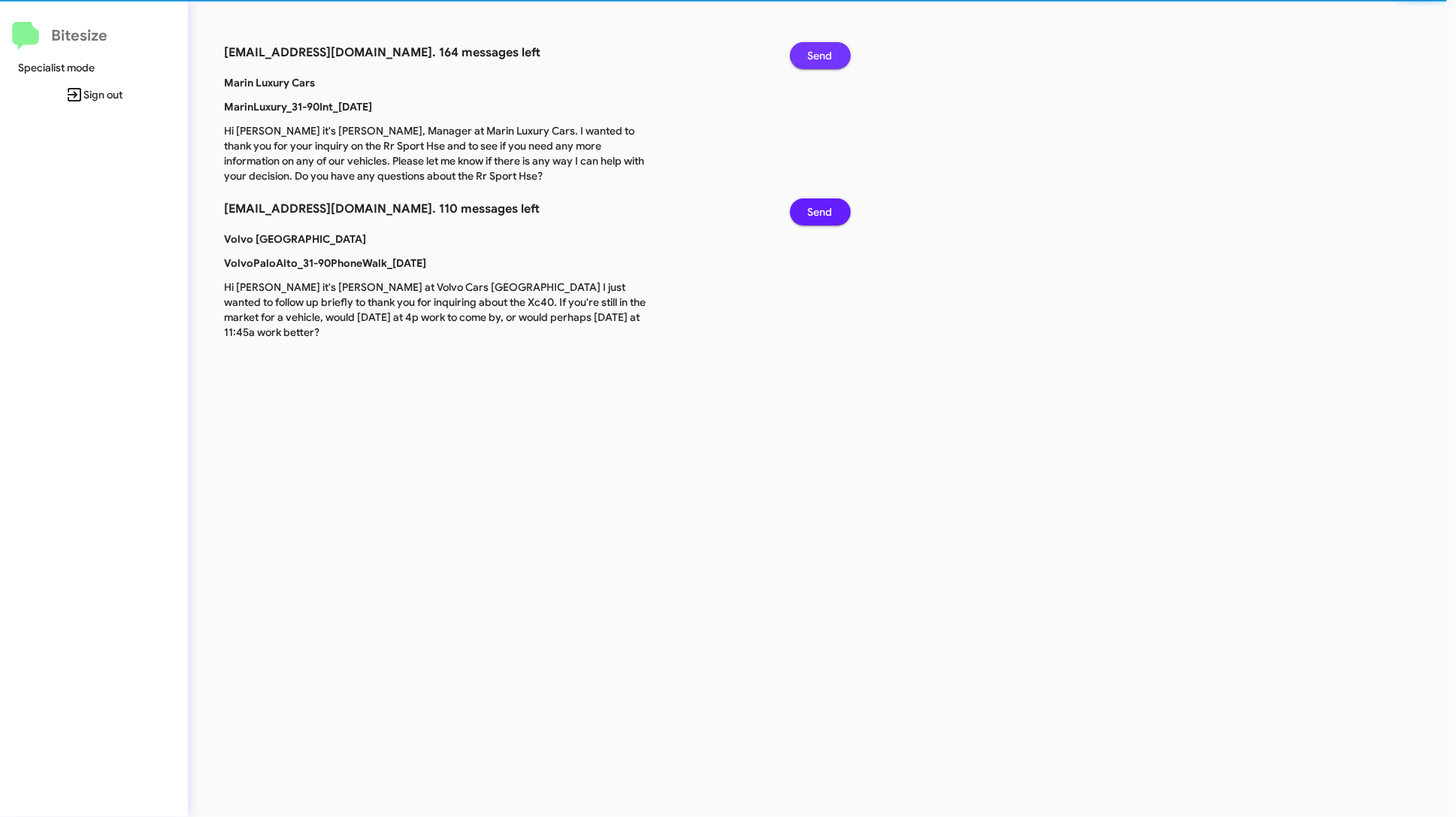
click at [830, 47] on span "Send" at bounding box center [820, 55] width 25 height 27
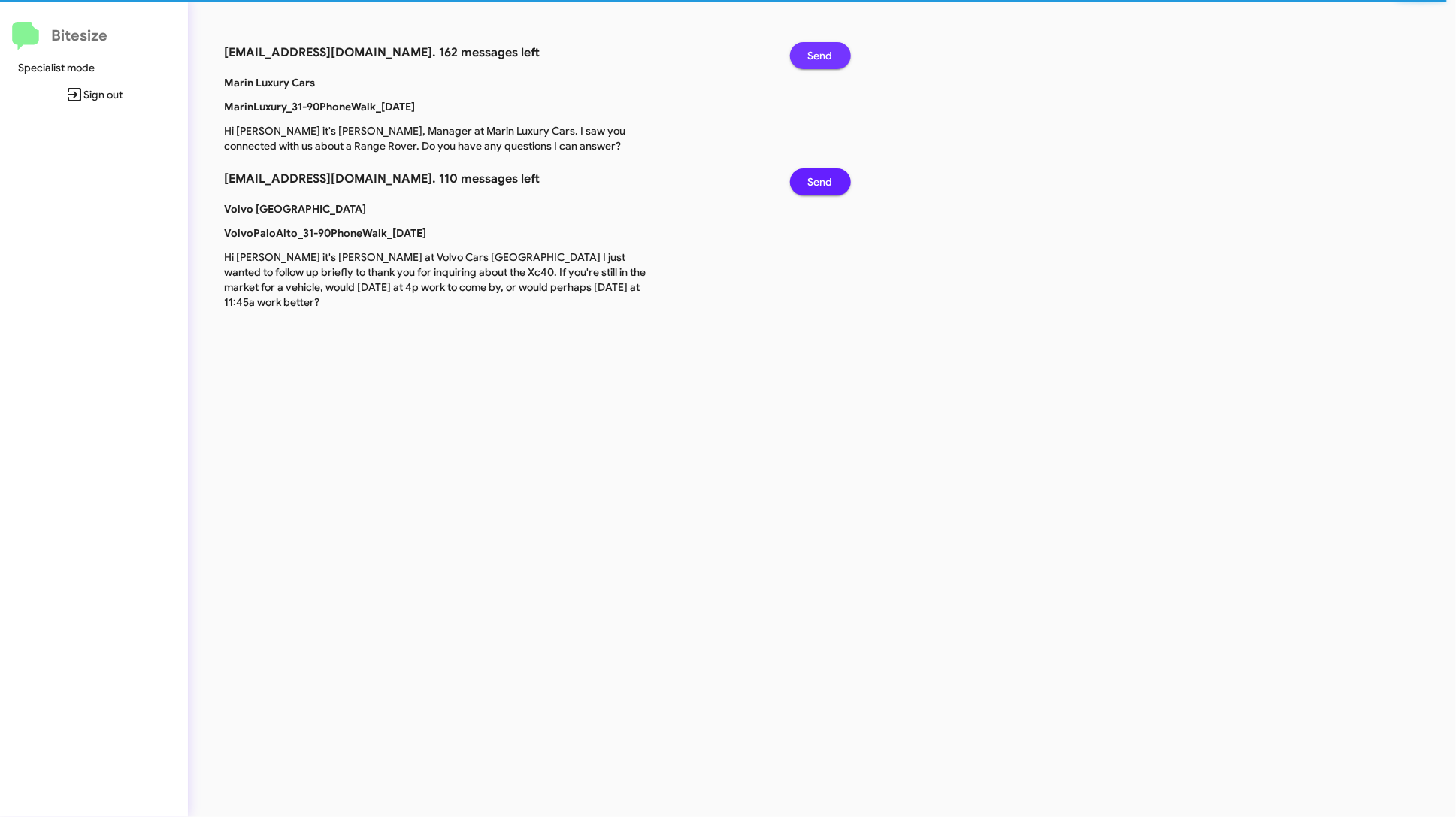
click at [830, 47] on span "Send" at bounding box center [820, 55] width 25 height 27
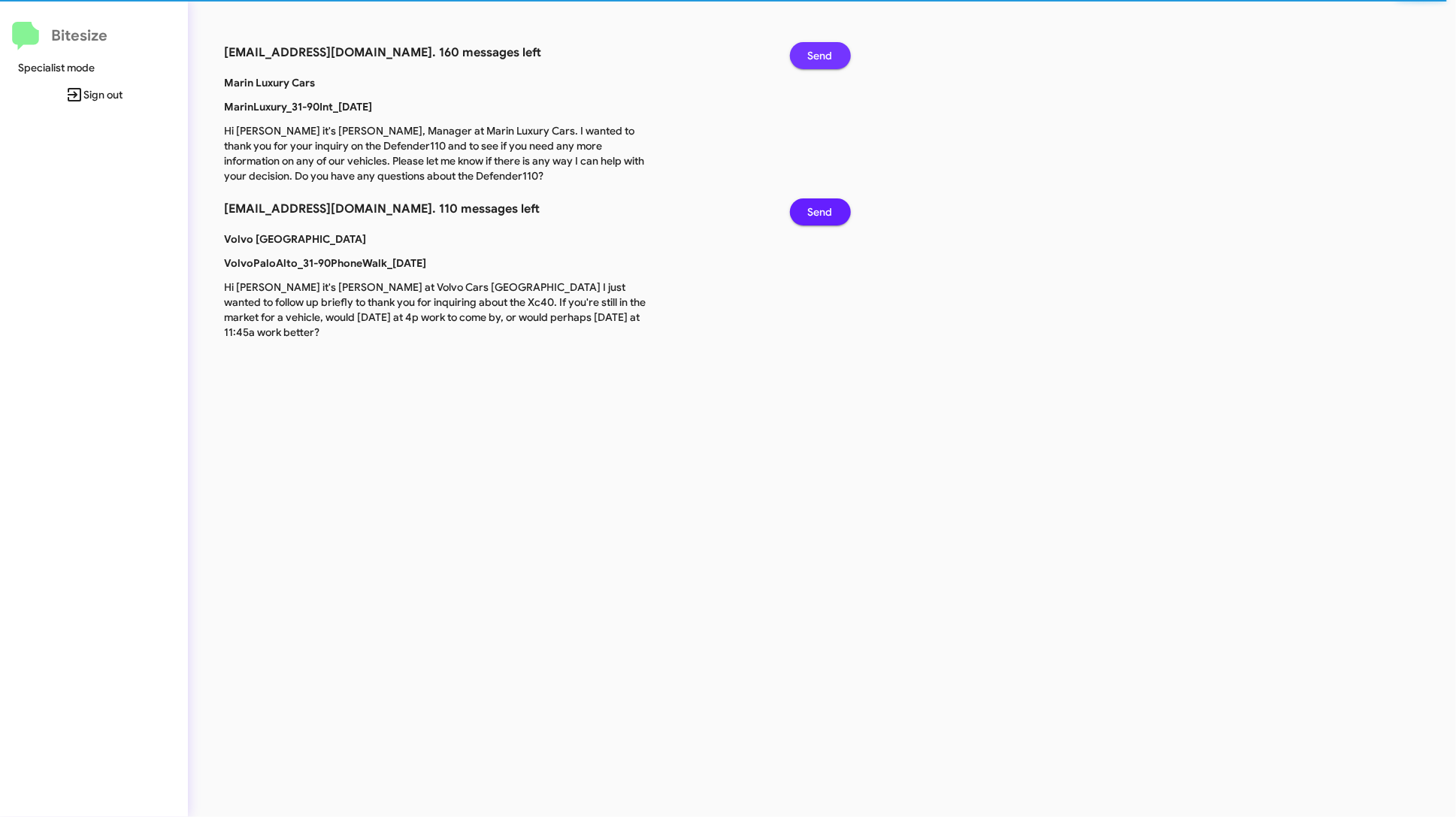
click at [830, 47] on span "Send" at bounding box center [820, 55] width 25 height 27
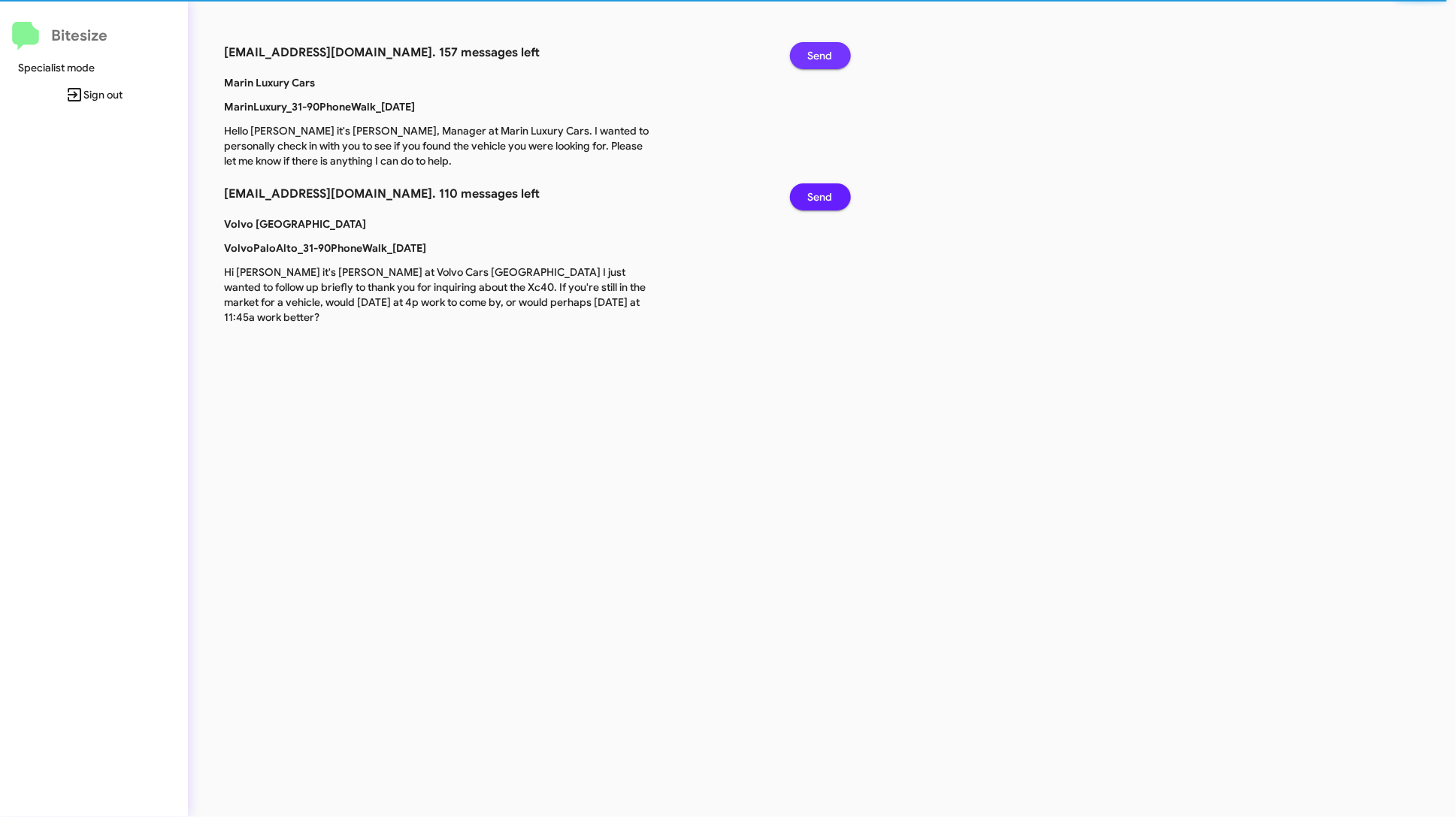
click at [830, 47] on span "Send" at bounding box center [820, 55] width 25 height 27
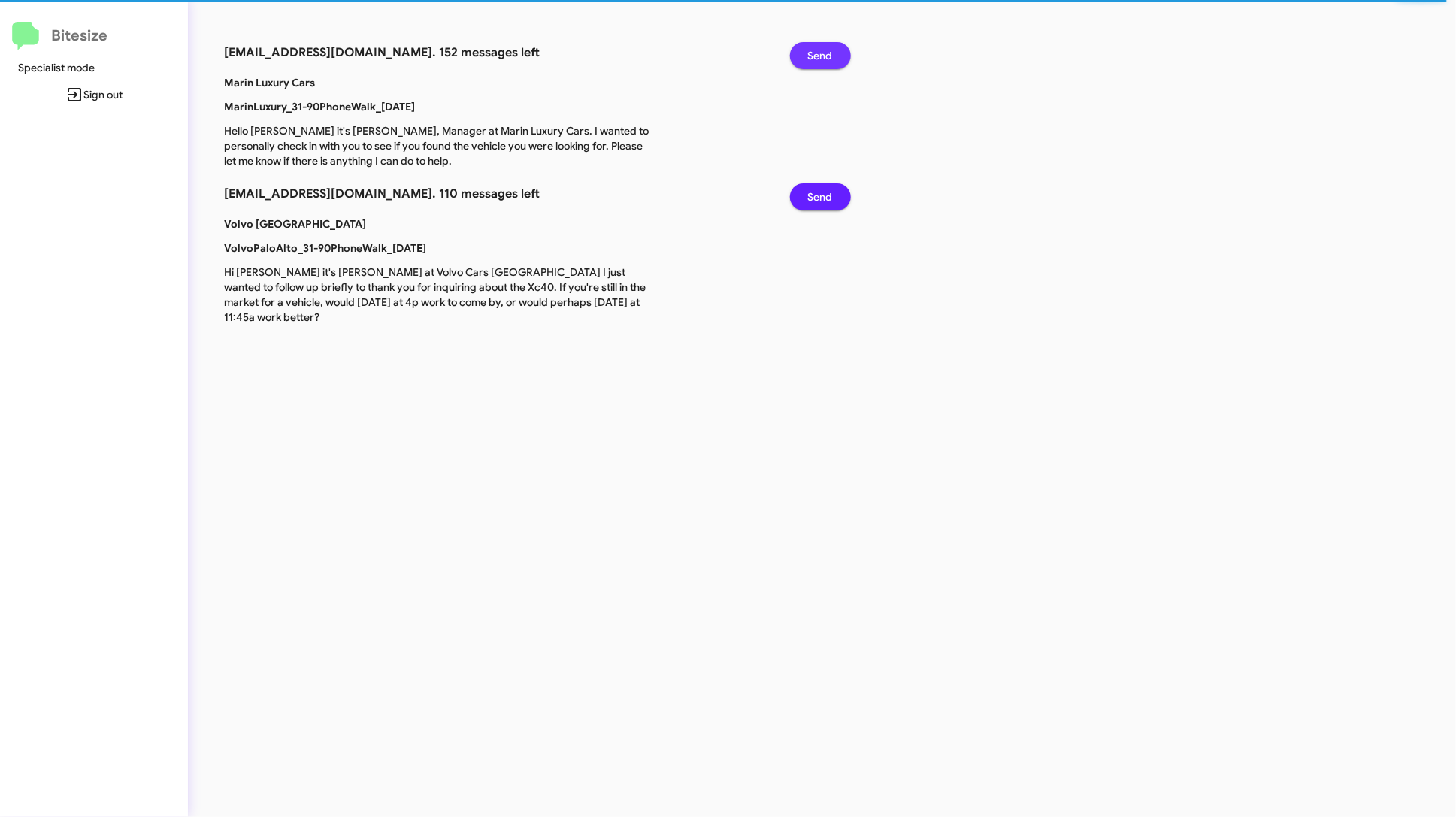
click at [830, 47] on span "Send" at bounding box center [820, 55] width 25 height 27
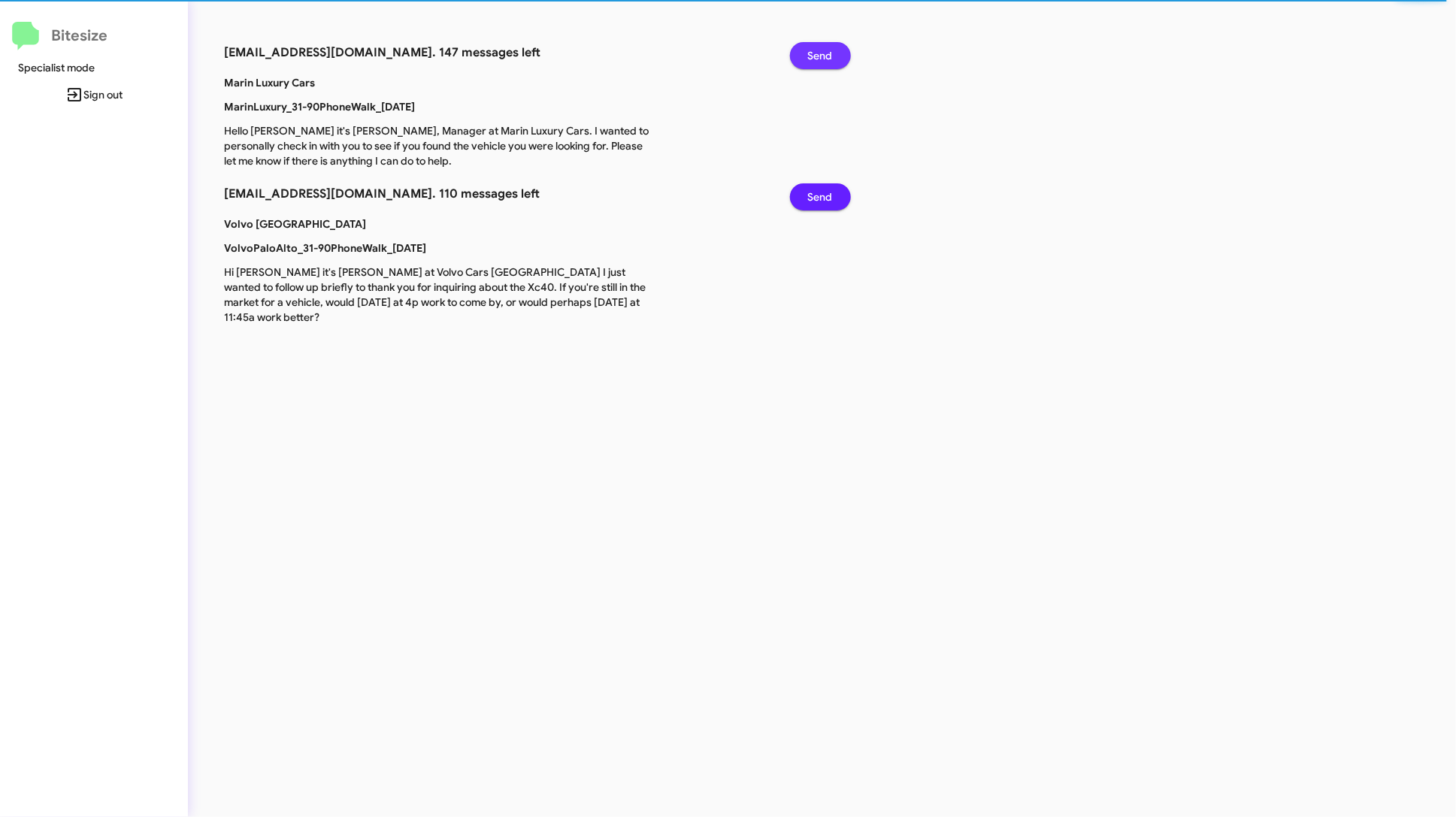
click at [830, 47] on span "Send" at bounding box center [820, 55] width 25 height 27
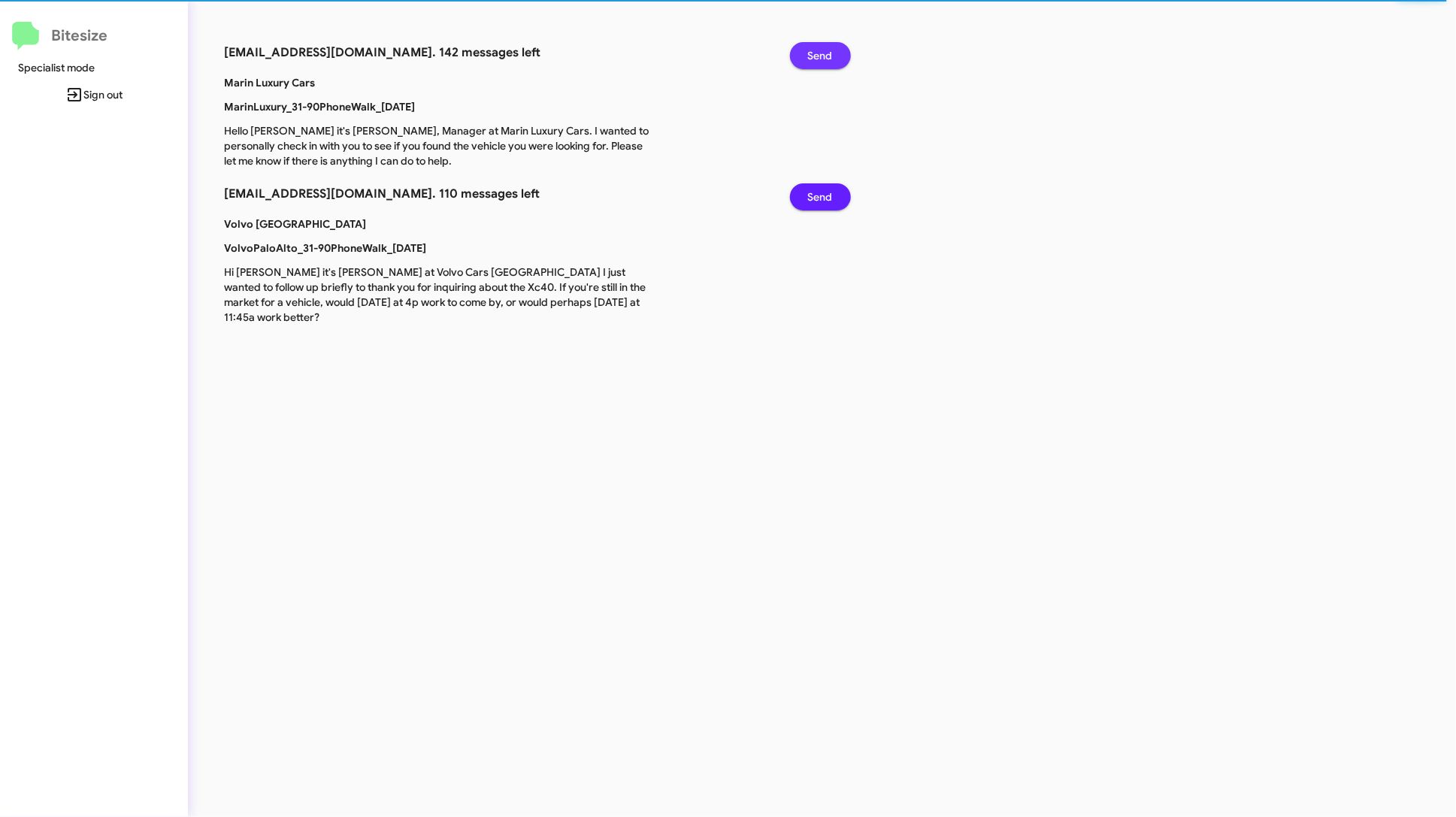
click at [830, 47] on span "Send" at bounding box center [820, 55] width 25 height 27
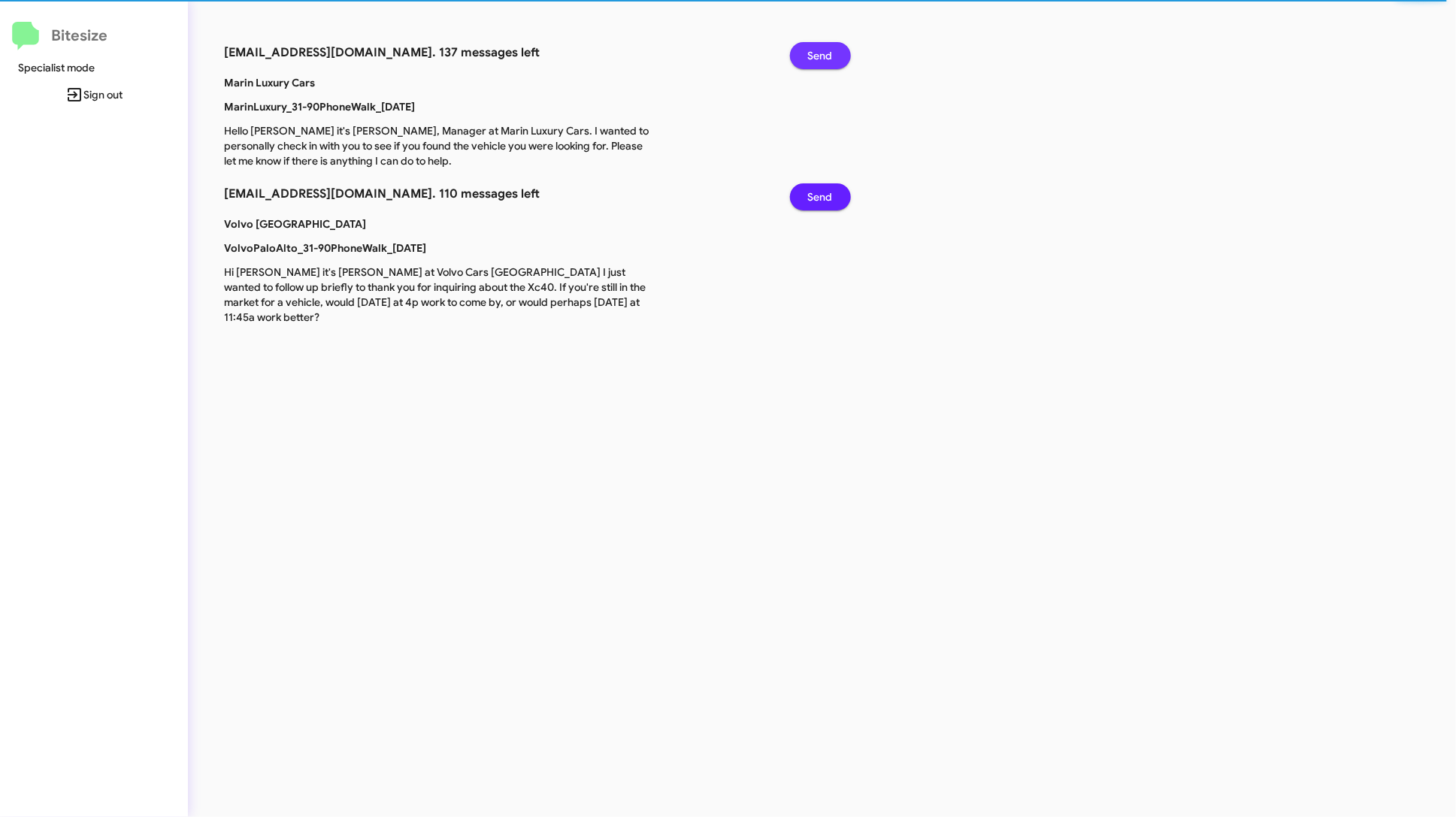
click at [830, 47] on span "Send" at bounding box center [820, 55] width 25 height 27
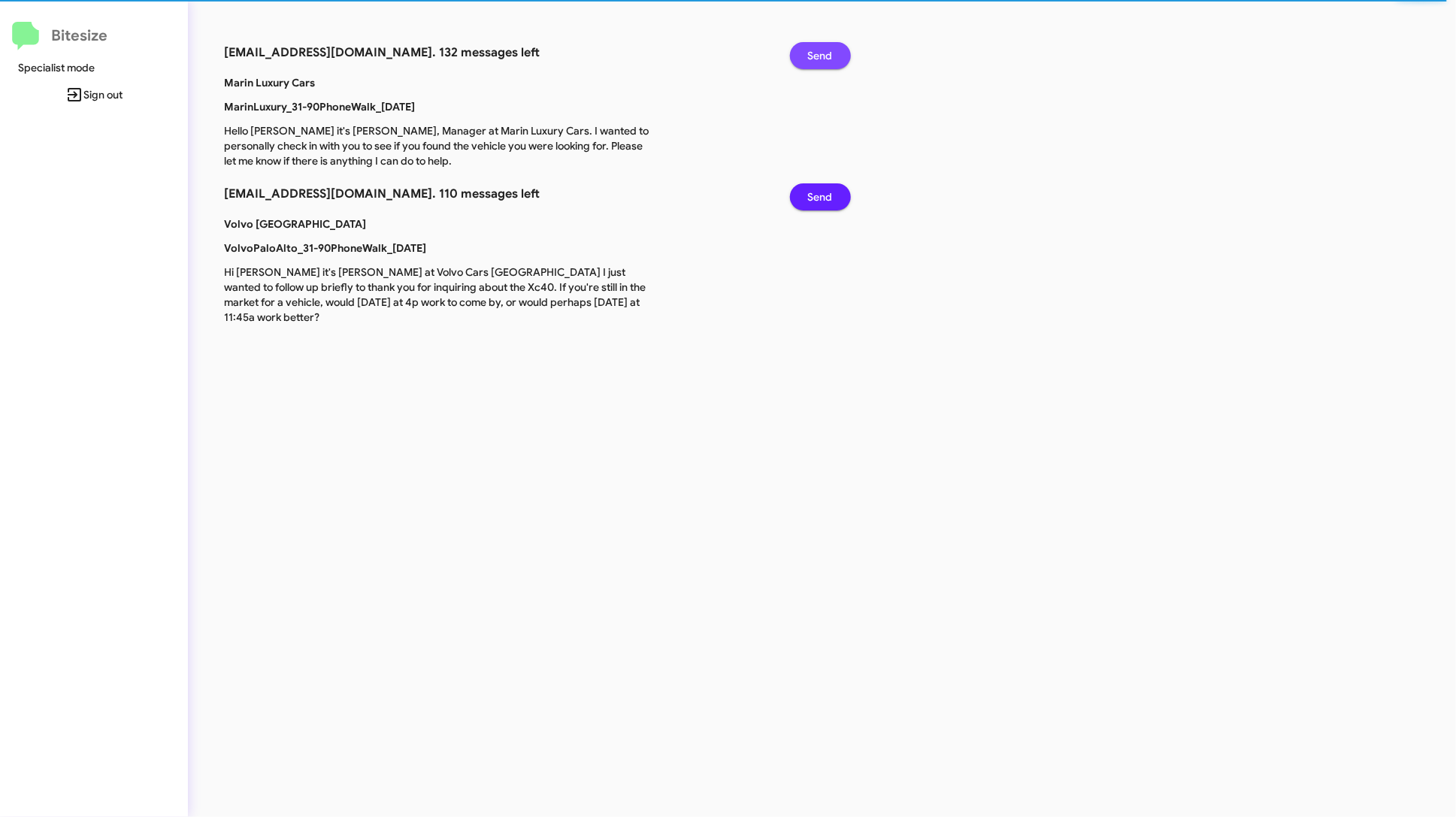
click at [830, 47] on span "Send" at bounding box center [820, 55] width 25 height 27
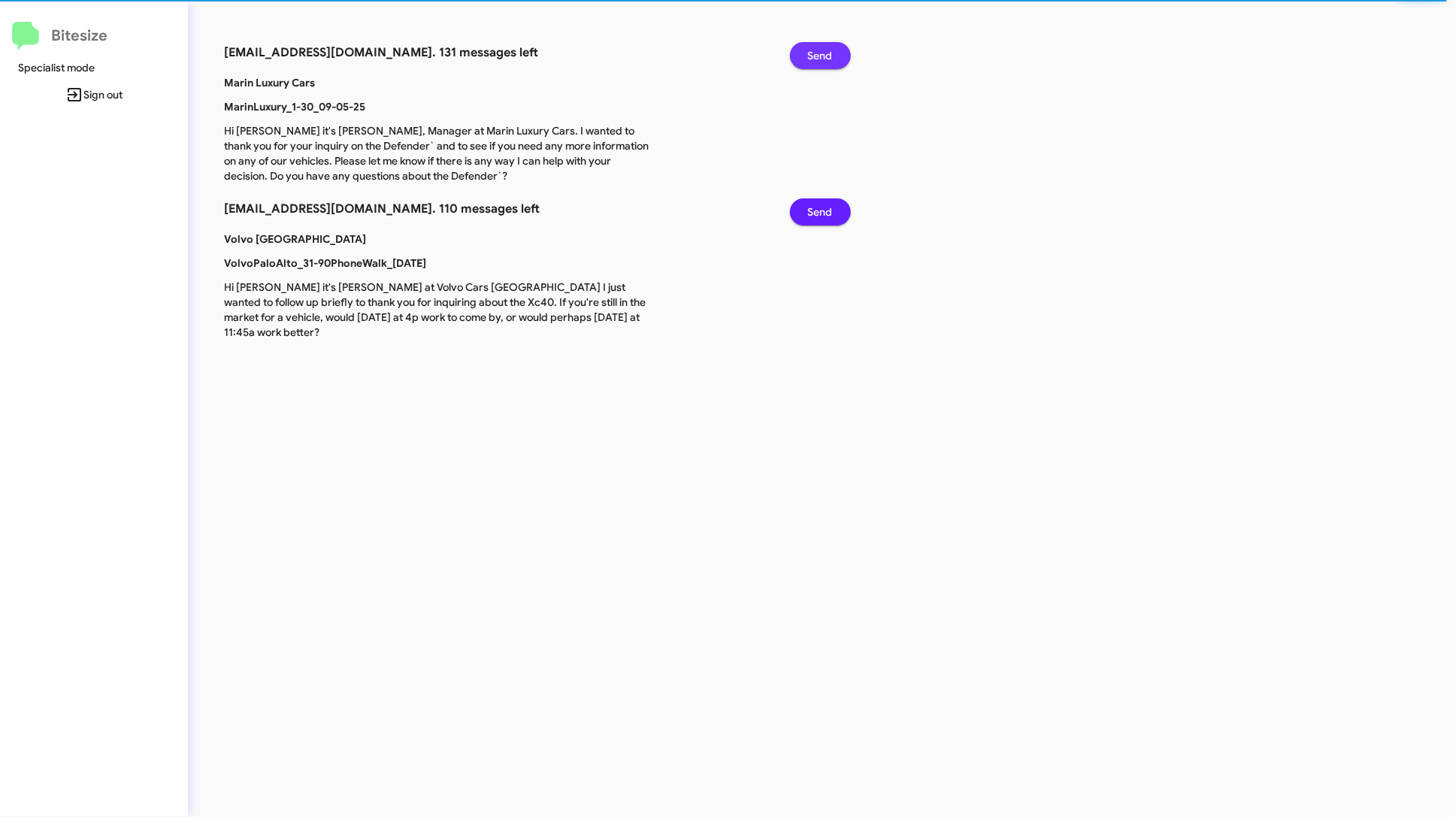
click at [830, 47] on span "Send" at bounding box center [820, 55] width 25 height 27
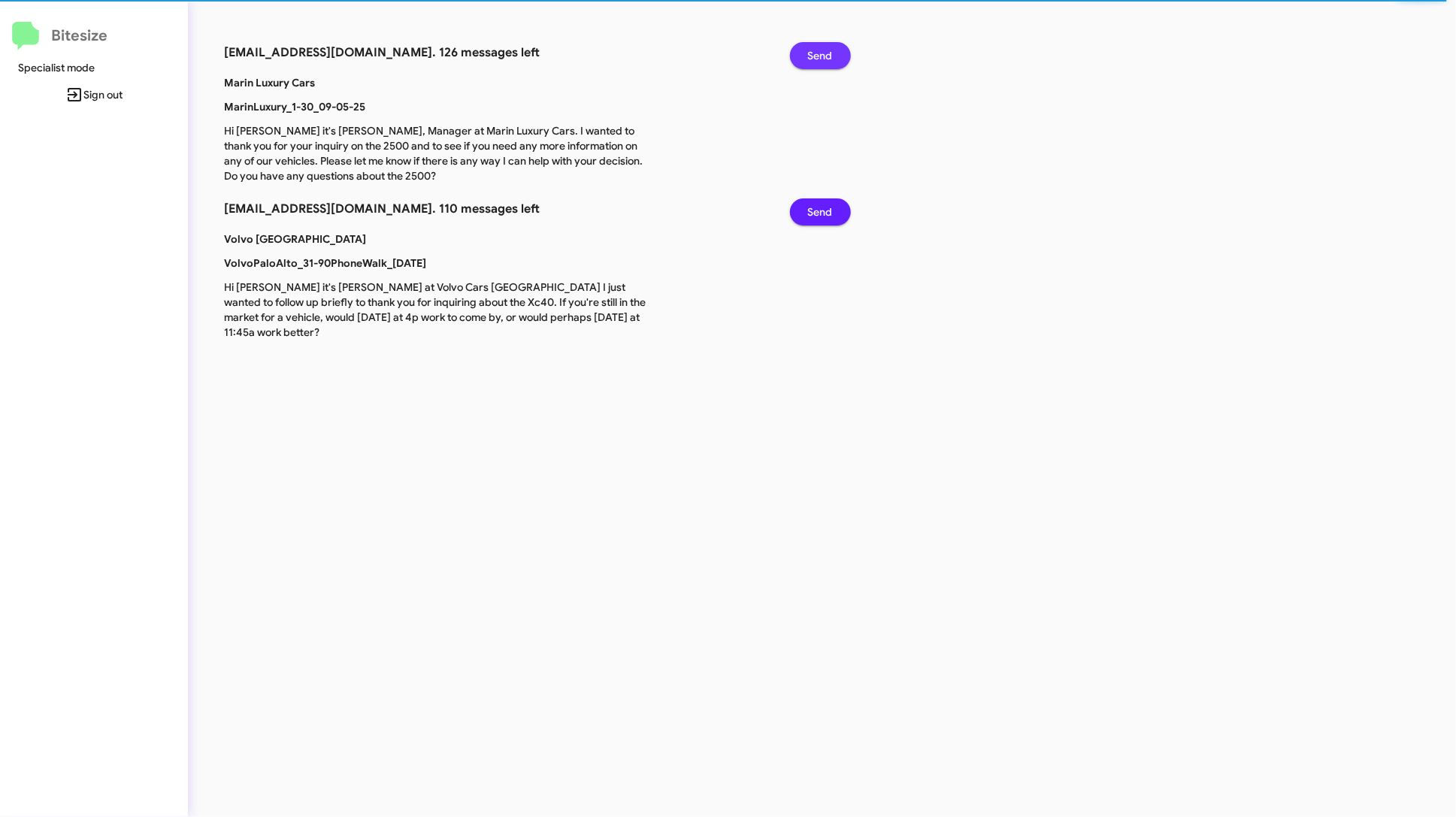
click at [830, 47] on span "Send" at bounding box center [820, 55] width 25 height 27
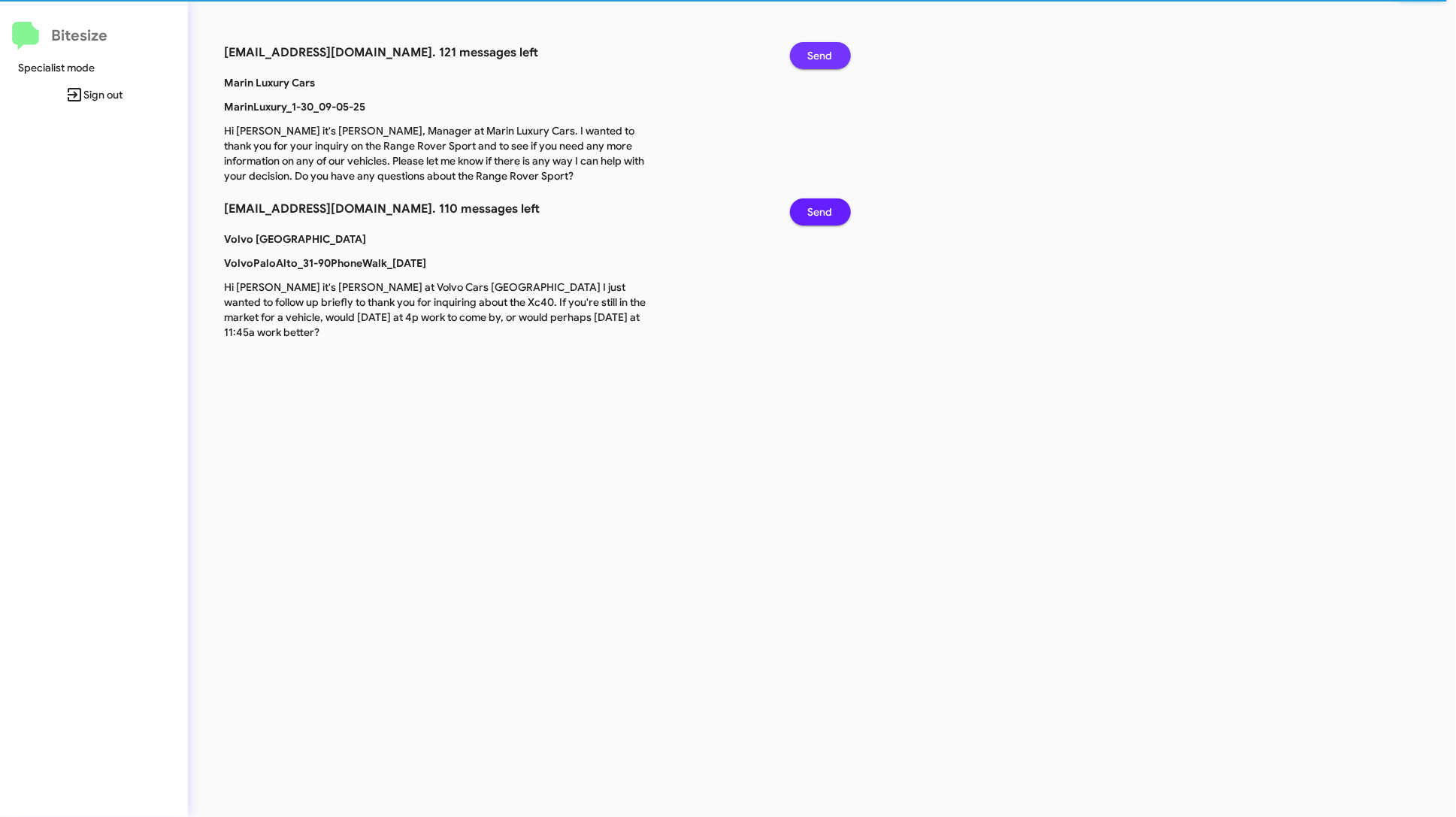
click at [830, 47] on span "Send" at bounding box center [820, 55] width 25 height 27
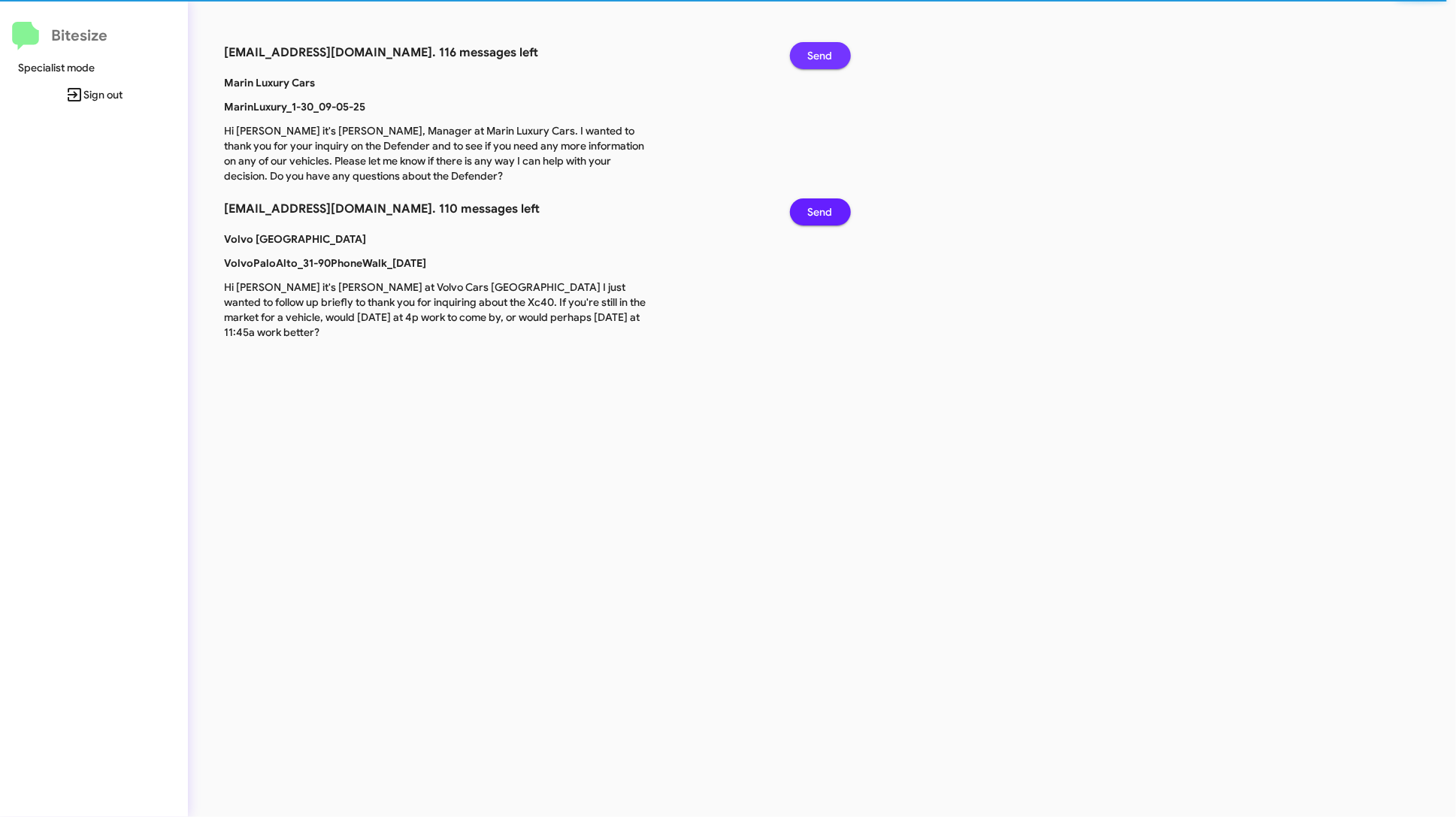
click at [830, 47] on span "Send" at bounding box center [820, 55] width 25 height 27
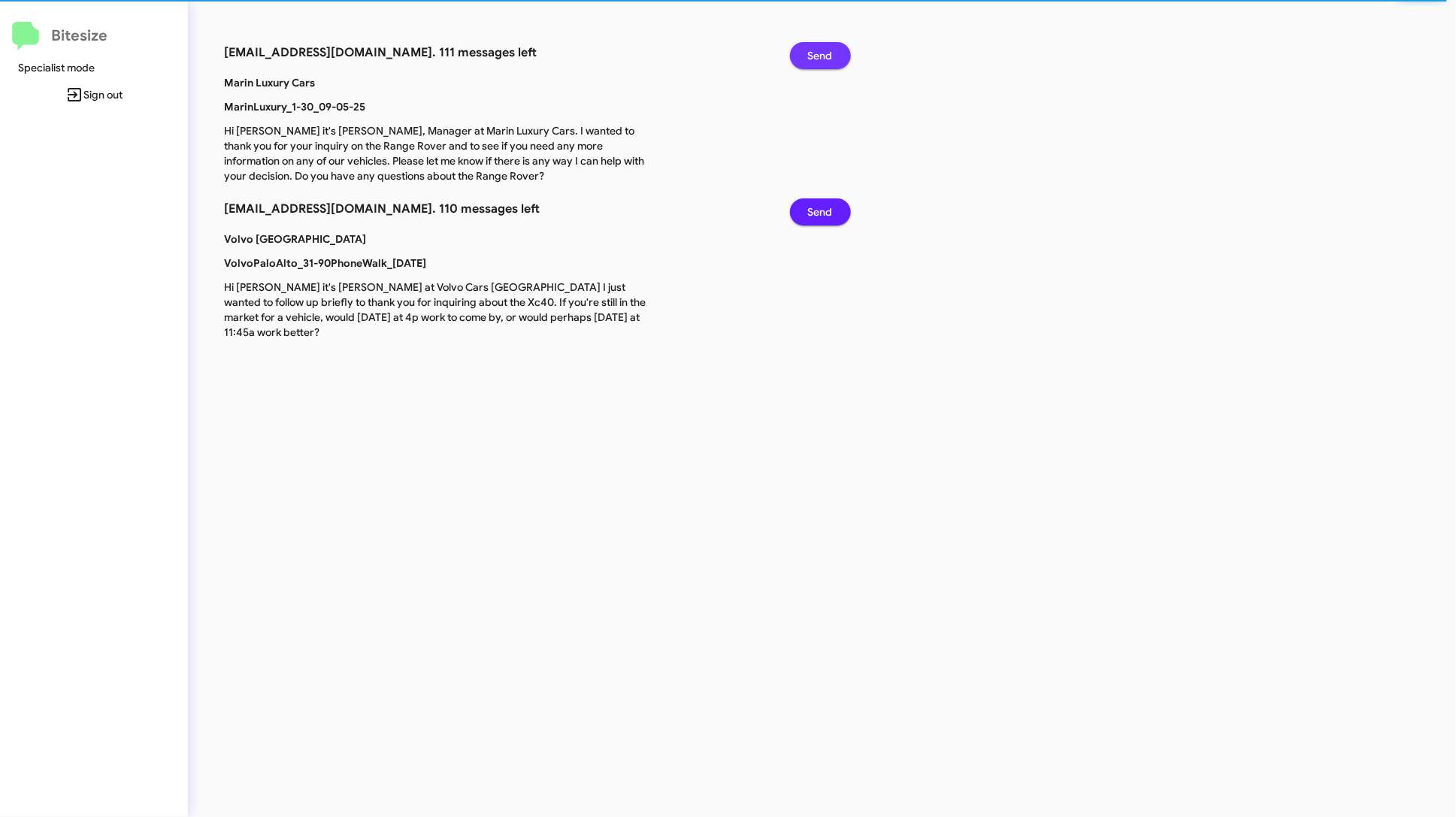
click at [830, 47] on span "Send" at bounding box center [820, 55] width 25 height 27
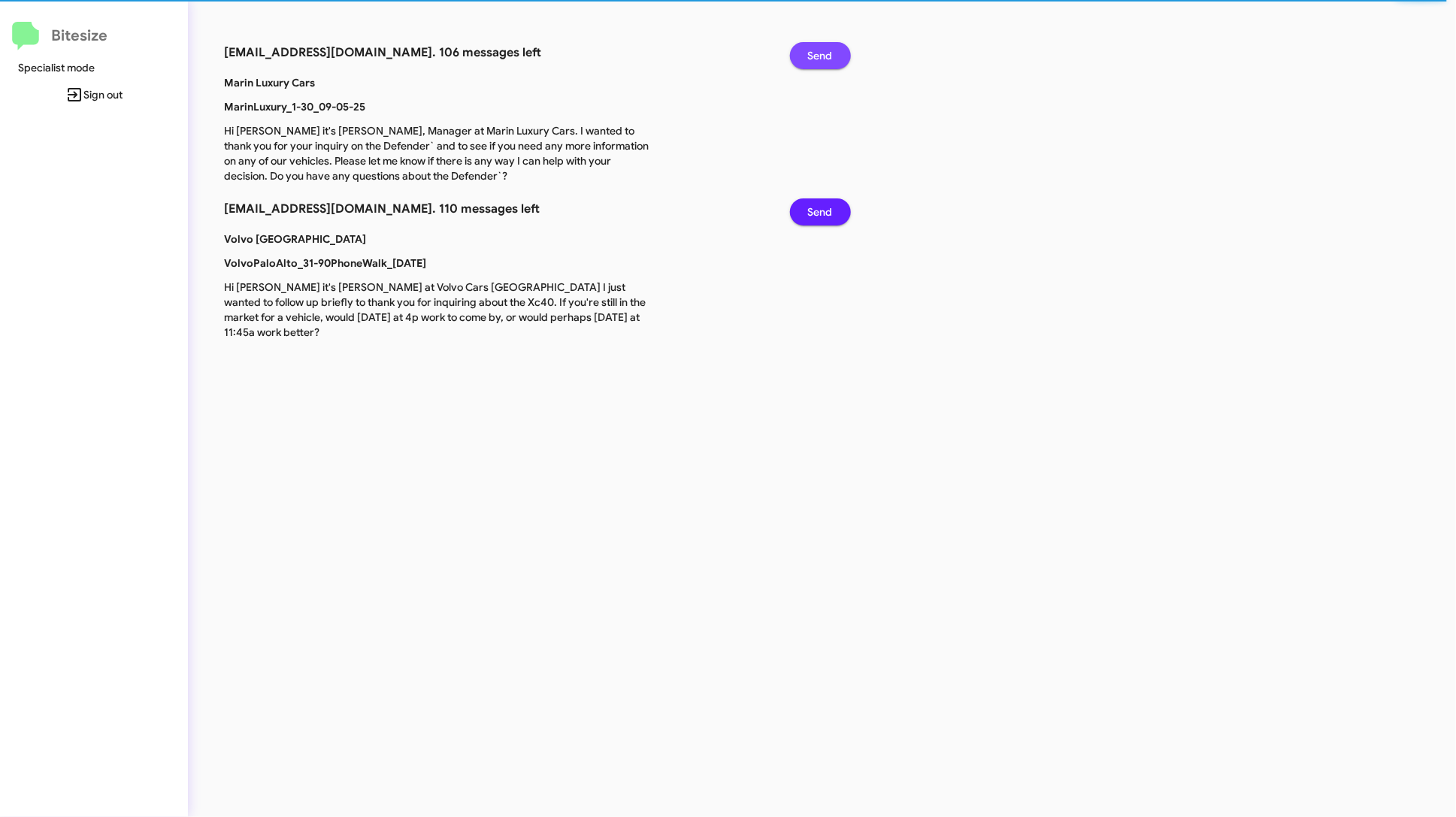
click at [830, 47] on span "Send" at bounding box center [820, 55] width 25 height 27
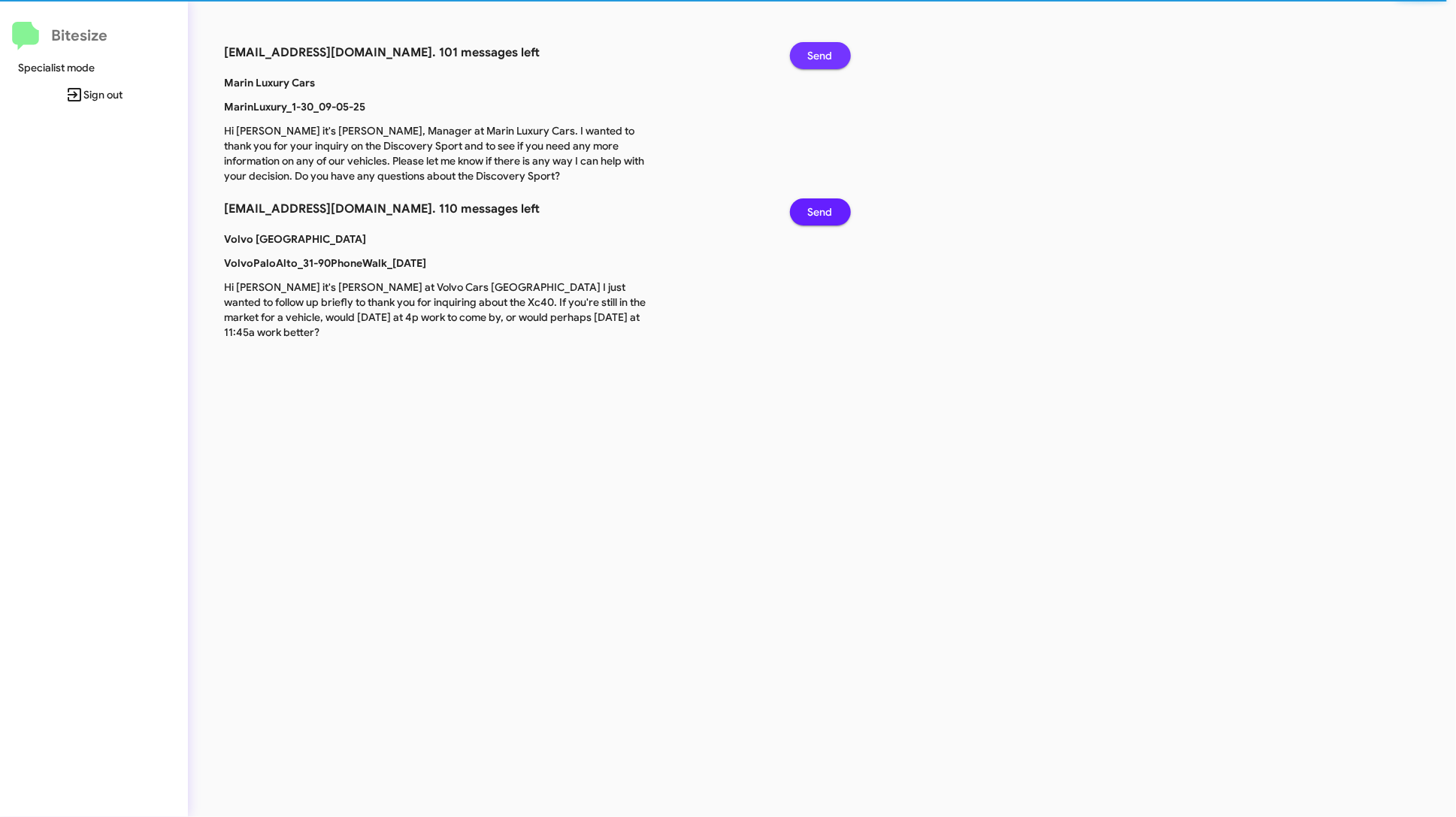
click at [830, 47] on span "Send" at bounding box center [820, 55] width 25 height 27
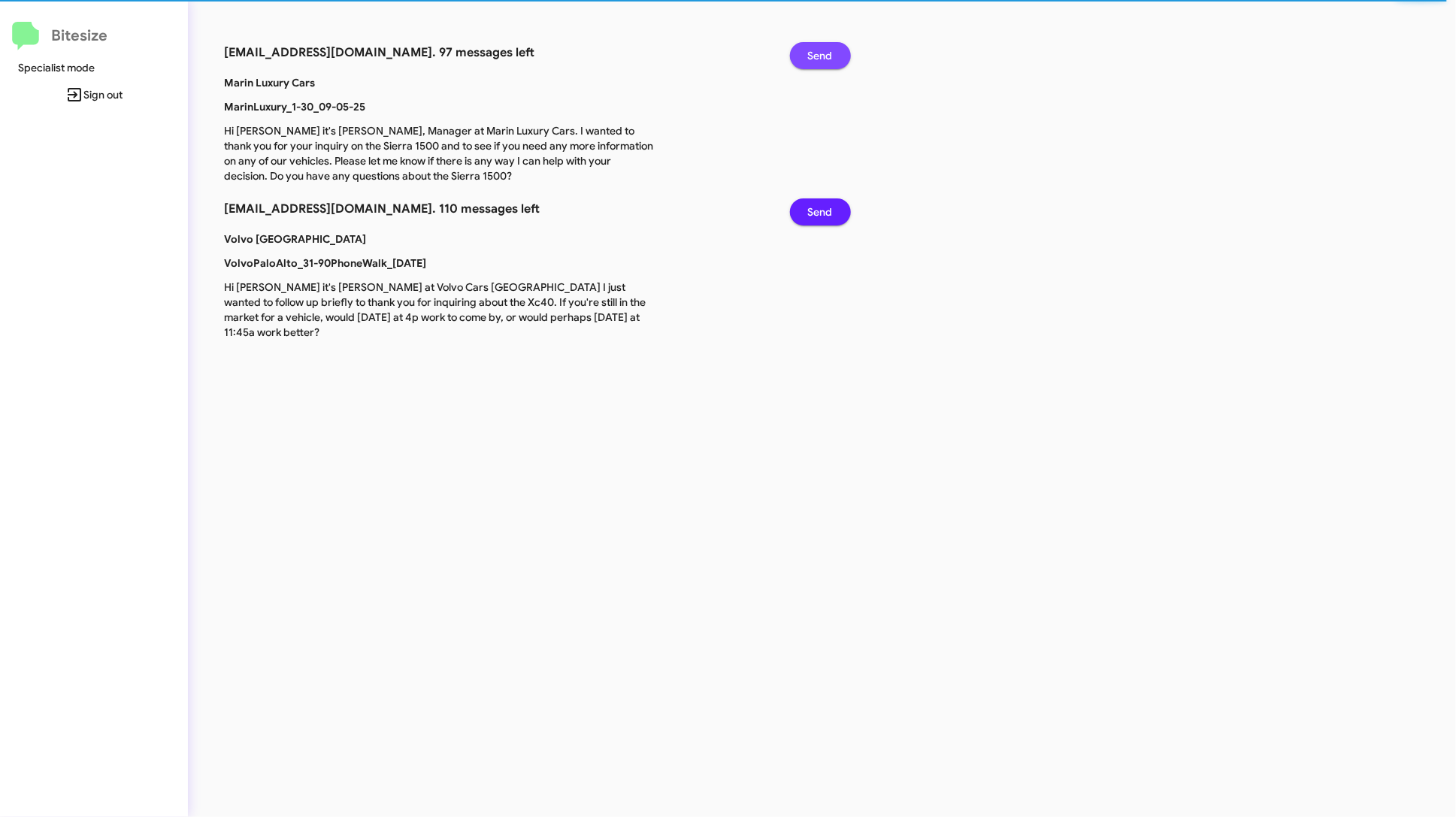
click at [830, 47] on span "Send" at bounding box center [820, 55] width 25 height 27
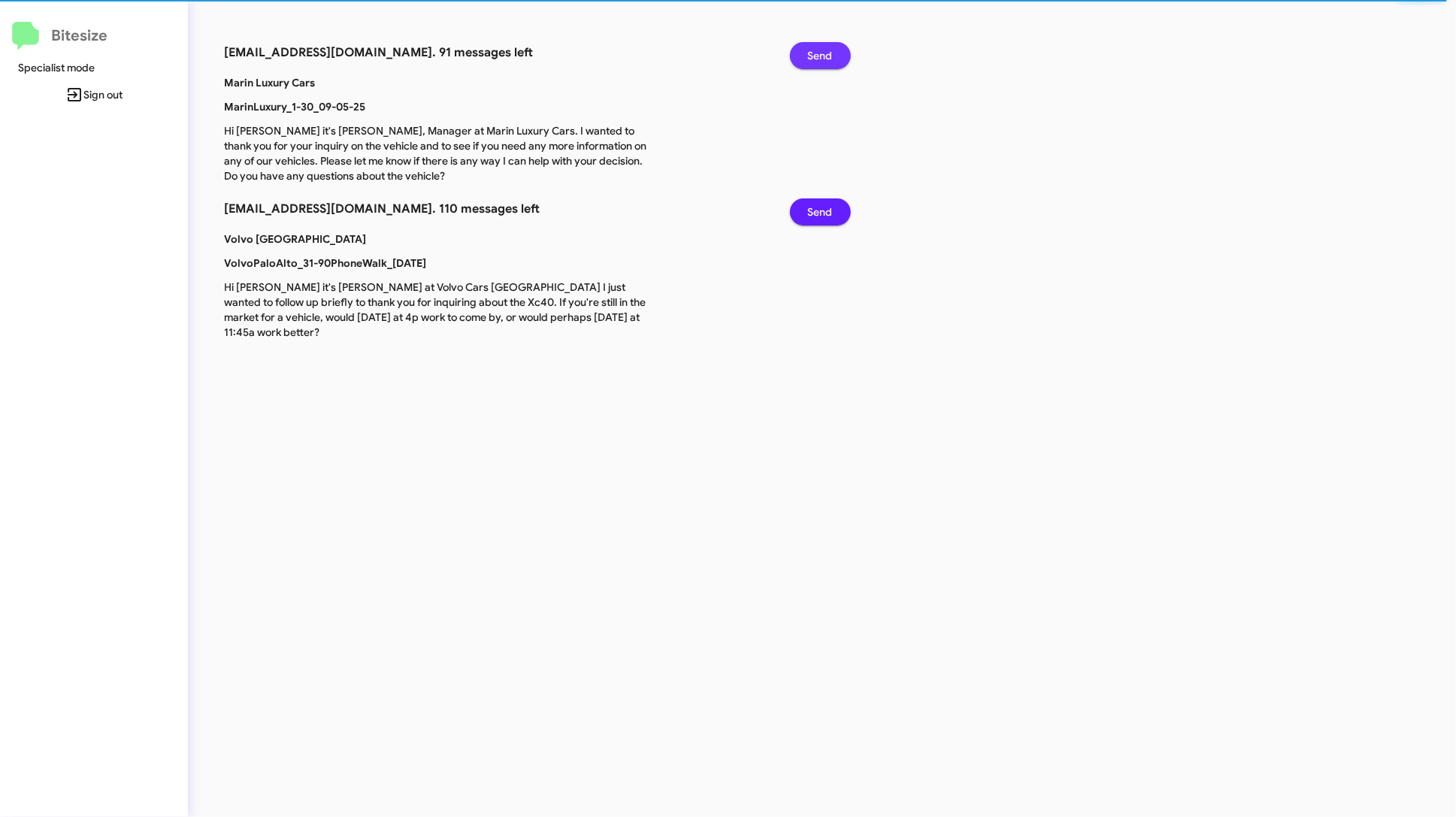
click at [830, 47] on span "Send" at bounding box center [820, 55] width 25 height 27
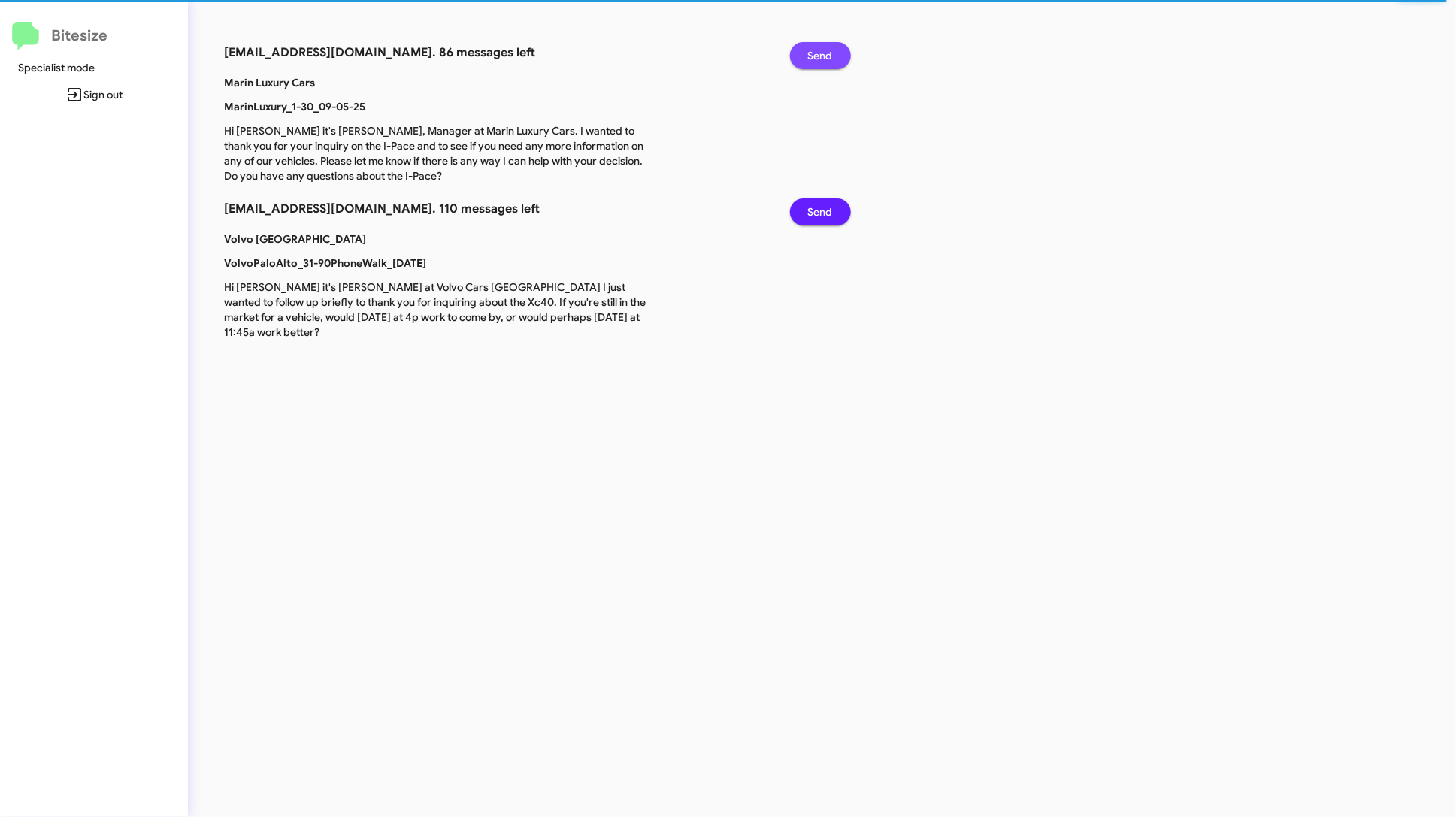
click at [830, 47] on span "Send" at bounding box center [820, 55] width 25 height 27
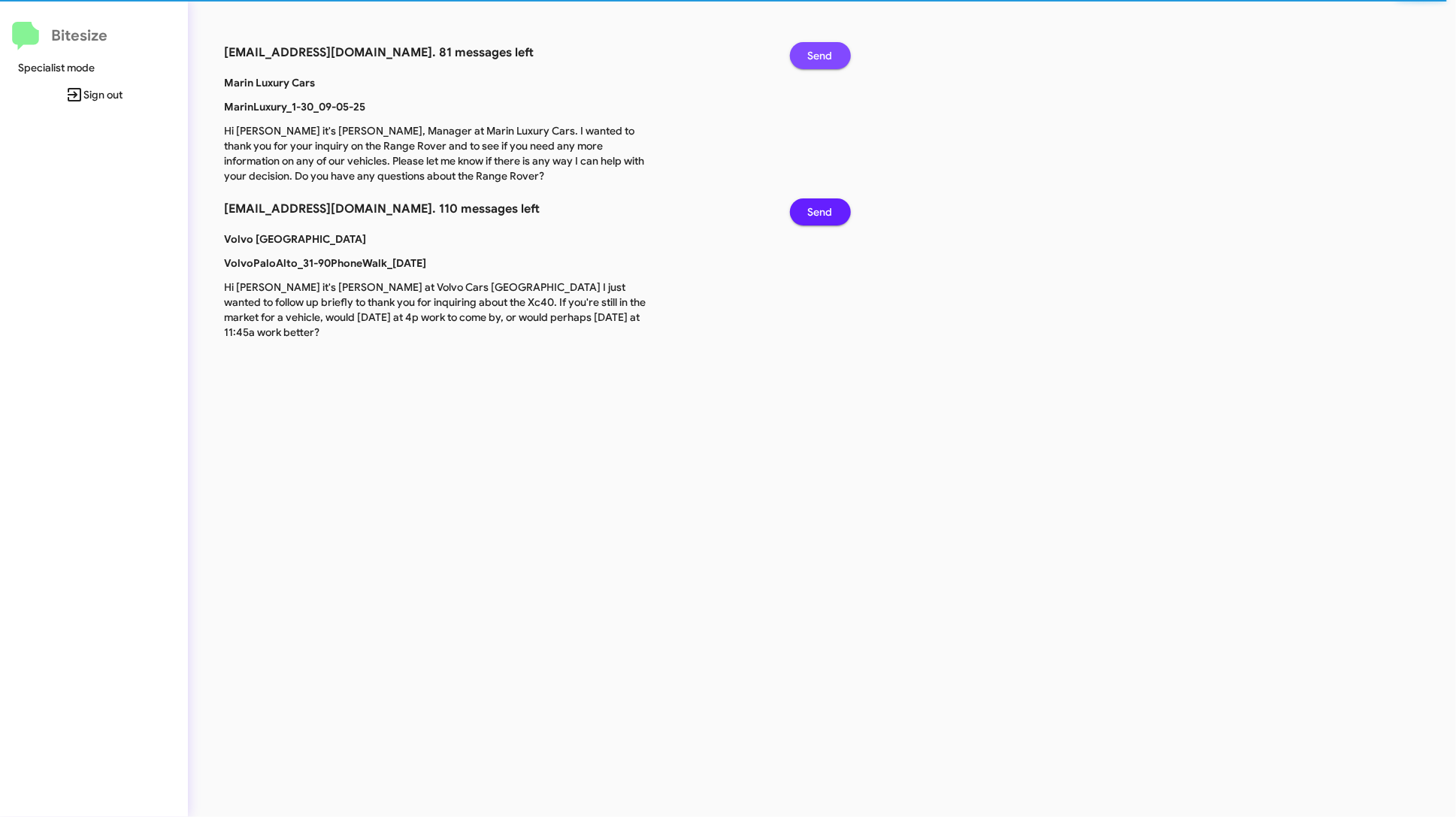
click at [830, 47] on span "Send" at bounding box center [820, 55] width 25 height 27
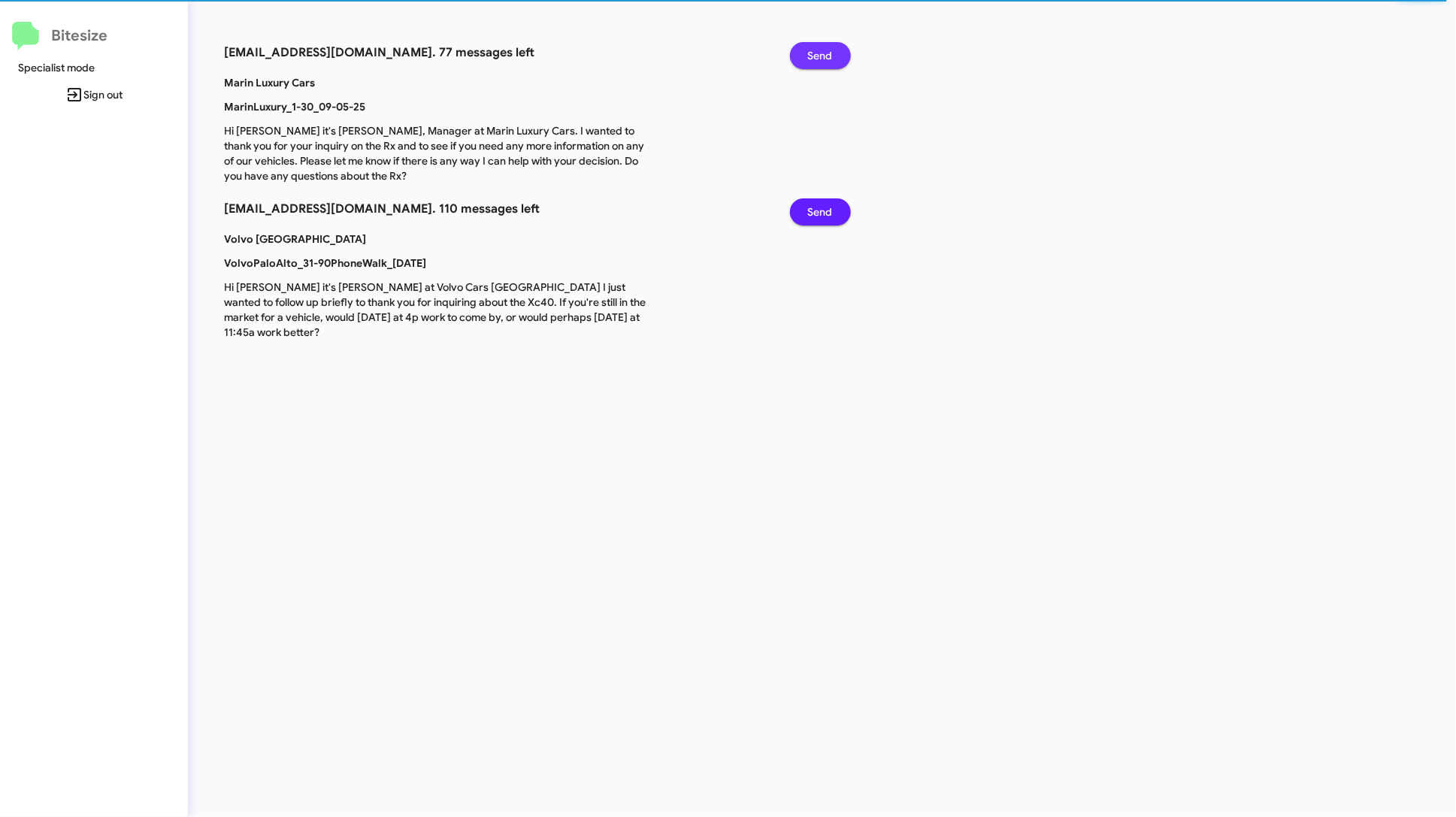
click at [830, 47] on span "Send" at bounding box center [820, 55] width 25 height 27
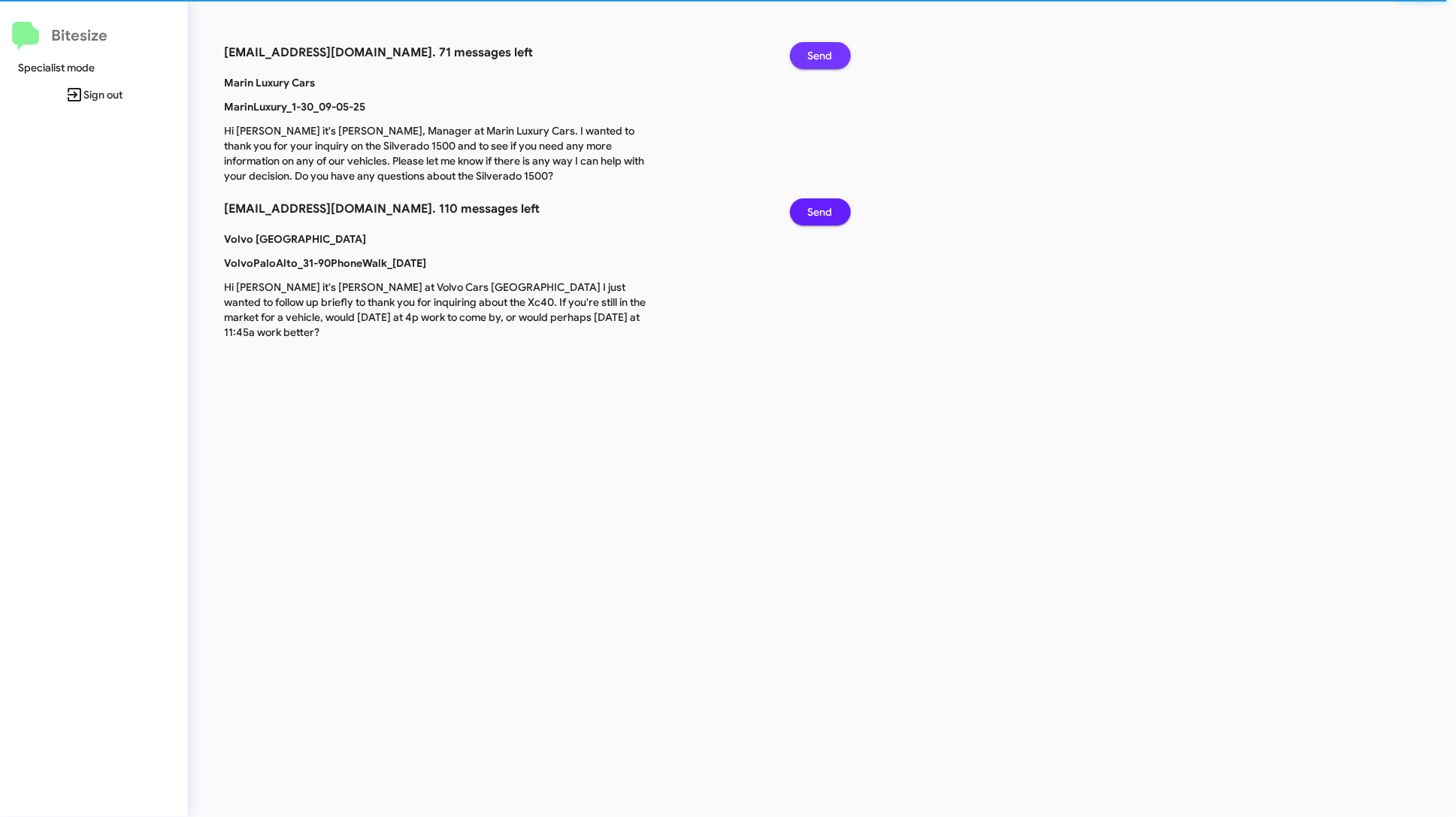
click at [830, 47] on span "Send" at bounding box center [820, 55] width 25 height 27
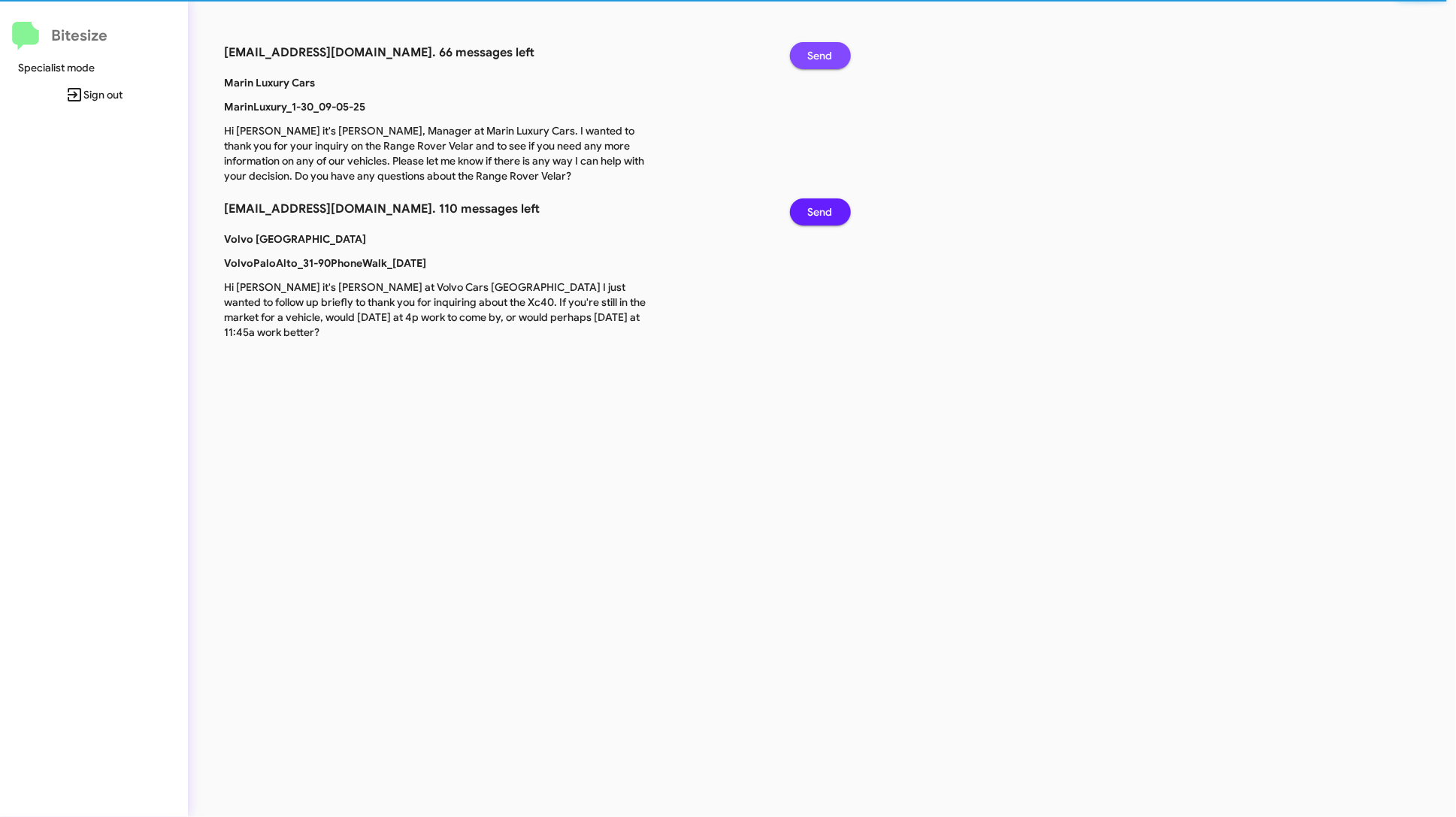
click at [830, 47] on span "Send" at bounding box center [820, 55] width 25 height 27
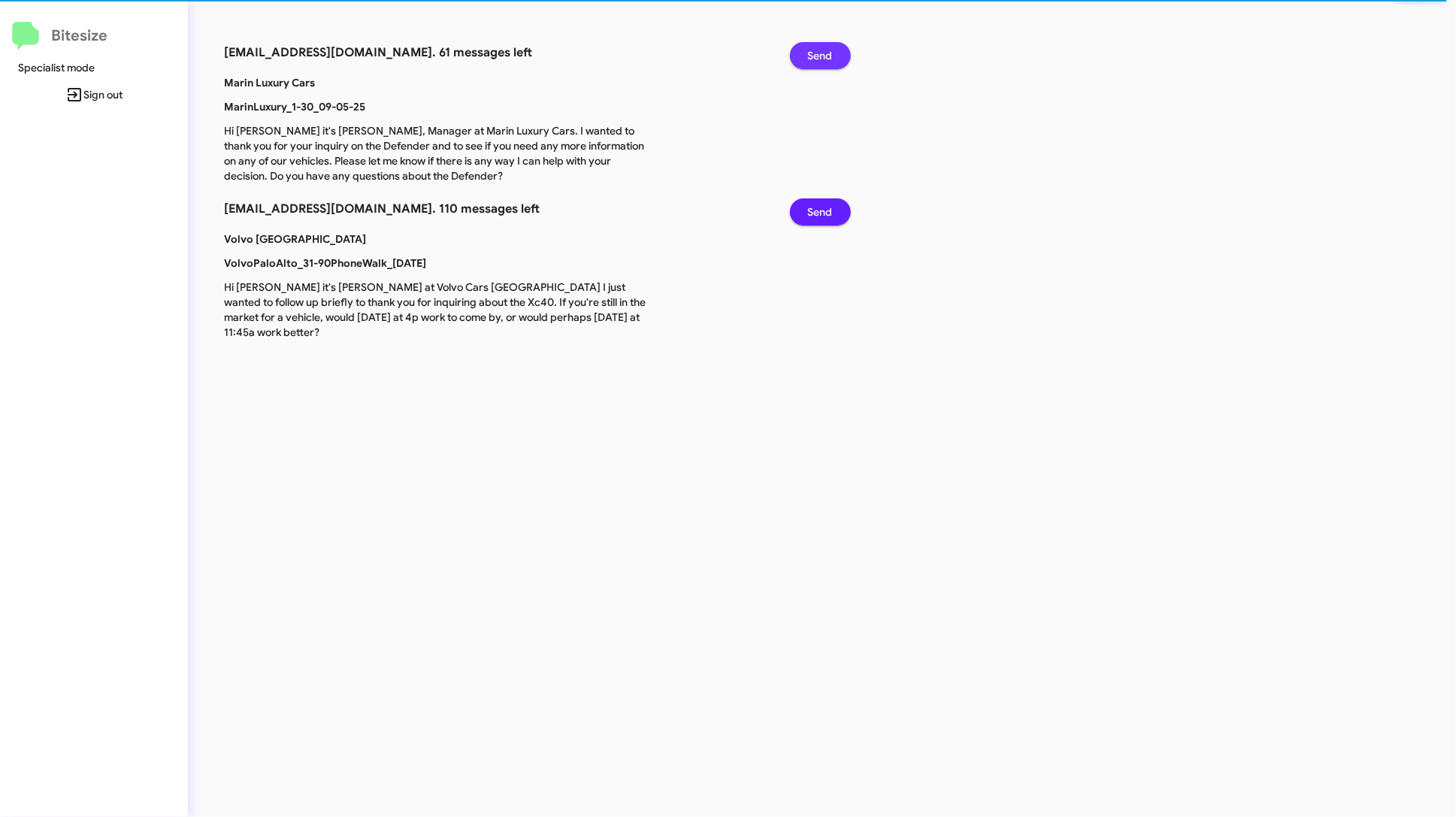
click at [830, 47] on span "Send" at bounding box center [820, 55] width 25 height 27
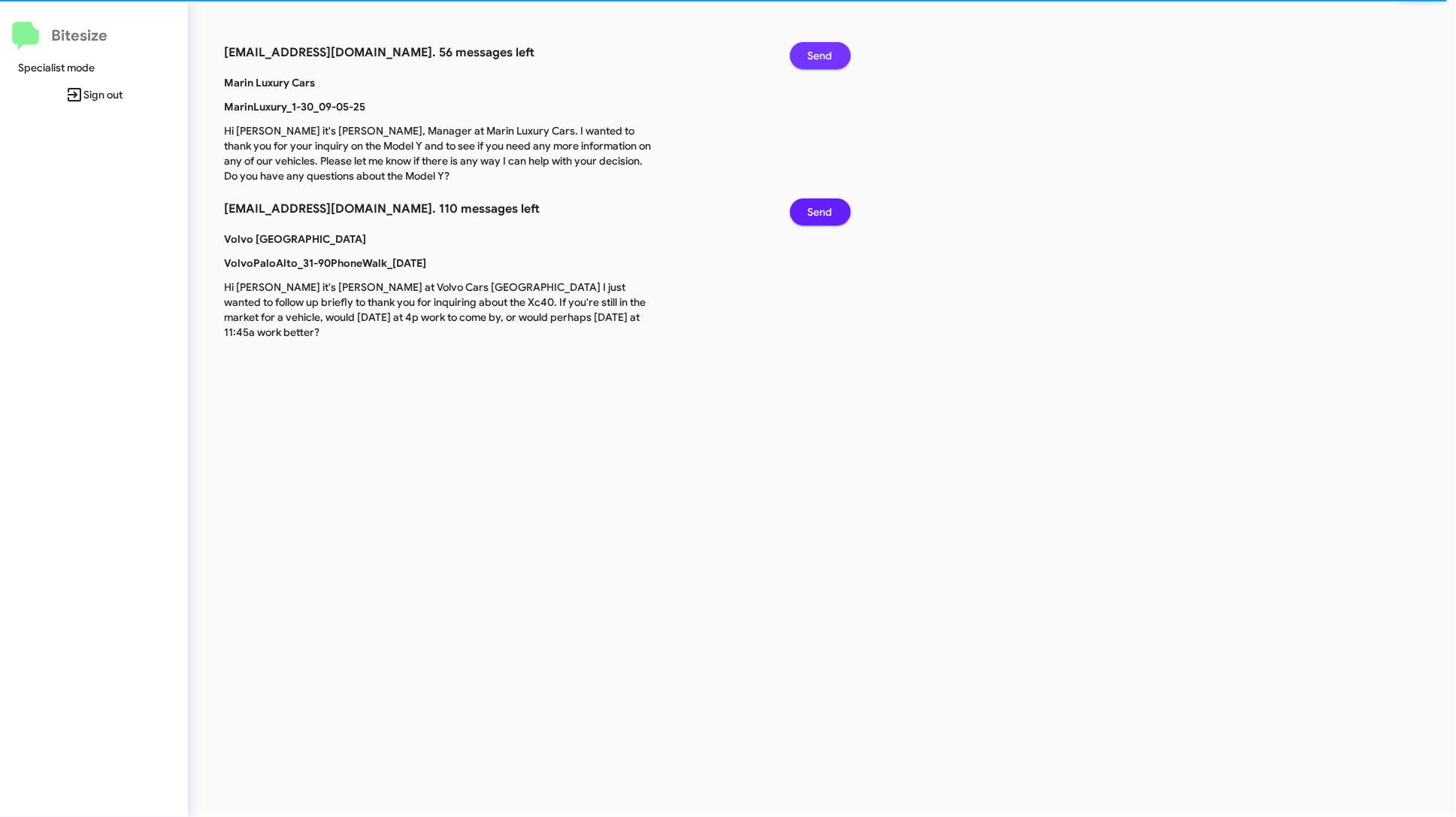
click at [830, 47] on span "Send" at bounding box center [820, 55] width 25 height 27
click at [790, 42] on button "Send" at bounding box center [821, 55] width 61 height 27
click at [830, 47] on span "Send" at bounding box center [820, 55] width 25 height 27
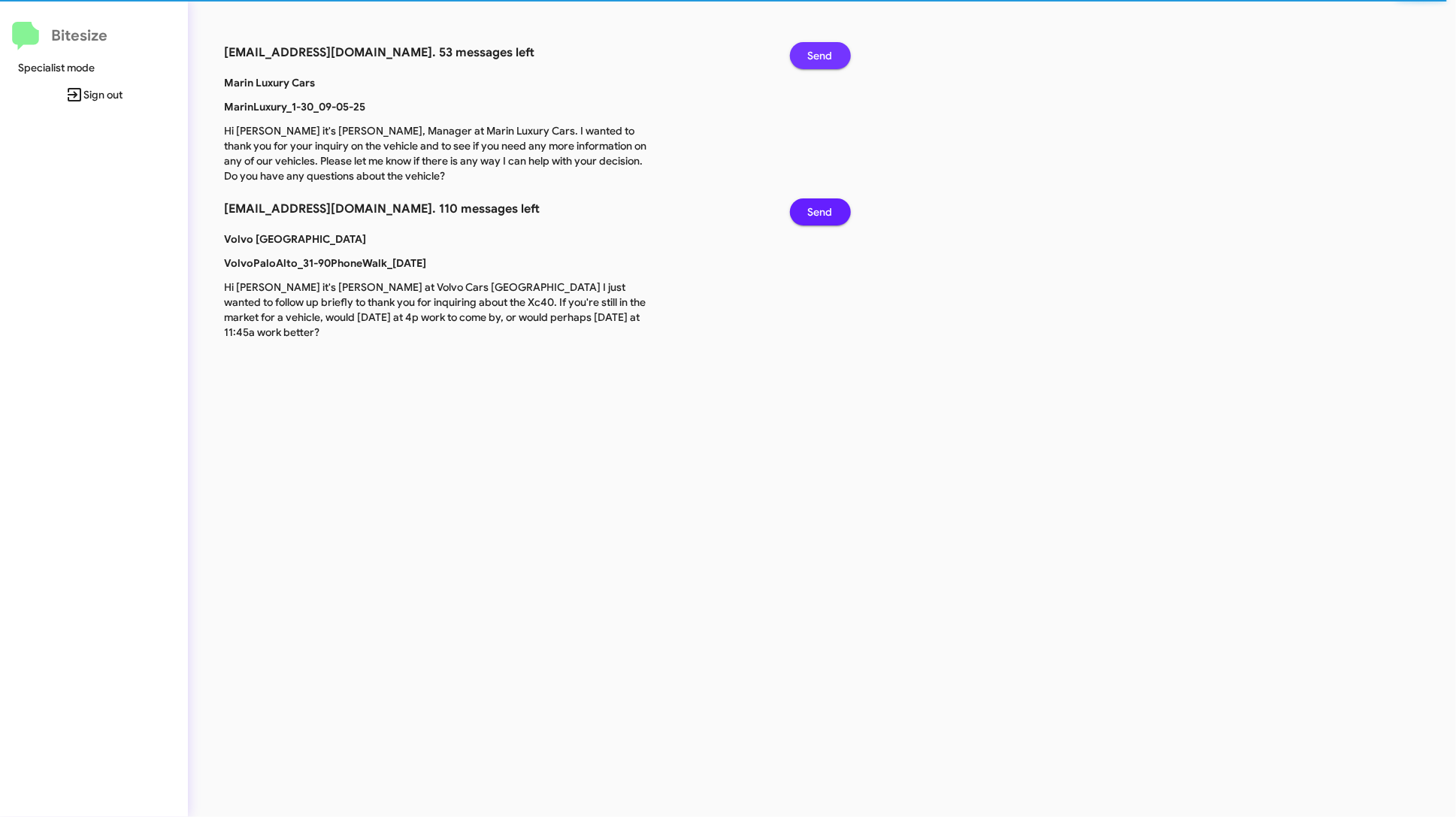
click at [790, 42] on button "Send" at bounding box center [821, 55] width 61 height 27
click at [830, 47] on span "Send" at bounding box center [820, 55] width 25 height 27
click at [790, 42] on button "Send" at bounding box center [821, 55] width 61 height 27
click at [830, 47] on span "Send" at bounding box center [820, 55] width 25 height 27
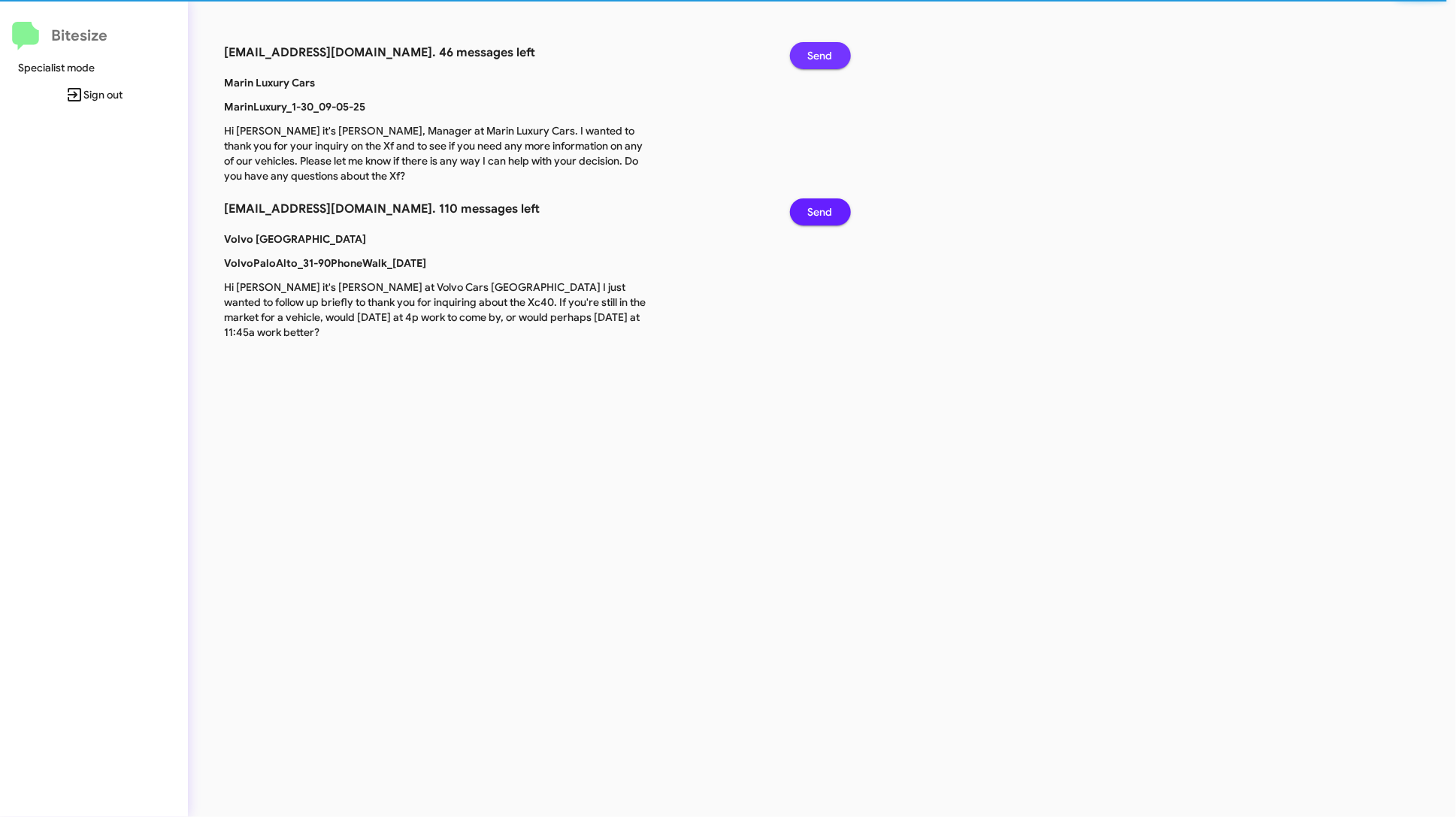
click at [790, 42] on button "Send" at bounding box center [821, 55] width 61 height 27
click at [830, 47] on span "Send" at bounding box center [820, 55] width 25 height 27
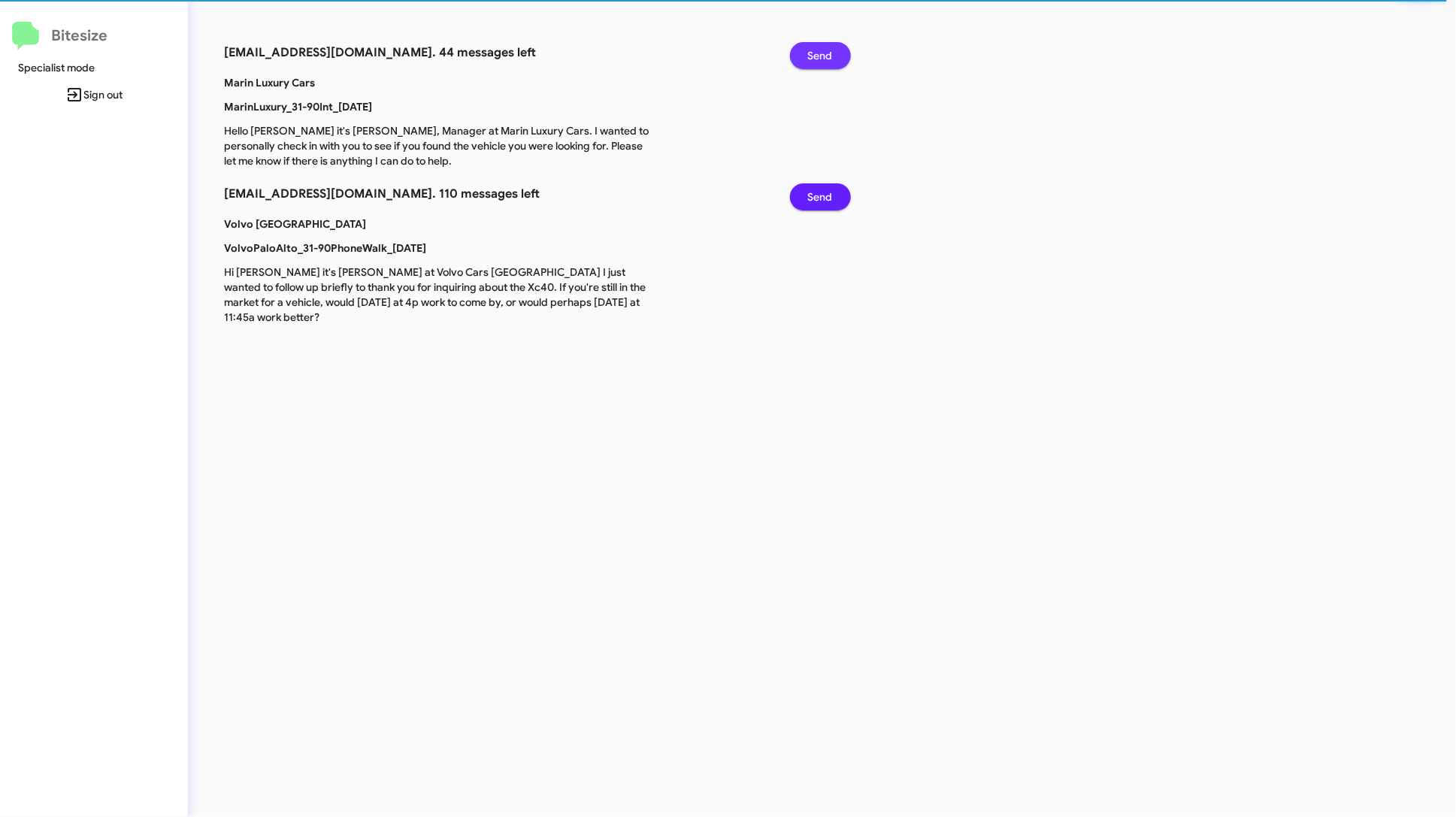
click at [790, 42] on button "Send" at bounding box center [821, 55] width 61 height 27
click at [830, 47] on span "Send" at bounding box center [820, 55] width 25 height 27
click at [790, 42] on button "Send" at bounding box center [821, 55] width 61 height 27
click at [830, 47] on span "Send" at bounding box center [820, 55] width 25 height 27
click at [790, 42] on button "Send" at bounding box center [821, 55] width 61 height 27
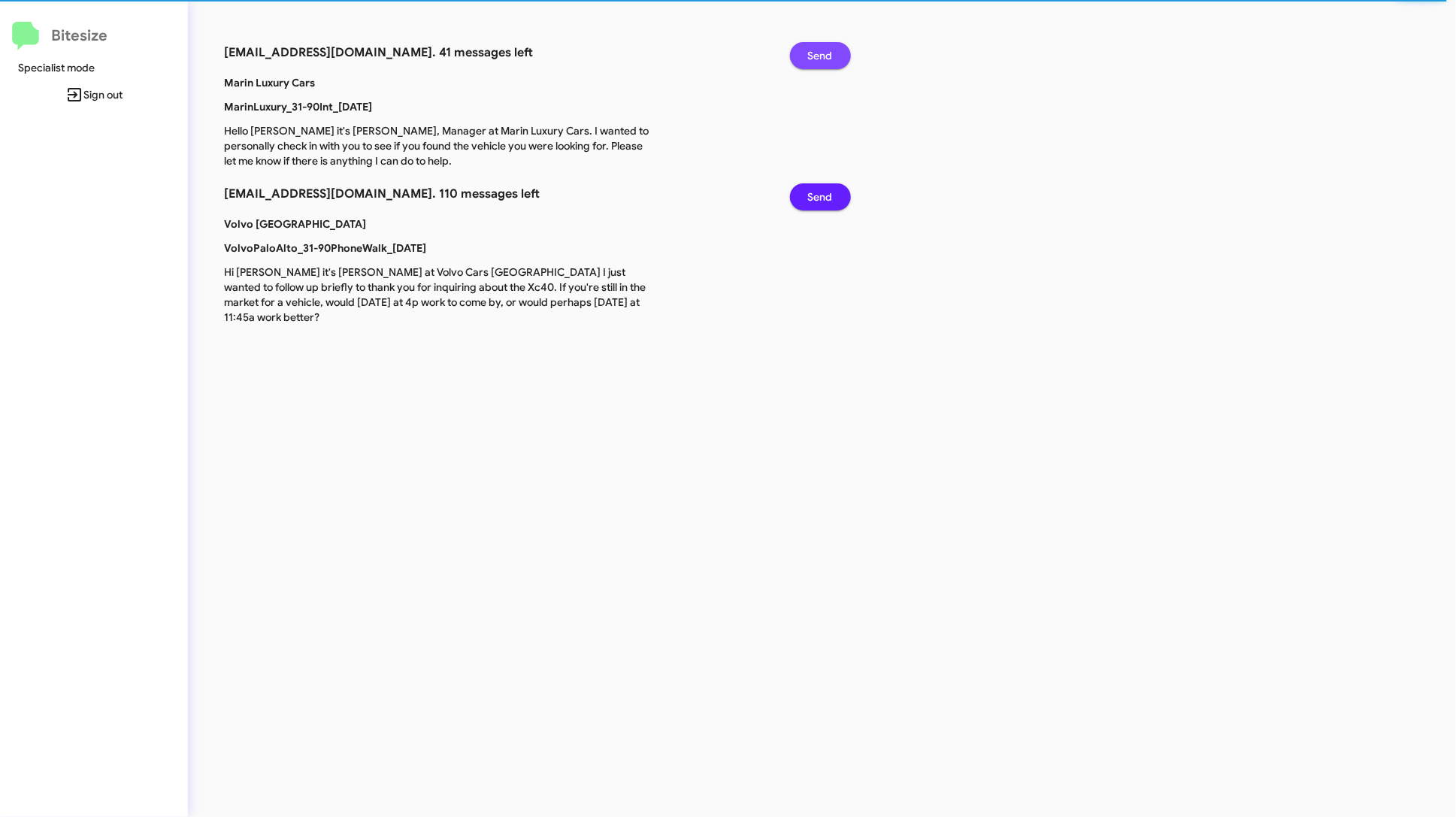
click at [830, 47] on span "Send" at bounding box center [820, 55] width 25 height 27
click at [790, 42] on button "Send" at bounding box center [821, 55] width 61 height 27
click at [830, 47] on span "Send" at bounding box center [820, 55] width 25 height 27
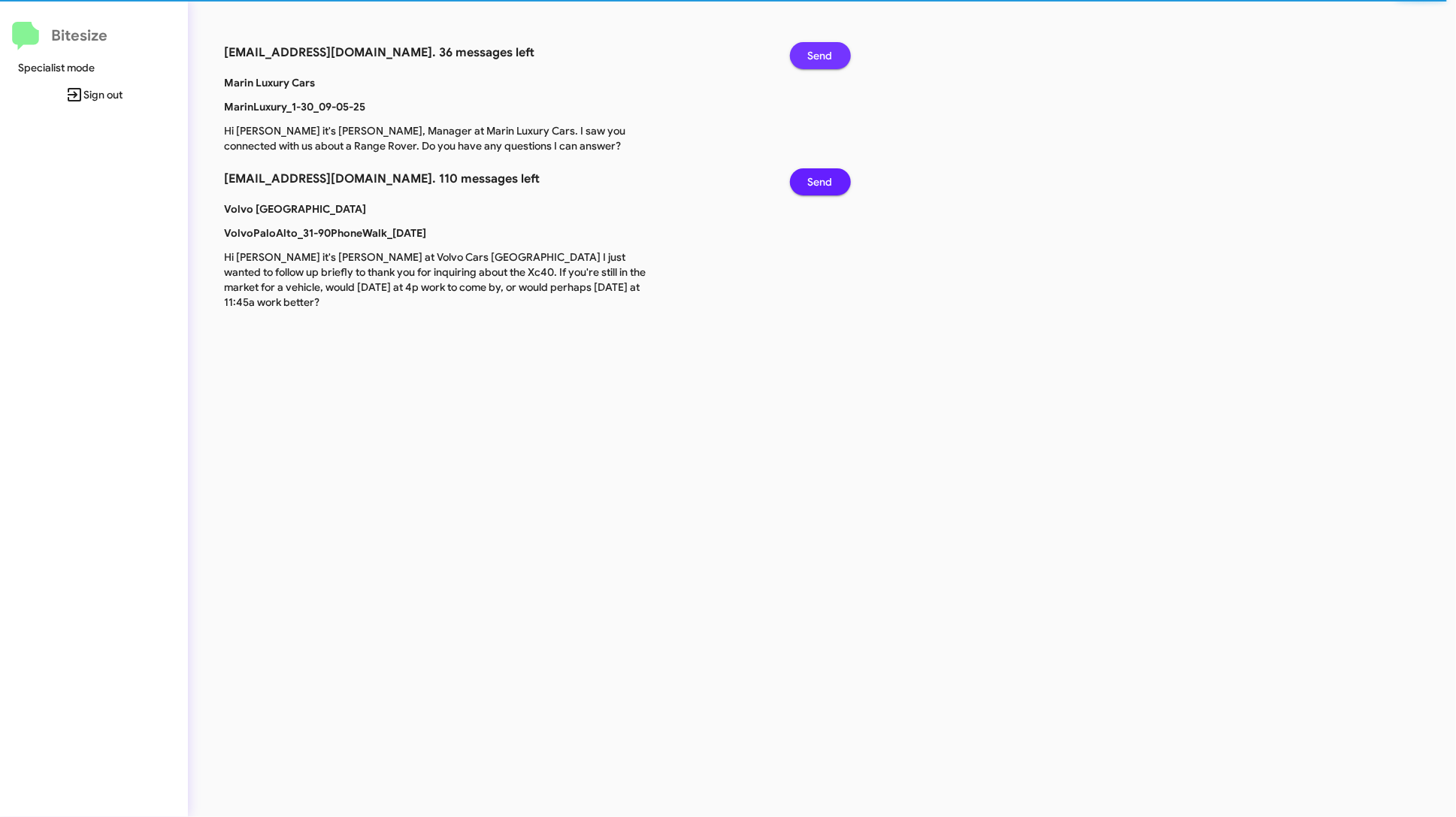
click at [790, 42] on button "Send" at bounding box center [821, 55] width 61 height 27
click at [830, 47] on span "Send" at bounding box center [820, 55] width 25 height 27
click at [790, 42] on button "Send" at bounding box center [821, 55] width 61 height 27
click at [830, 47] on span "Send" at bounding box center [820, 55] width 25 height 27
click at [790, 42] on button "Send" at bounding box center [821, 55] width 61 height 27
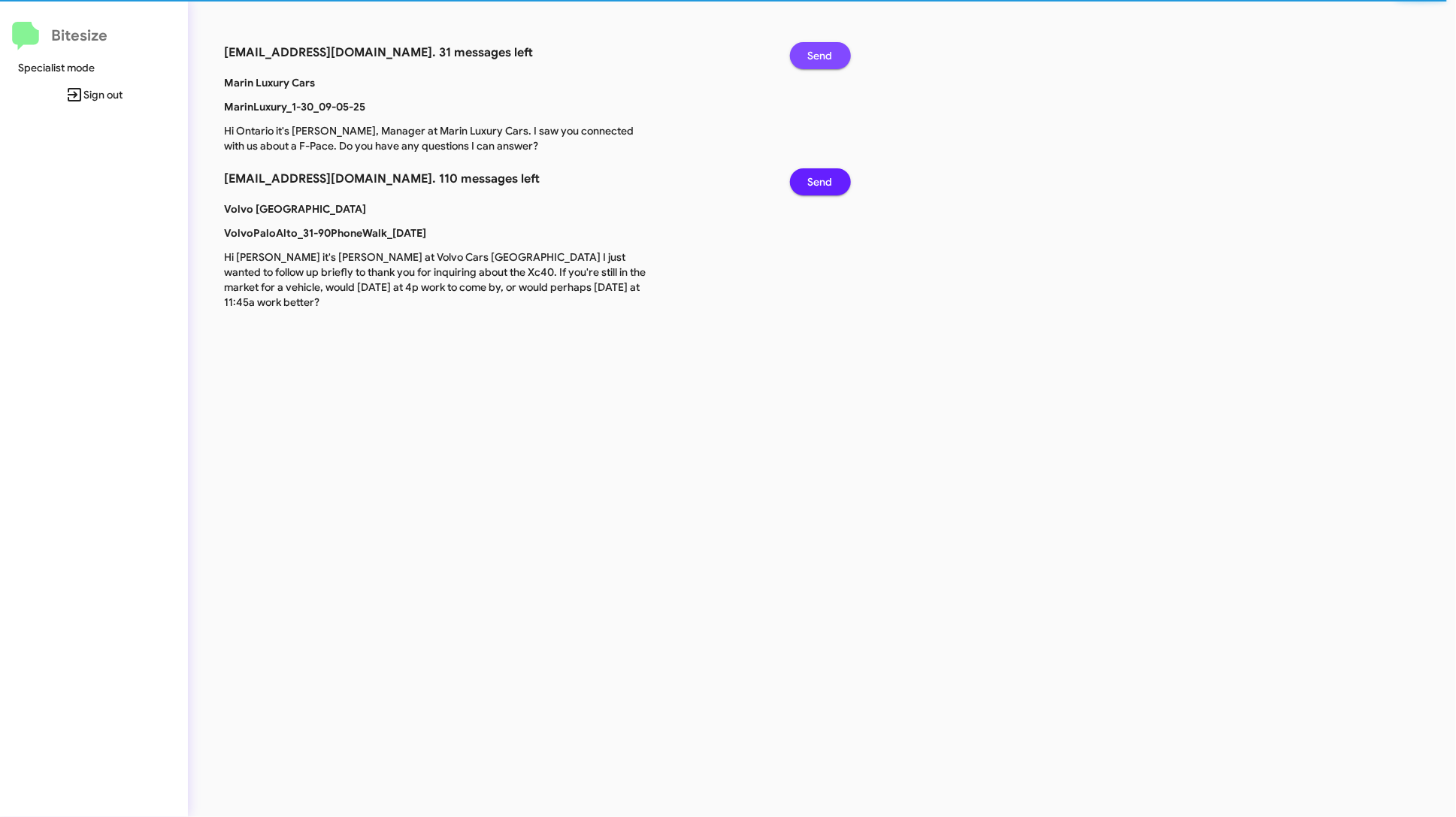
click at [830, 47] on span "Send" at bounding box center [820, 55] width 25 height 27
click at [790, 42] on button "Send" at bounding box center [821, 55] width 61 height 27
click at [830, 47] on span "Send" at bounding box center [820, 55] width 25 height 27
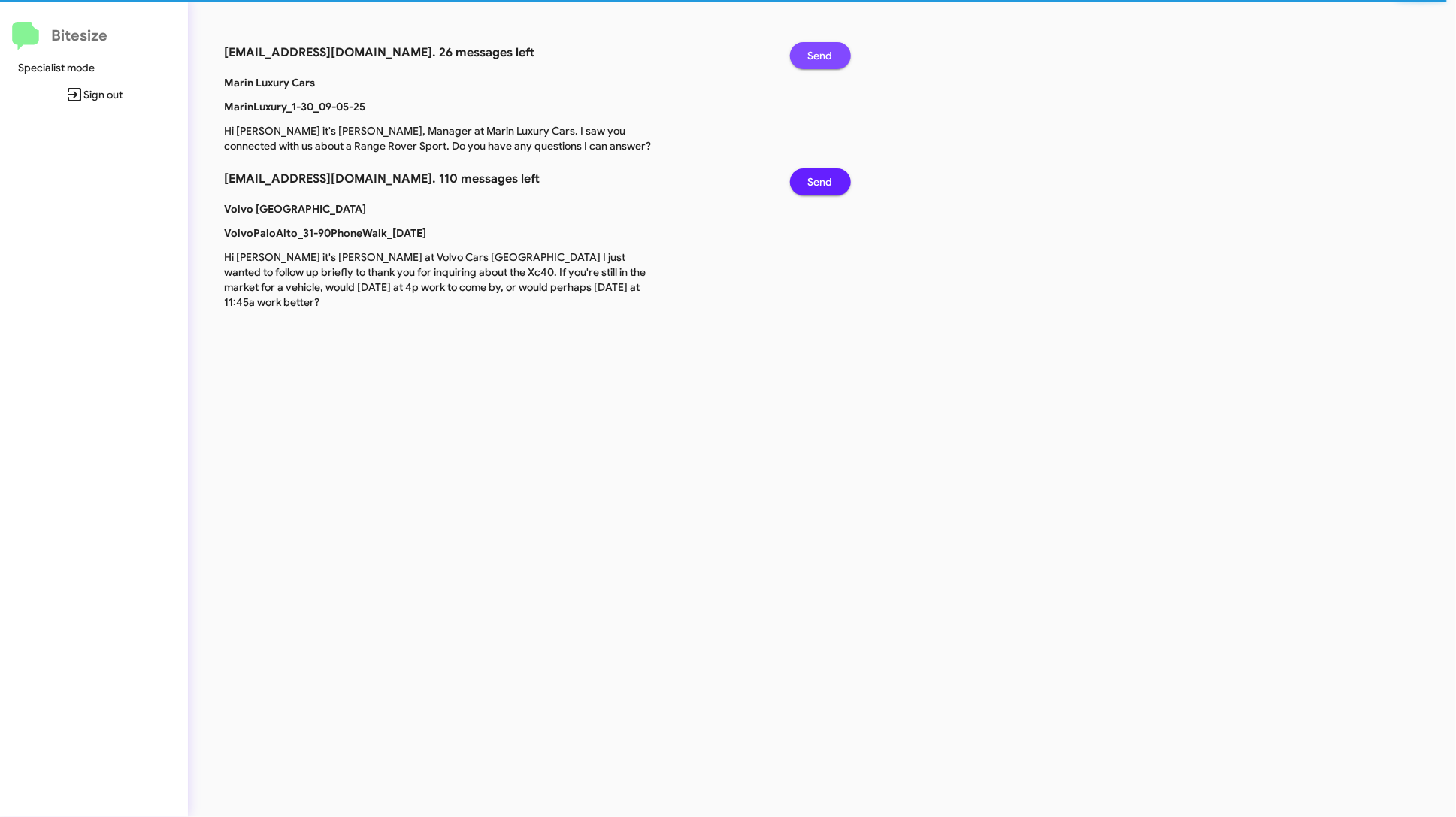
click at [790, 42] on button "Send" at bounding box center [821, 55] width 61 height 27
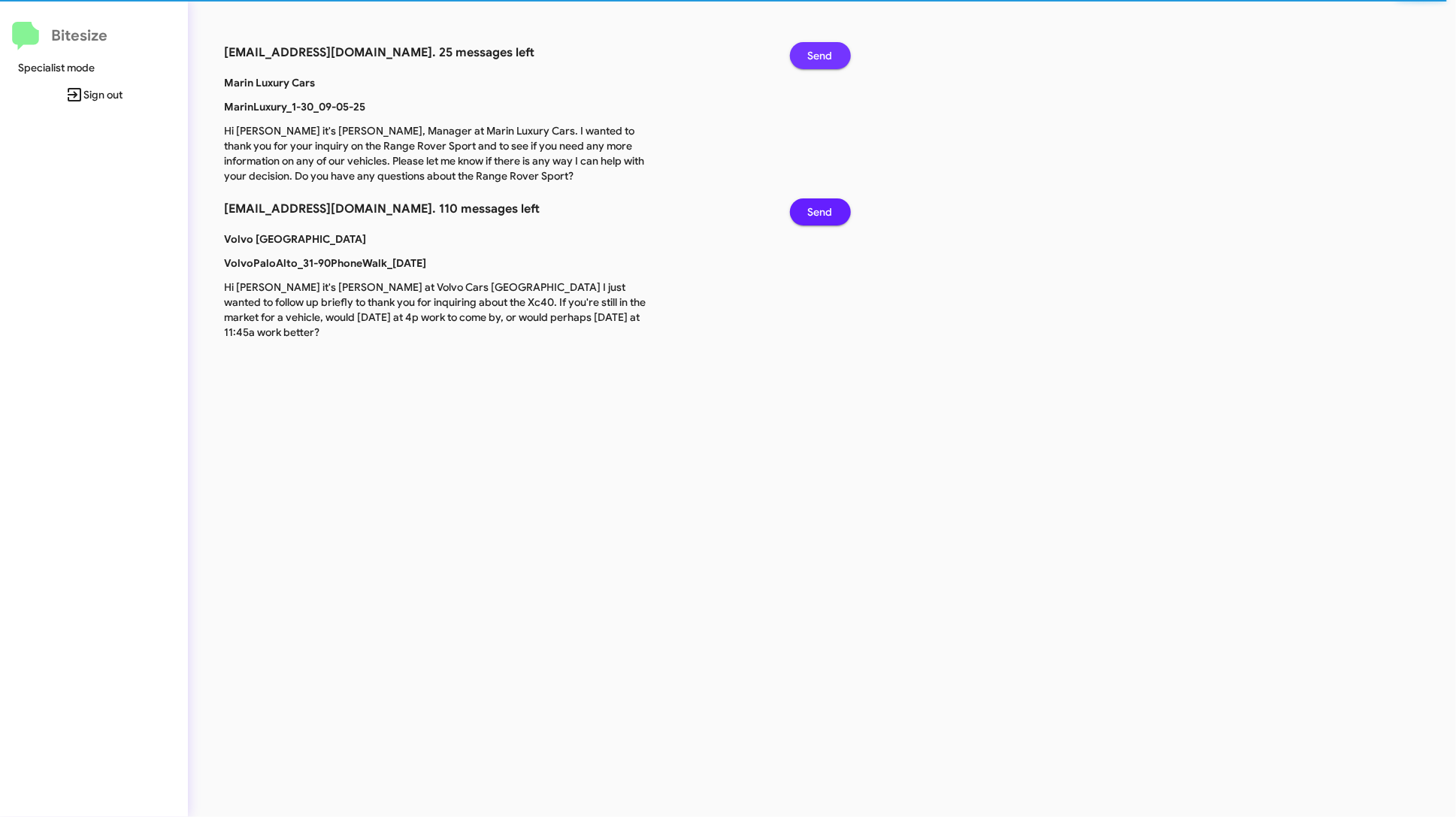
click at [830, 47] on span "Send" at bounding box center [820, 55] width 25 height 27
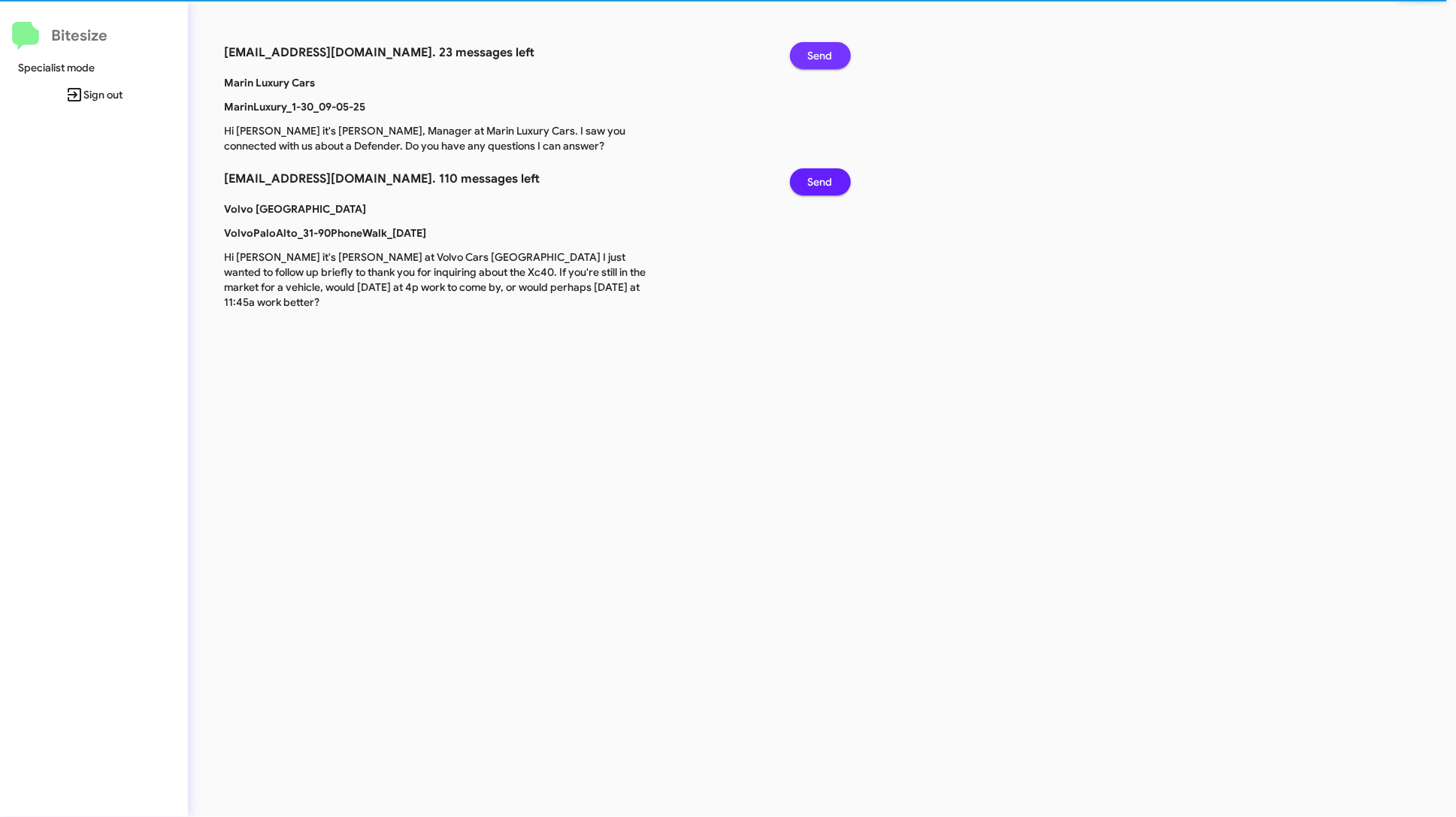
click at [790, 42] on button "Send" at bounding box center [821, 55] width 61 height 27
click at [830, 47] on span "Send" at bounding box center [820, 55] width 25 height 27
click at [790, 42] on button "Send" at bounding box center [821, 55] width 61 height 27
click at [830, 47] on span "Send" at bounding box center [820, 55] width 25 height 27
click at [790, 42] on button "Send" at bounding box center [821, 55] width 61 height 27
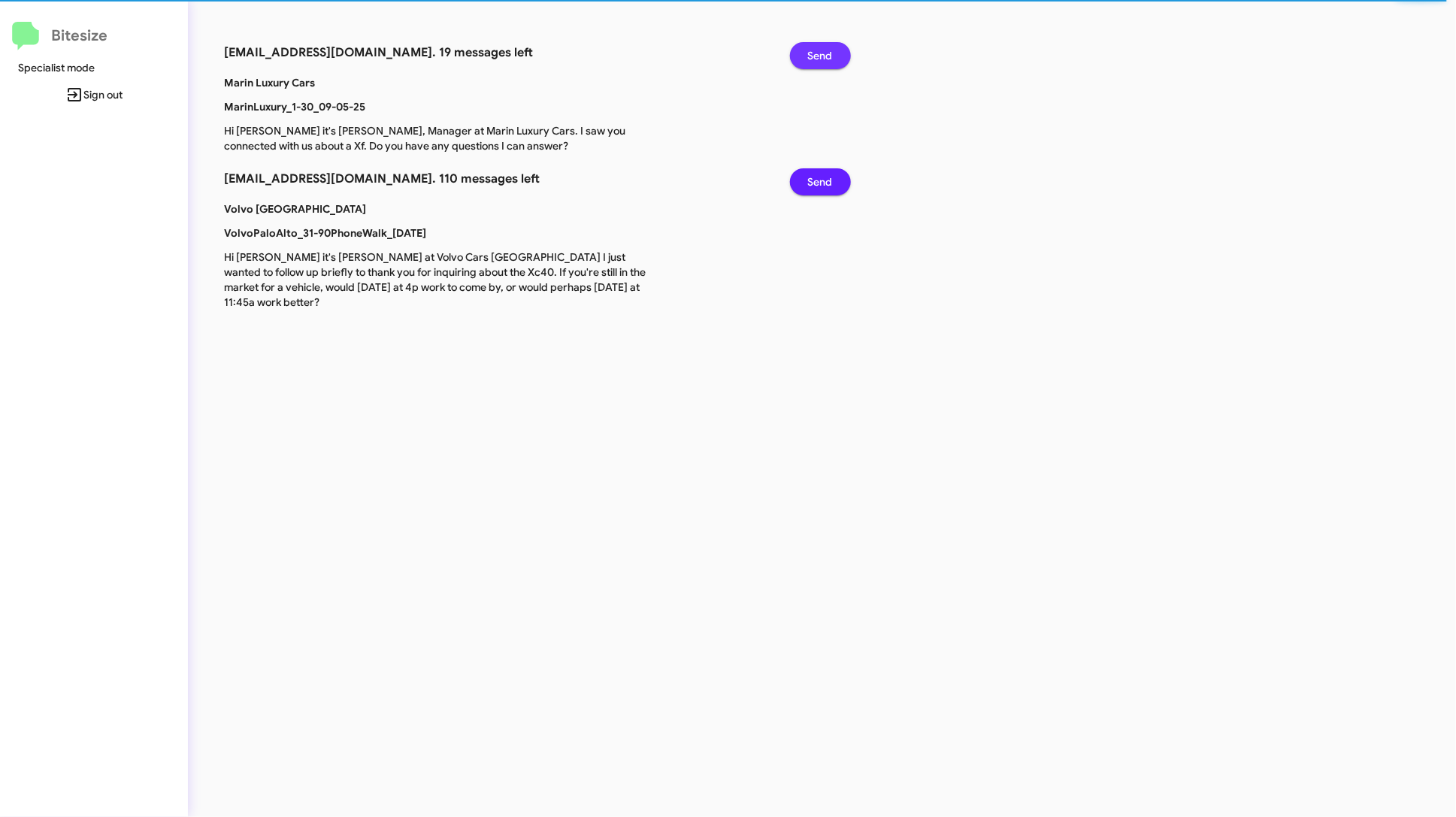
click at [830, 47] on span "Send" at bounding box center [820, 55] width 25 height 27
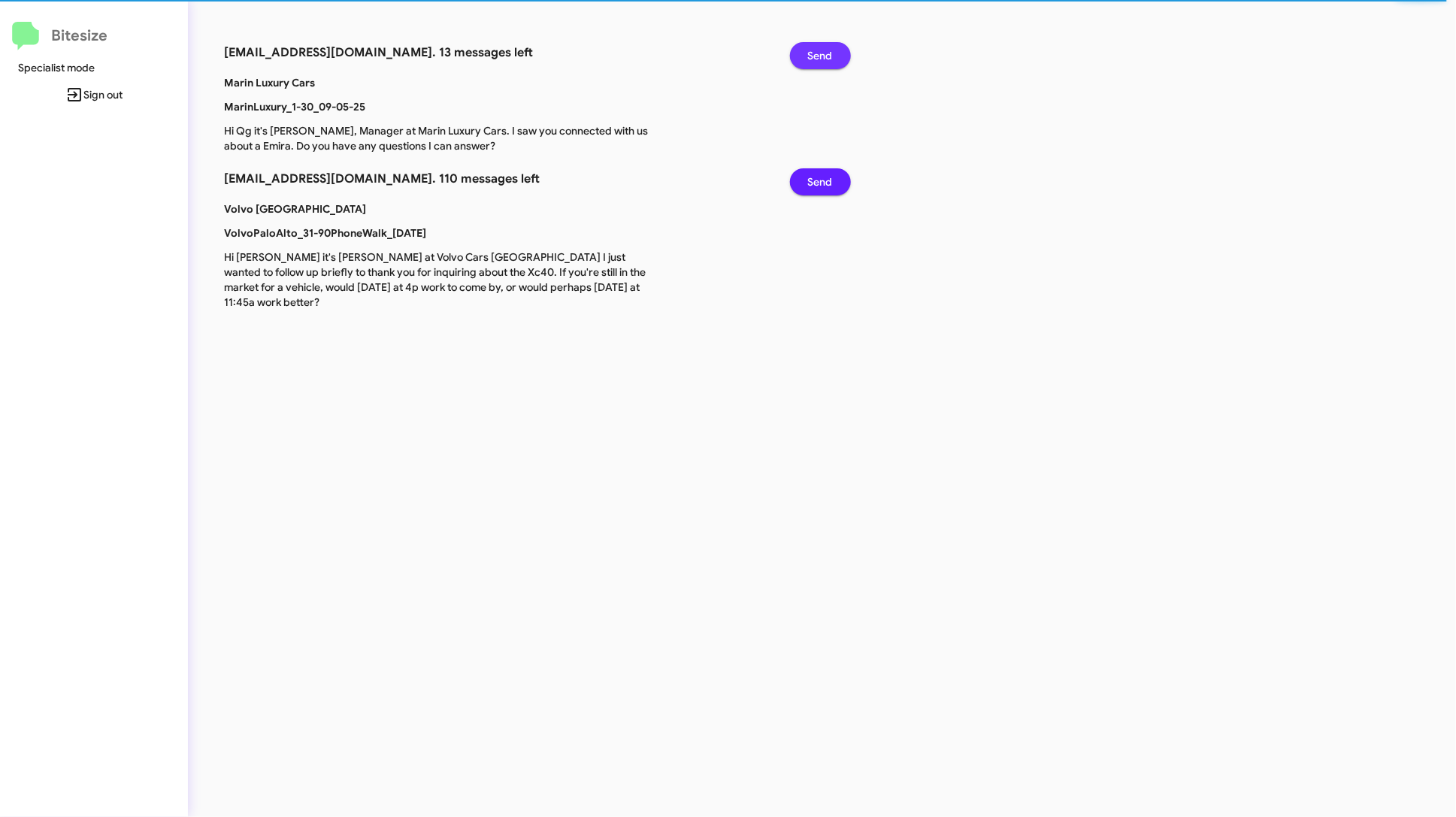
click at [830, 47] on span "Send" at bounding box center [820, 55] width 25 height 27
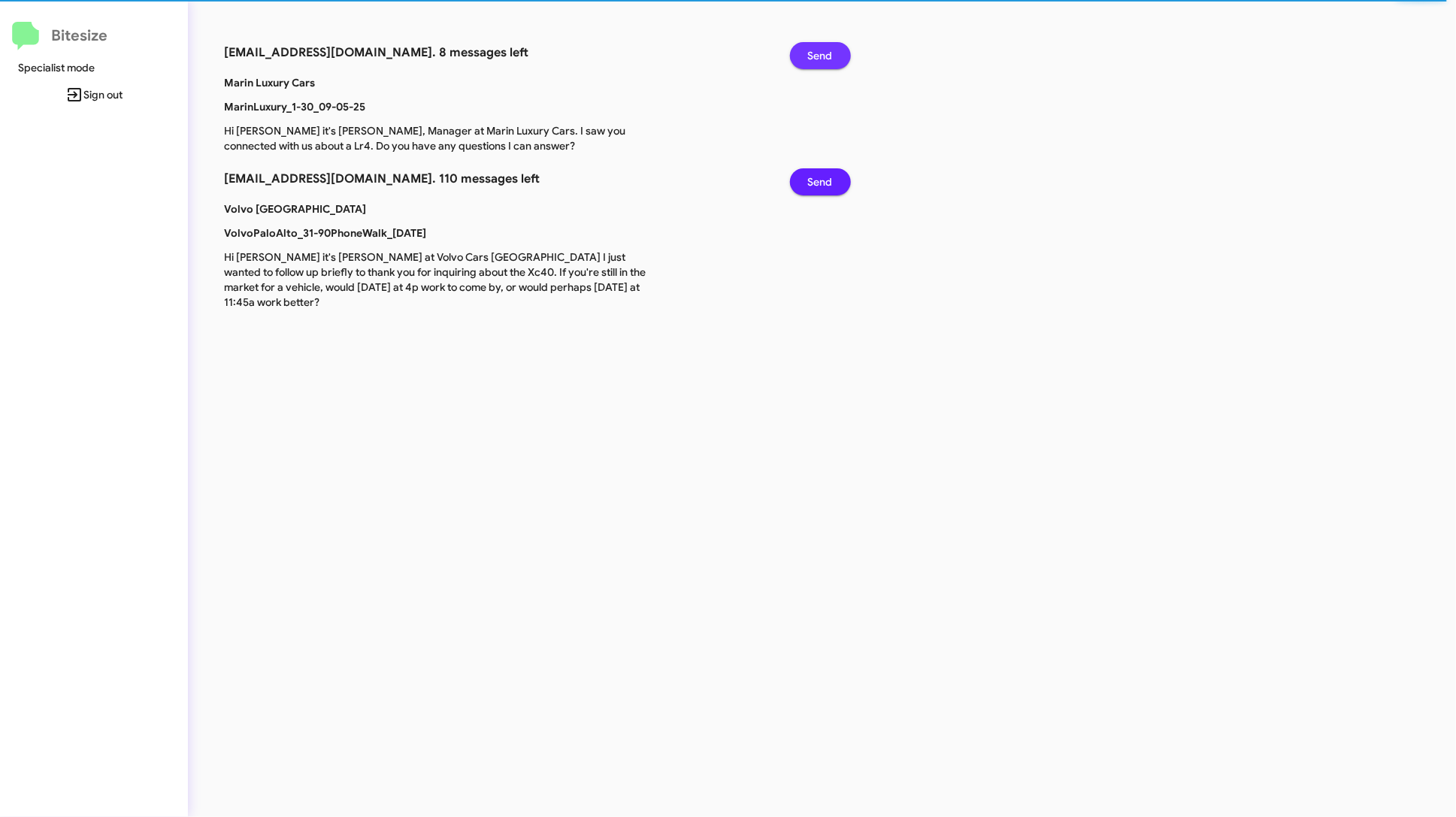
click at [790, 42] on button "Send" at bounding box center [821, 55] width 61 height 27
click at [830, 47] on span "Send" at bounding box center [820, 55] width 25 height 27
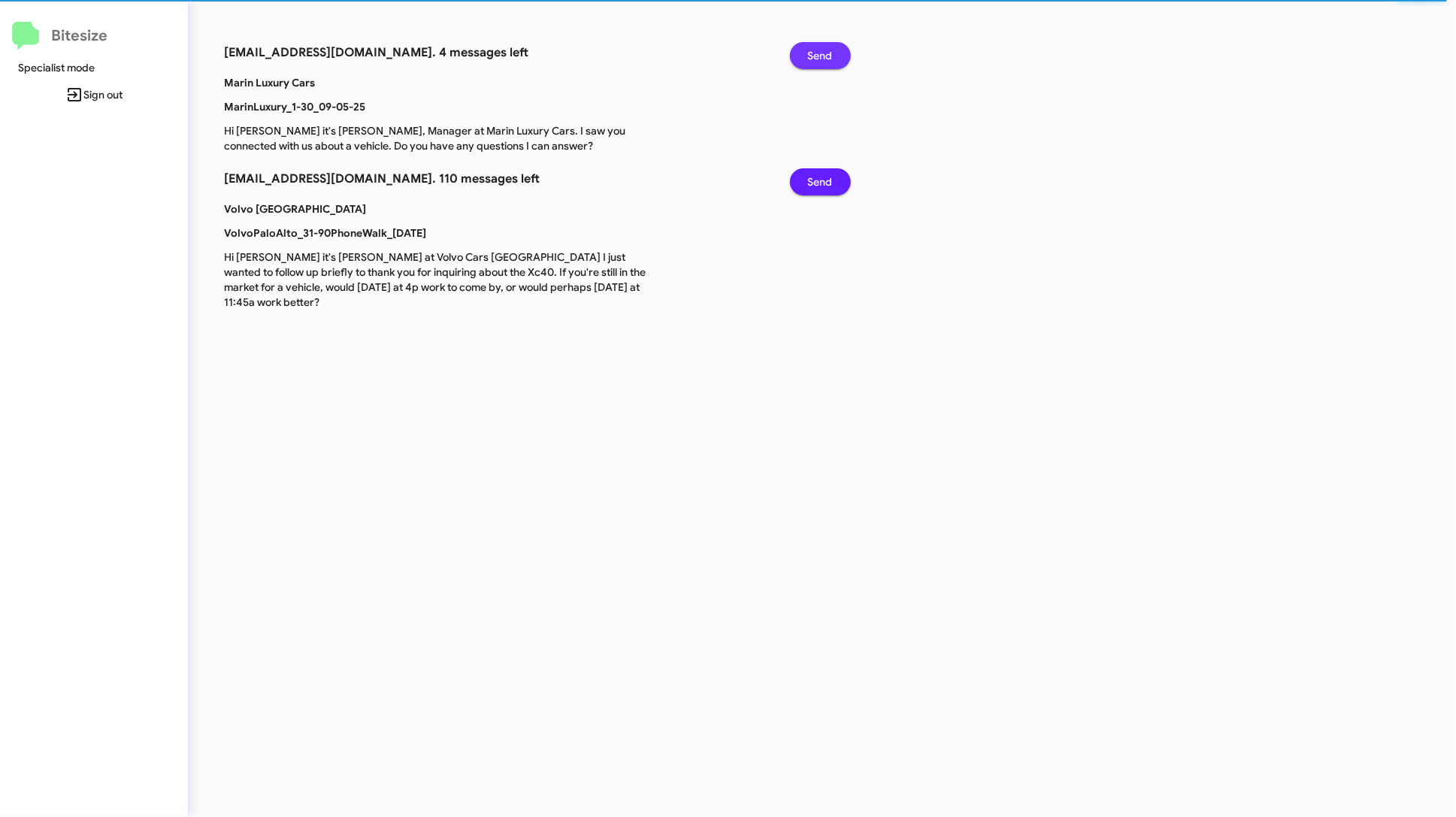
click at [830, 47] on span "Send" at bounding box center [820, 55] width 25 height 27
click at [790, 42] on button "Send" at bounding box center [821, 55] width 61 height 27
click at [830, 47] on span "Send" at bounding box center [820, 55] width 25 height 27
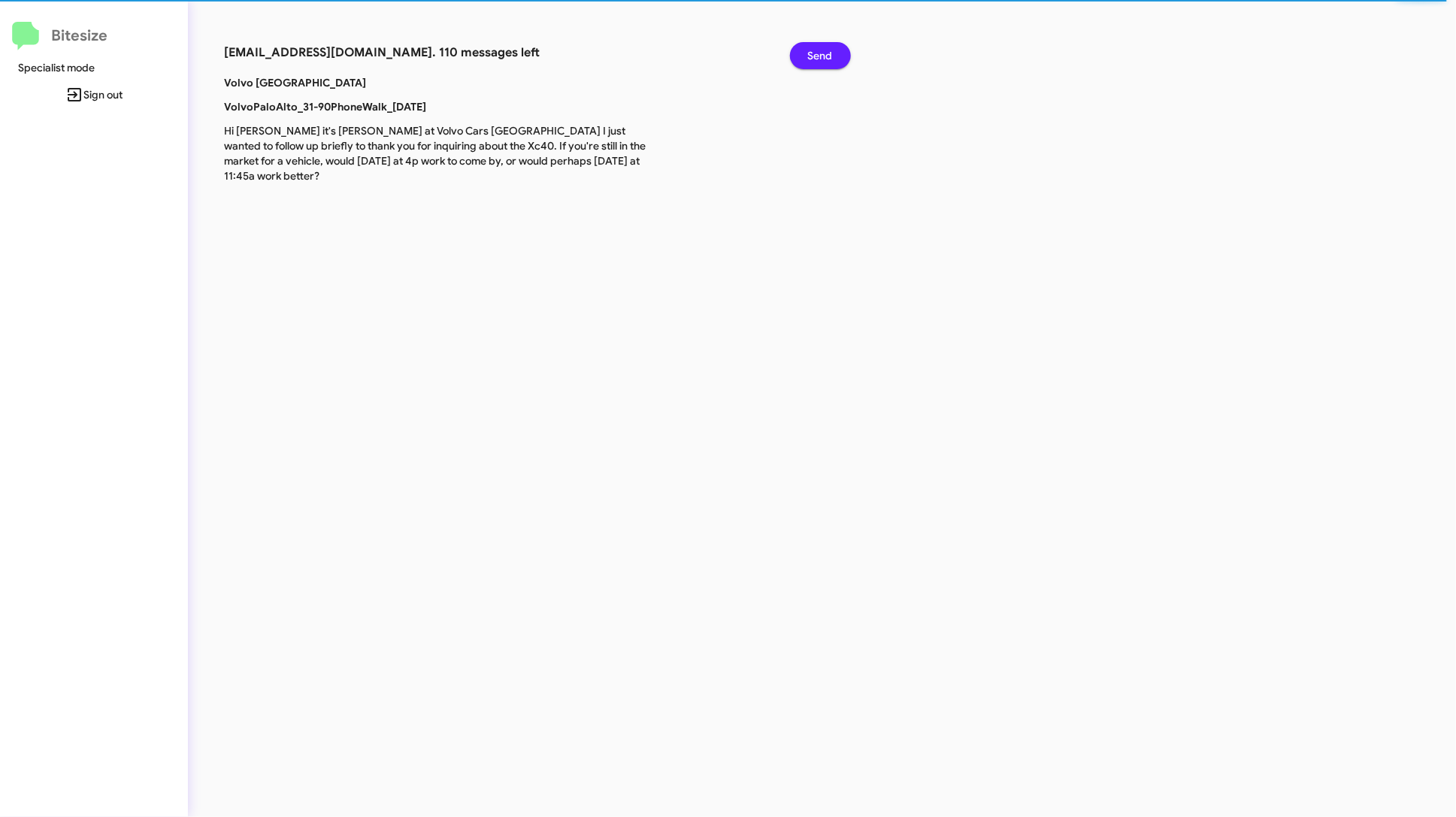
click at [830, 47] on span "Send" at bounding box center [820, 55] width 25 height 27
click at [790, 42] on button "Send" at bounding box center [821, 55] width 61 height 27
click at [830, 47] on span "Send" at bounding box center [820, 55] width 25 height 27
click at [790, 42] on button "Send" at bounding box center [821, 55] width 61 height 27
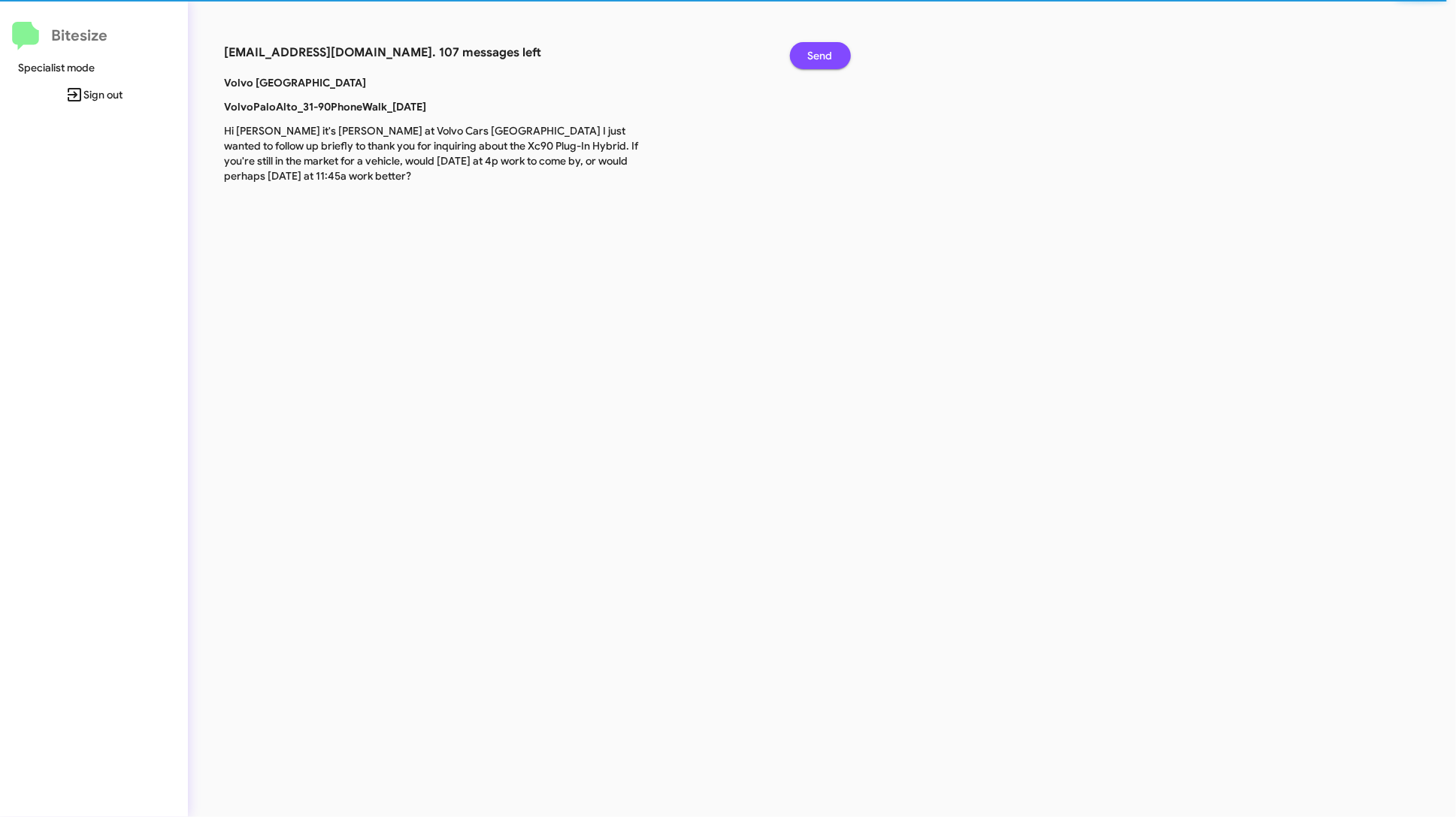
click at [830, 47] on span "Send" at bounding box center [820, 55] width 25 height 27
click at [790, 42] on button "Send" at bounding box center [821, 55] width 61 height 27
click at [830, 47] on span "Send" at bounding box center [820, 55] width 25 height 27
click at [790, 42] on button "Send" at bounding box center [821, 55] width 61 height 27
click at [830, 47] on span "Send" at bounding box center [820, 55] width 25 height 27
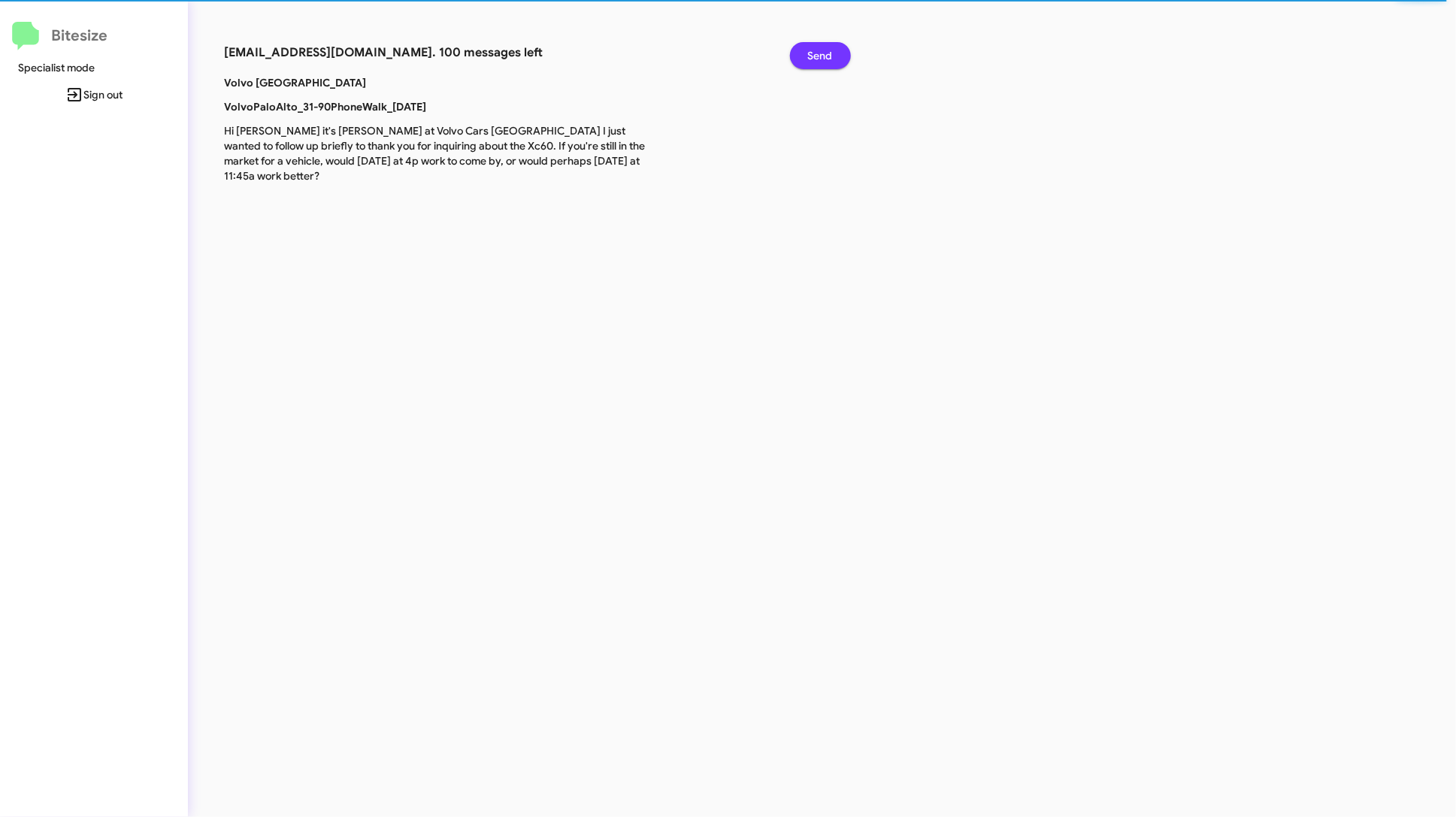
click at [830, 47] on span "Send" at bounding box center [820, 55] width 25 height 27
click at [790, 42] on button "Send" at bounding box center [821, 55] width 61 height 27
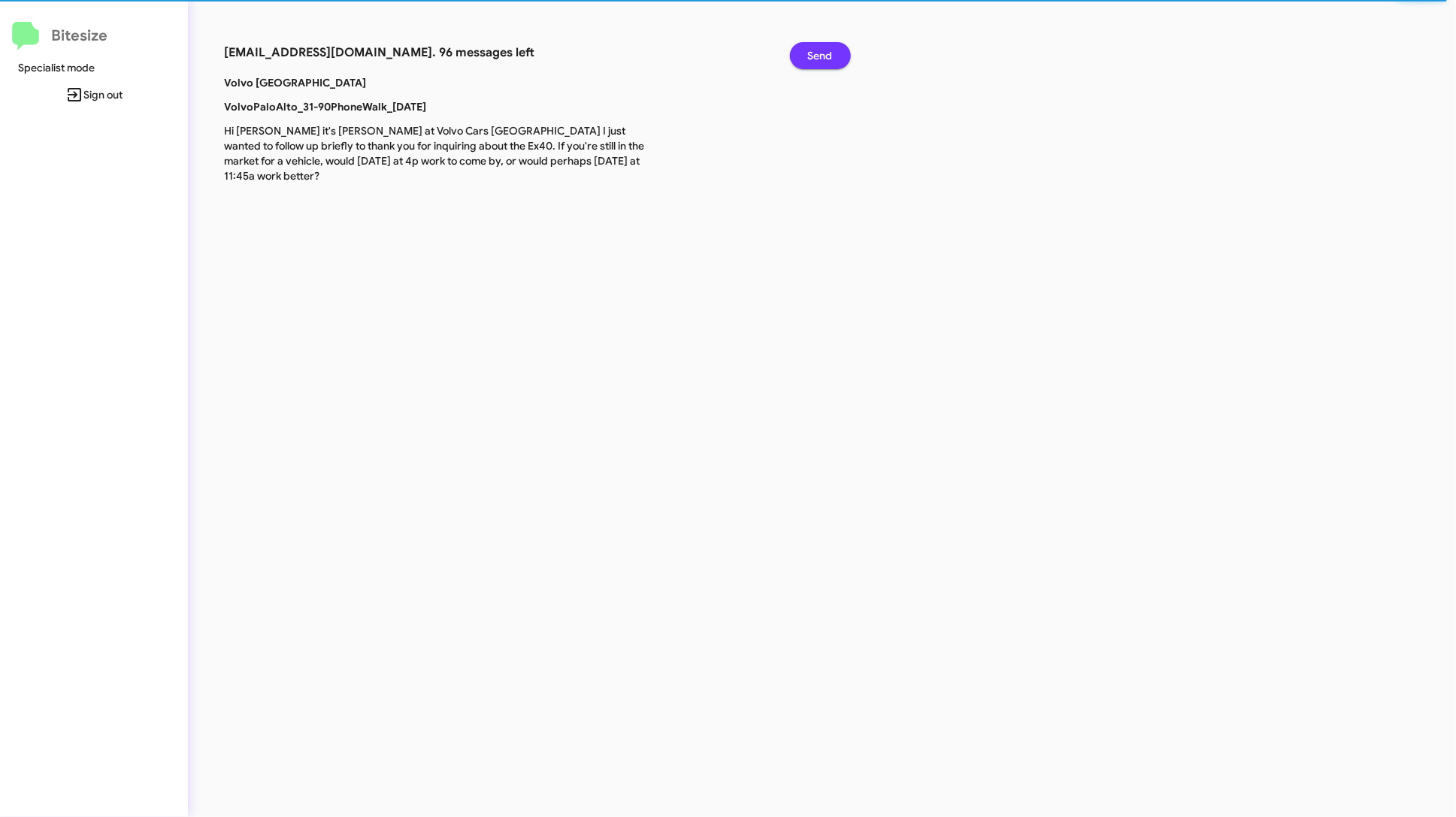
click at [830, 47] on span "Send" at bounding box center [820, 55] width 25 height 27
click at [790, 42] on button "Send" at bounding box center [821, 55] width 61 height 27
click at [830, 47] on span "Send" at bounding box center [820, 55] width 25 height 27
click at [790, 42] on button "Send" at bounding box center [821, 55] width 61 height 27
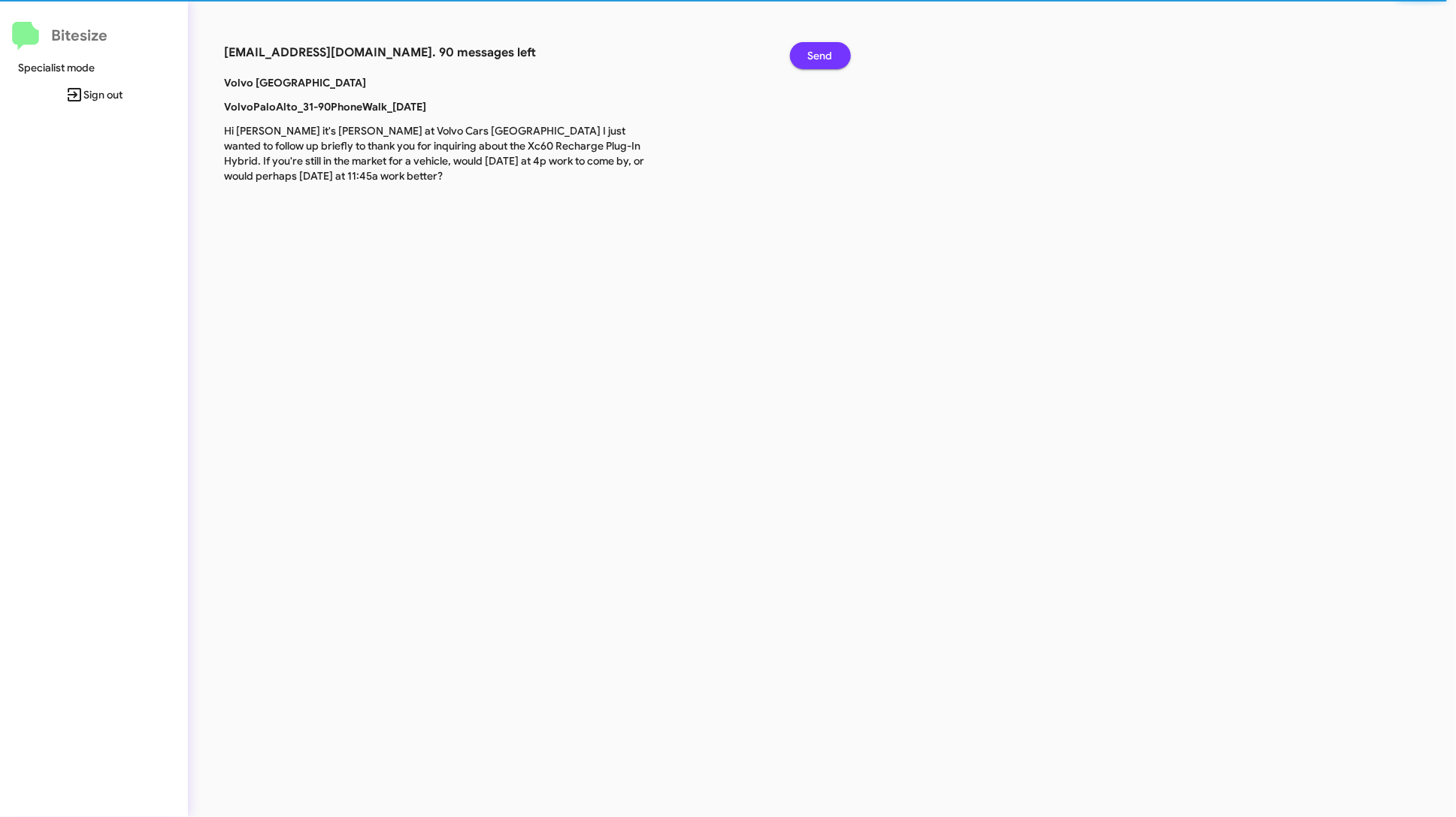
click at [830, 47] on span "Send" at bounding box center [820, 55] width 25 height 27
click at [790, 42] on button "Send" at bounding box center [821, 55] width 61 height 27
click at [830, 47] on span "Send" at bounding box center [820, 55] width 25 height 27
click at [790, 42] on button "Send" at bounding box center [821, 55] width 61 height 27
click at [830, 47] on span "Send" at bounding box center [820, 55] width 25 height 27
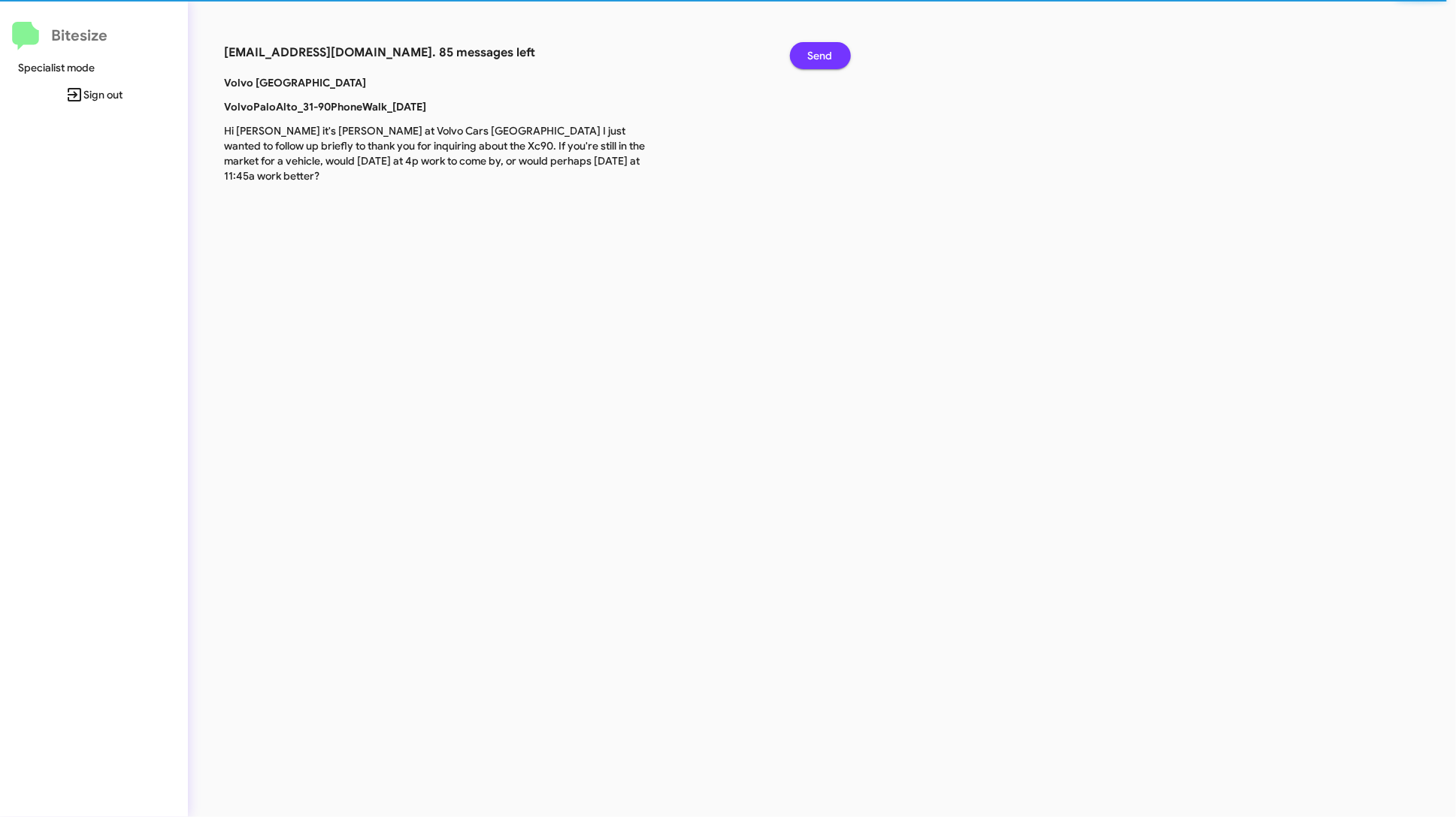
click at [790, 42] on button "Send" at bounding box center [821, 55] width 61 height 27
click at [830, 47] on span "Send" at bounding box center [820, 55] width 25 height 27
click at [790, 42] on button "Send" at bounding box center [821, 55] width 61 height 27
click at [830, 47] on span "Send" at bounding box center [820, 55] width 25 height 27
click at [790, 42] on button "Send" at bounding box center [821, 55] width 61 height 27
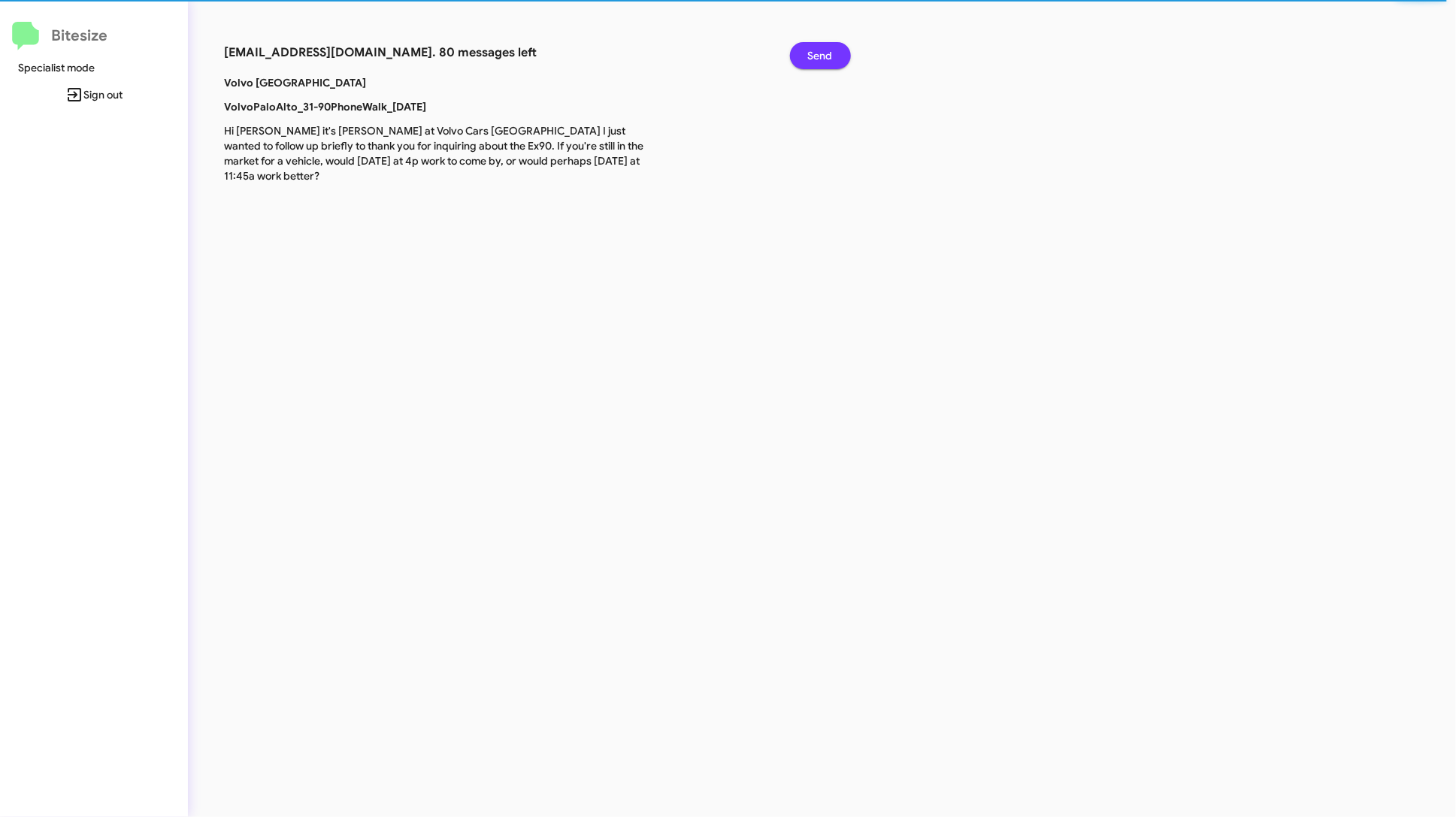
click at [830, 47] on span "Send" at bounding box center [820, 55] width 25 height 27
click at [790, 42] on button "Send" at bounding box center [821, 55] width 61 height 27
click at [830, 47] on span "Send" at bounding box center [820, 55] width 25 height 27
click at [790, 42] on button "Send" at bounding box center [821, 55] width 61 height 27
click at [830, 47] on span "Send" at bounding box center [820, 55] width 25 height 27
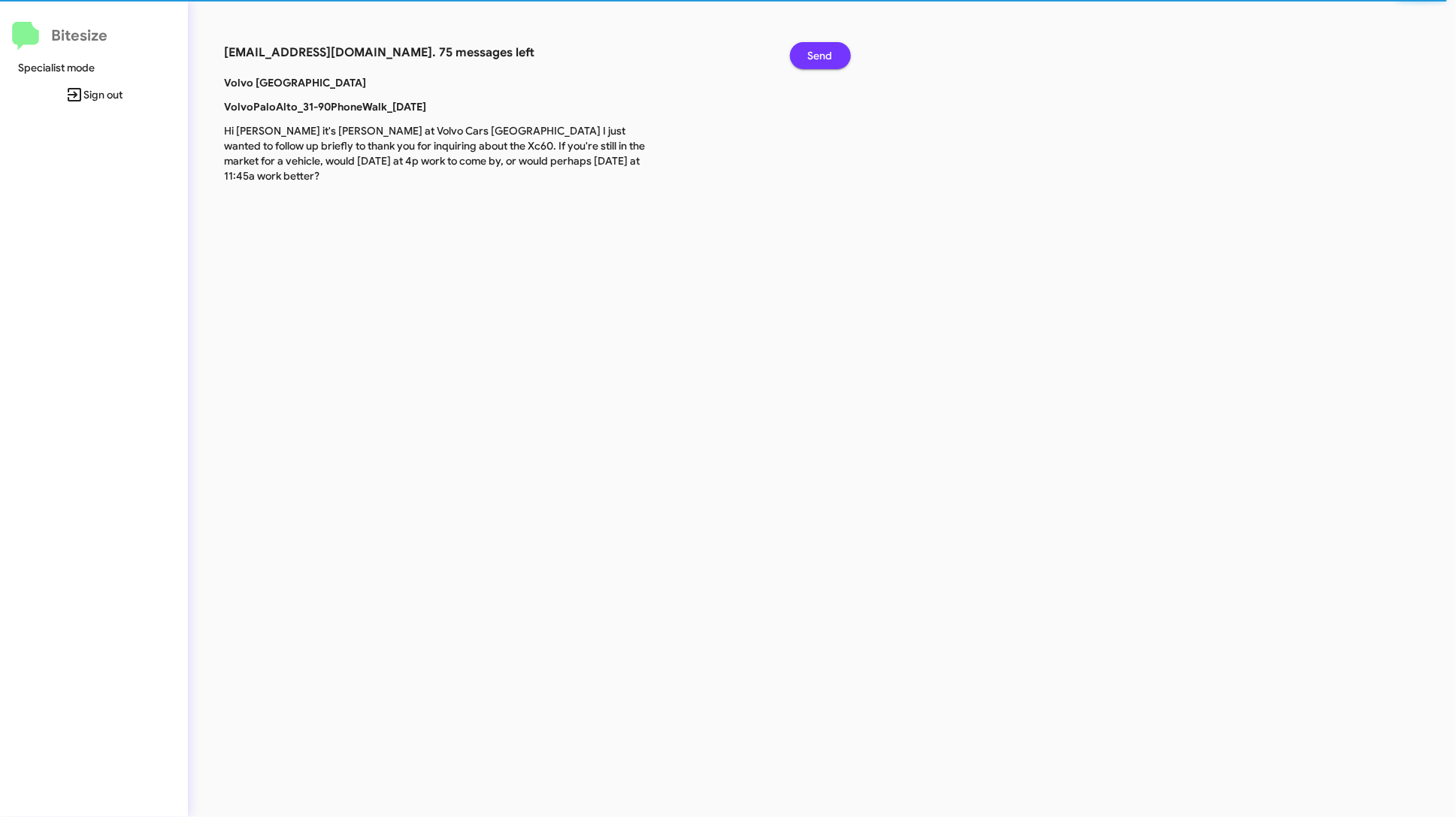
click at [790, 42] on button "Send" at bounding box center [821, 55] width 61 height 27
click at [830, 47] on span "Send" at bounding box center [820, 55] width 25 height 27
click at [790, 42] on button "Send" at bounding box center [821, 55] width 61 height 27
click at [830, 47] on span "Send" at bounding box center [820, 55] width 25 height 27
click at [790, 42] on button "Send" at bounding box center [821, 55] width 61 height 27
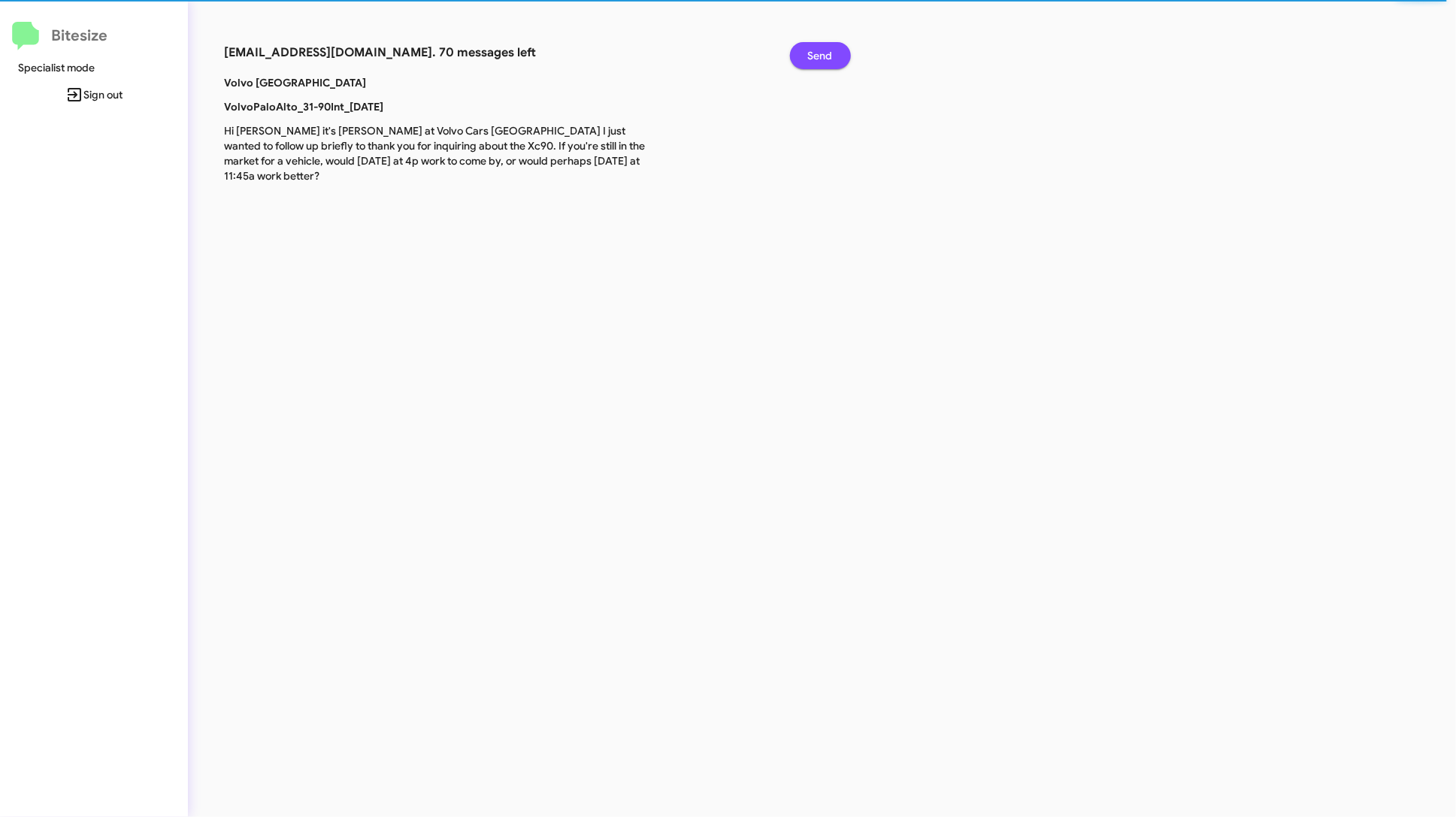
click at [830, 47] on span "Send" at bounding box center [820, 55] width 25 height 27
click at [790, 42] on button "Send" at bounding box center [821, 55] width 61 height 27
click at [830, 47] on span "Send" at bounding box center [820, 55] width 25 height 27
click at [790, 42] on button "Send" at bounding box center [821, 55] width 61 height 27
click at [830, 47] on span "Send" at bounding box center [820, 55] width 25 height 27
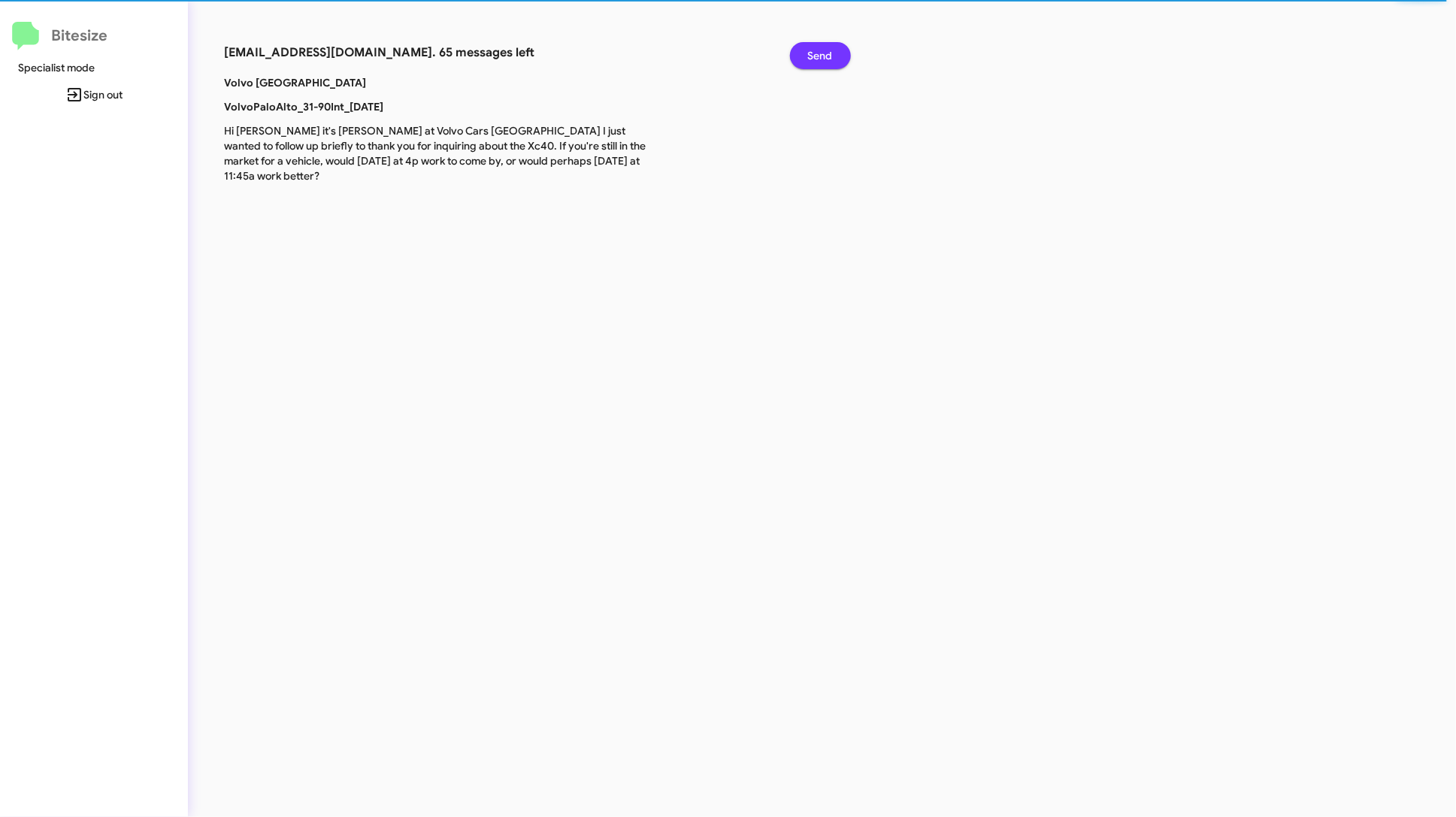
click at [830, 47] on span "Send" at bounding box center [820, 55] width 25 height 27
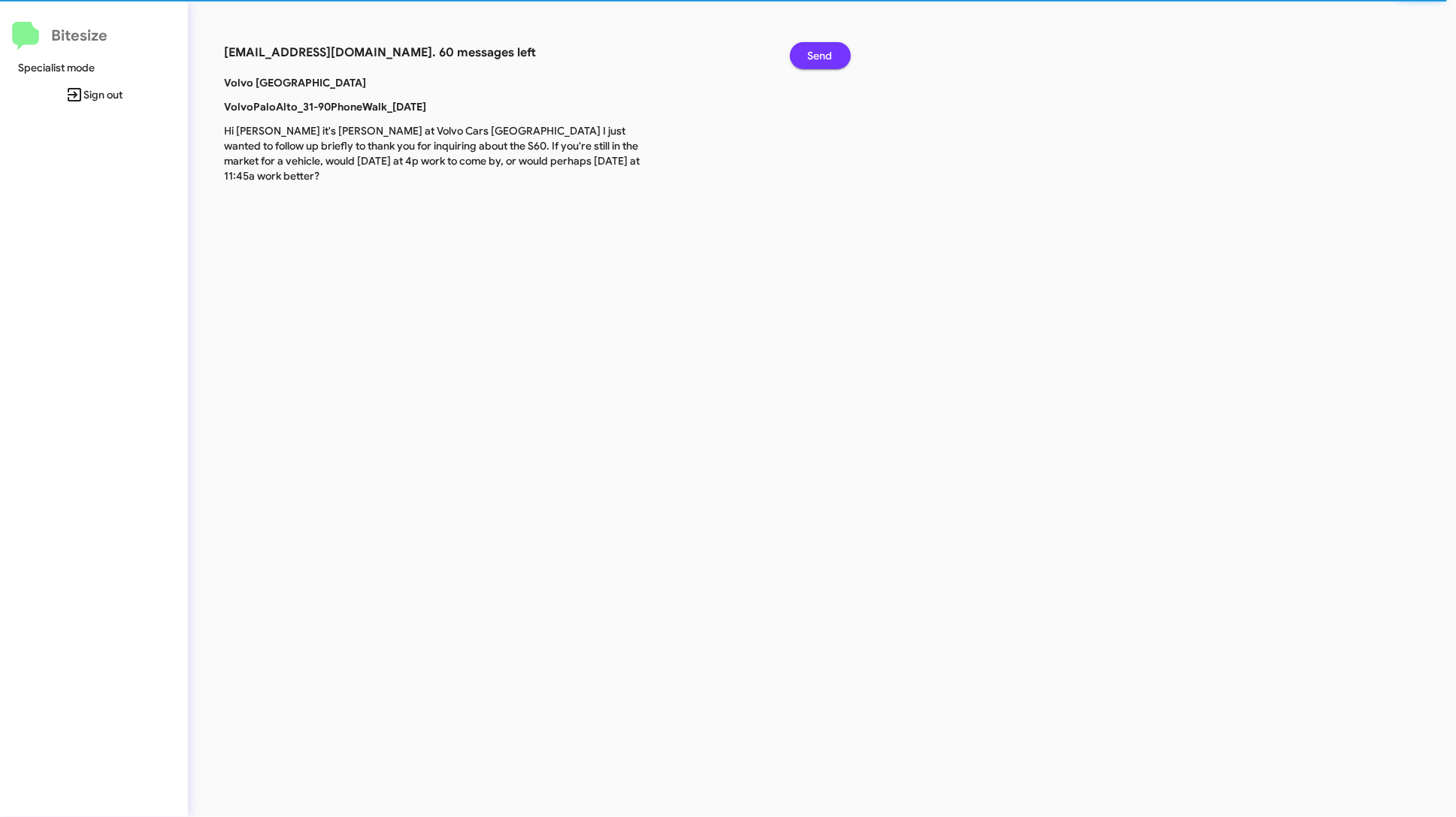
click at [790, 42] on button "Send" at bounding box center [821, 55] width 61 height 27
click at [830, 47] on span "Send" at bounding box center [820, 55] width 25 height 27
click at [790, 42] on button "Send" at bounding box center [821, 55] width 61 height 27
click at [830, 47] on span "Send" at bounding box center [820, 55] width 25 height 27
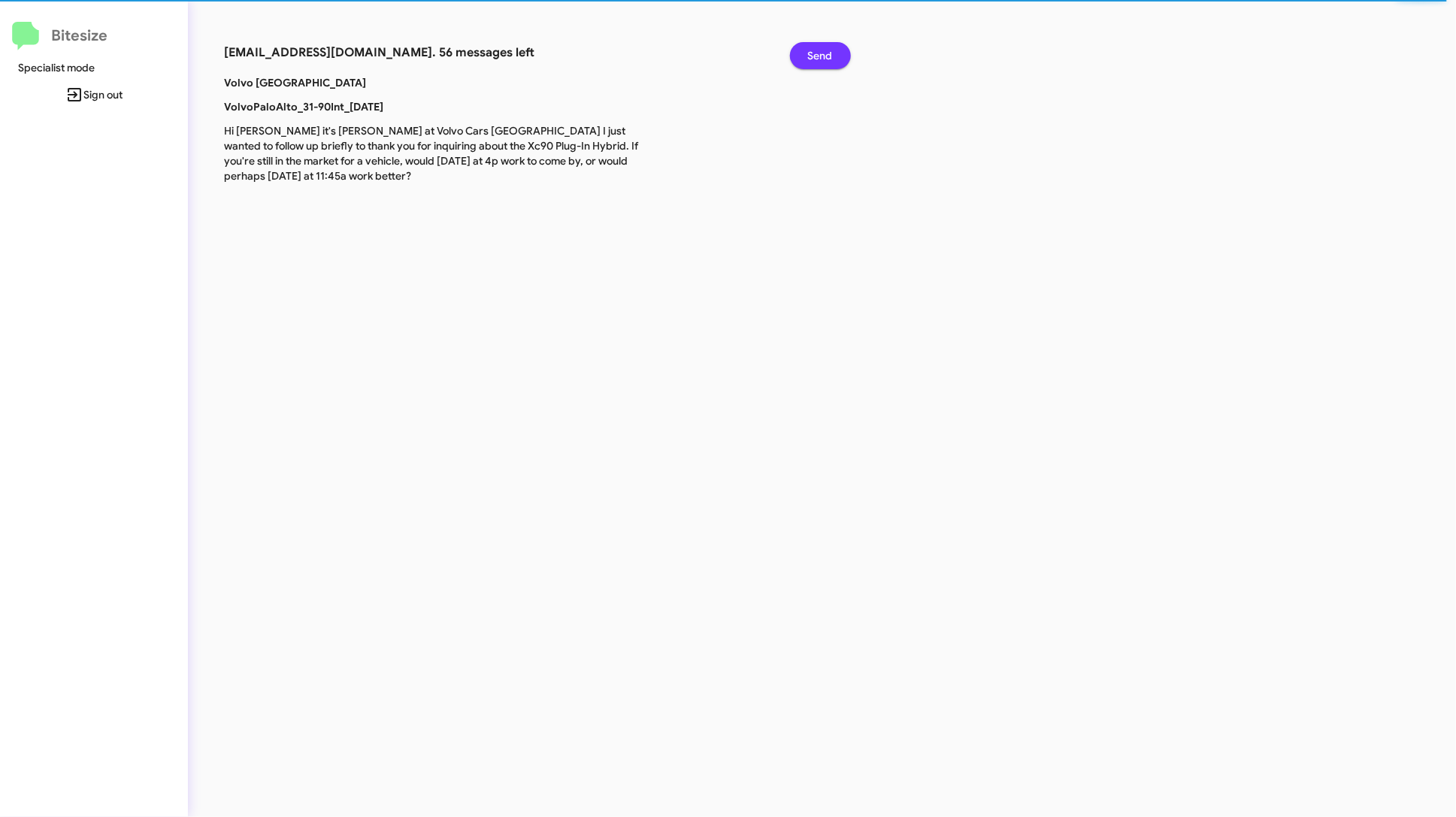
click at [790, 42] on button "Send" at bounding box center [821, 55] width 61 height 27
click at [830, 47] on span "Send" at bounding box center [820, 55] width 25 height 27
click at [790, 42] on button "Send" at bounding box center [821, 55] width 61 height 27
click at [830, 47] on span "Send" at bounding box center [820, 55] width 25 height 27
click at [790, 42] on button "Send" at bounding box center [821, 55] width 61 height 27
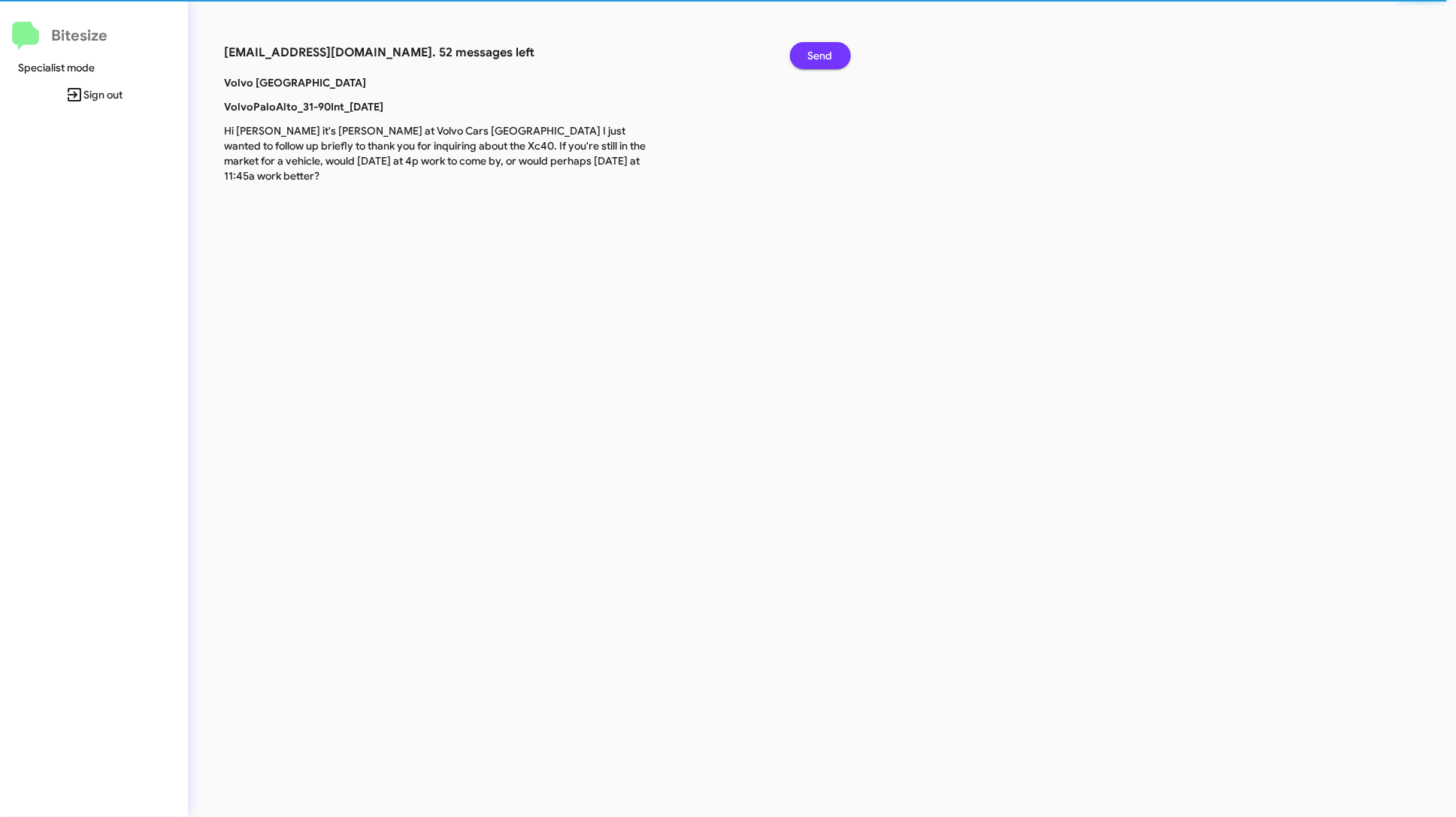
click at [830, 47] on span "Send" at bounding box center [820, 55] width 25 height 27
click at [790, 42] on button "Send" at bounding box center [821, 55] width 61 height 27
click at [830, 47] on span "Send" at bounding box center [820, 55] width 25 height 27
click at [790, 42] on button "Send" at bounding box center [821, 55] width 61 height 27
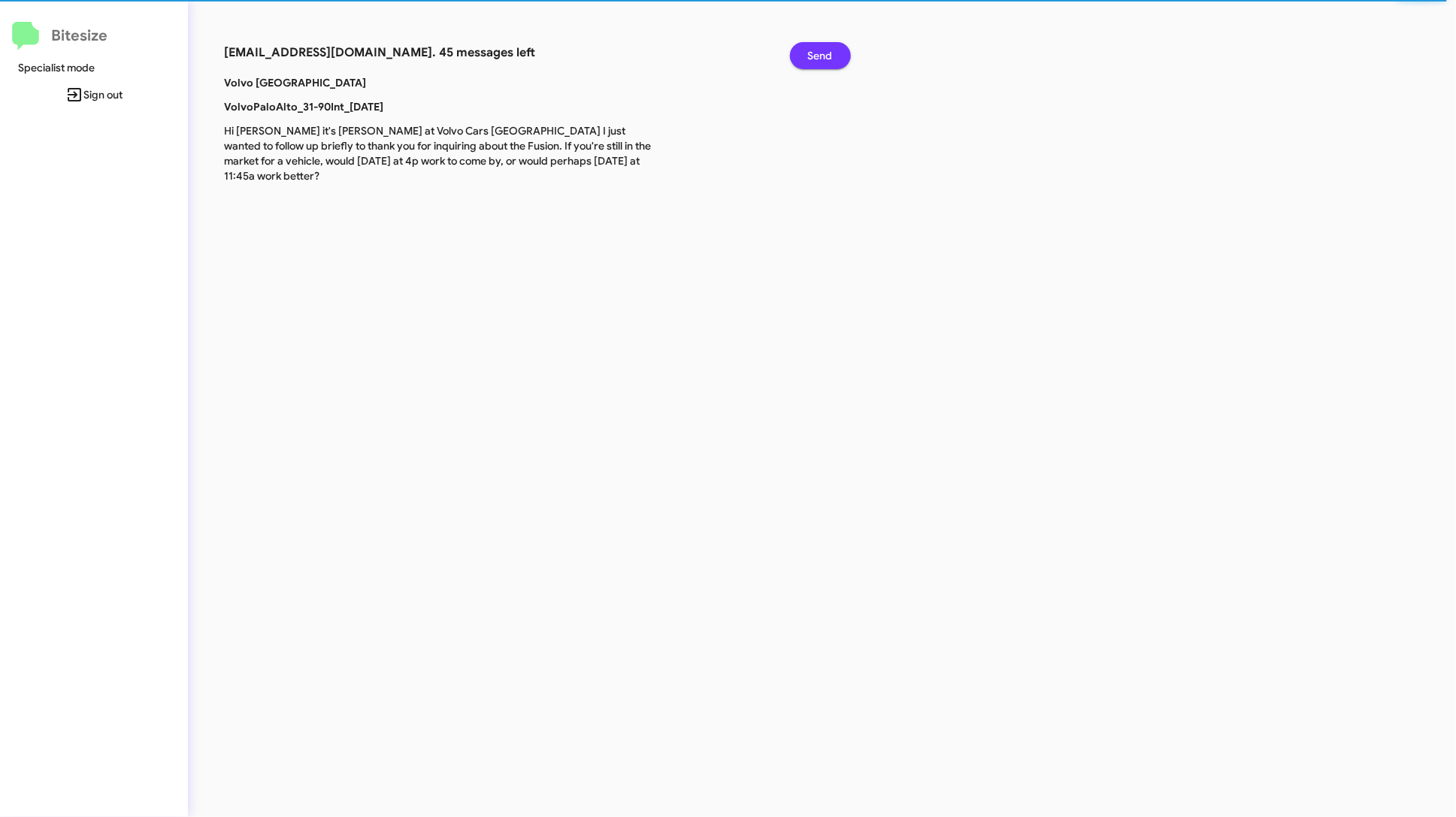
click at [830, 47] on span "Send" at bounding box center [820, 55] width 25 height 27
click at [790, 42] on button "Send" at bounding box center [821, 55] width 61 height 27
click at [830, 47] on span "Send" at bounding box center [820, 55] width 25 height 27
click at [790, 42] on button "Send" at bounding box center [821, 55] width 61 height 27
click at [830, 47] on span "Send" at bounding box center [820, 55] width 25 height 27
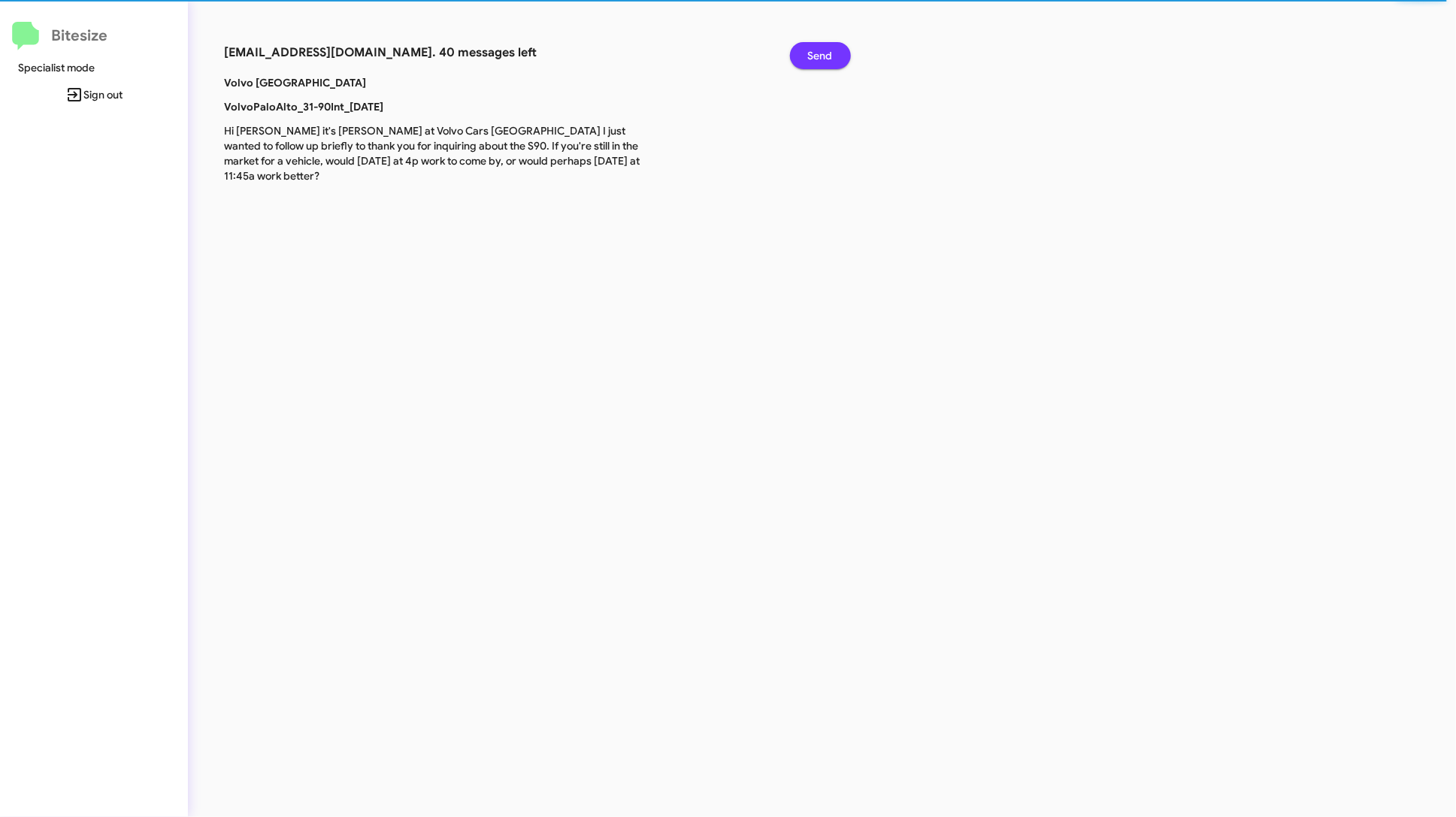
click at [830, 47] on span "Send" at bounding box center [820, 55] width 25 height 27
click at [790, 42] on button "Send" at bounding box center [821, 55] width 61 height 27
click at [830, 47] on span "Send" at bounding box center [820, 55] width 25 height 27
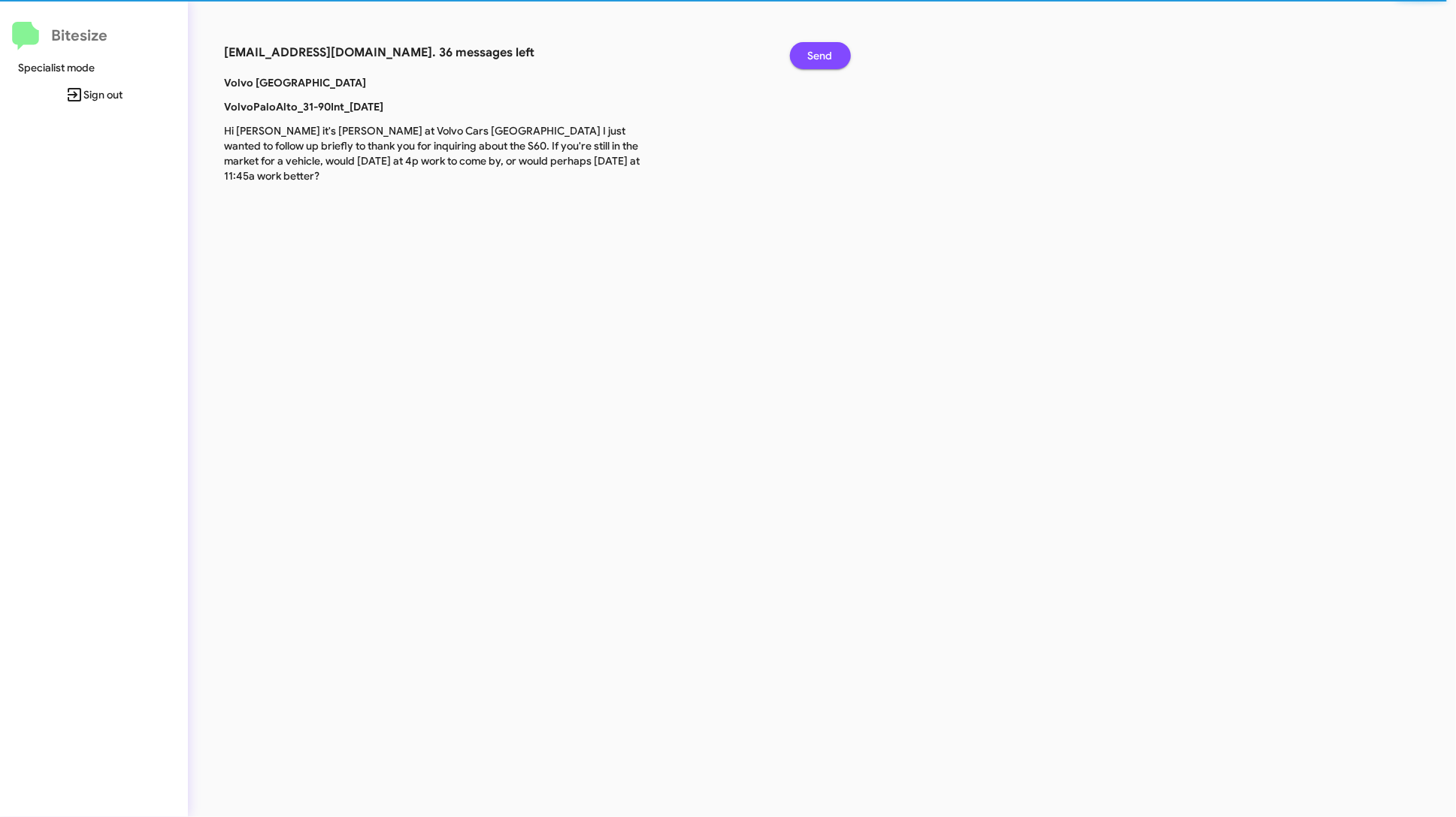
click at [790, 42] on button "Send" at bounding box center [821, 55] width 61 height 27
click at [830, 47] on span "Send" at bounding box center [820, 55] width 25 height 27
click at [790, 42] on button "Send" at bounding box center [821, 55] width 61 height 27
click at [830, 47] on span "Send" at bounding box center [820, 55] width 25 height 27
click at [790, 42] on button "Send" at bounding box center [821, 55] width 61 height 27
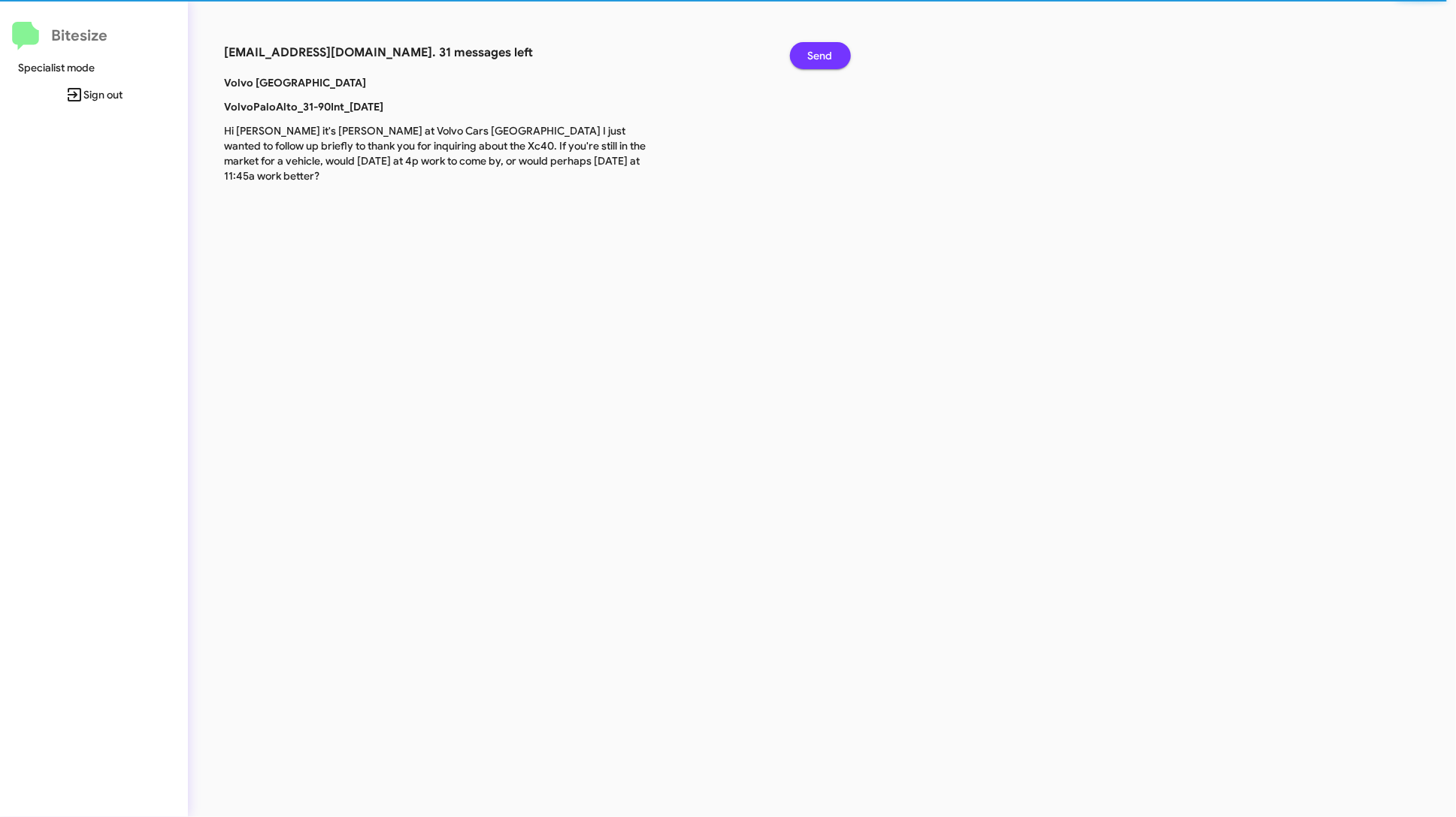
click at [830, 47] on span "Send" at bounding box center [820, 55] width 25 height 27
click at [790, 42] on button "Send" at bounding box center [821, 55] width 61 height 27
click at [830, 47] on span "Send" at bounding box center [820, 55] width 25 height 27
click at [790, 42] on button "Send" at bounding box center [821, 55] width 61 height 27
click at [830, 47] on span "Send" at bounding box center [820, 55] width 25 height 27
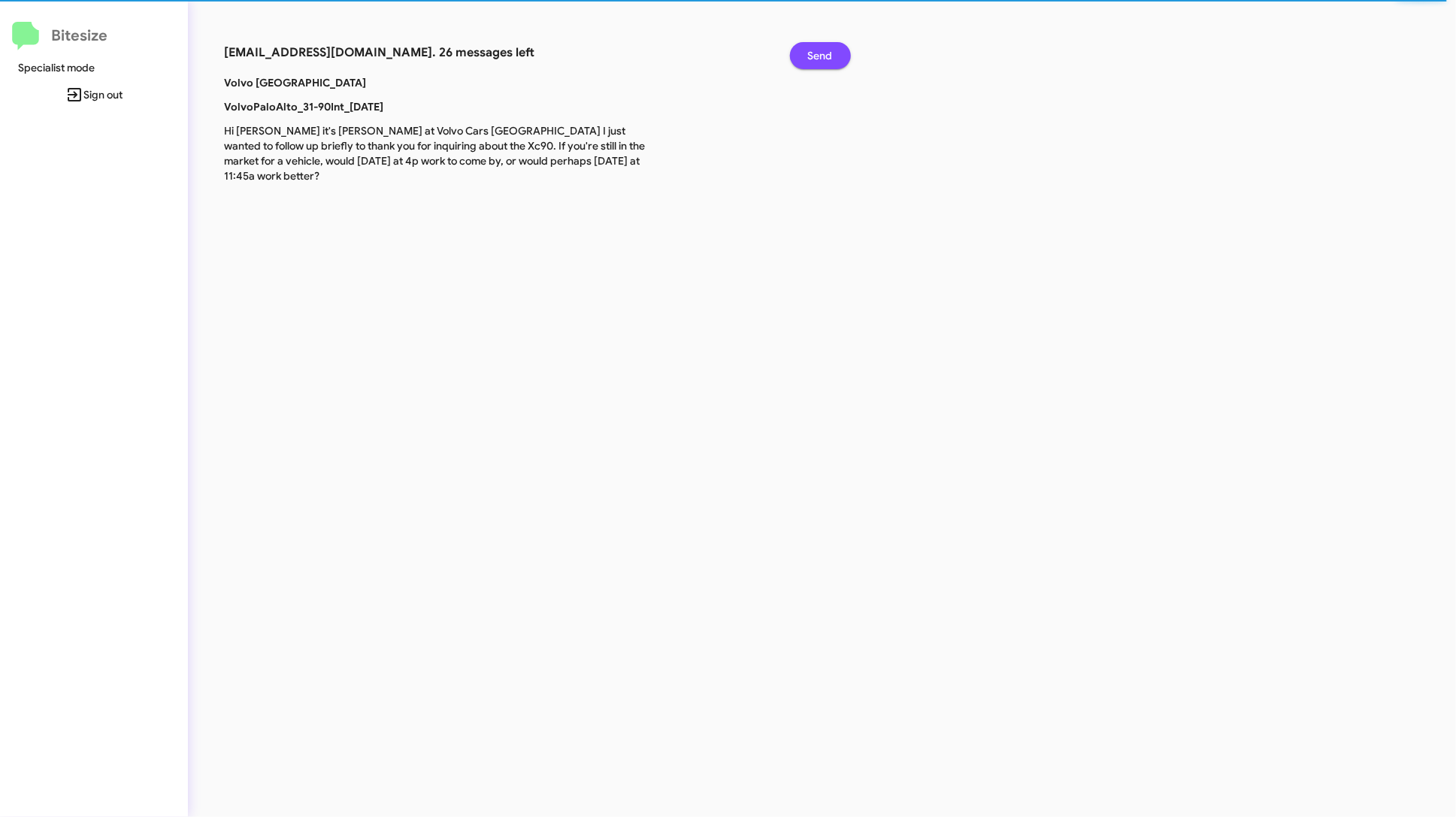
click at [790, 42] on button "Send" at bounding box center [821, 55] width 61 height 27
click at [830, 47] on span "Send" at bounding box center [820, 55] width 25 height 27
click at [790, 42] on button "Send" at bounding box center [821, 55] width 61 height 27
click at [830, 47] on span "Send" at bounding box center [820, 55] width 25 height 27
click at [790, 42] on button "Send" at bounding box center [821, 55] width 61 height 27
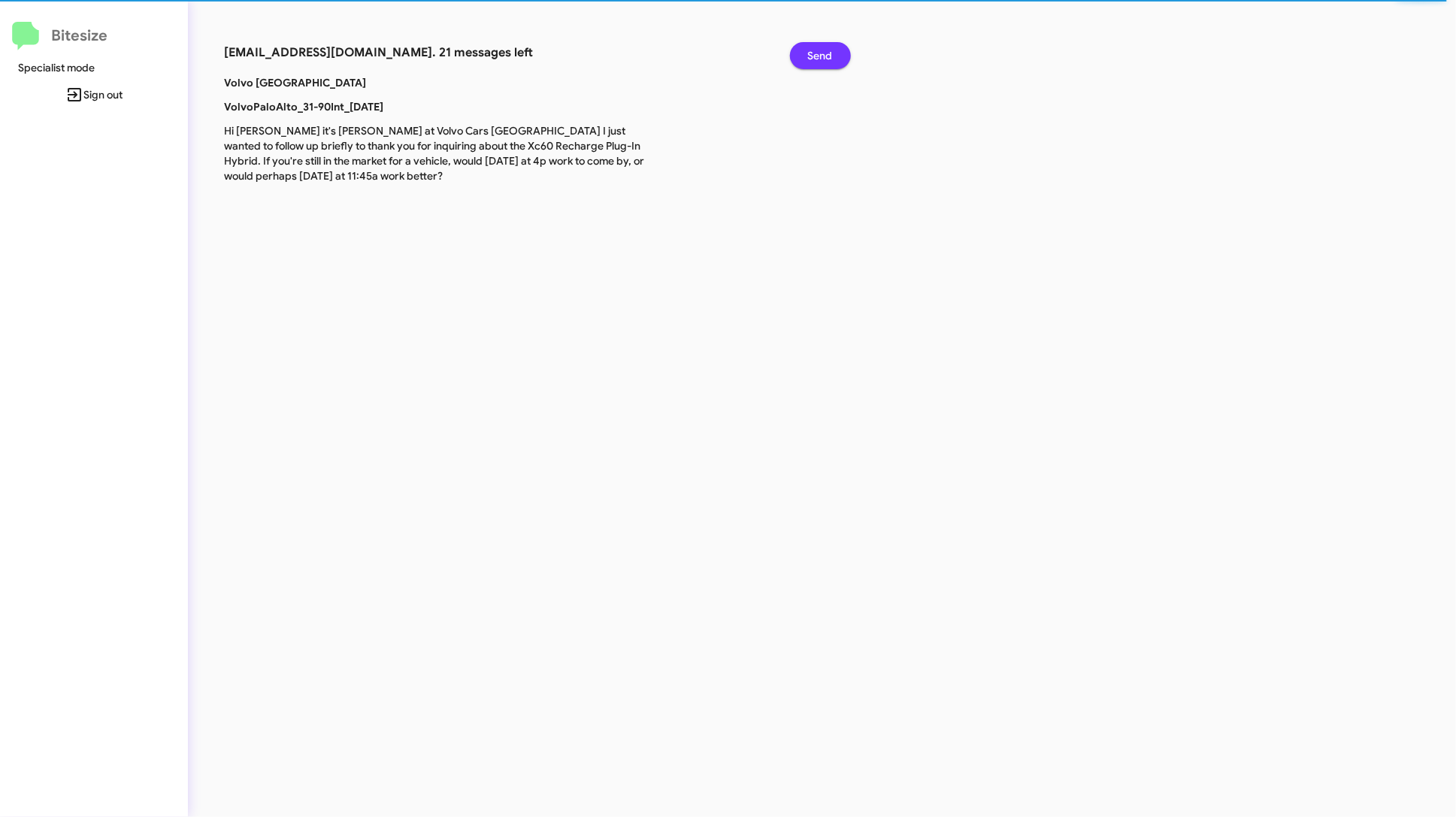
click at [830, 47] on span "Send" at bounding box center [820, 55] width 25 height 27
click at [790, 42] on button "Send" at bounding box center [821, 55] width 61 height 27
click at [830, 47] on span "Send" at bounding box center [820, 55] width 25 height 27
click at [790, 42] on button "Send" at bounding box center [821, 55] width 61 height 27
click at [830, 47] on span "Send" at bounding box center [820, 55] width 25 height 27
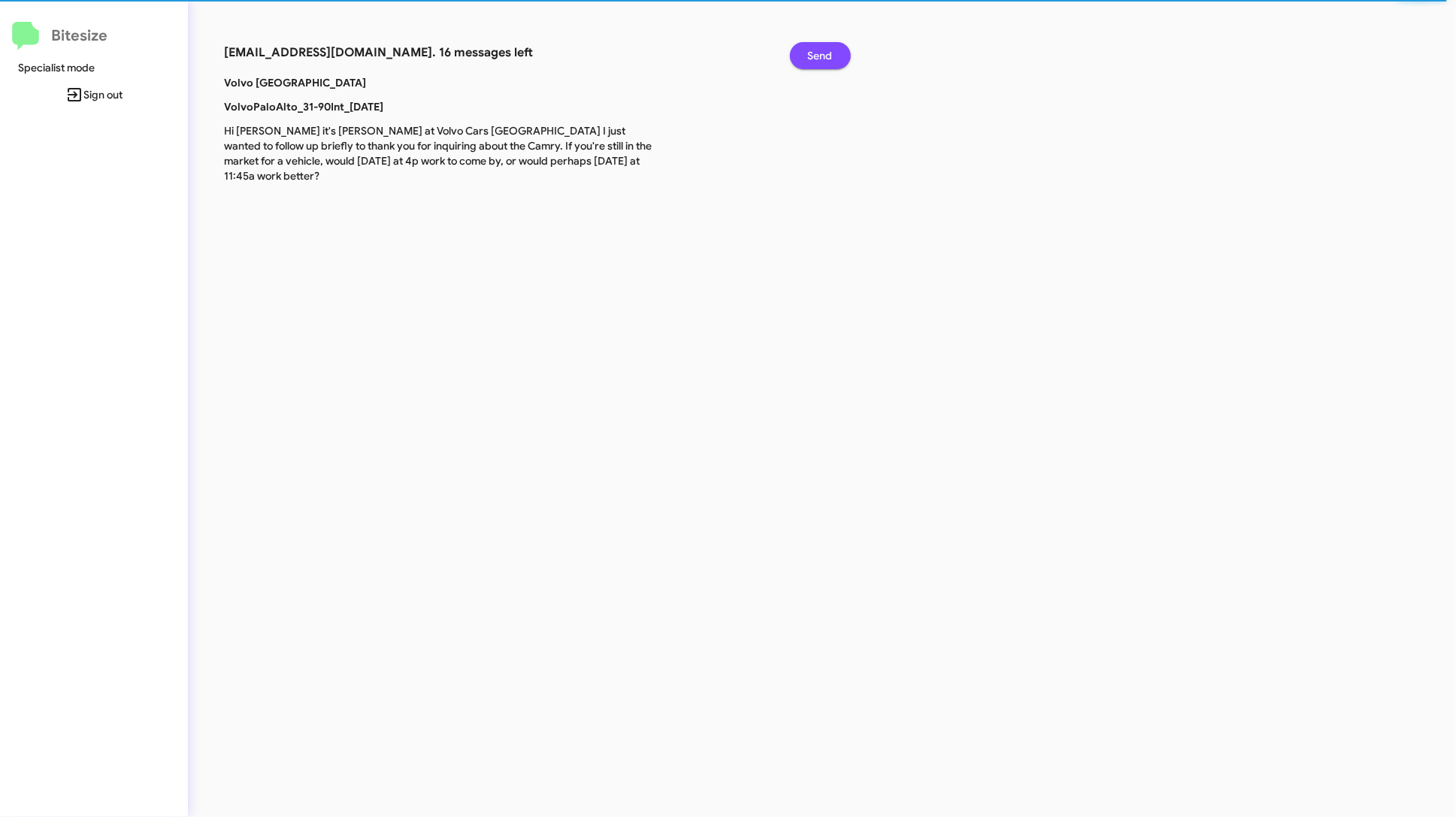
click at [790, 42] on button "Send" at bounding box center [821, 55] width 61 height 27
click at [830, 47] on span "Send" at bounding box center [820, 55] width 25 height 27
click at [790, 42] on button "Send" at bounding box center [821, 55] width 61 height 27
click at [830, 47] on span "Send" at bounding box center [820, 55] width 25 height 27
click at [790, 42] on button "Send" at bounding box center [821, 55] width 61 height 27
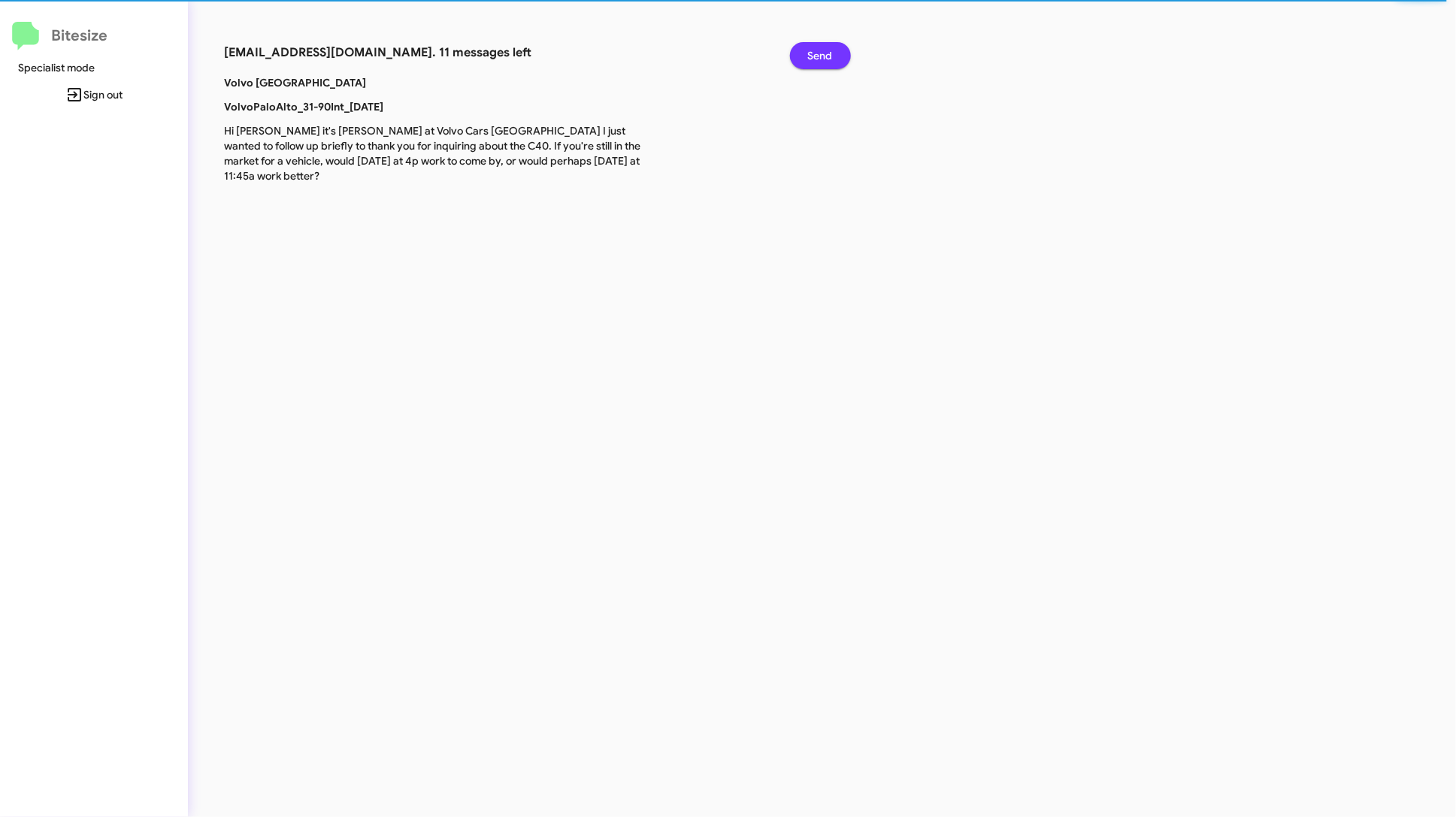
click at [830, 47] on span "Send" at bounding box center [820, 55] width 25 height 27
click at [790, 42] on button "Send" at bounding box center [821, 55] width 61 height 27
click at [830, 47] on span "Send" at bounding box center [820, 55] width 25 height 27
click at [790, 42] on button "Send" at bounding box center [821, 55] width 61 height 27
click at [830, 47] on span "Send" at bounding box center [820, 55] width 25 height 27
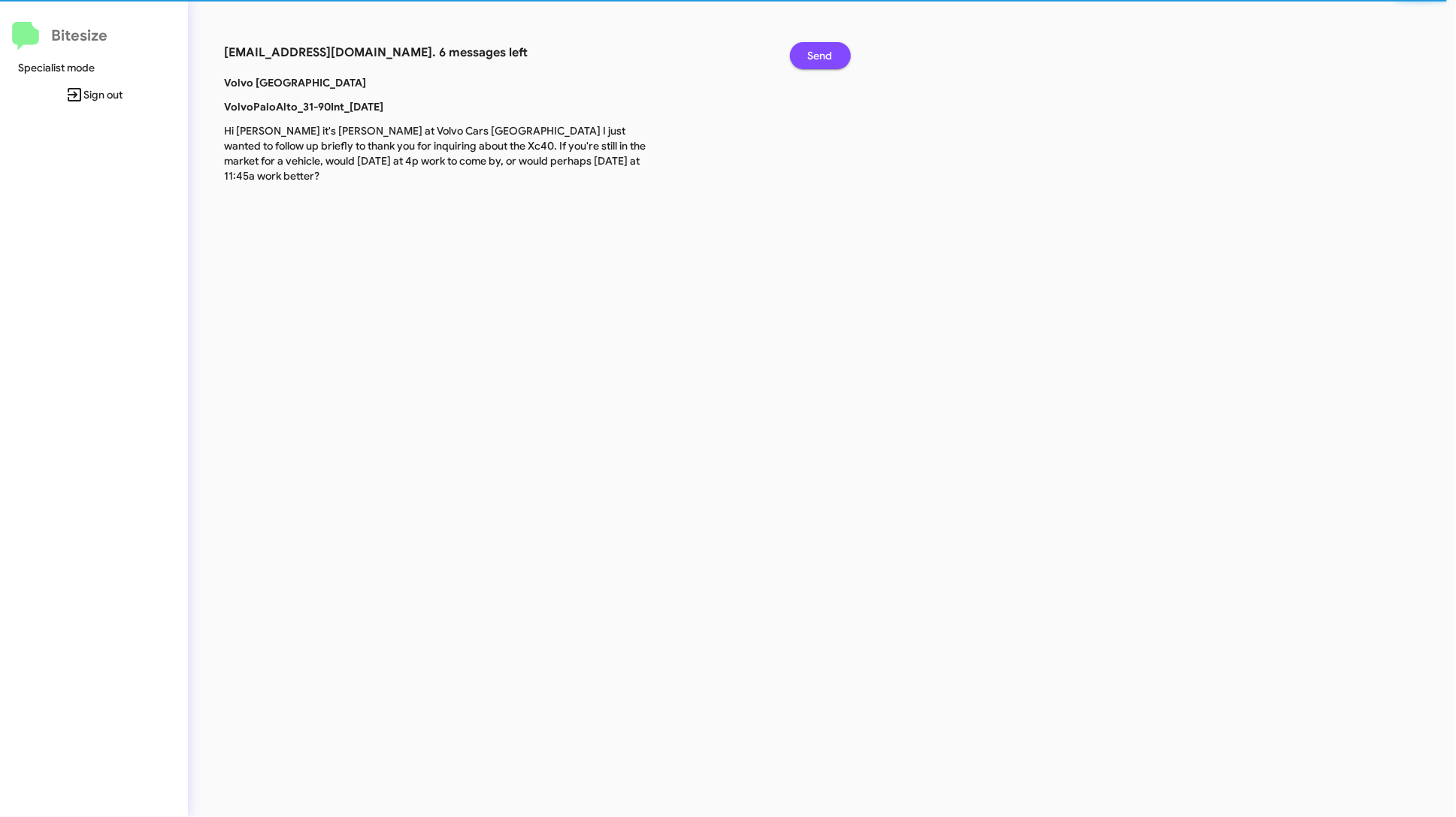
click at [790, 42] on button "Send" at bounding box center [821, 55] width 61 height 27
click at [830, 47] on span "Send" at bounding box center [820, 55] width 25 height 27
click at [790, 42] on button "Send" at bounding box center [821, 55] width 61 height 27
click at [830, 47] on span "Send" at bounding box center [820, 55] width 25 height 27
click button "Send" at bounding box center [821, 55] width 61 height 27
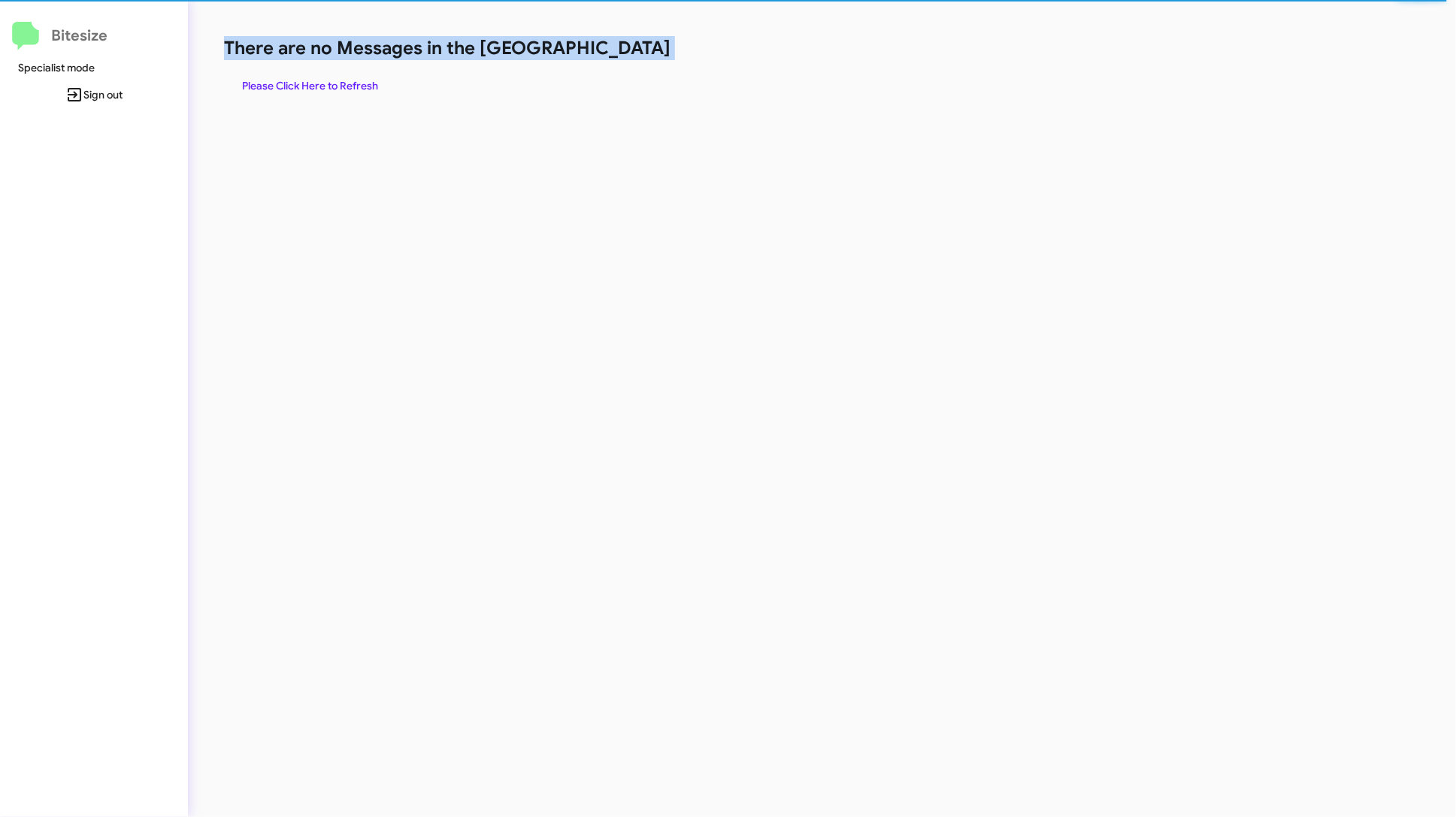
click at [830, 47] on h1 "There are no Messages in the Queue" at bounding box center [716, 48] width 985 height 24
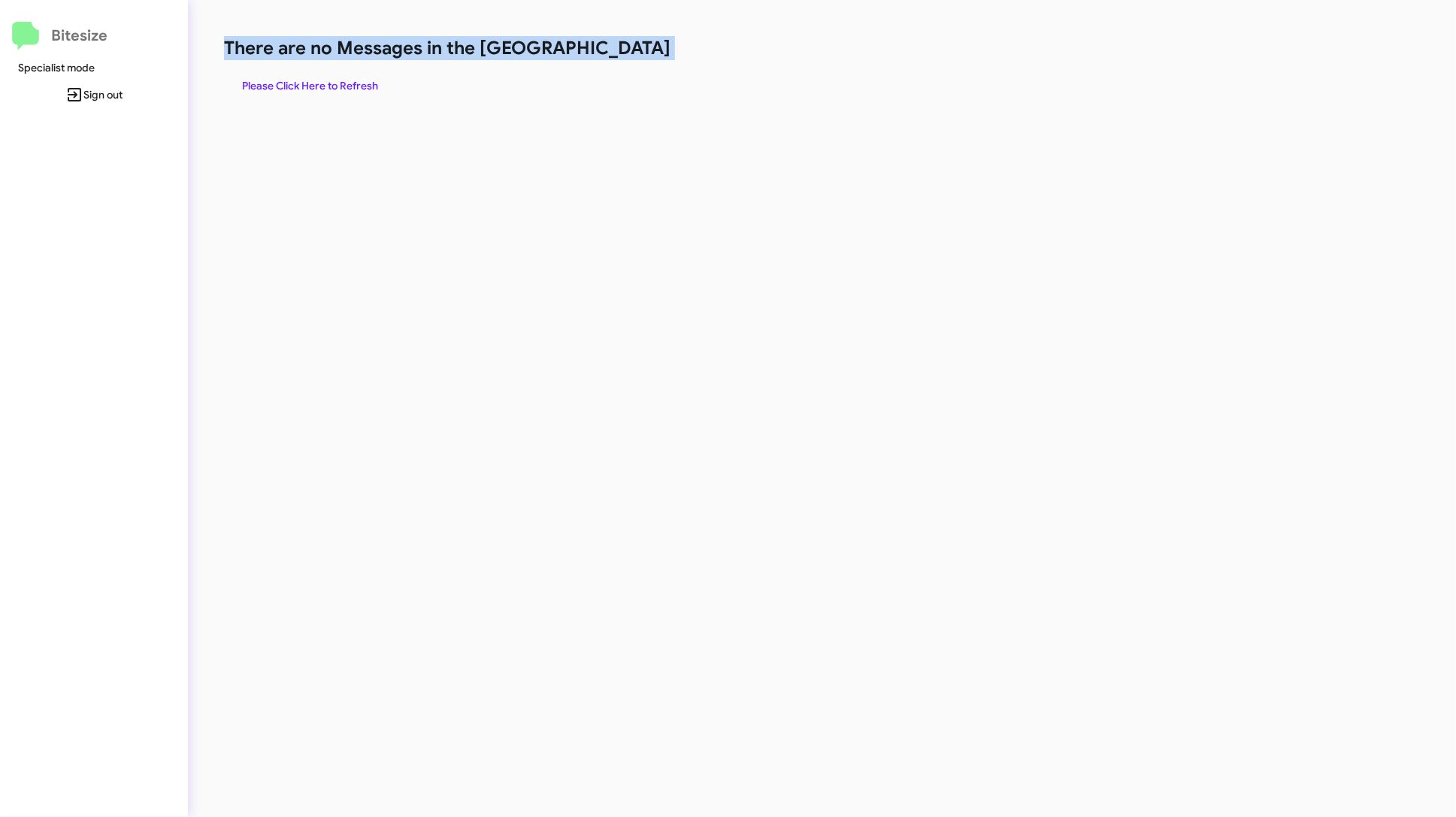
click at [98, 88] on span "Sign out" at bounding box center [94, 95] width 164 height 27
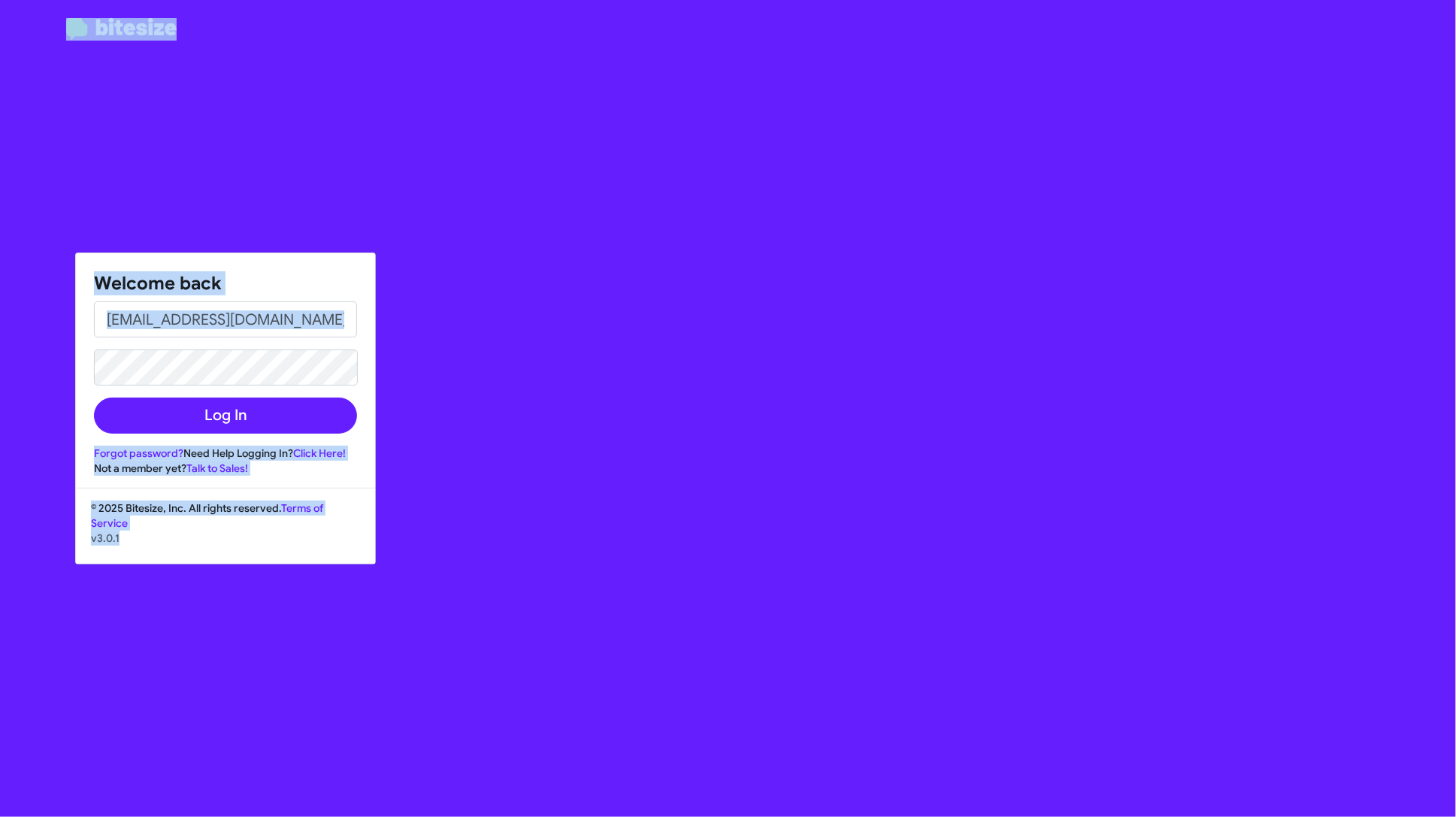
click at [315, 290] on h1 "Welcome back" at bounding box center [226, 284] width 263 height 24
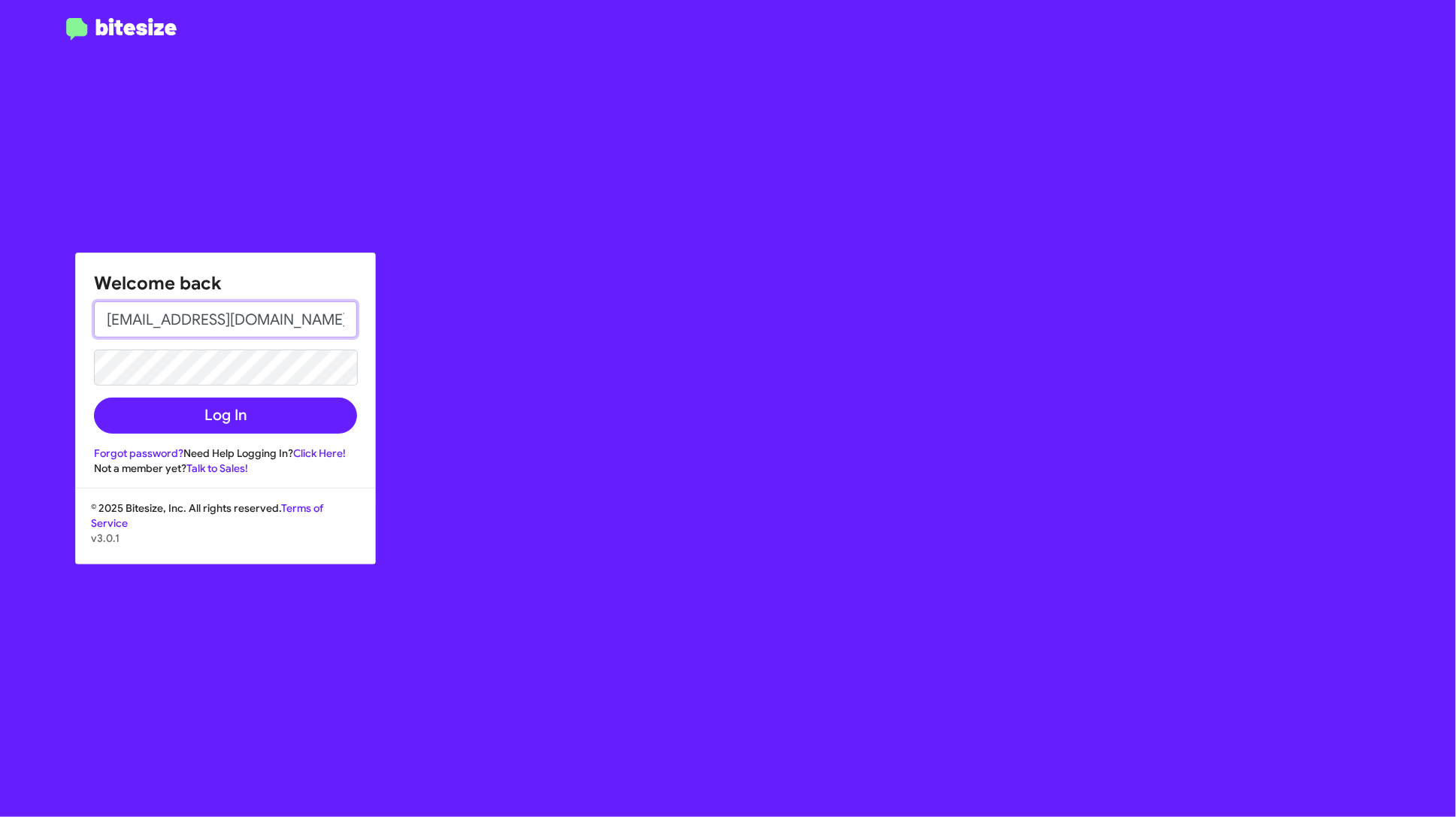
click at [324, 320] on input "testing+testing1@bitesize.co" at bounding box center [226, 319] width 263 height 36
type input "edward+test1@bitesize.co"
click at [278, 406] on button "Log In" at bounding box center [226, 415] width 263 height 36
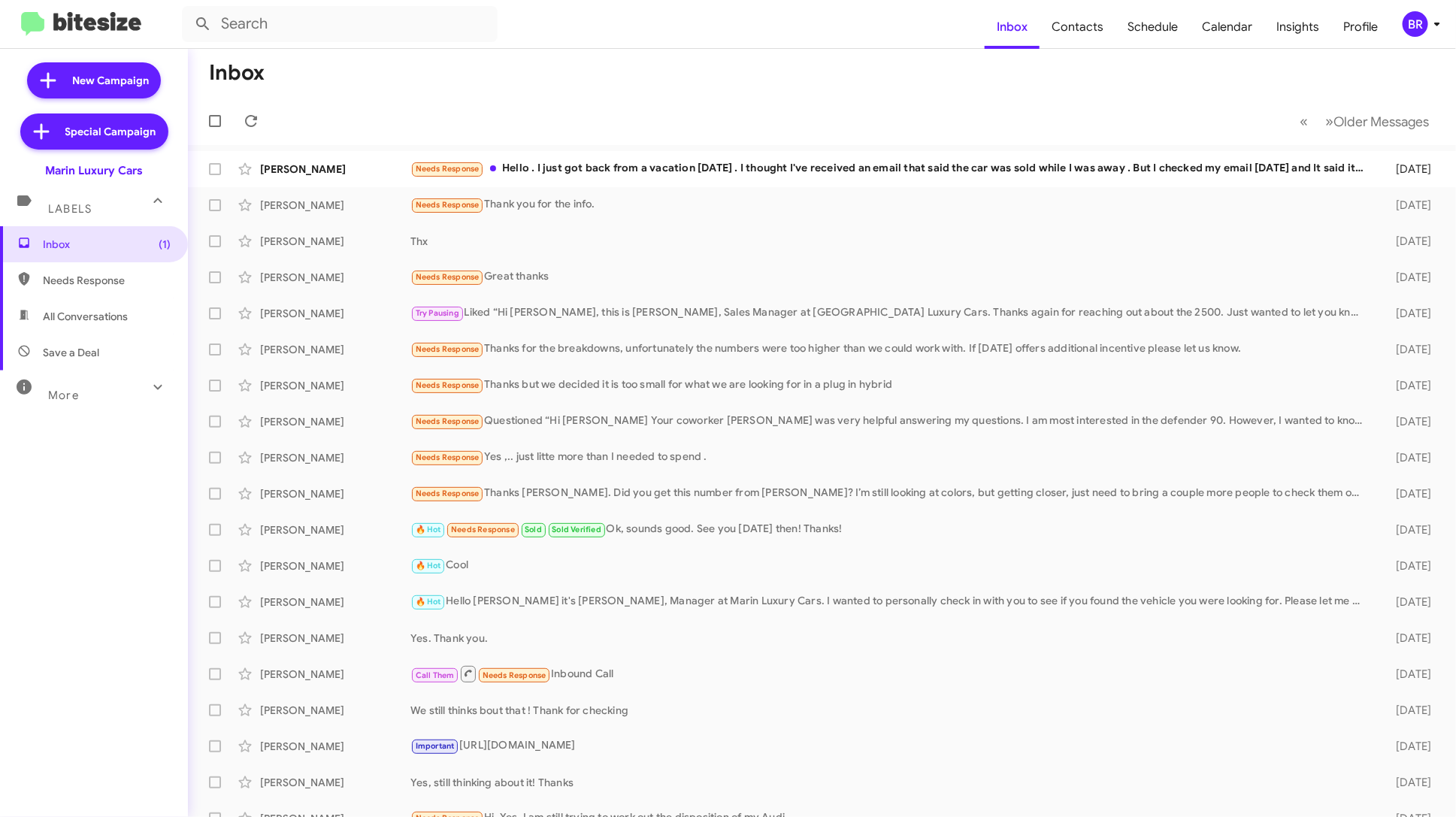
click at [1433, 27] on icon at bounding box center [1437, 24] width 18 height 18
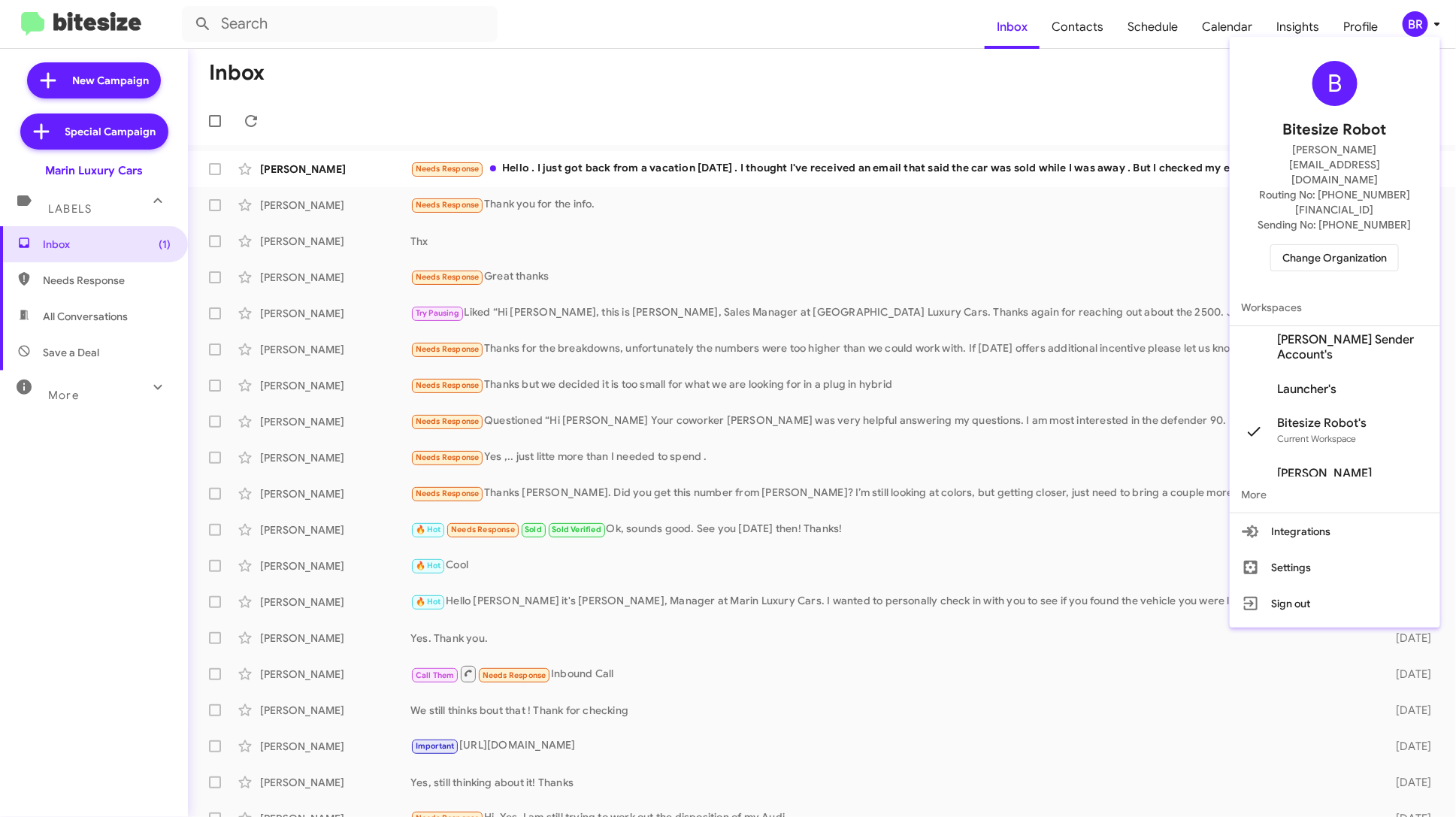
click at [1369, 245] on span "Change Organization" at bounding box center [1335, 258] width 104 height 26
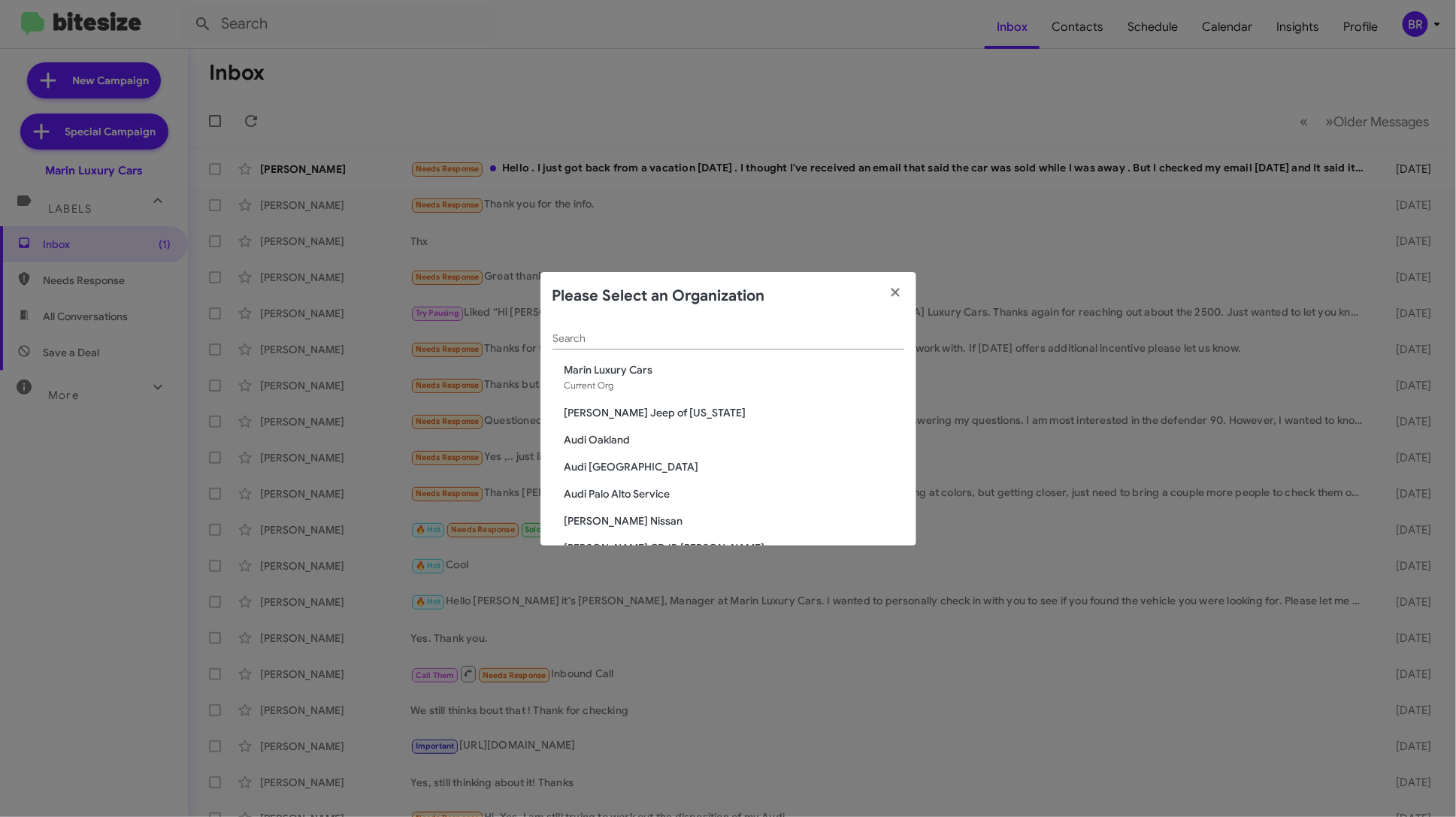
click at [698, 337] on input "Search" at bounding box center [728, 339] width 352 height 12
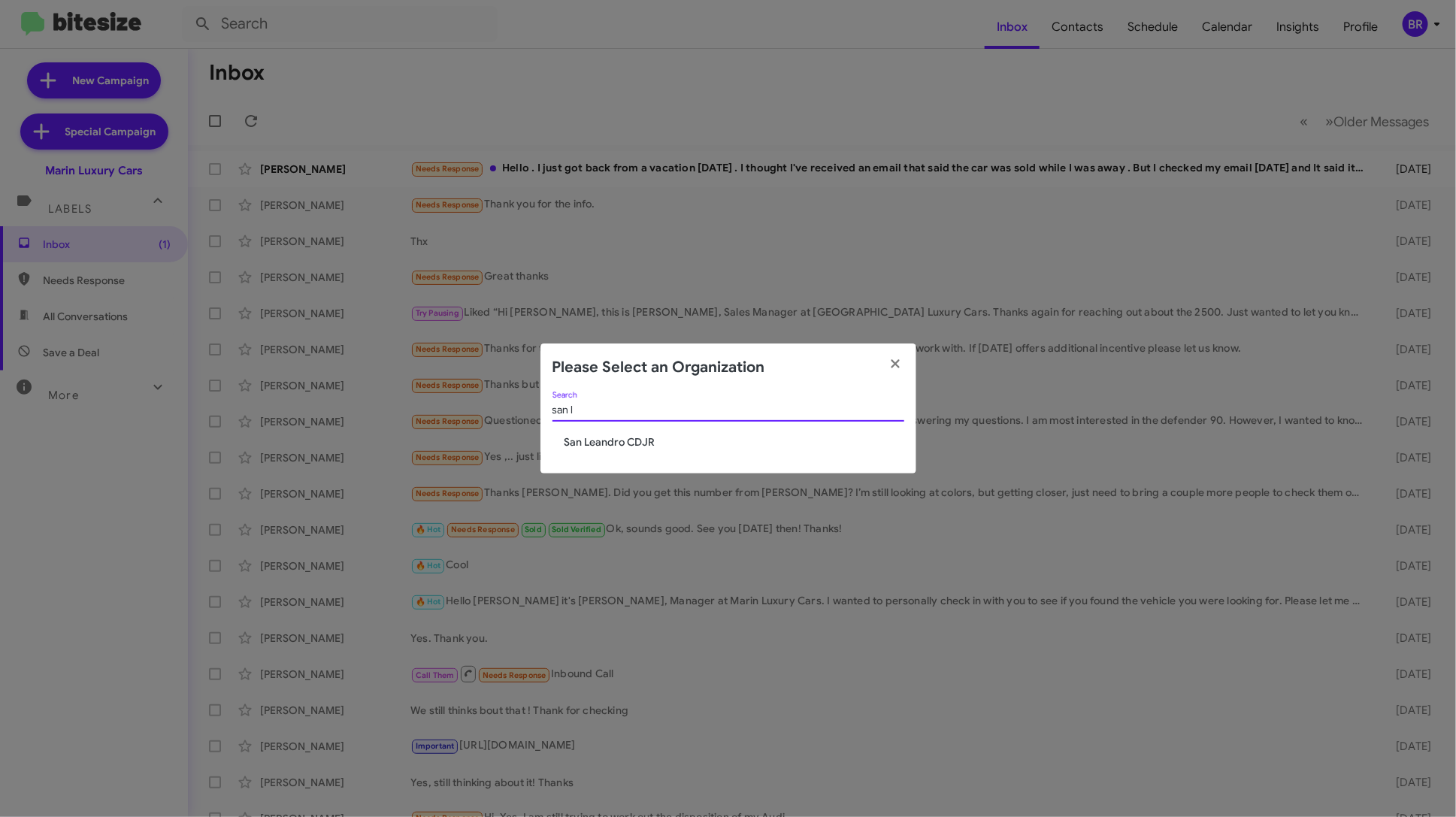
type input "san l"
click at [607, 439] on span "San Leandro CDJR" at bounding box center [734, 442] width 340 height 15
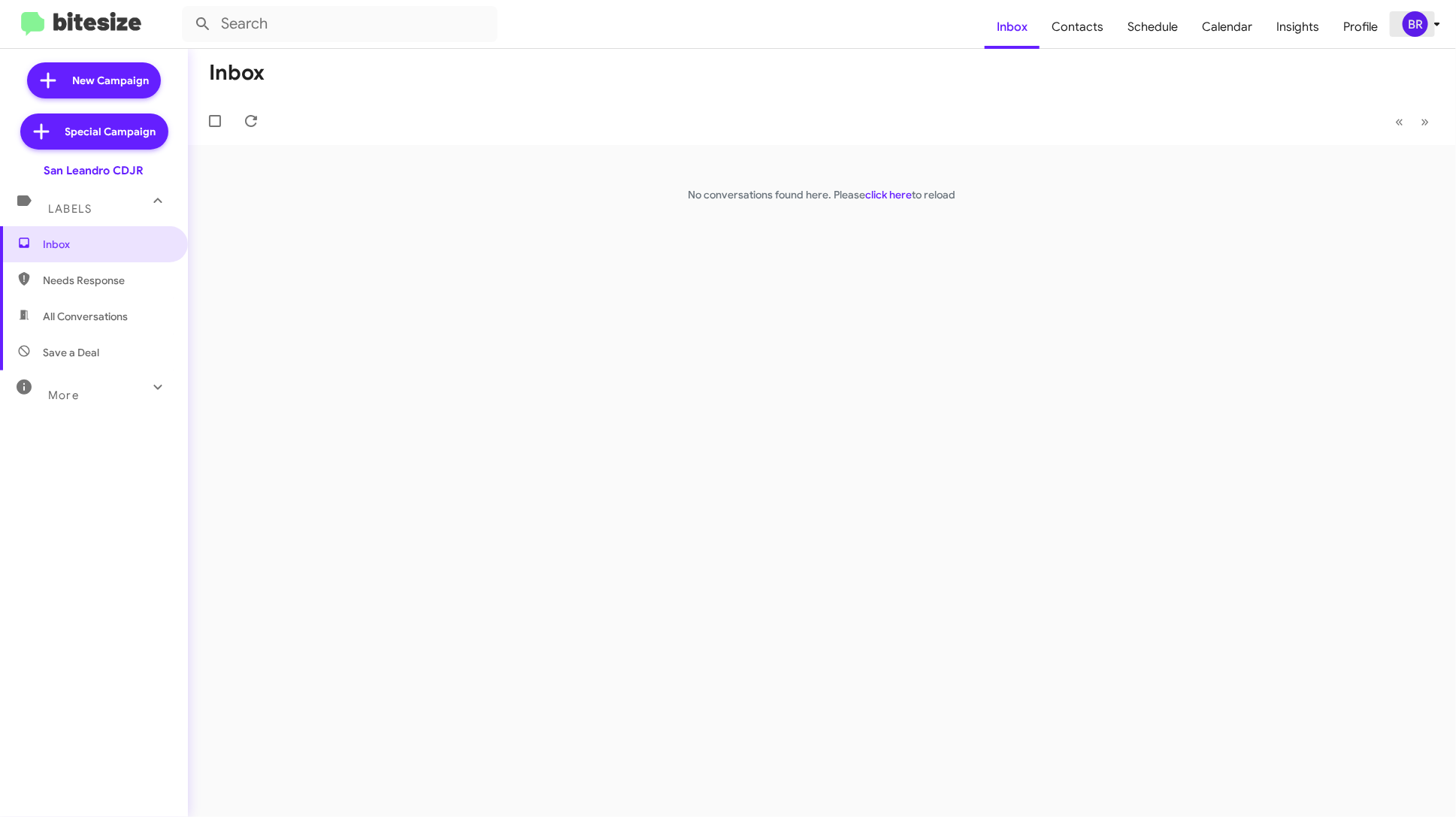
click at [1439, 15] on icon at bounding box center [1437, 24] width 18 height 18
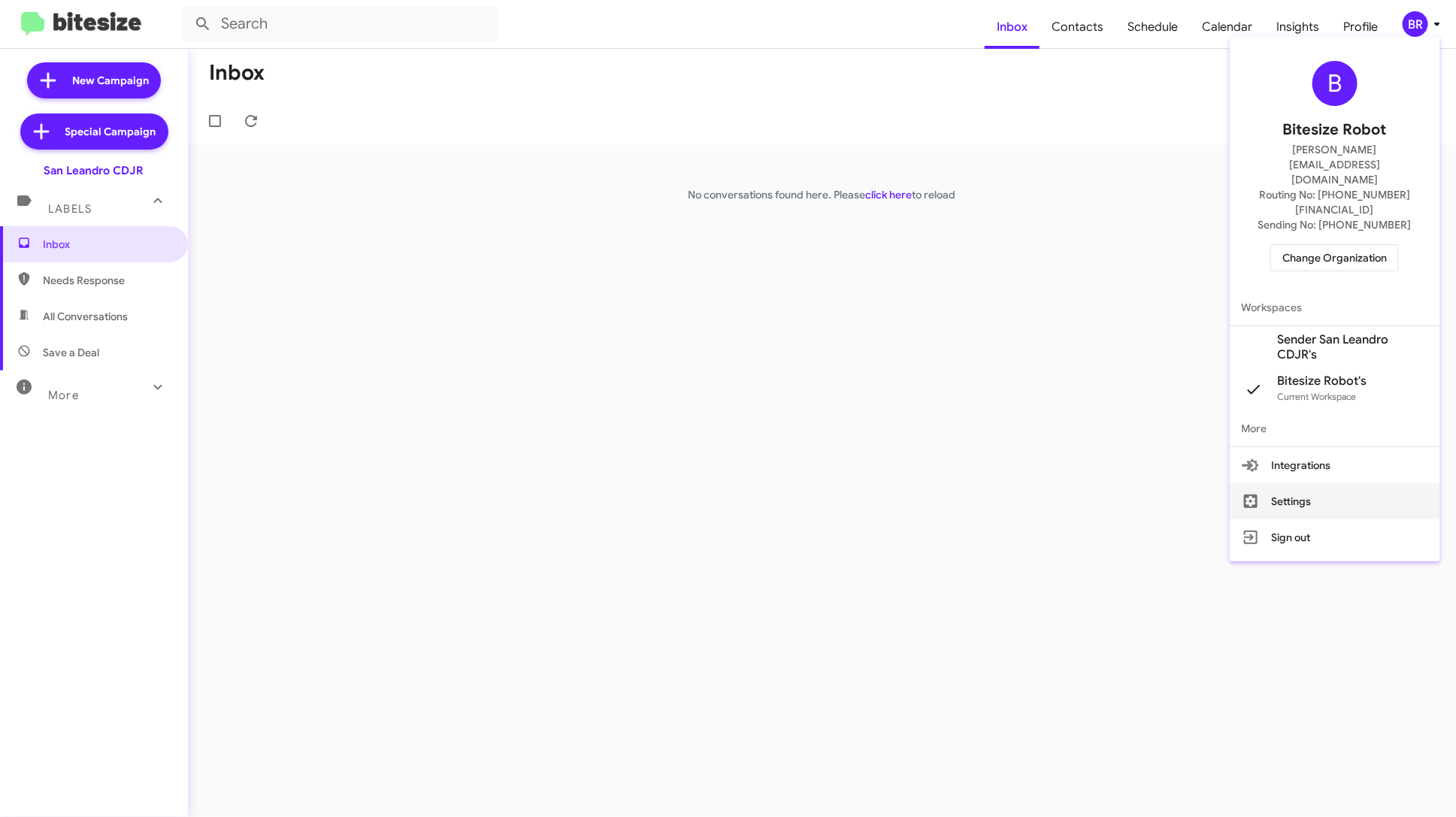
click at [1291, 484] on button "Settings" at bounding box center [1335, 501] width 210 height 36
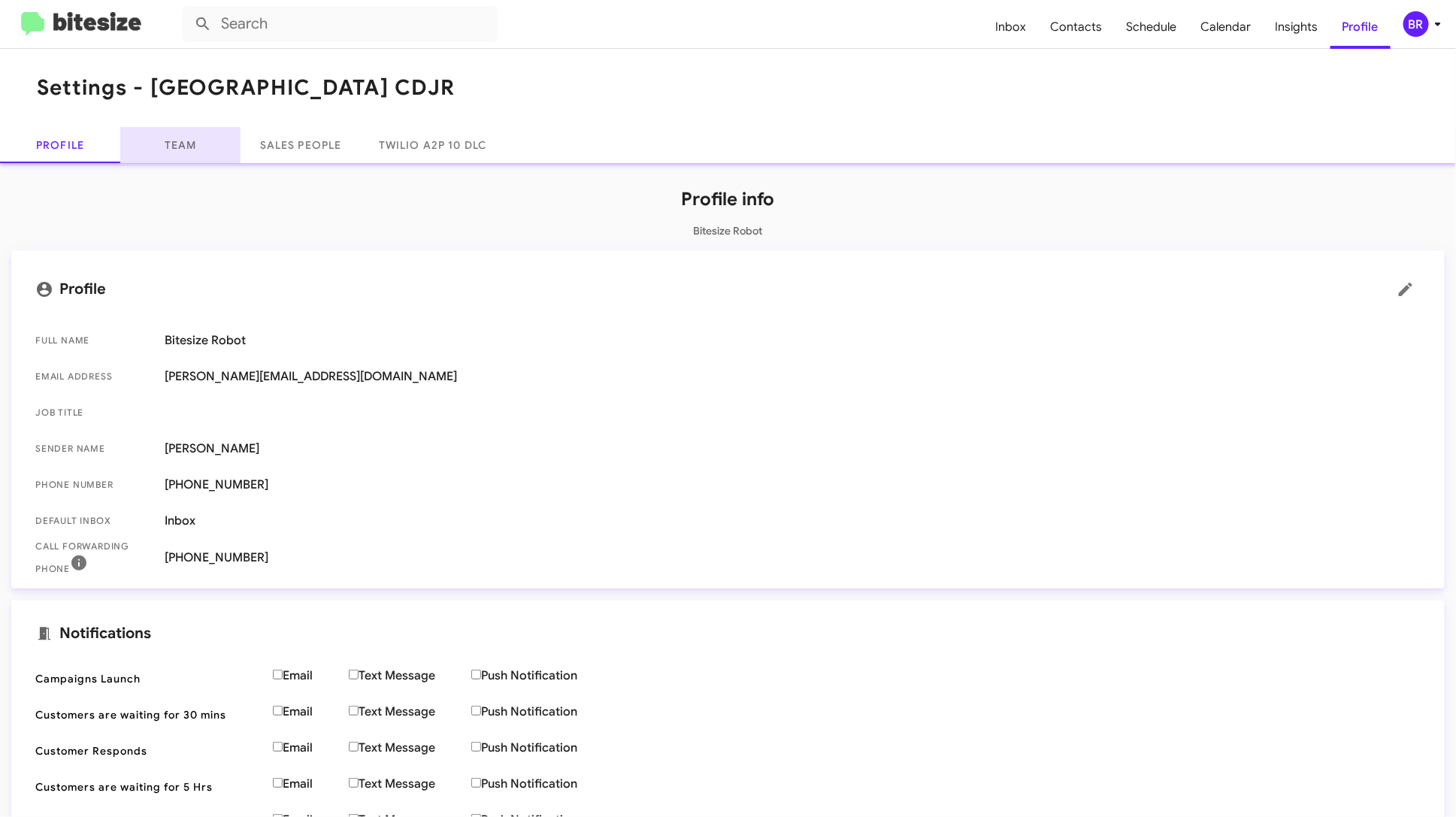
click at [187, 140] on link "Team" at bounding box center [181, 145] width 120 height 36
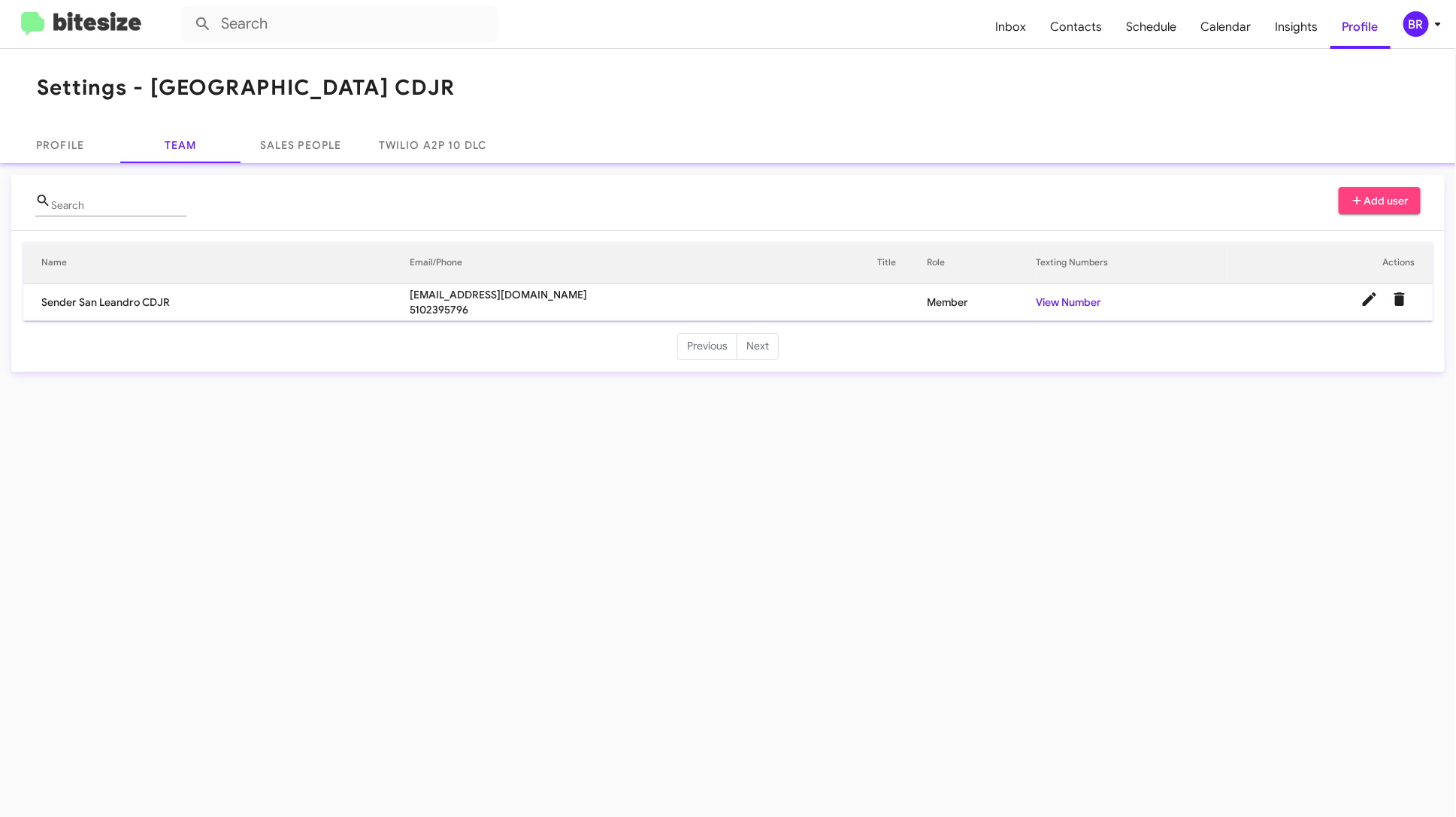
click at [1086, 293] on td "View Number" at bounding box center [1132, 303] width 190 height 37
click at [1082, 299] on link "View Number" at bounding box center [1069, 302] width 65 height 14
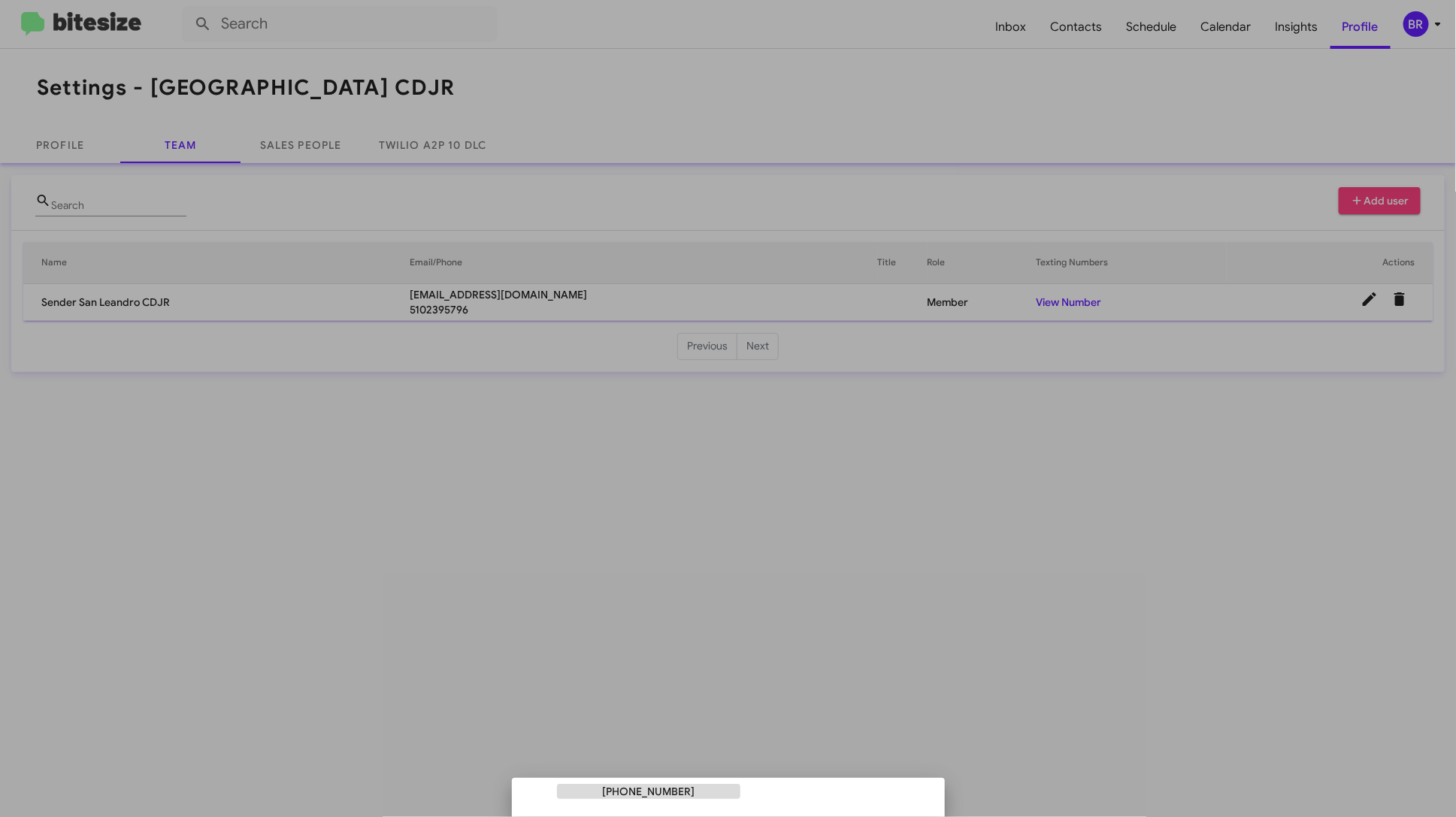
click at [891, 268] on div at bounding box center [728, 408] width 1456 height 817
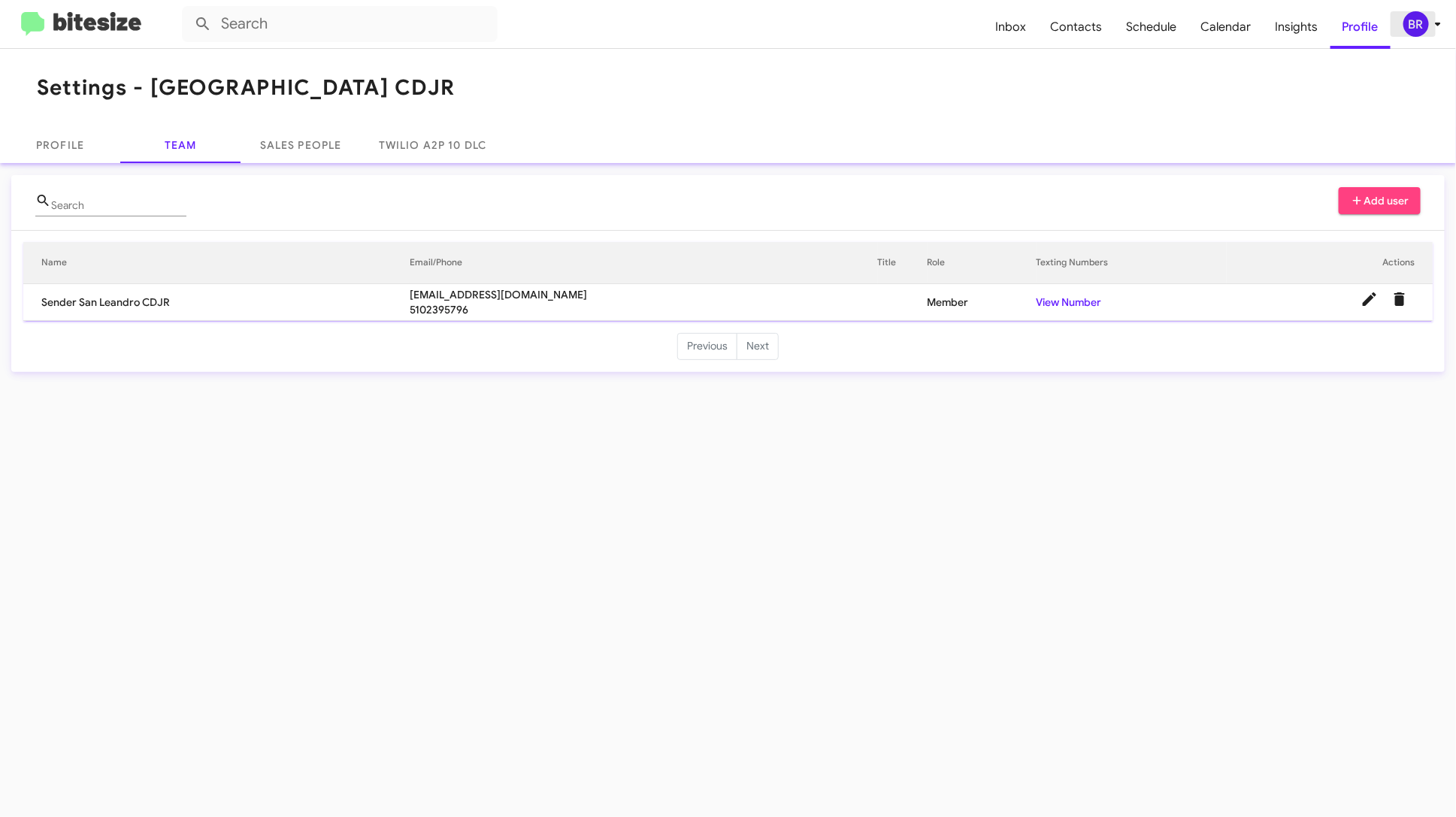
click at [1430, 29] on icon at bounding box center [1438, 24] width 18 height 18
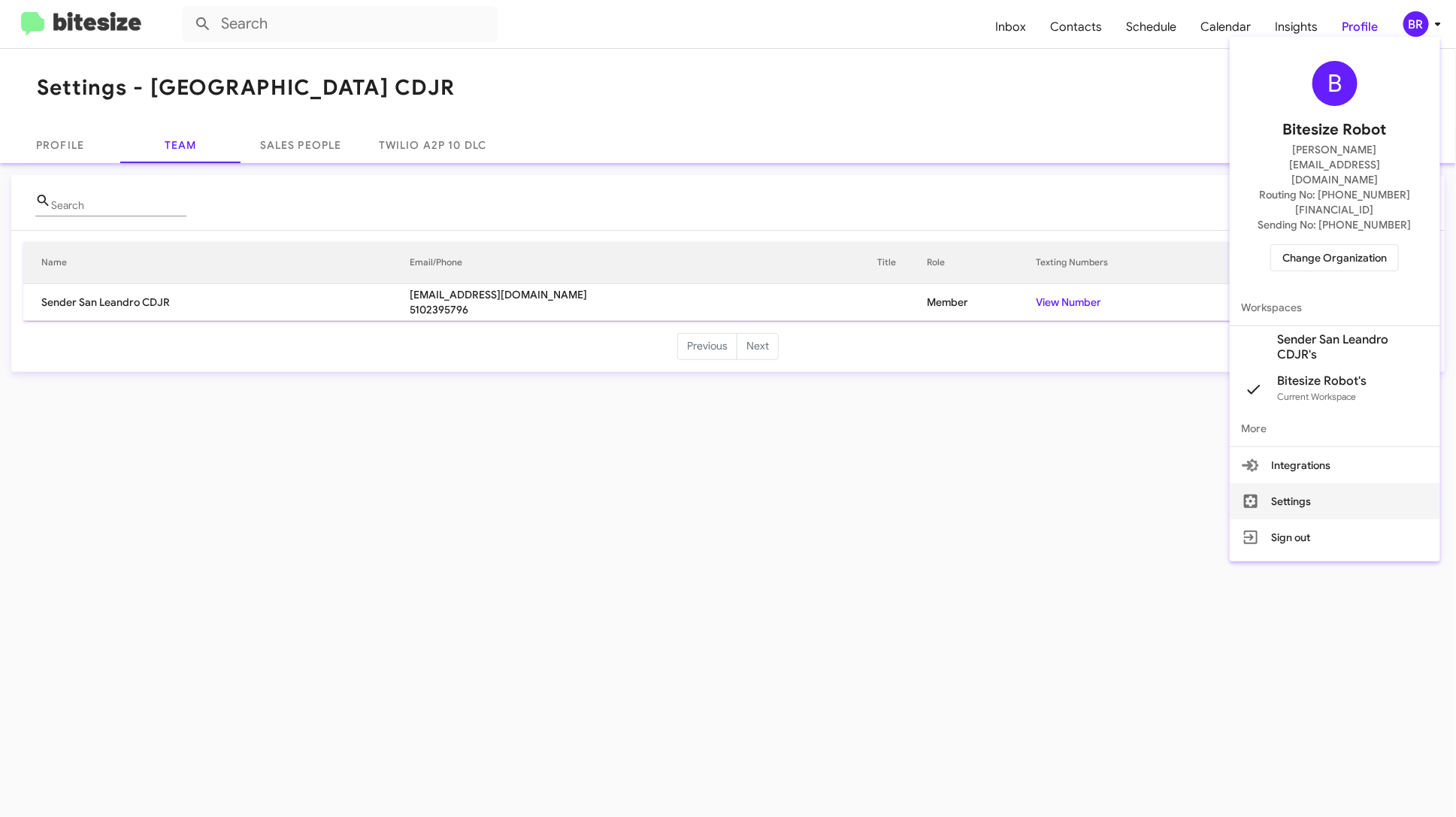
click at [1308, 484] on button "Settings" at bounding box center [1335, 501] width 210 height 36
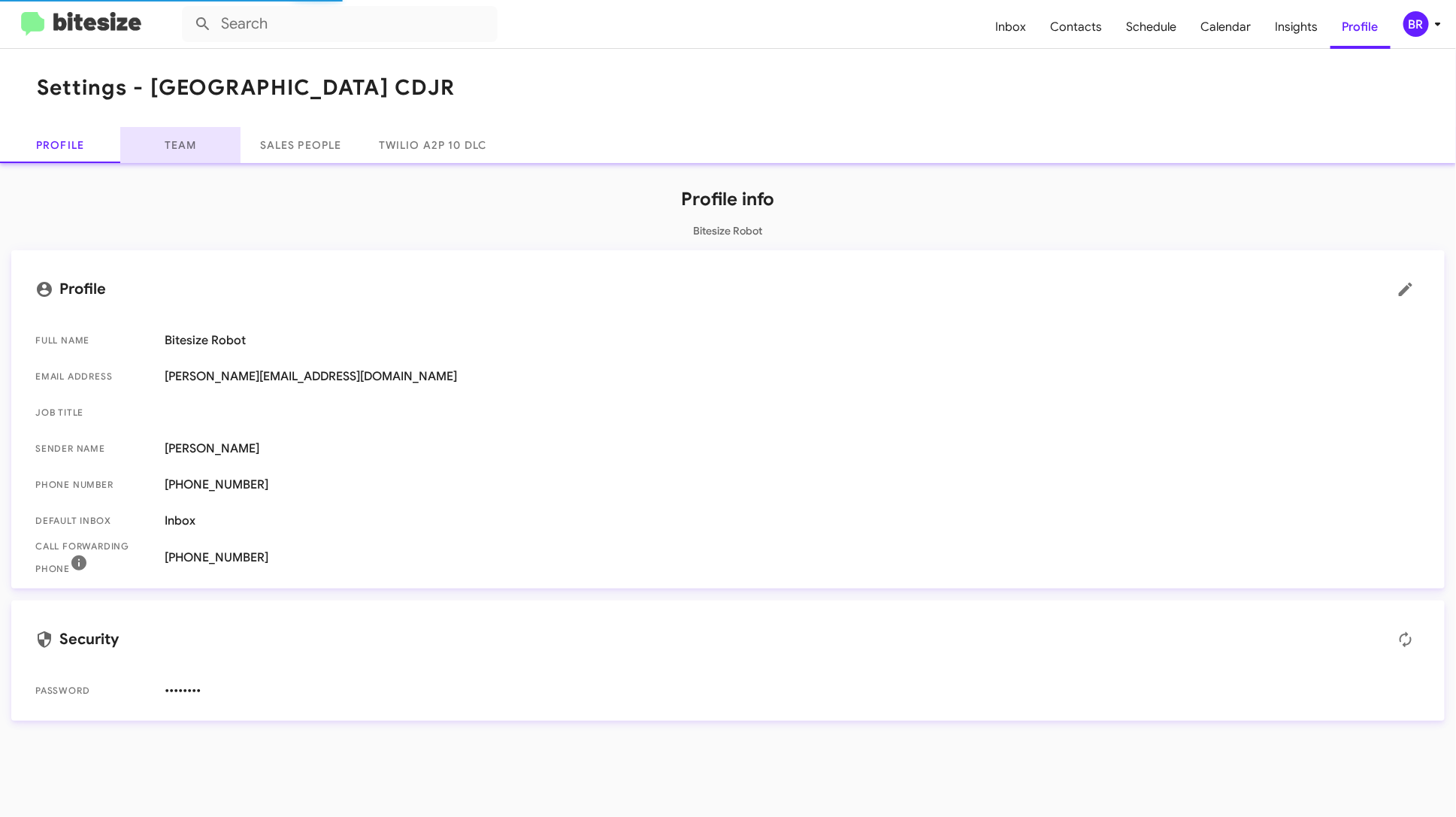
click at [193, 146] on link "Team" at bounding box center [181, 145] width 120 height 36
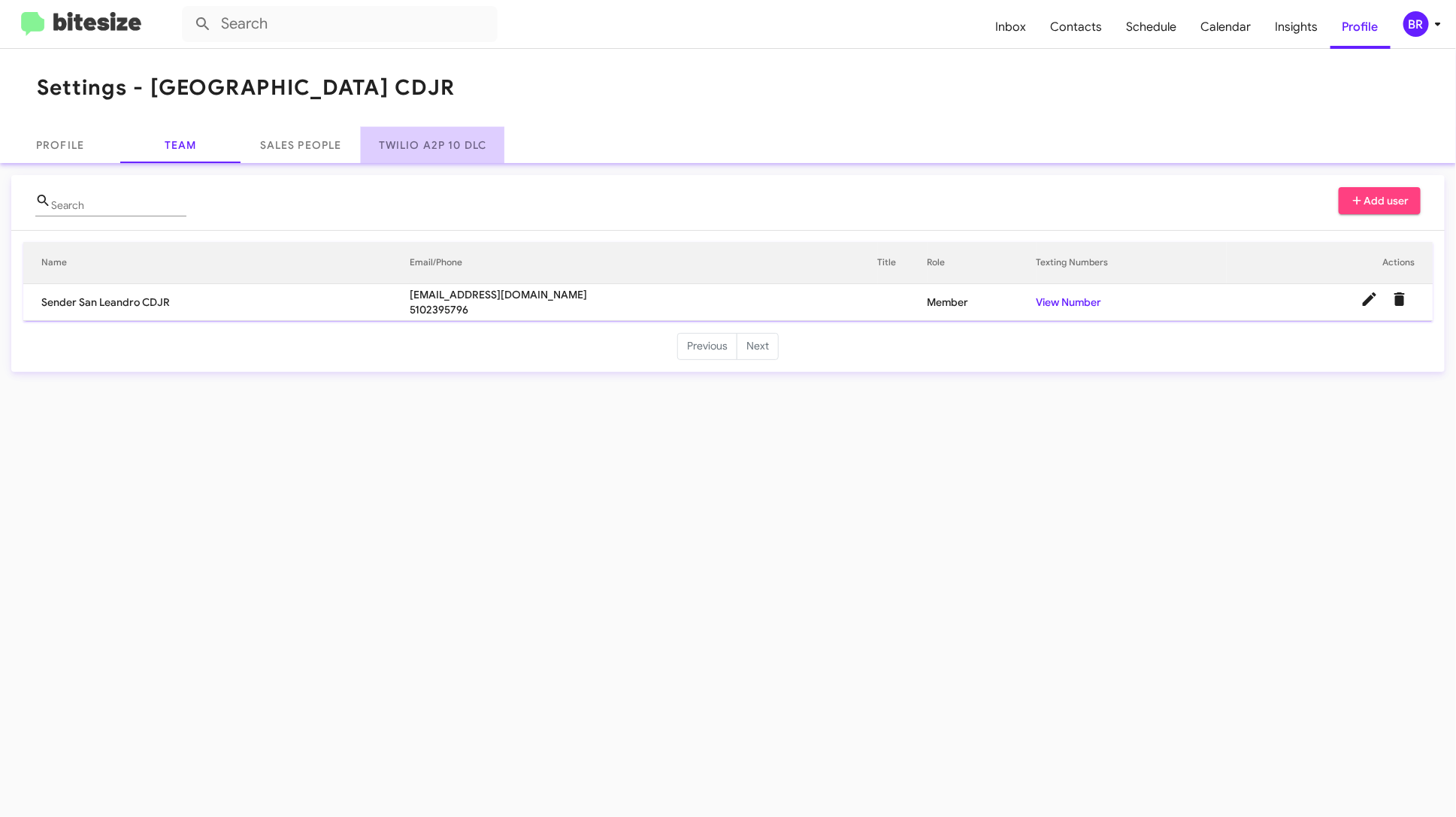
click at [411, 141] on link "Twilio A2P 10 DLC" at bounding box center [432, 145] width 144 height 36
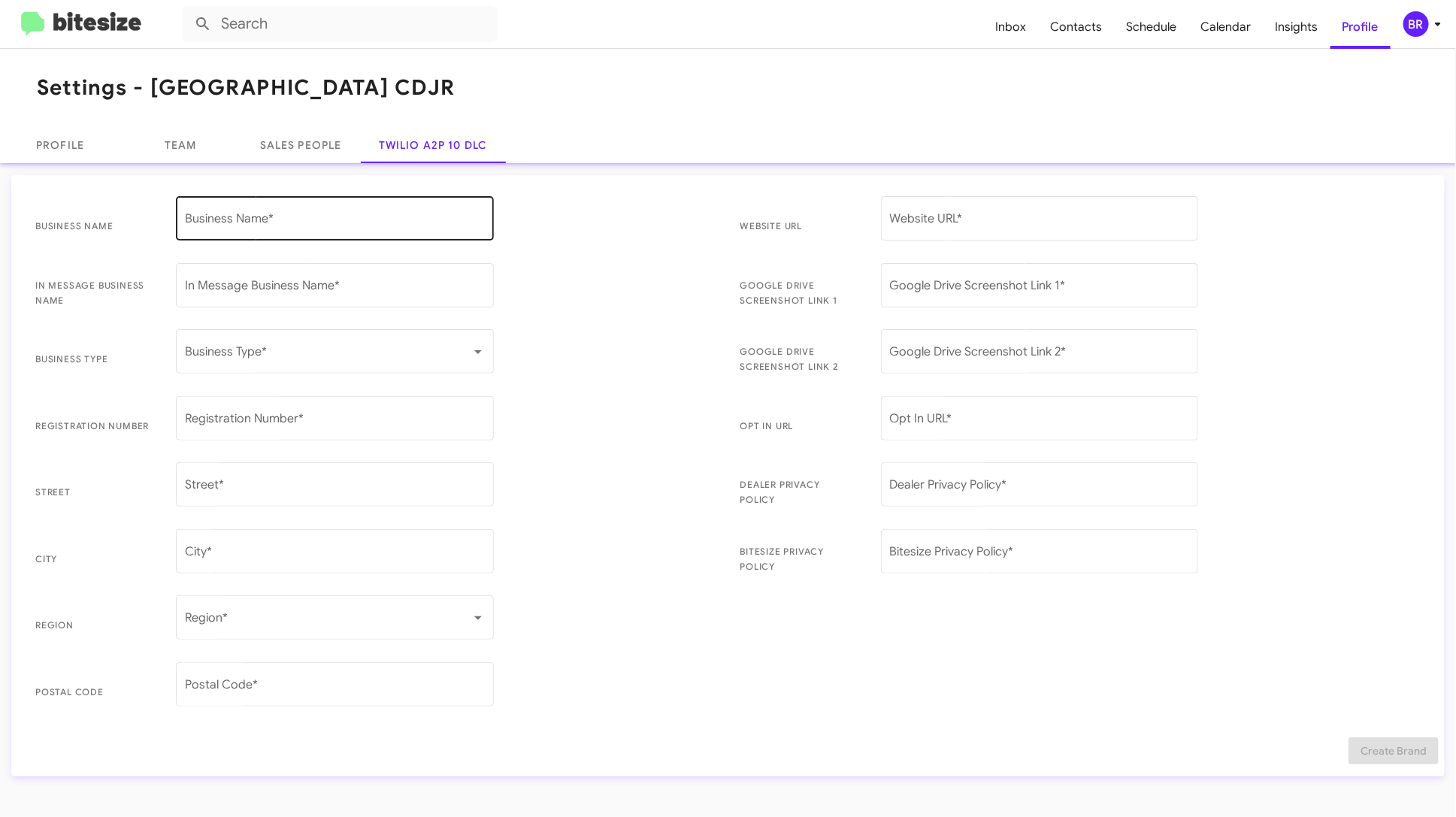
click at [375, 230] on div "Business Name *" at bounding box center [334, 217] width 300 height 47
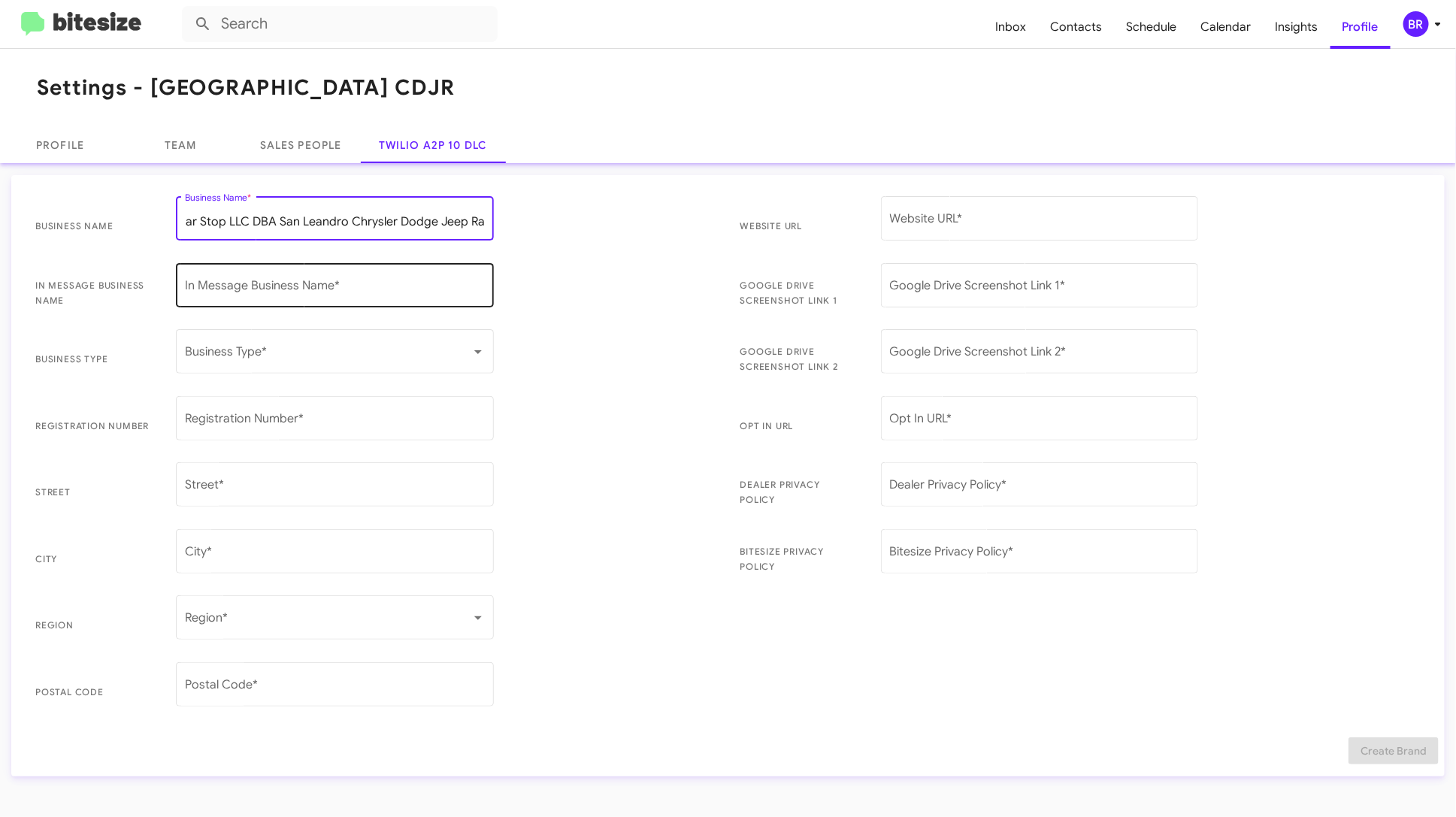
type input "San Leandro Car Stop LLC DBA San Leandro Chrysler Dodge Jeep Ram"
click at [424, 277] on div "In Message Business Name *" at bounding box center [334, 284] width 300 height 47
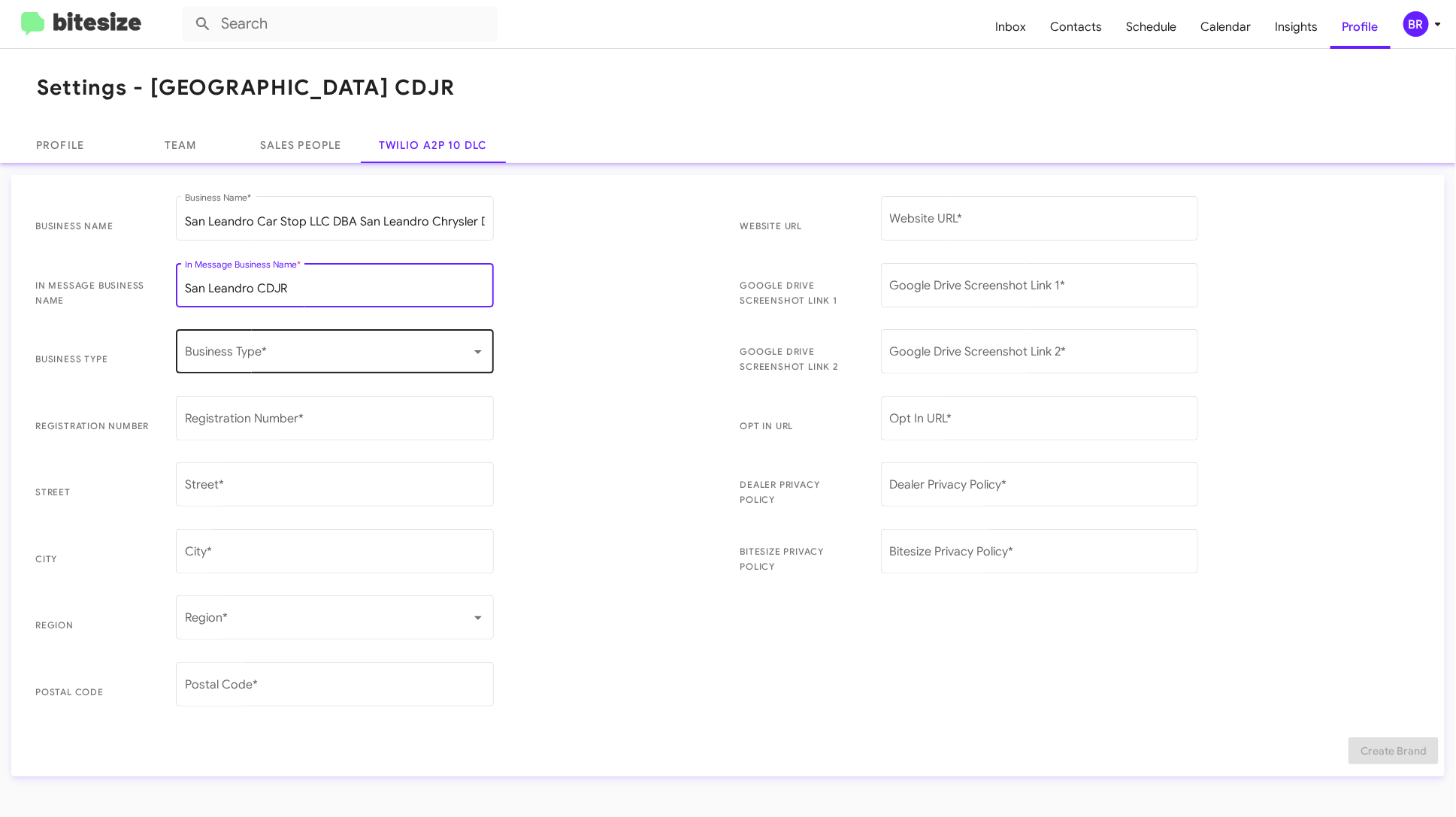
type input "San Leandro CDJR"
click at [403, 339] on div "Business Type *" at bounding box center [334, 349] width 300 height 47
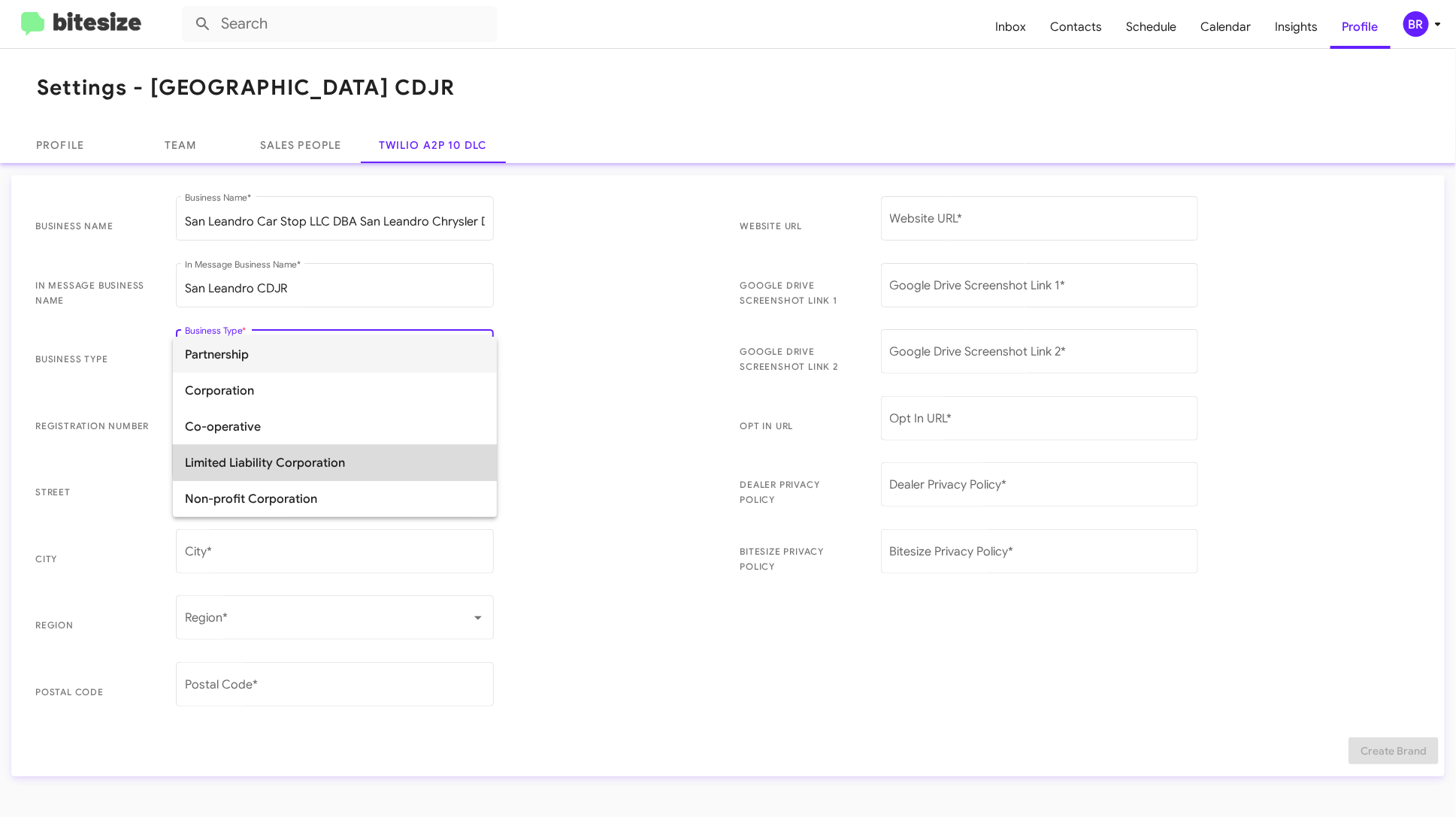
click at [374, 455] on span "Limited Liability Corporation" at bounding box center [334, 463] width 300 height 36
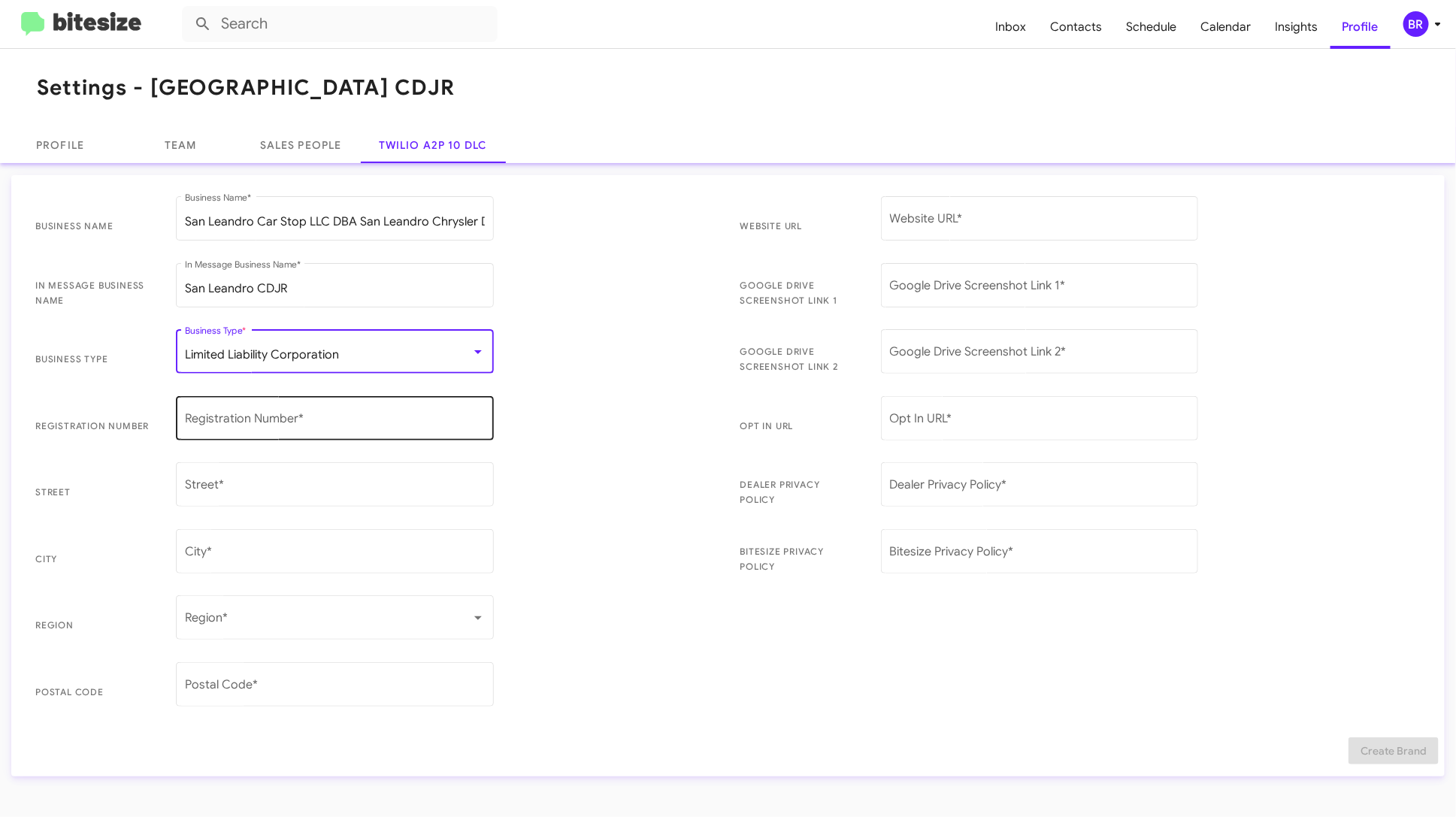
click at [407, 415] on input "Registration Number *" at bounding box center [334, 422] width 300 height 14
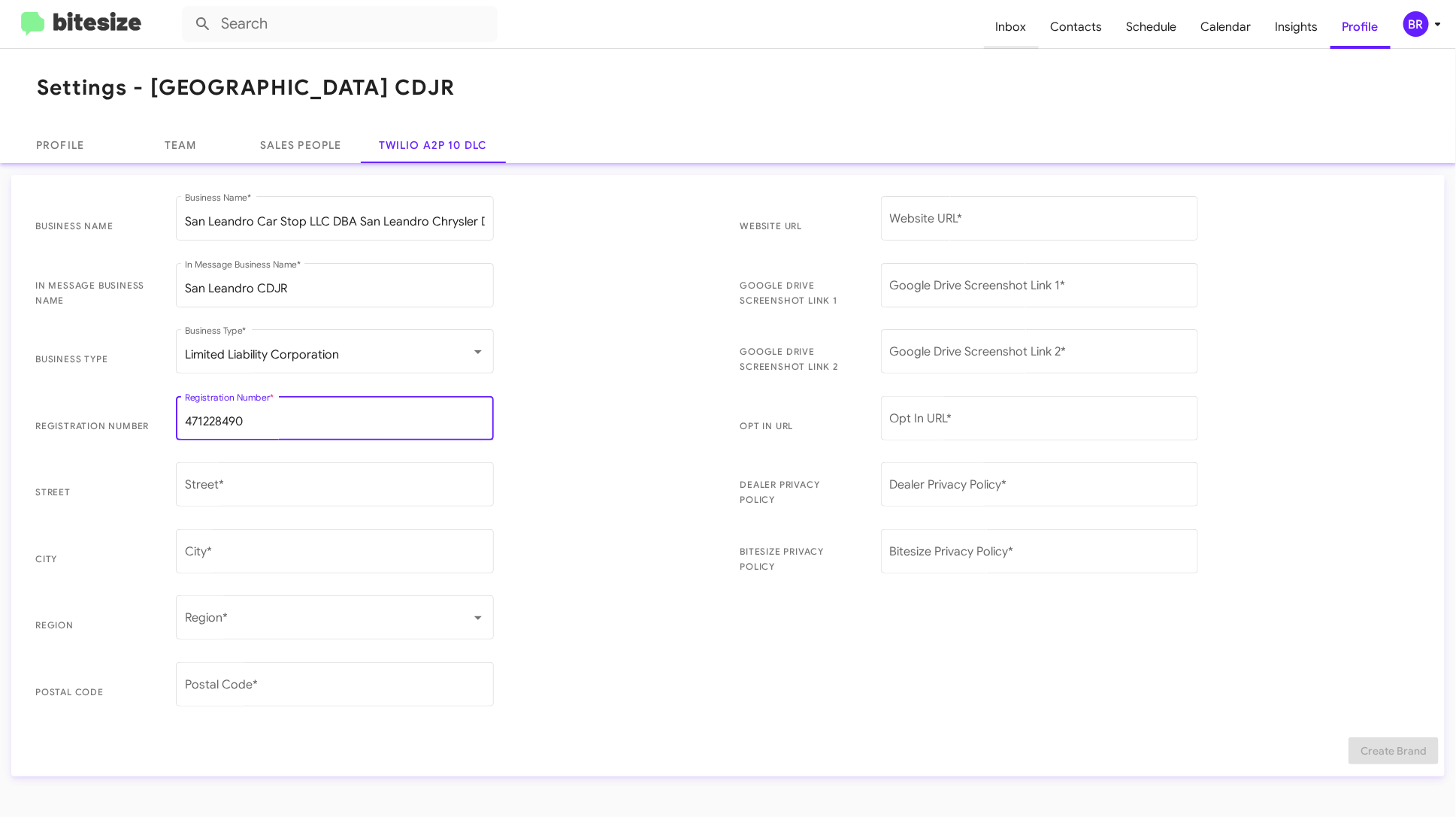
type input "471228490"
drag, startPoint x: 207, startPoint y: 422, endPoint x: 272, endPoint y: 416, distance: 65.3
click at [271, 416] on input "471228490" at bounding box center [334, 422] width 300 height 14
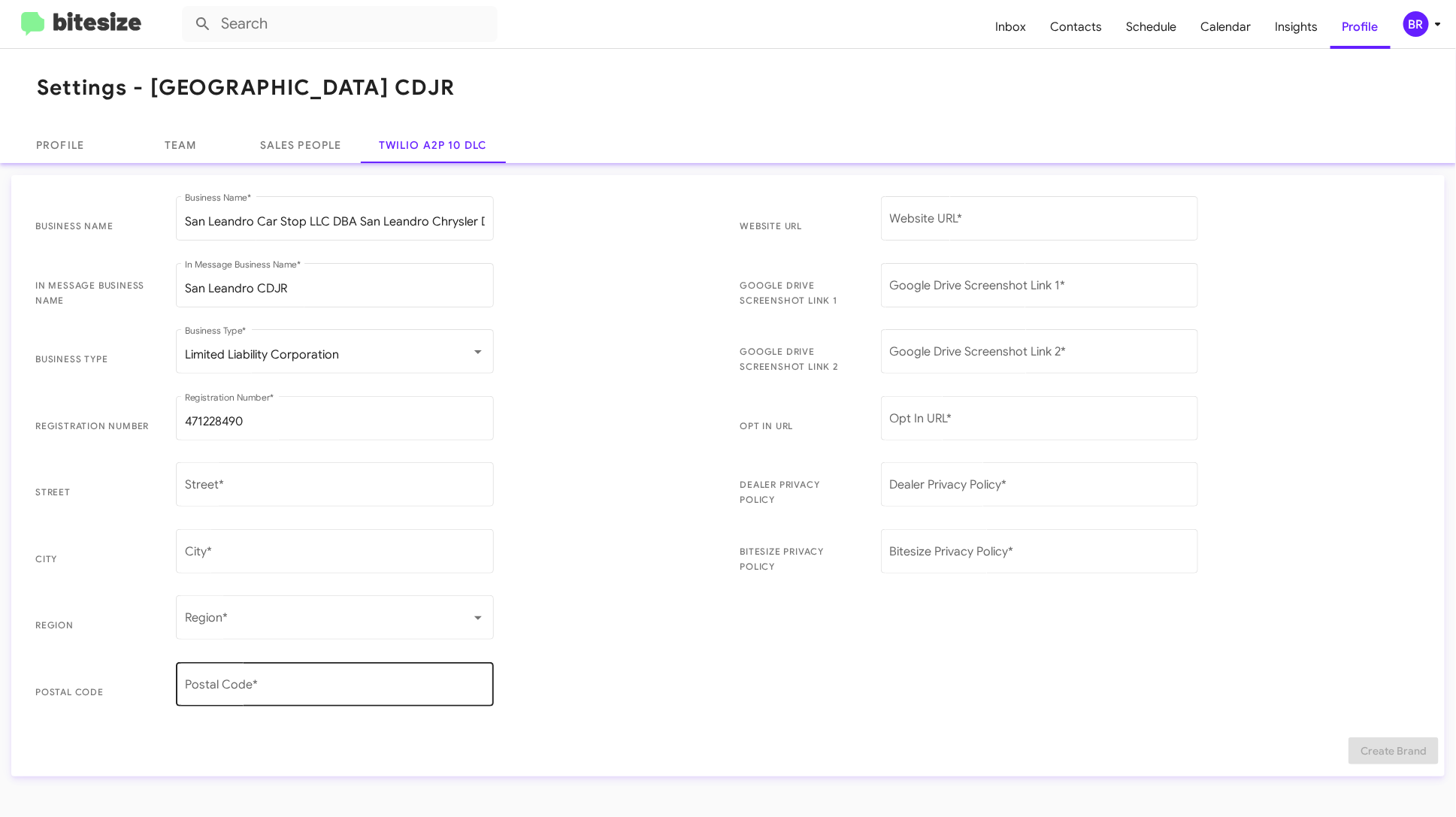
click at [269, 695] on div "Postal Code *" at bounding box center [334, 683] width 300 height 47
type input "94577"
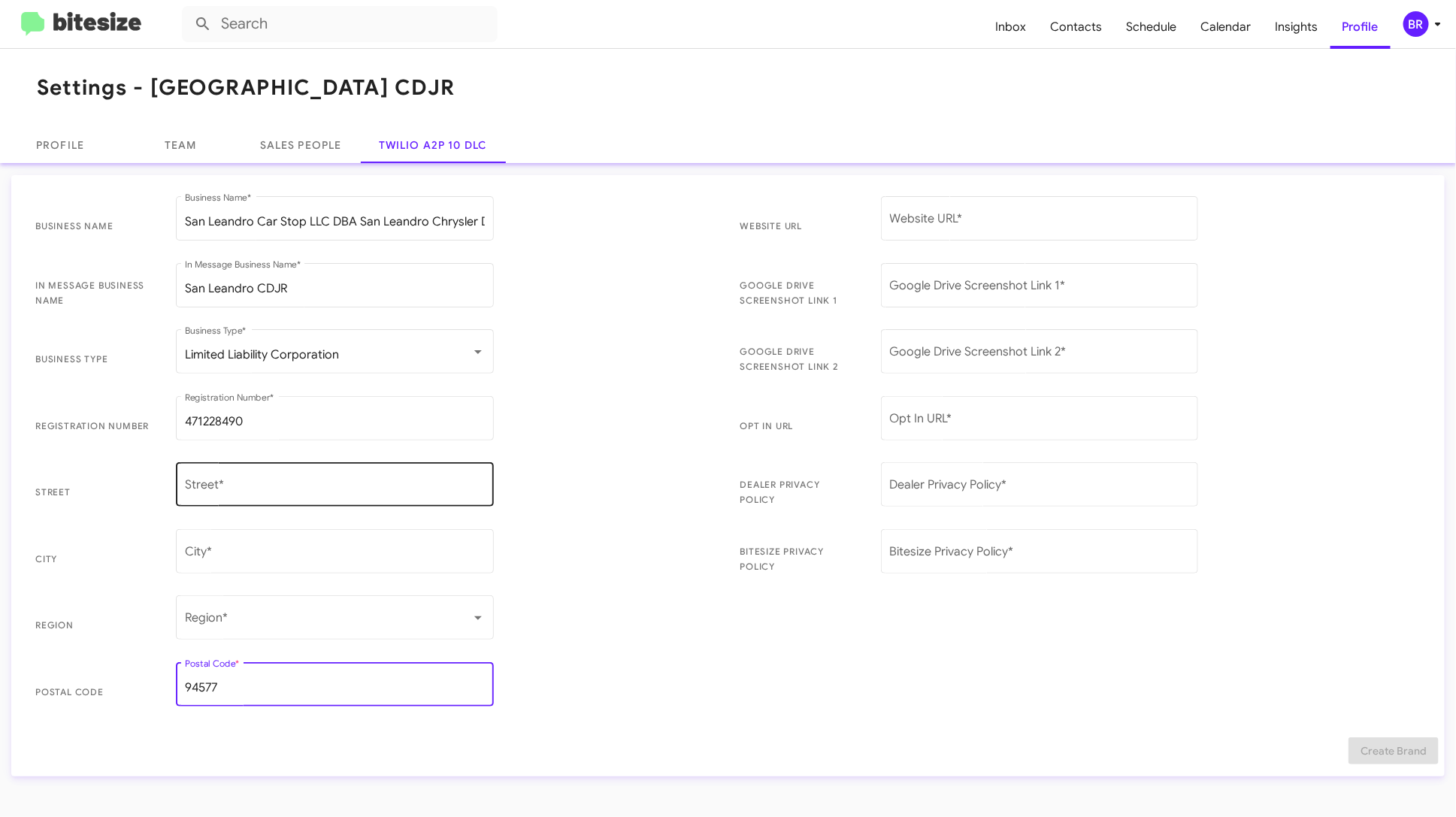
click at [214, 484] on input "Street *" at bounding box center [334, 488] width 300 height 14
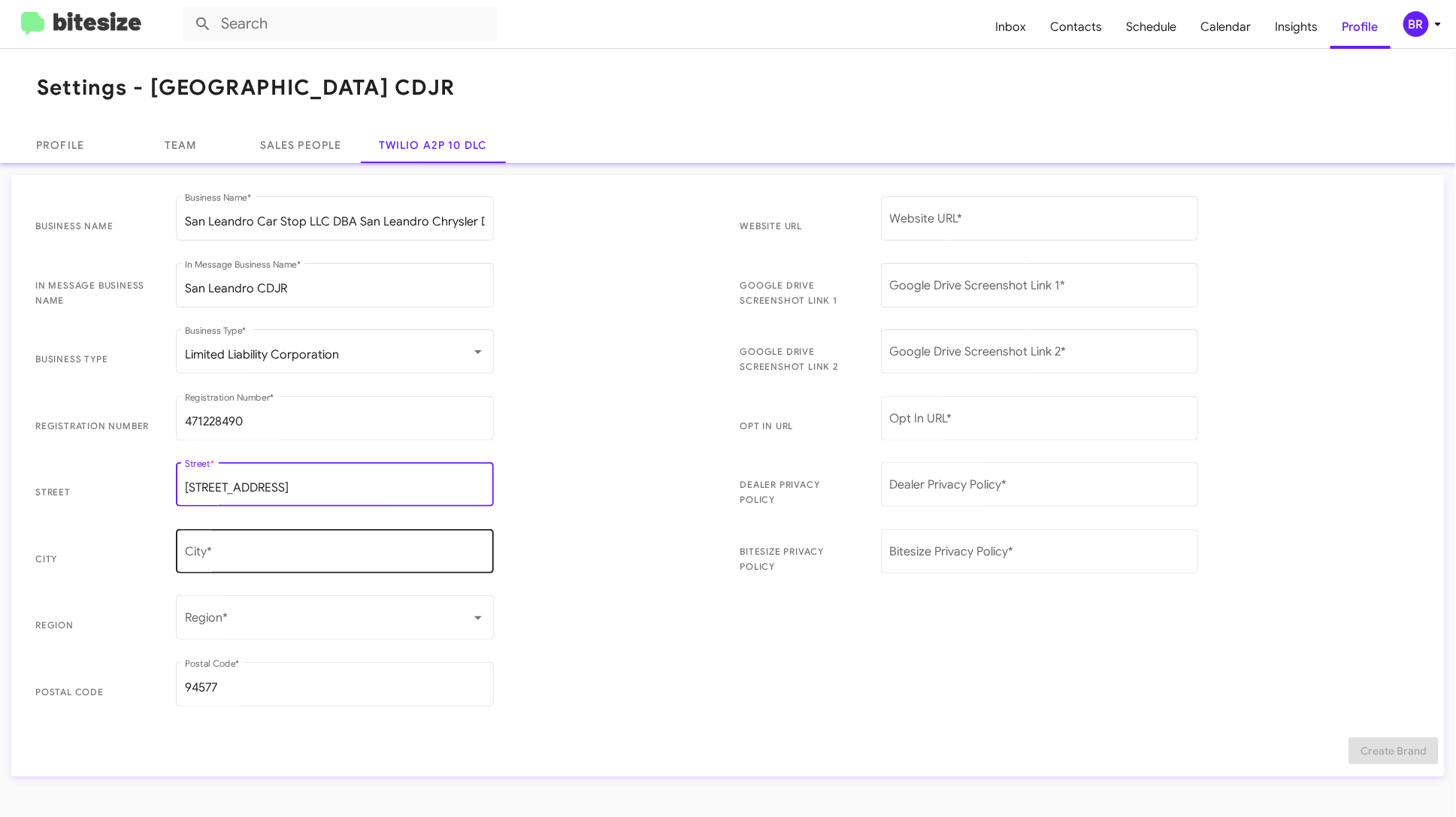
type input "1444 Marina Blvd"
click at [210, 554] on input "City *" at bounding box center [334, 554] width 300 height 14
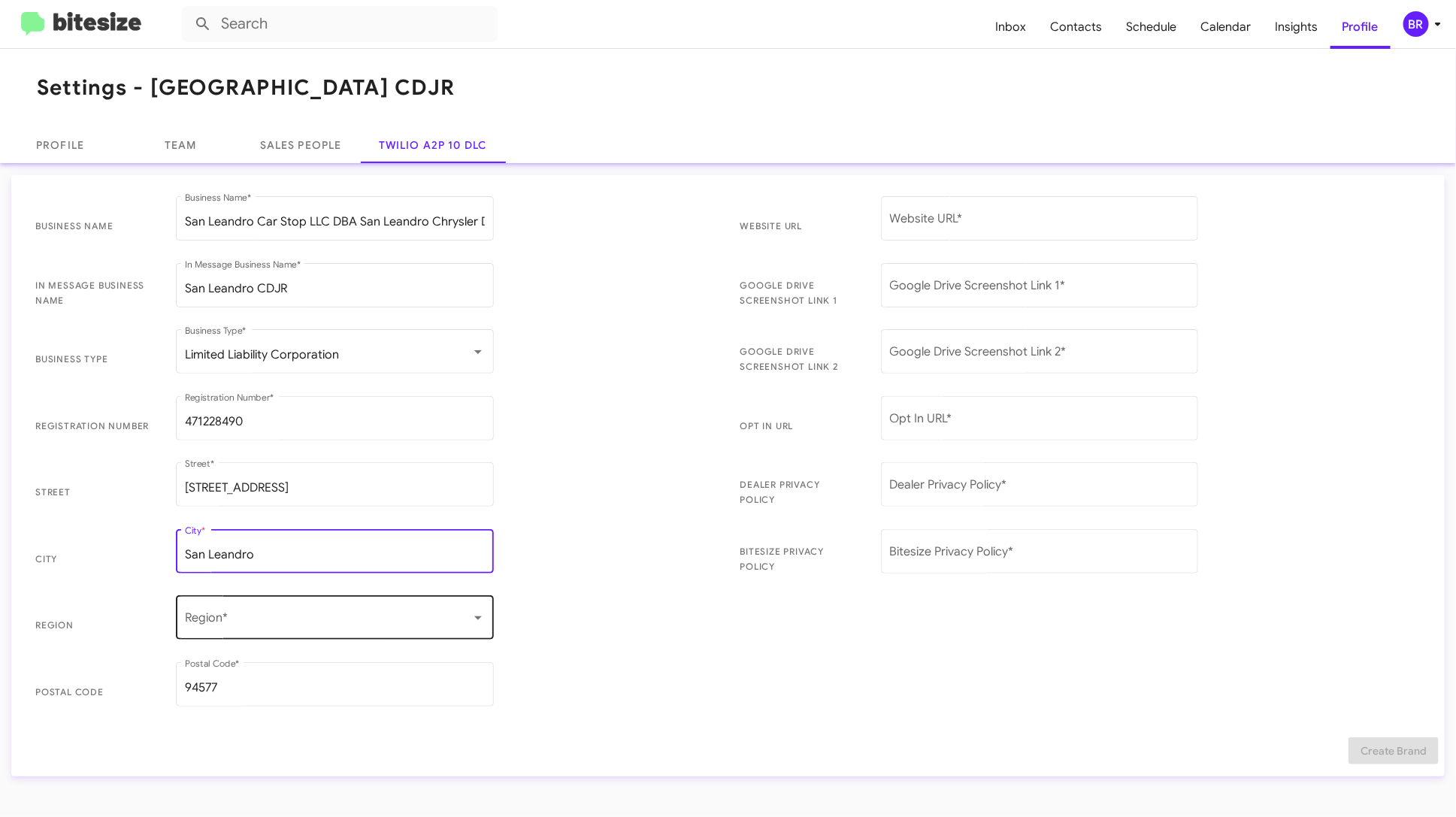
type input "San Leandro"
click at [256, 612] on div "Region *" at bounding box center [334, 615] width 300 height 47
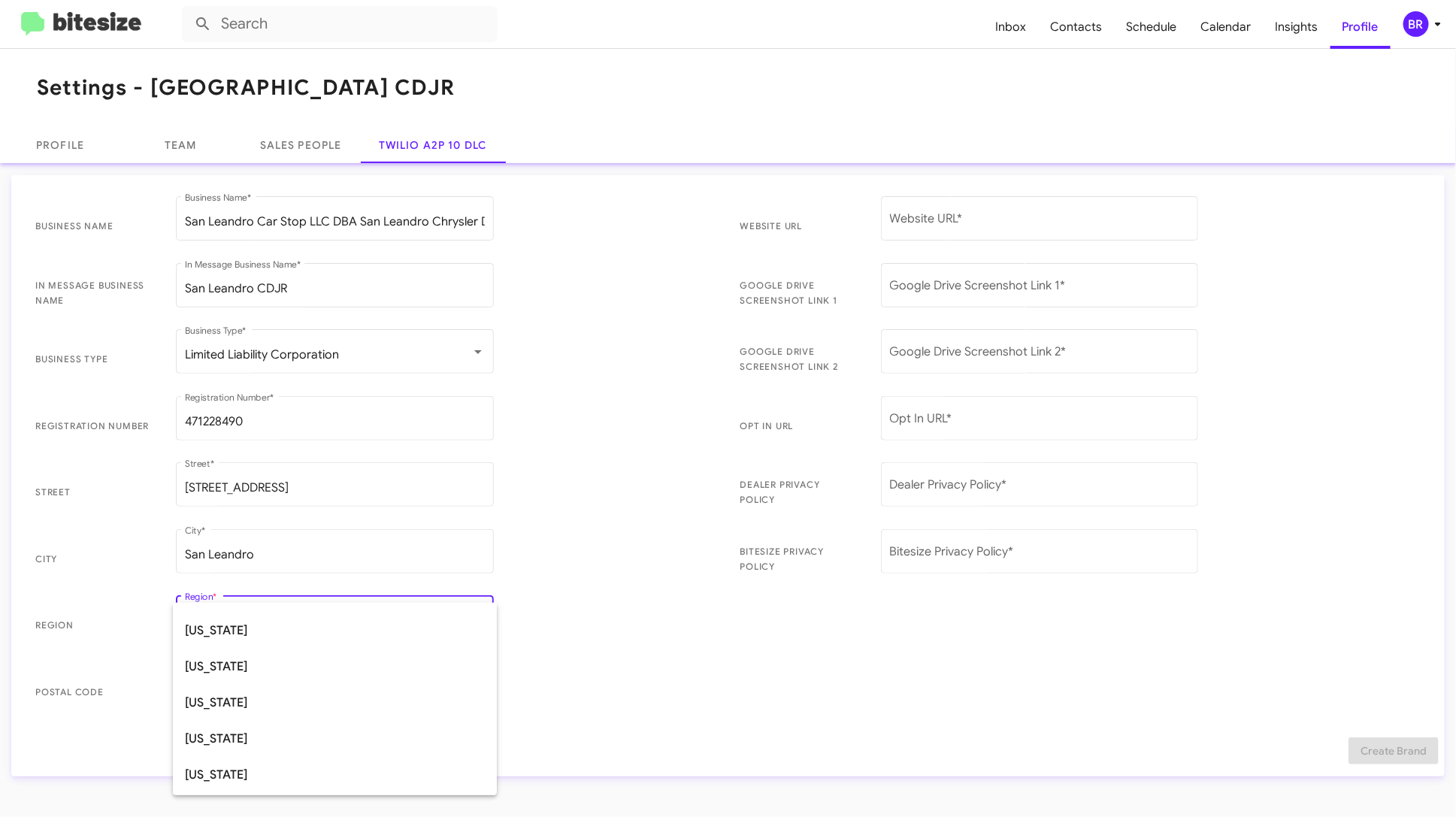
scroll to position [164, 0]
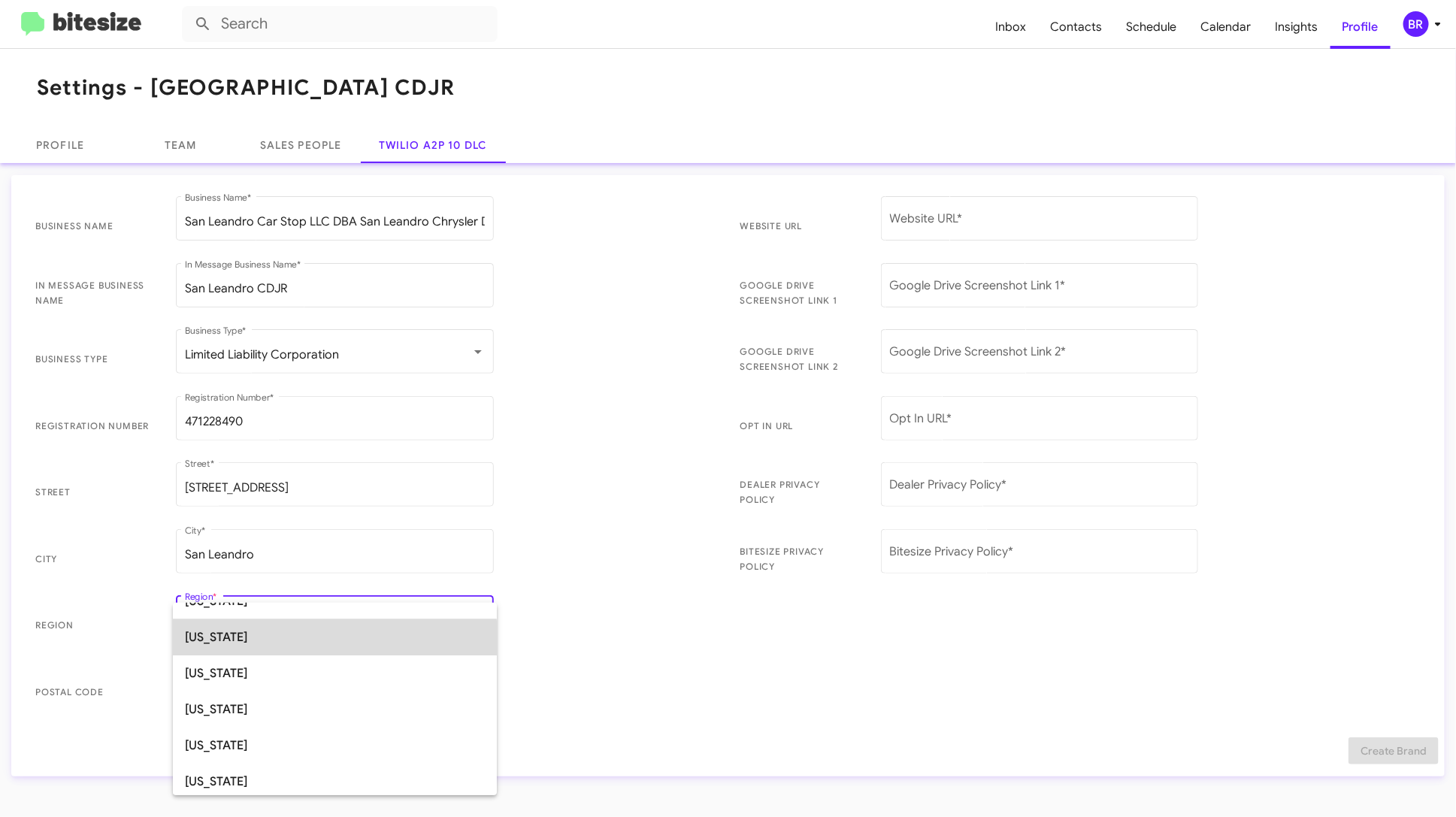
click at [299, 643] on span "California" at bounding box center [334, 637] width 300 height 36
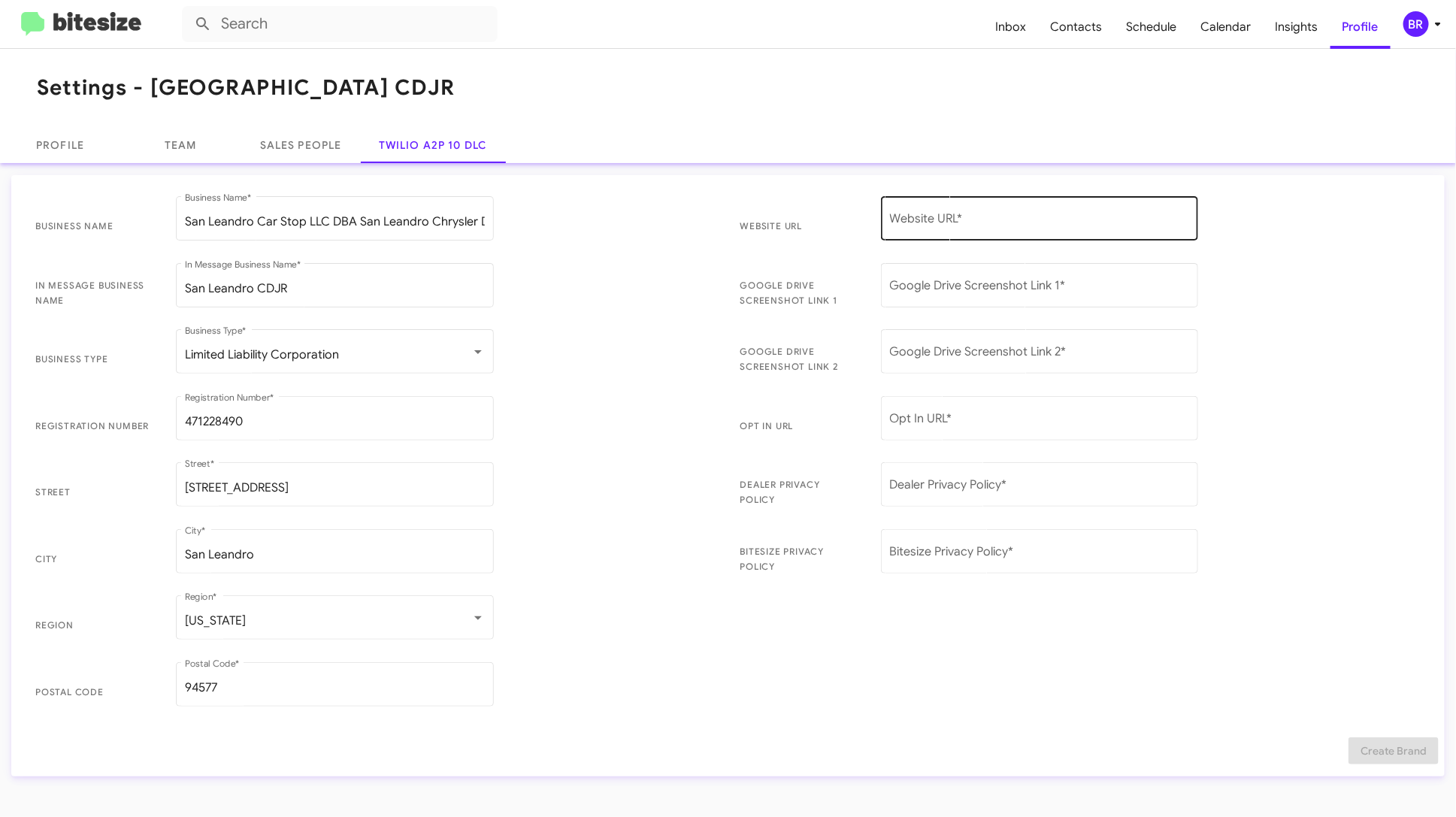
click at [980, 228] on div "Website URL *" at bounding box center [1039, 217] width 300 height 47
paste input "https://www.sanleandrocdjr.com/"
type input "https://www.sanleandrocdjr.com/"
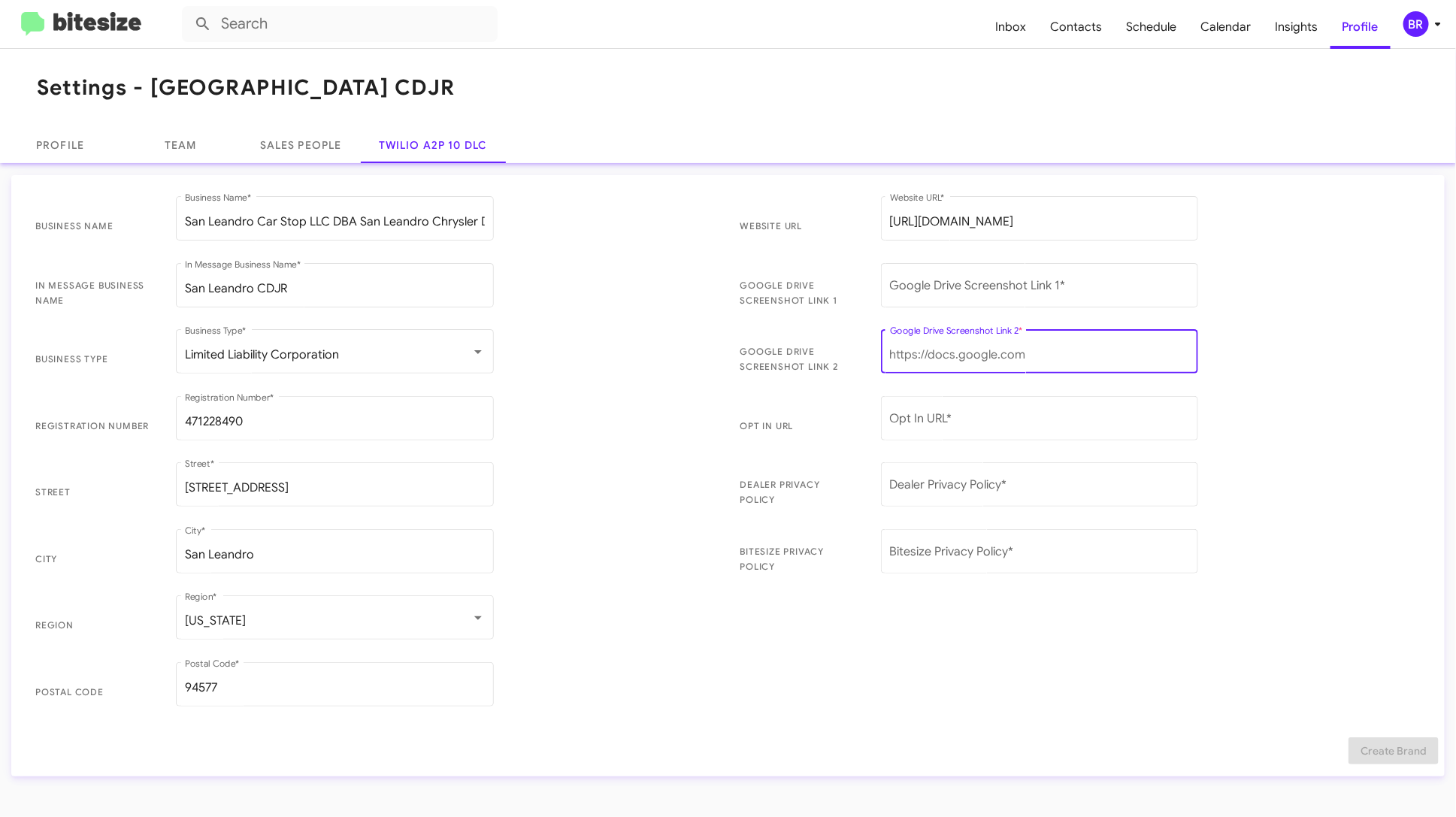
click at [1009, 351] on input "Google Drive Screenshot Link 2 *" at bounding box center [1039, 354] width 300 height 14
paste input "https://drive.google.com/file/d/1rJNpRGfsHMVuQeR4DzKBhSwvXPnD69B9/view?usp=driv…"
type input "https://drive.google.com/file/d/1rJNpRGfsHMVuQeR4DzKBhSwvXPnD69B9/view?usp=driv…"
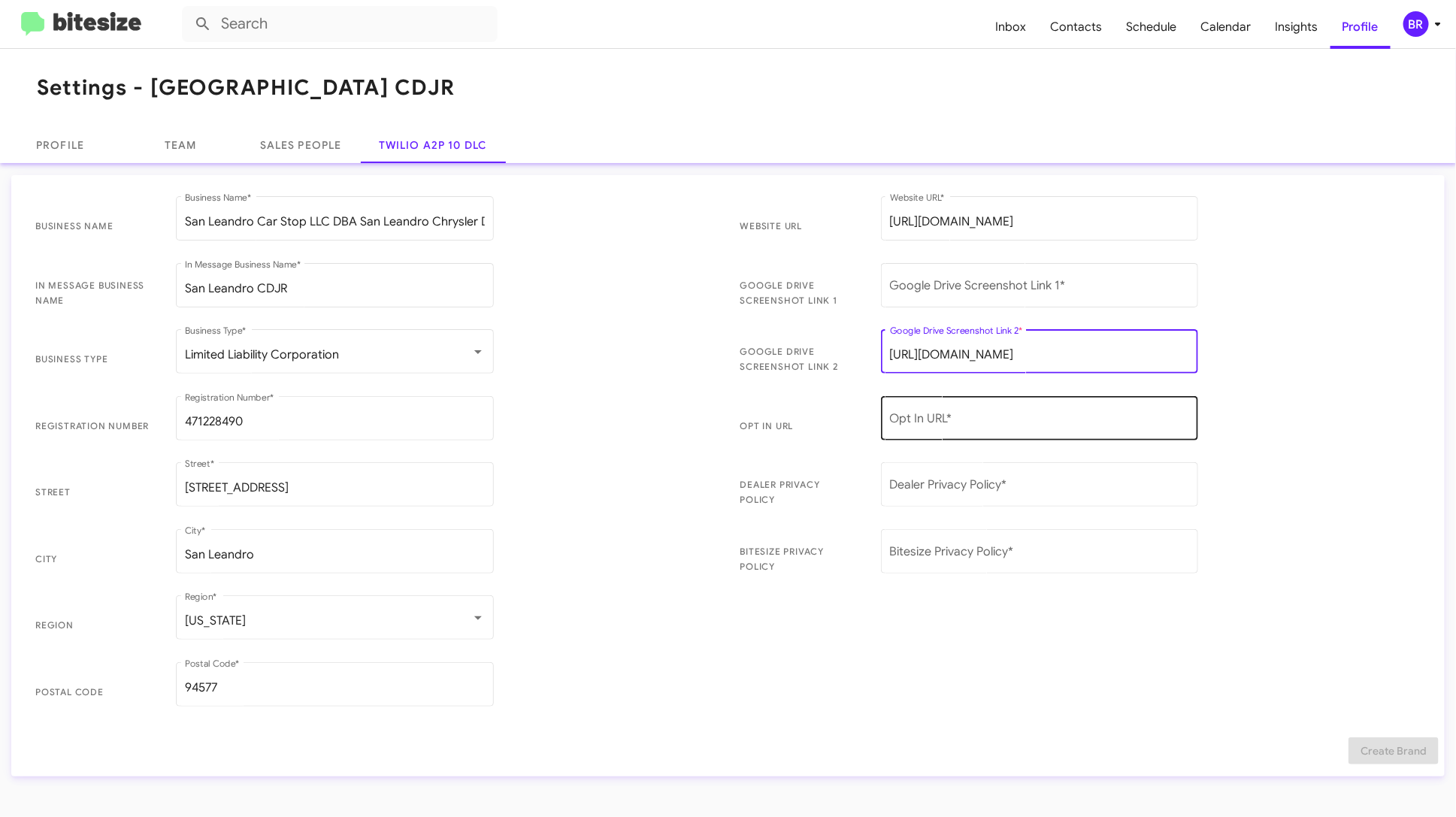
click at [985, 418] on input "Opt In URL *" at bounding box center [1039, 422] width 300 height 14
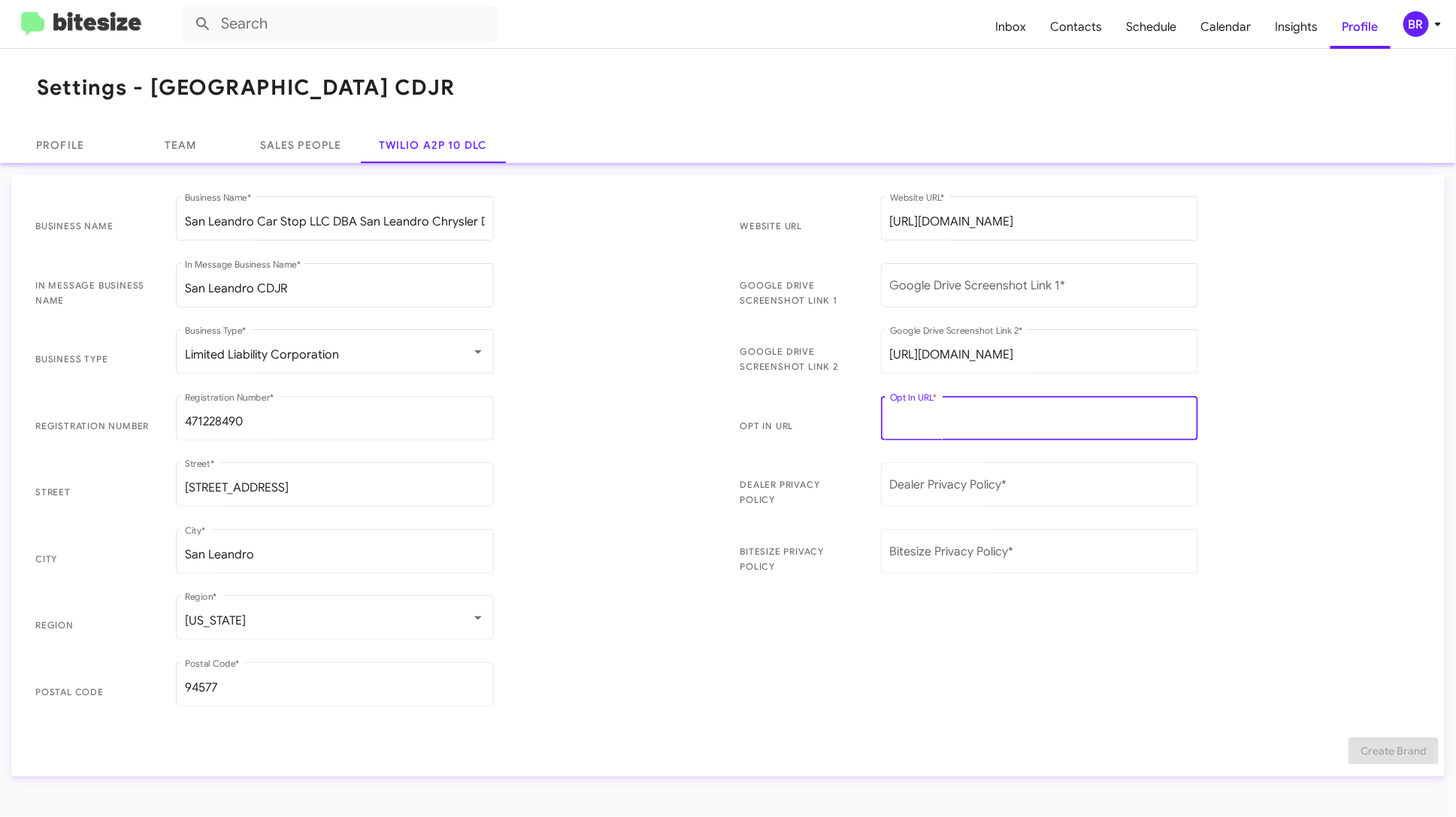
paste input "https://bitesize.co/san-leandro-cdjr"
type input "https://bitesize.co/san-leandro-cdjr"
click at [1001, 496] on div "Dealer Privacy Policy *" at bounding box center [1039, 483] width 300 height 47
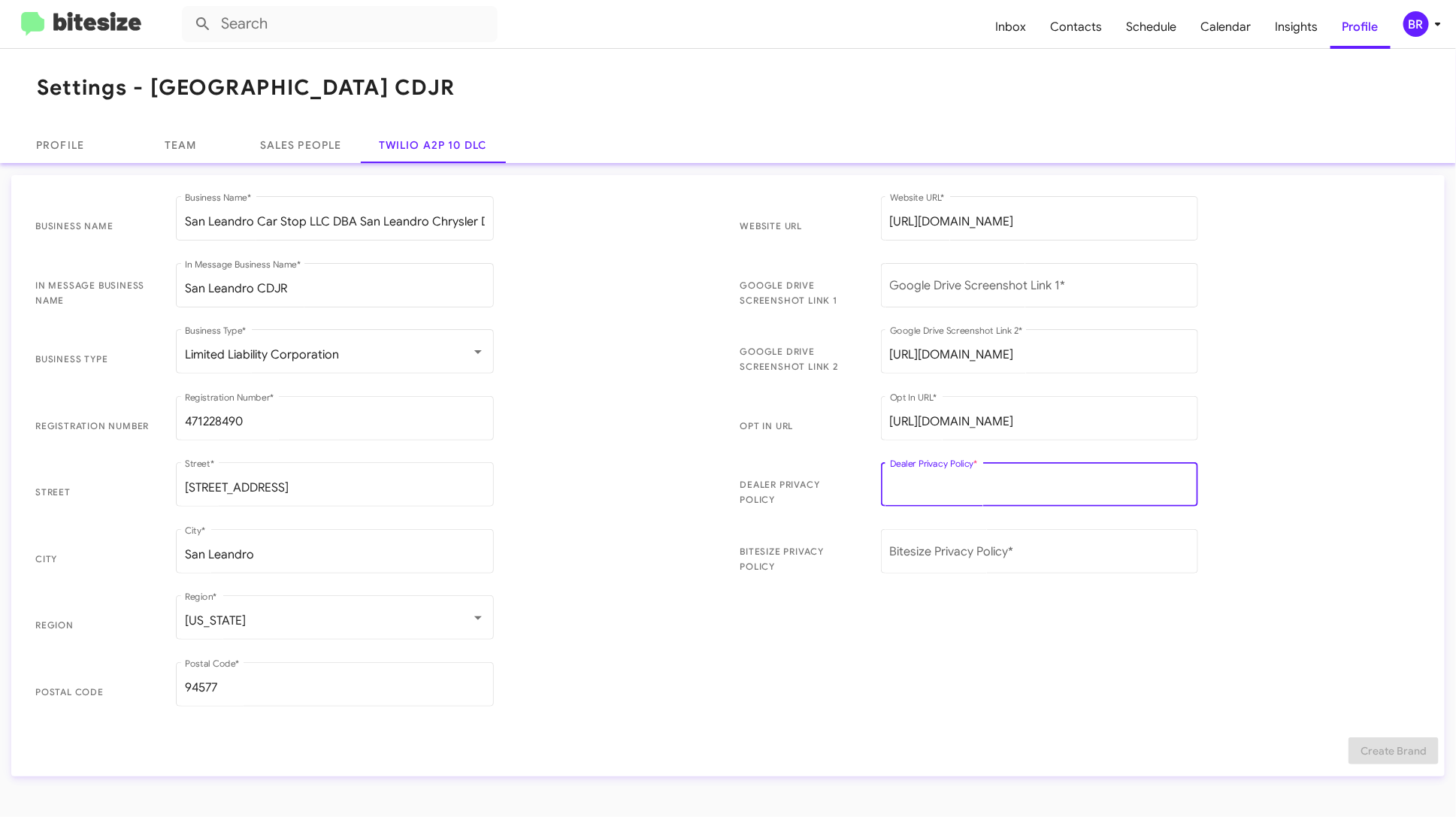
paste input "https://www.sanleandrocdjr.com/privacy-policy/"
type input "https://www.sanleandrocdjr.com/privacy-policy/"
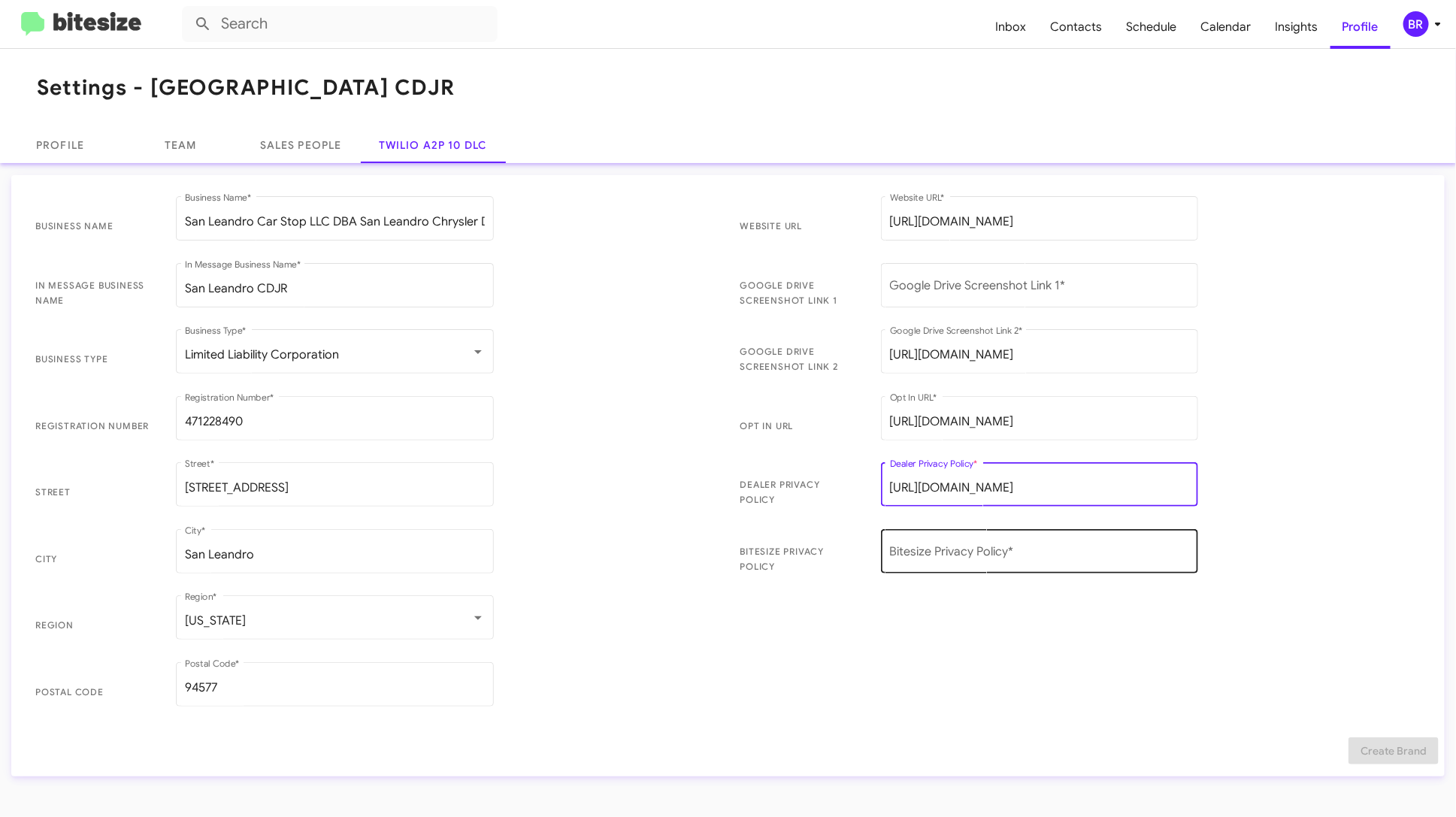
click at [998, 543] on div "Bitesize Privacy Policy *" at bounding box center [1039, 549] width 300 height 47
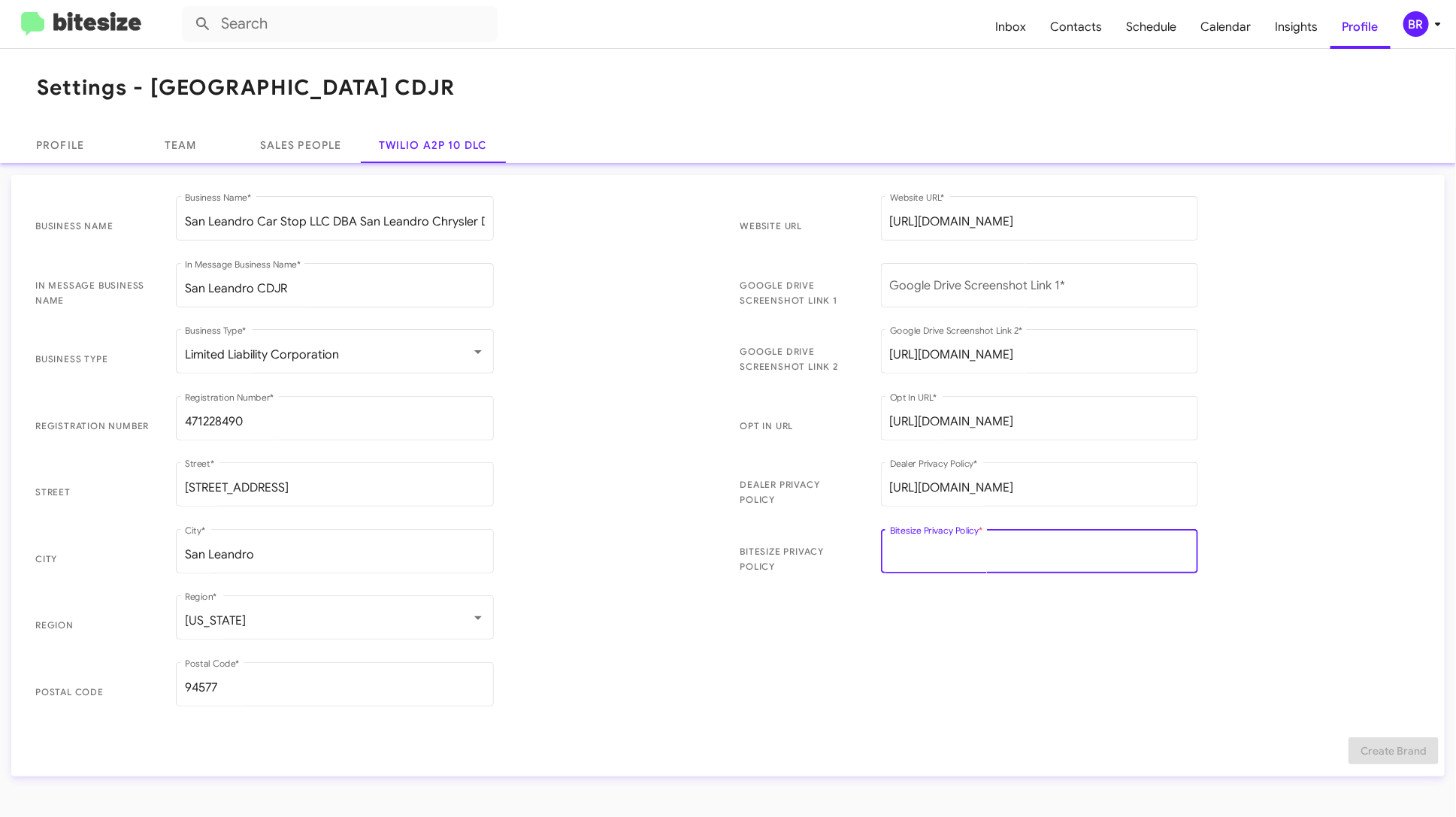
paste input "https://bitesize.co/fifth-wave-auto-group-privacy-addendum"
type input "https://bitesize.co/fifth-wave-auto-group-privacy-addendum"
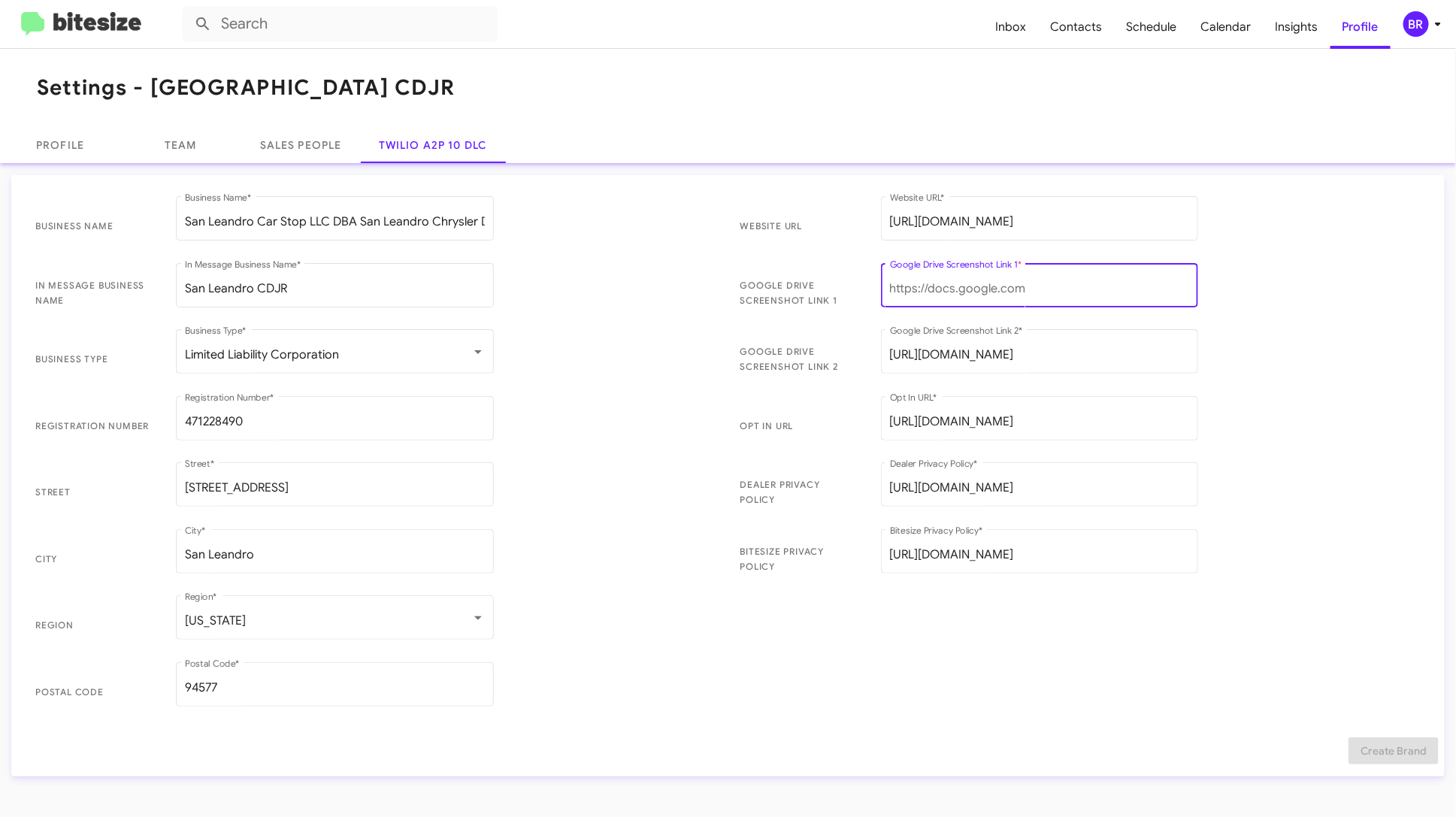
click at [1017, 287] on input "Google Drive Screenshot Link 1 *" at bounding box center [1039, 288] width 300 height 14
paste input "https://drive.google.com/file/d/1xkBPqZiuWABDtSpK8dM4wctowIrWbWz1/view?usp=driv…"
type input "https://drive.google.com/file/d/1xkBPqZiuWABDtSpK8dM4wctowIrWbWz1/view?usp=driv…"
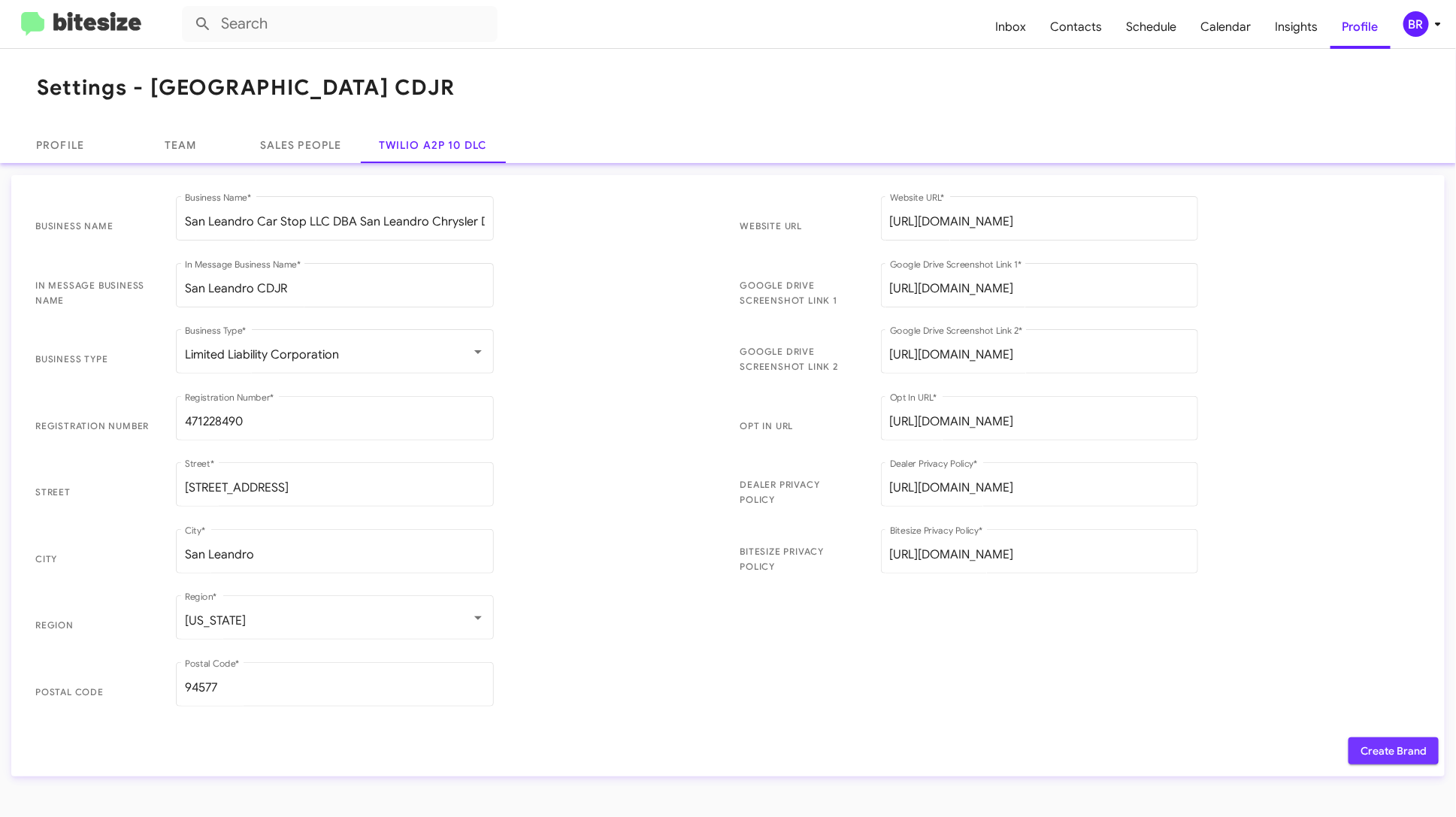
click at [1371, 741] on span "Create Brand" at bounding box center [1393, 751] width 66 height 27
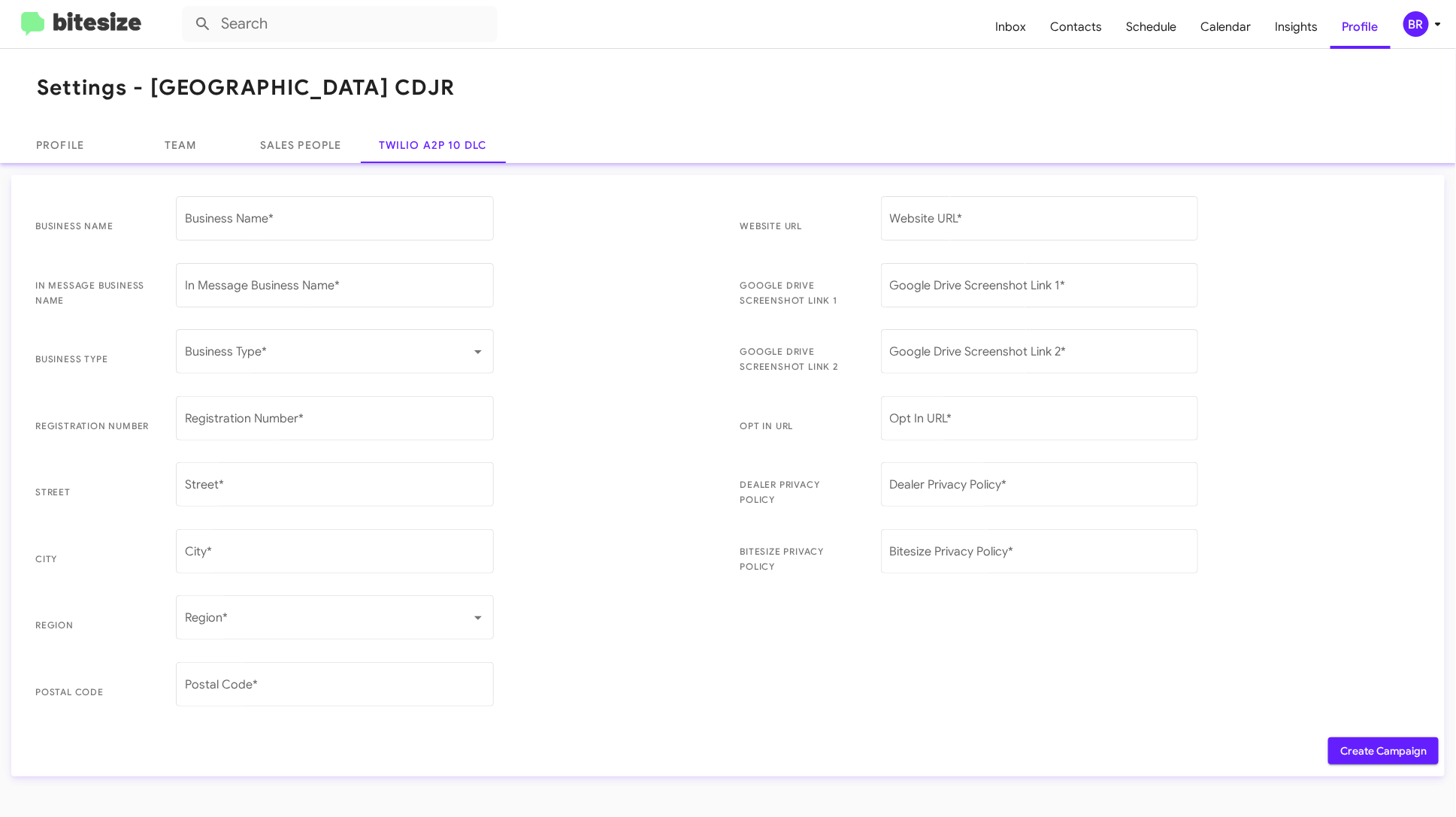
click at [1391, 751] on span "Create Campaign" at bounding box center [1384, 751] width 87 height 27
click at [1433, 27] on icon at bounding box center [1438, 24] width 18 height 18
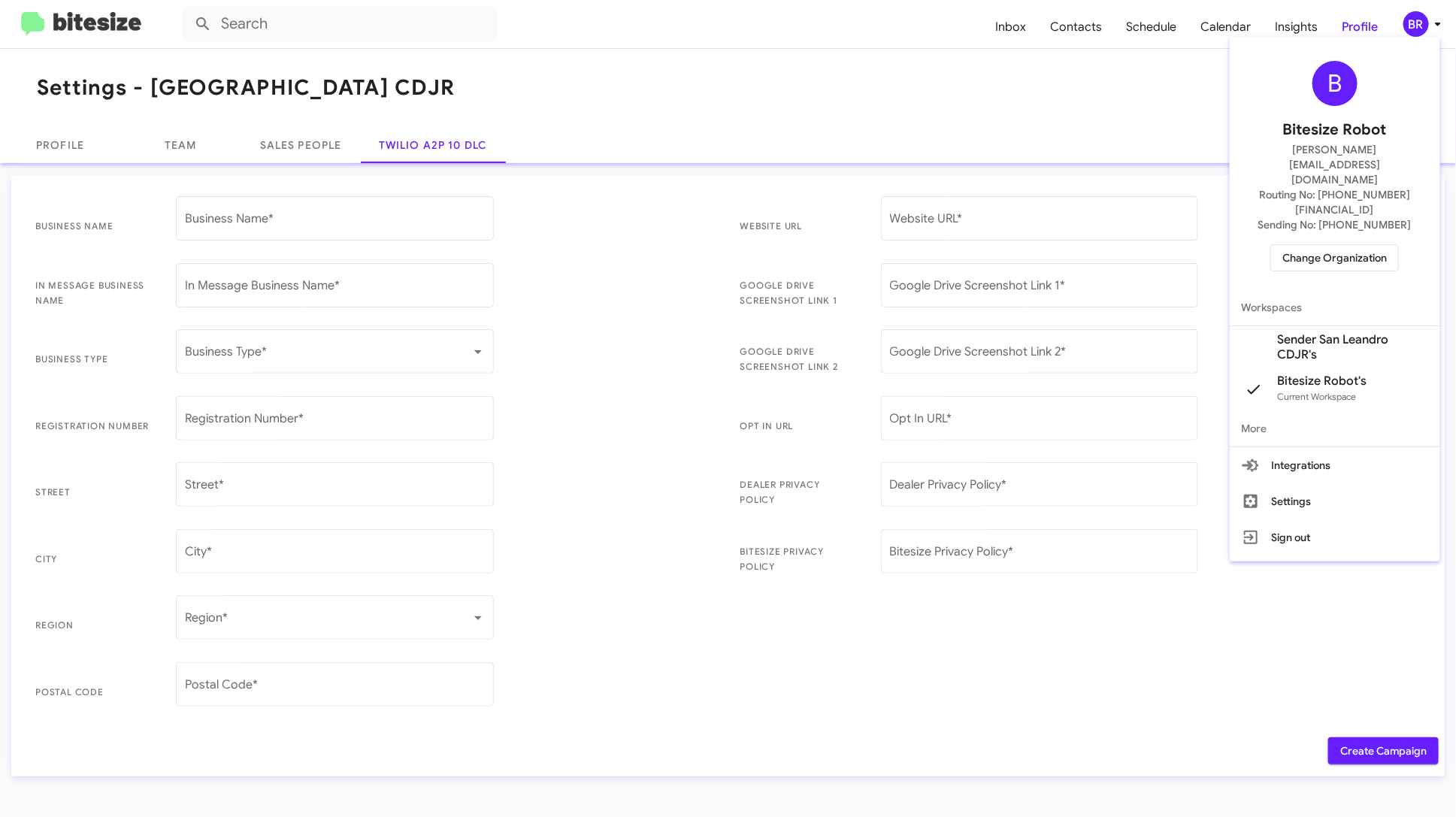
click at [1342, 245] on span "Change Organization" at bounding box center [1335, 258] width 104 height 26
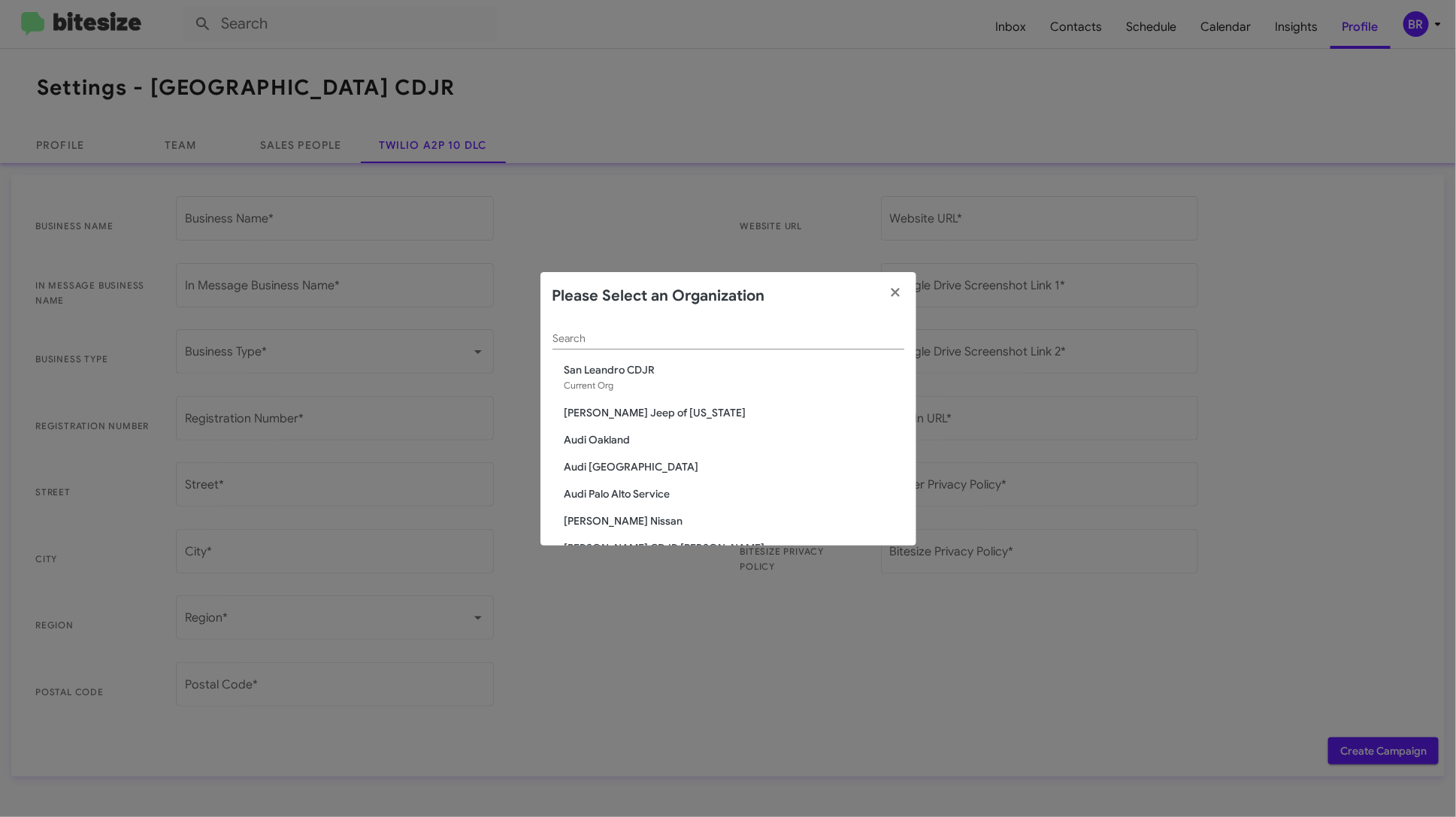
click at [691, 334] on input "Search" at bounding box center [728, 339] width 352 height 12
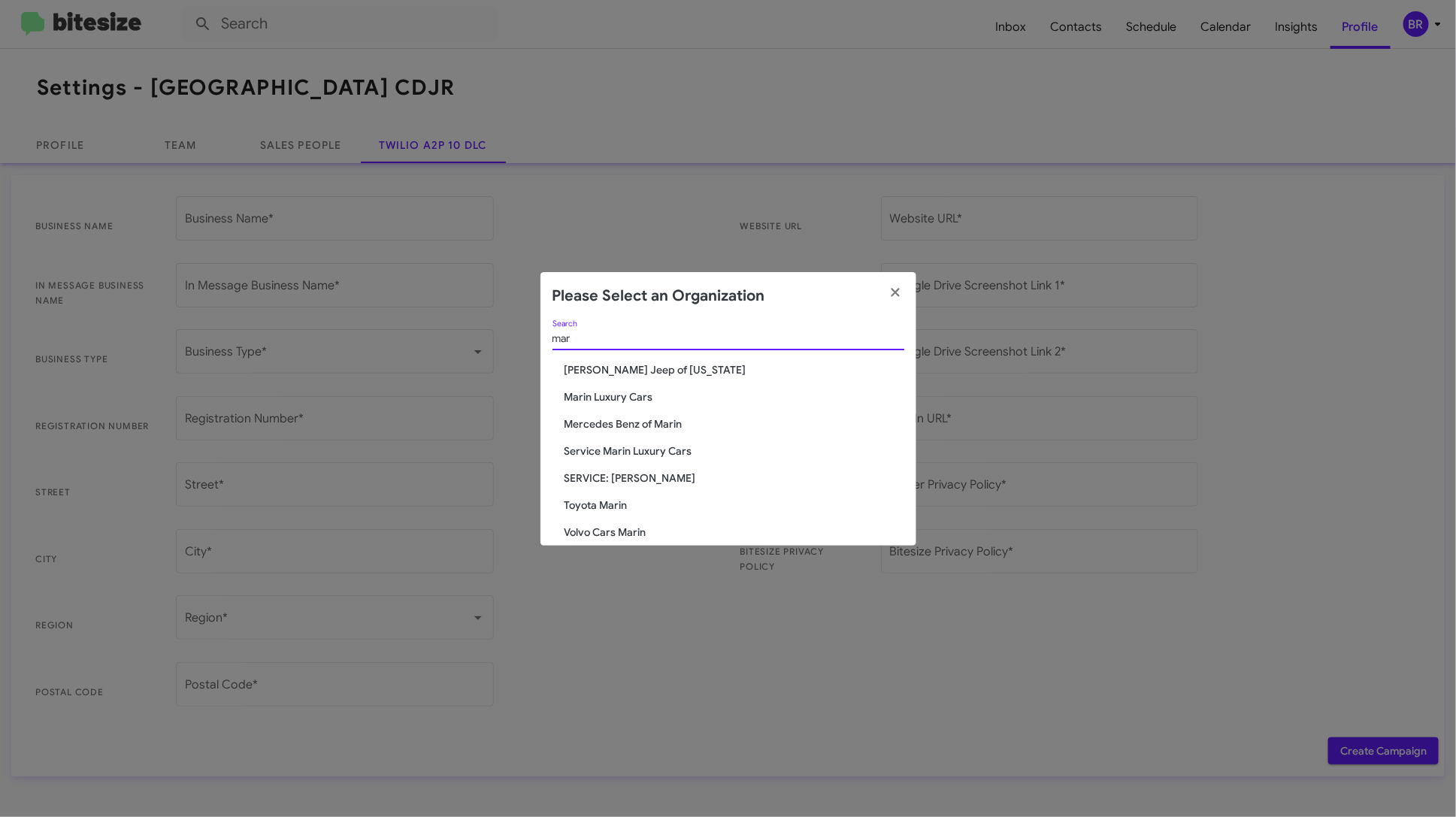
type input "mar"
click at [632, 395] on span "Marin Luxury Cars" at bounding box center [734, 397] width 340 height 15
